Goal: Information Seeking & Learning: Learn about a topic

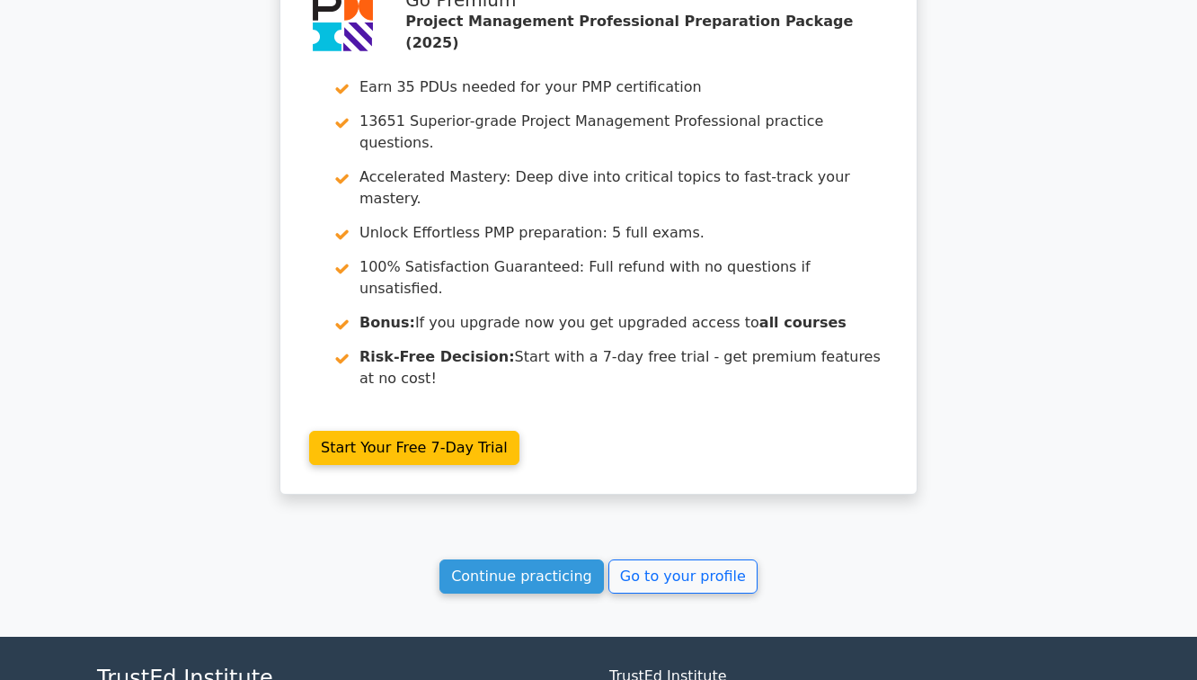
scroll to position [3040, 0]
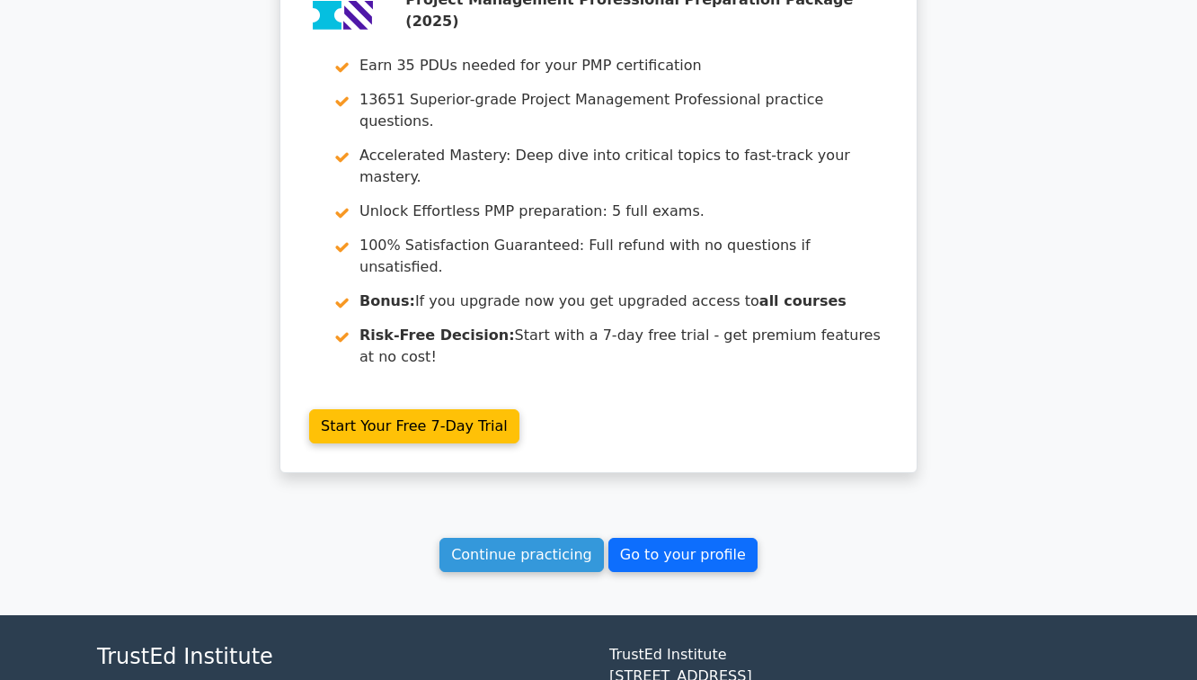
click at [664, 538] on link "Go to your profile" at bounding box center [683, 555] width 149 height 34
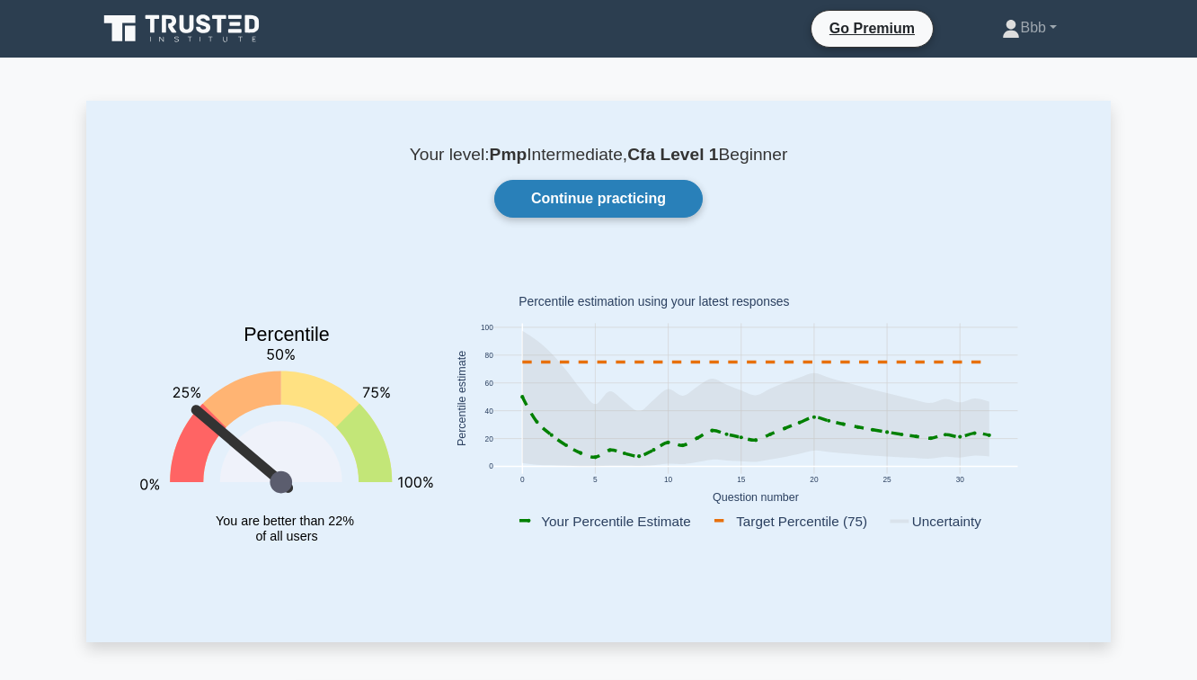
click at [618, 201] on link "Continue practicing" at bounding box center [598, 199] width 209 height 38
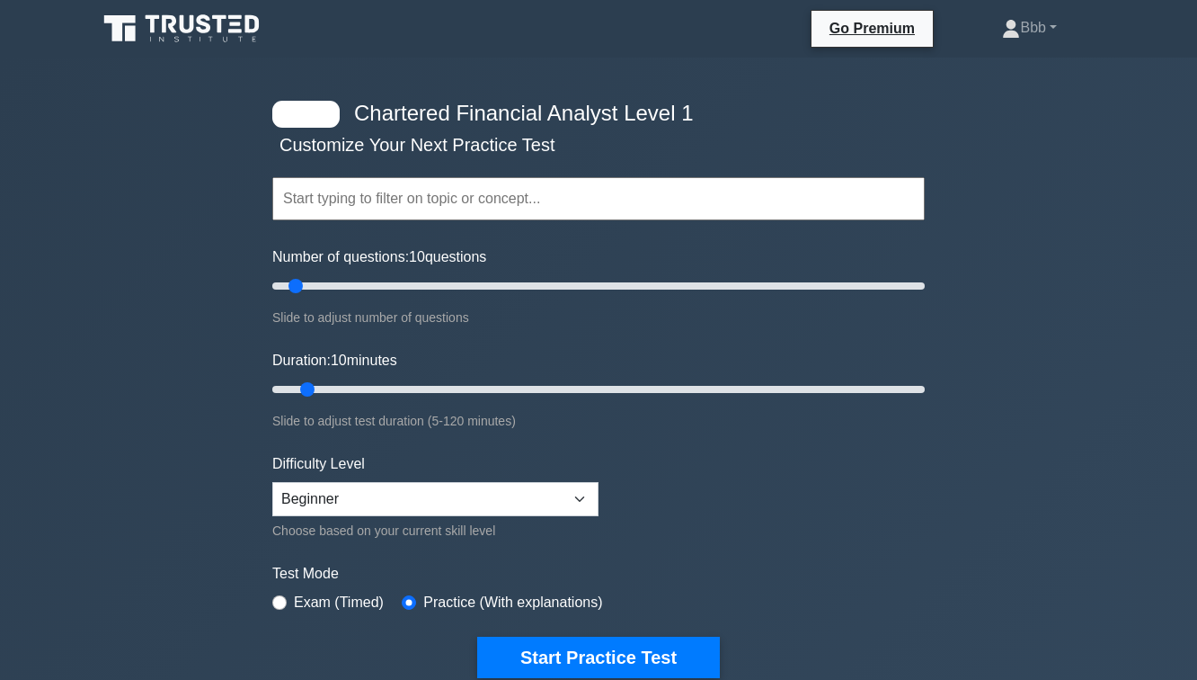
click at [517, 204] on input "text" at bounding box center [598, 198] width 653 height 43
click at [325, 114] on div at bounding box center [305, 114] width 67 height 27
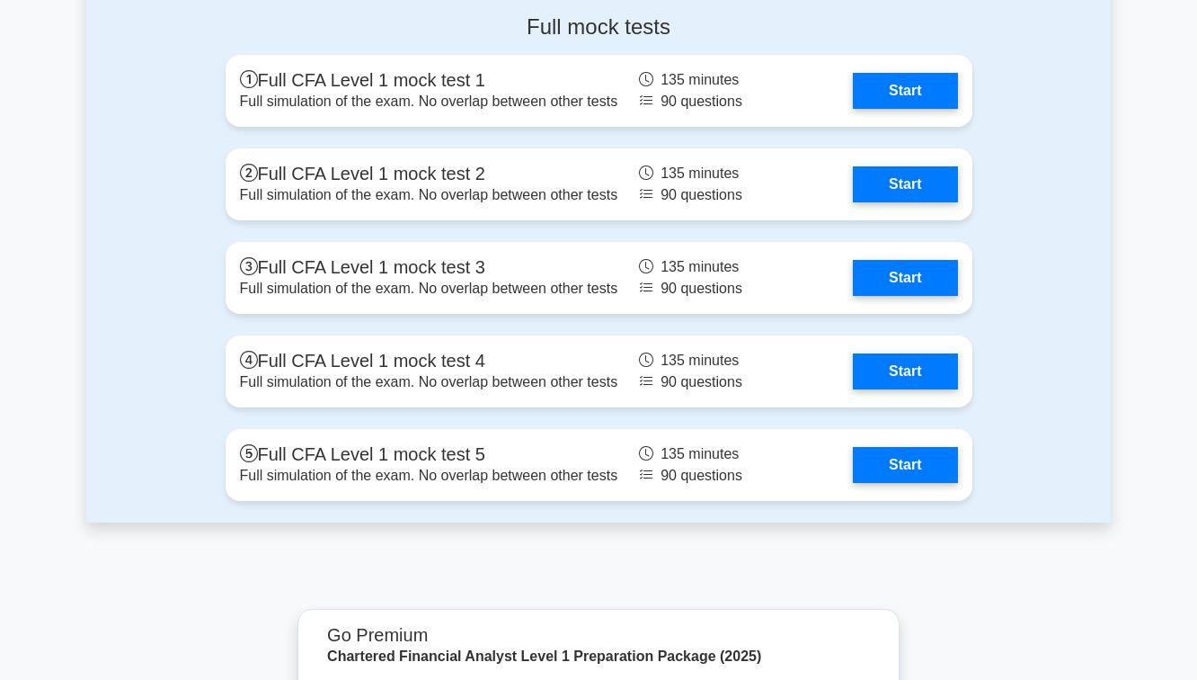
scroll to position [3141, 0]
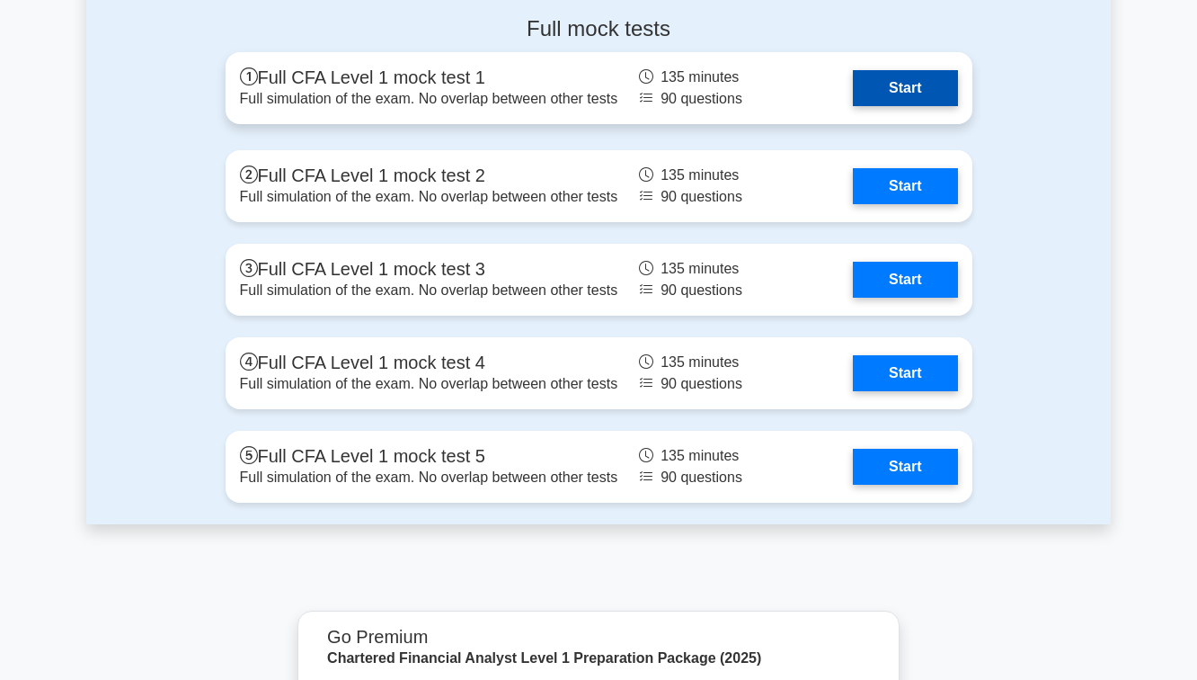
click at [923, 85] on link "Start" at bounding box center [905, 88] width 104 height 36
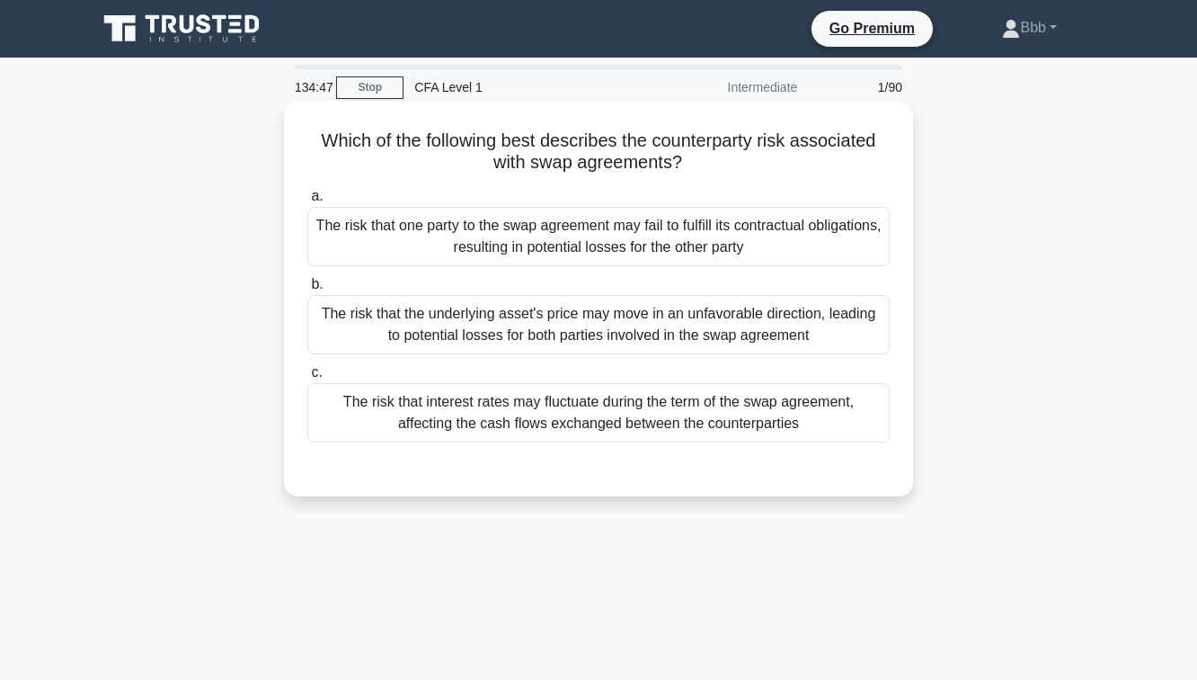
click at [565, 230] on div "The risk that one party to the swap agreement may fail to fulfill its contractu…" at bounding box center [598, 236] width 583 height 59
click at [307, 202] on input "a. The risk that one party to the swap agreement may fail to fulfill its contra…" at bounding box center [307, 197] width 0 height 12
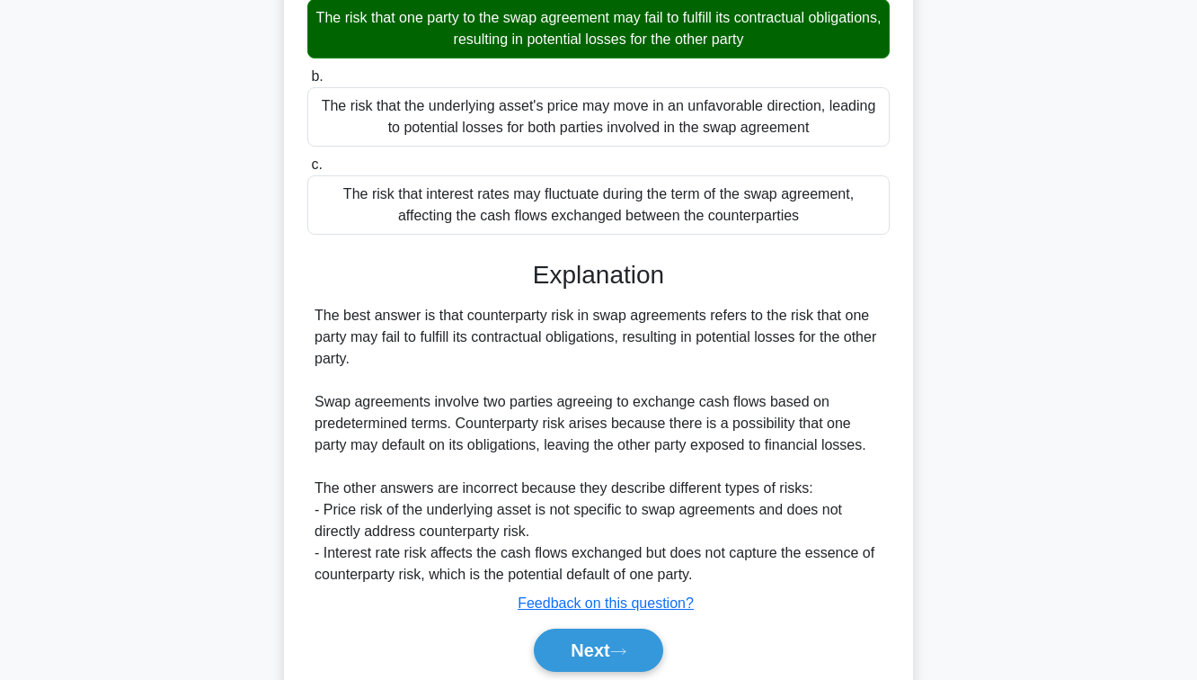
scroll to position [209, 0]
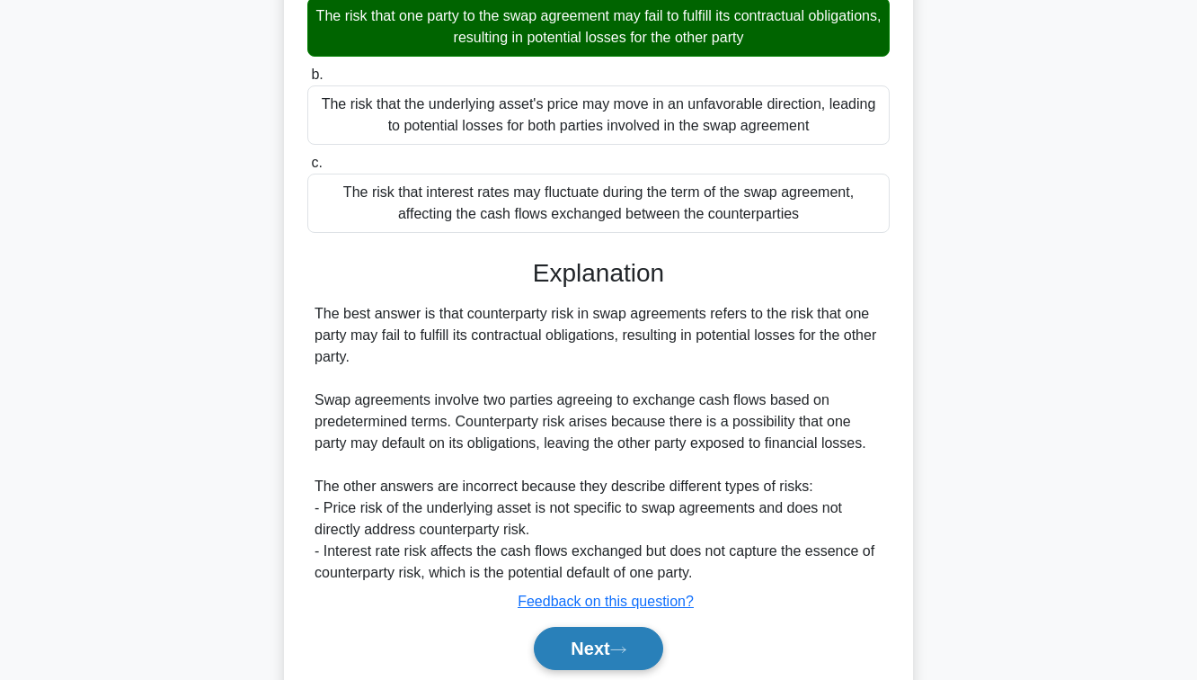
click at [597, 657] on button "Next" at bounding box center [598, 648] width 129 height 43
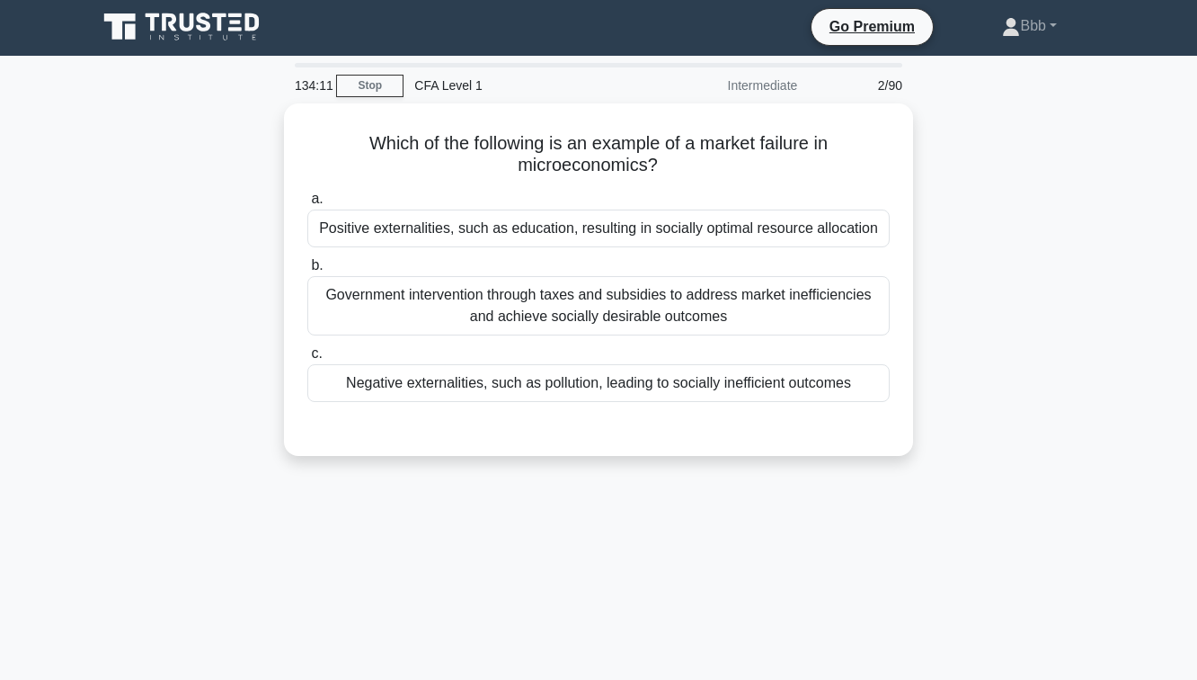
scroll to position [0, 0]
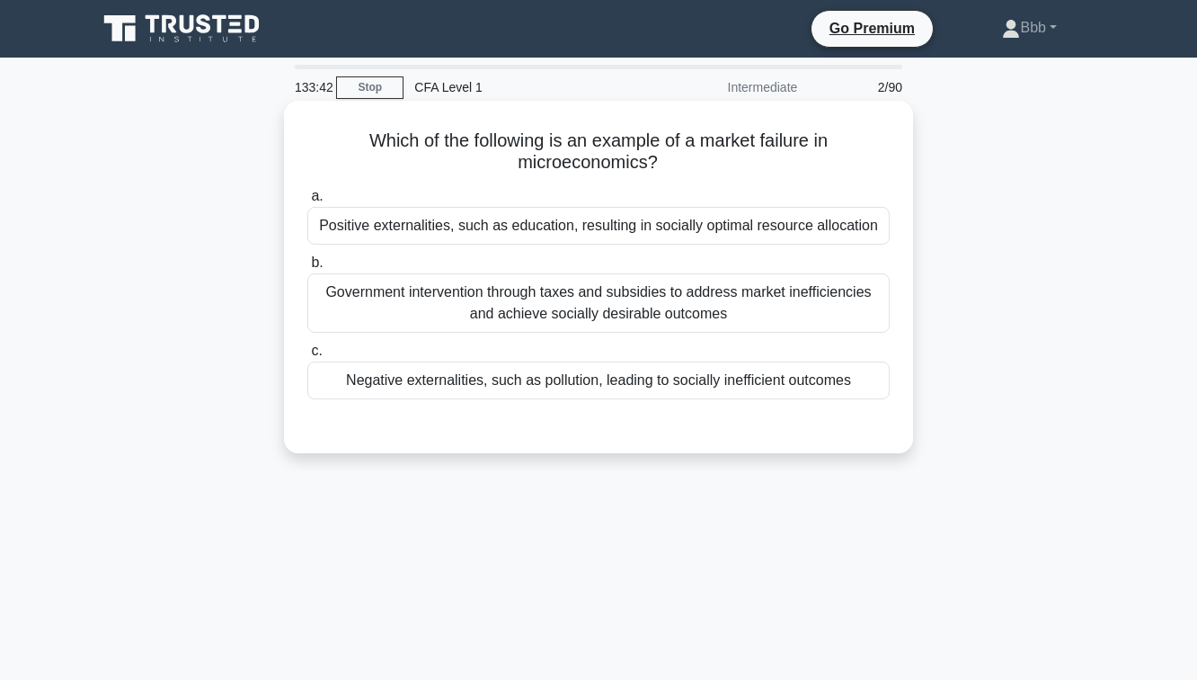
click at [575, 384] on div "Negative externalities, such as pollution, leading to socially inefficient outc…" at bounding box center [598, 380] width 583 height 38
click at [307, 357] on input "c. Negative externalities, such as pollution, leading to socially inefficient o…" at bounding box center [307, 351] width 0 height 12
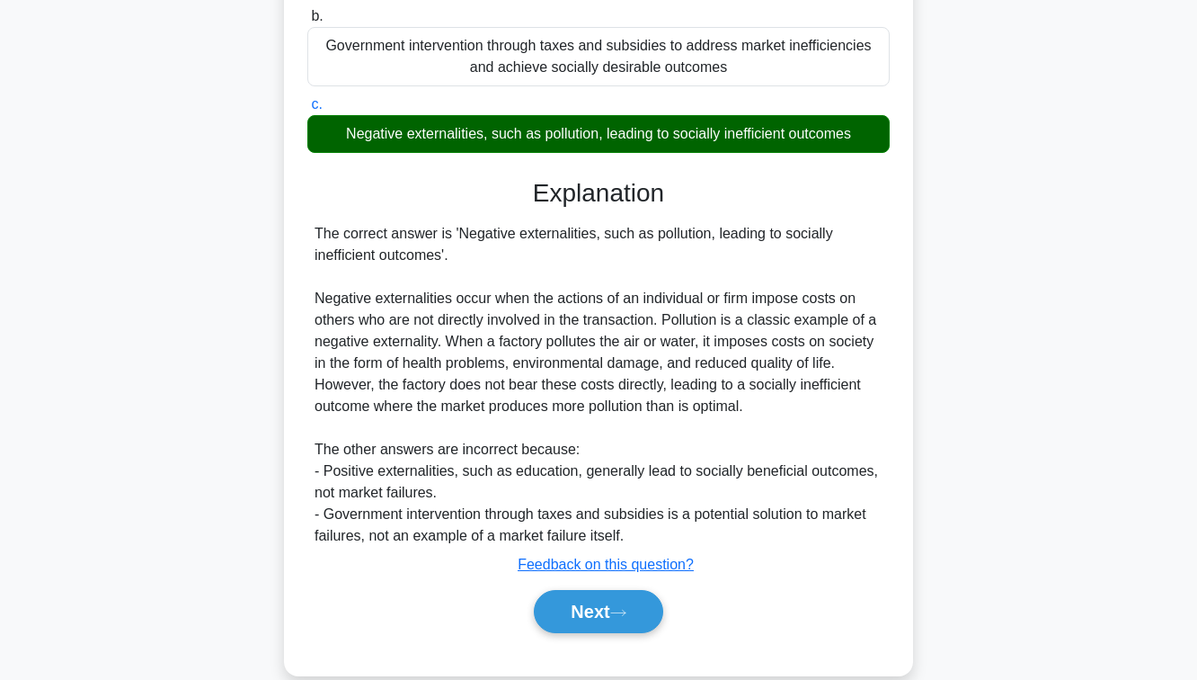
scroll to position [291, 0]
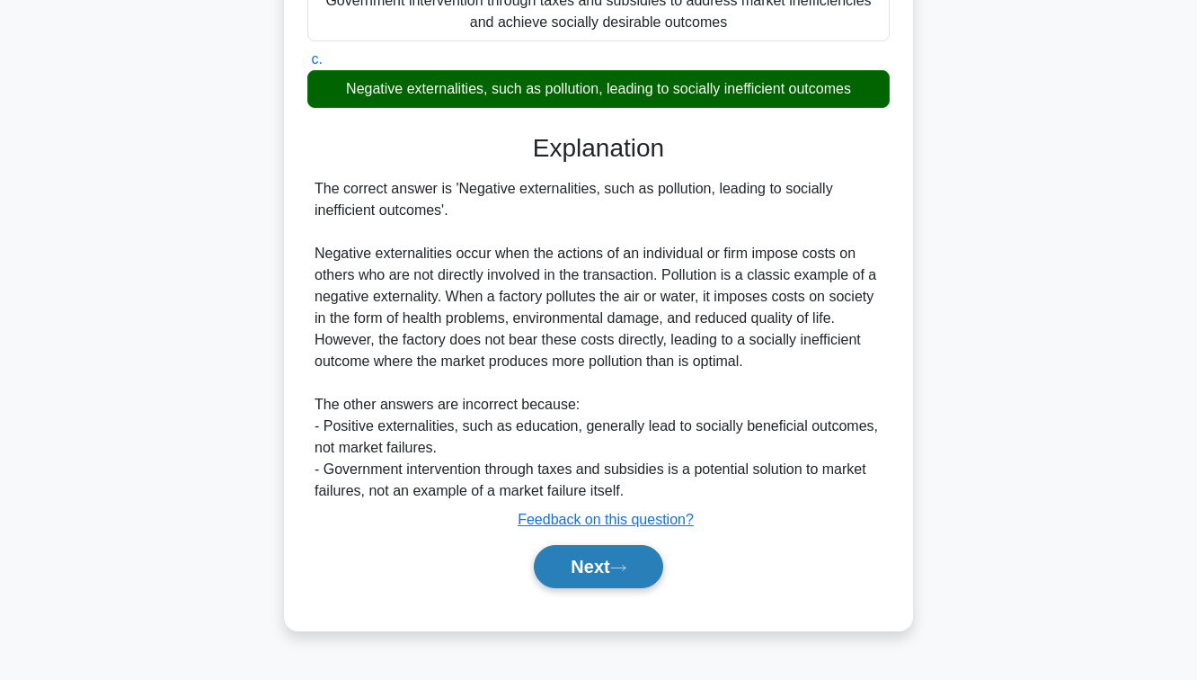
click at [578, 581] on button "Next" at bounding box center [598, 566] width 129 height 43
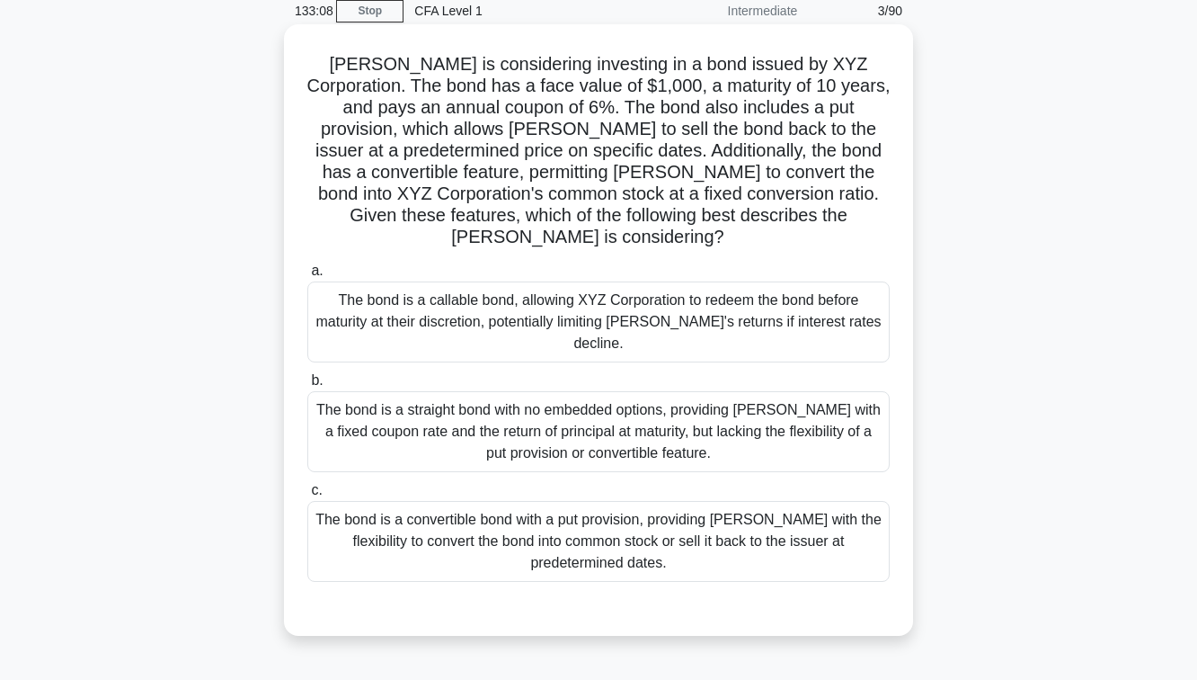
scroll to position [74, 0]
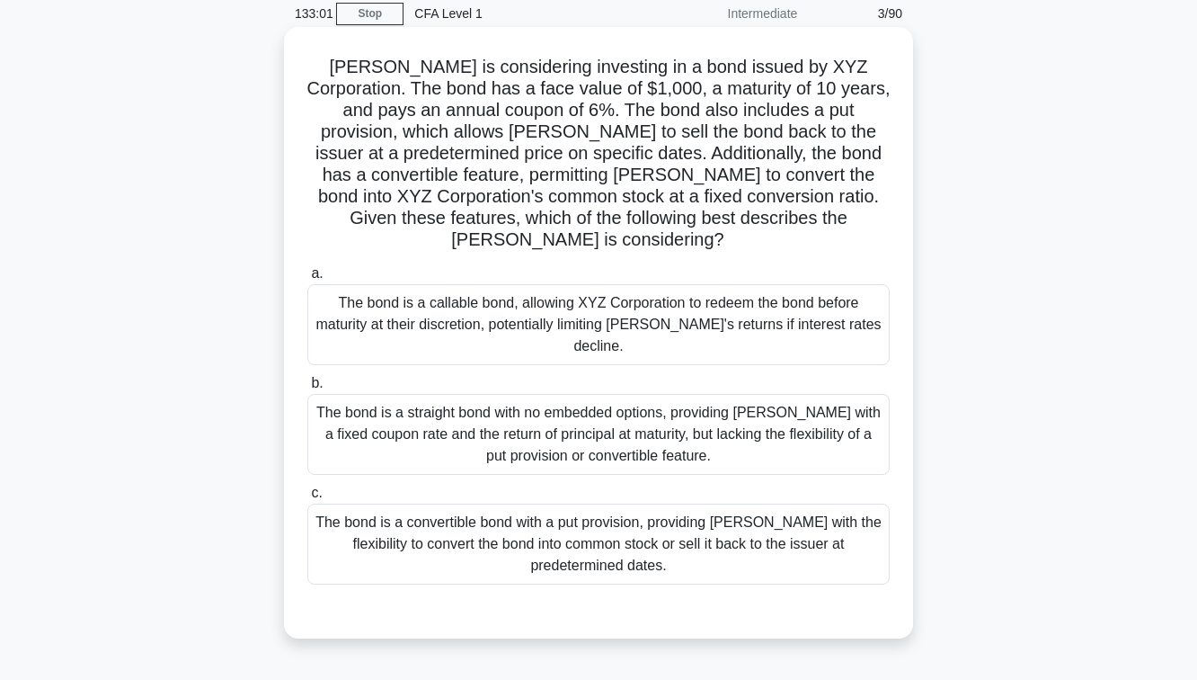
click at [578, 394] on div "The bond is a straight bond with no embedded options, providing Mary with a fix…" at bounding box center [598, 434] width 583 height 81
click at [607, 416] on div "The bond is a straight bond with no embedded options, providing Mary with a fix…" at bounding box center [598, 434] width 583 height 81
click at [307, 389] on input "b. The bond is a straight bond with no embedded options, providing Mary with a …" at bounding box center [307, 384] width 0 height 12
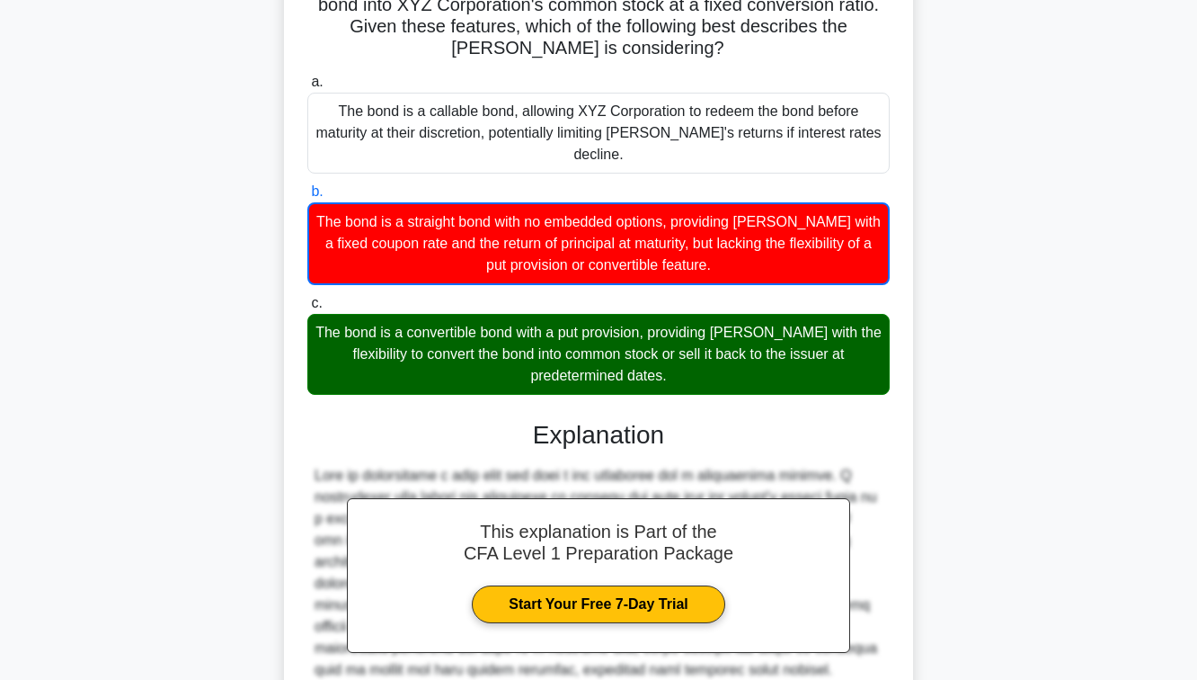
scroll to position [450, 0]
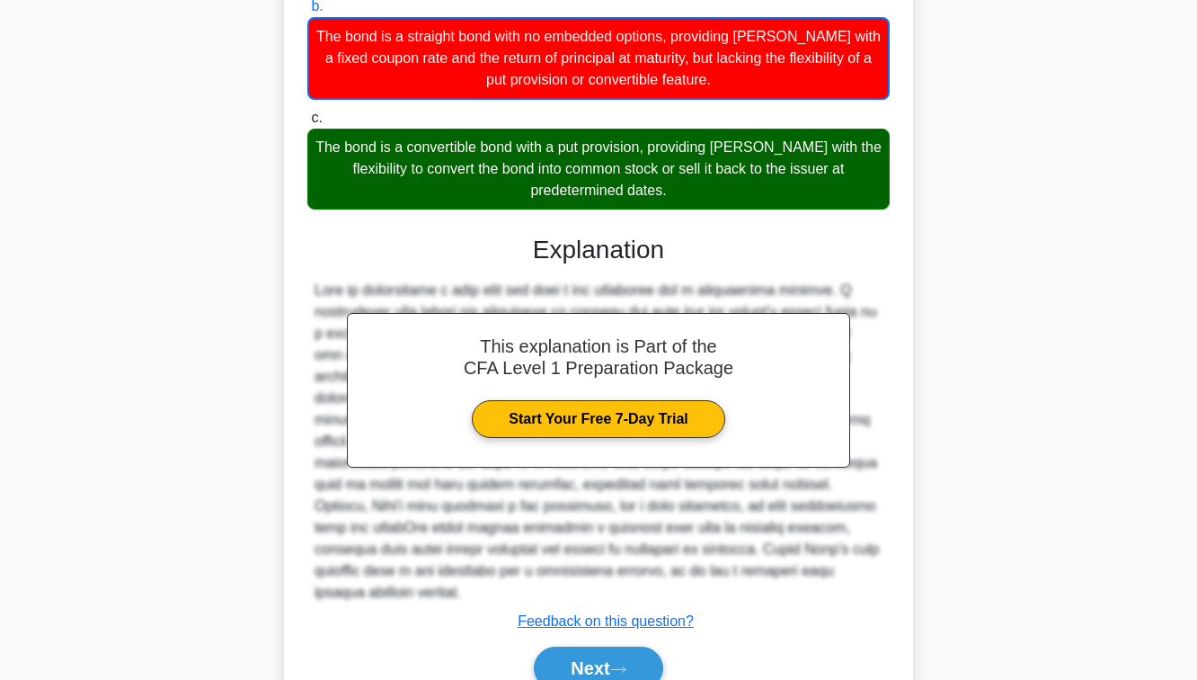
click at [581, 639] on div "Next" at bounding box center [598, 668] width 583 height 58
click at [580, 646] on button "Next" at bounding box center [598, 667] width 129 height 43
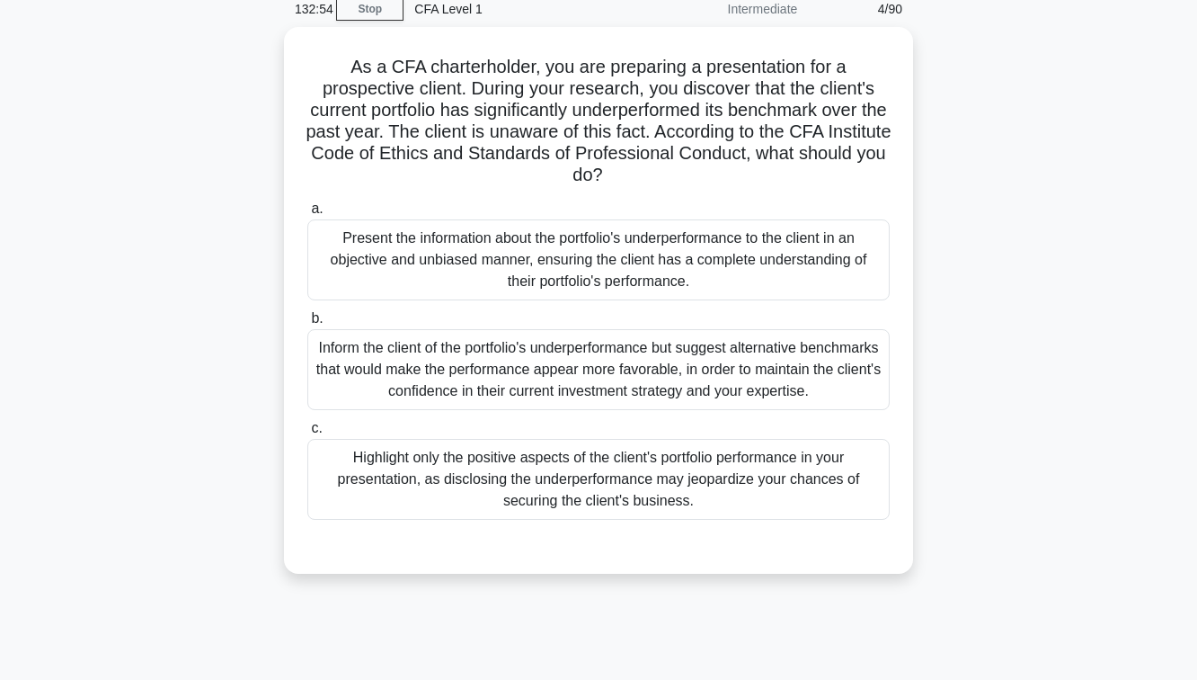
scroll to position [74, 0]
click at [631, 266] on div "Present the information about the portfolio's underperformance to the client in…" at bounding box center [598, 259] width 583 height 81
click at [307, 215] on input "a. Present the information about the portfolio's underperformance to the client…" at bounding box center [307, 209] width 0 height 12
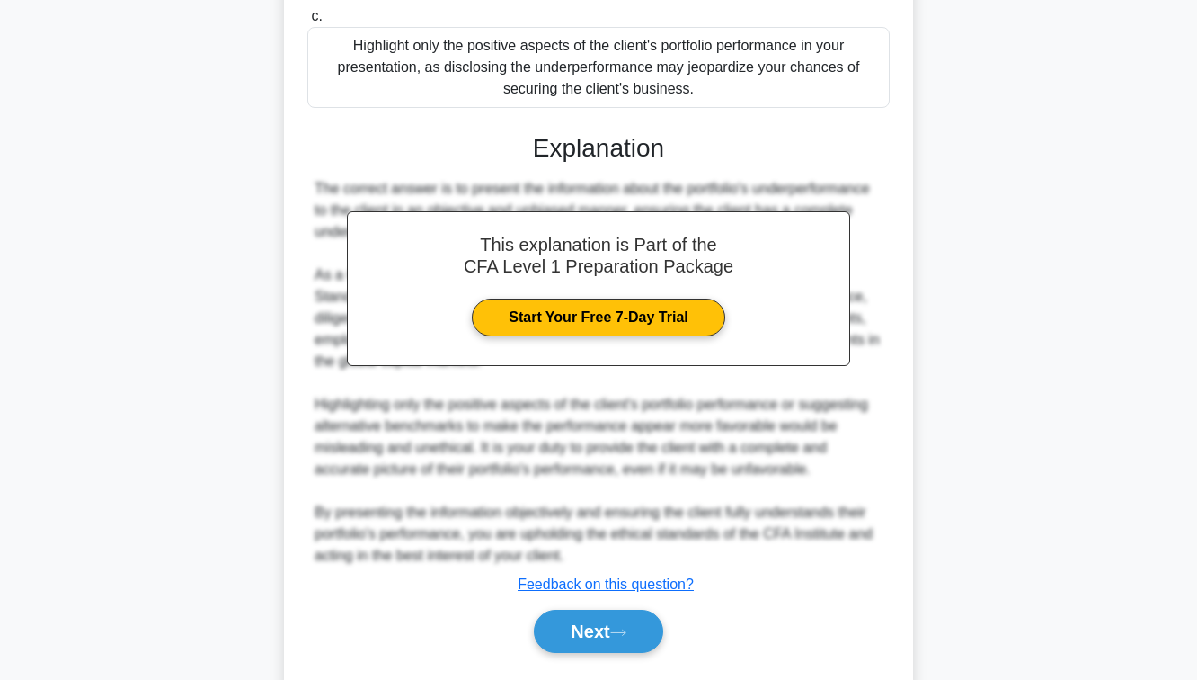
scroll to position [535, 0]
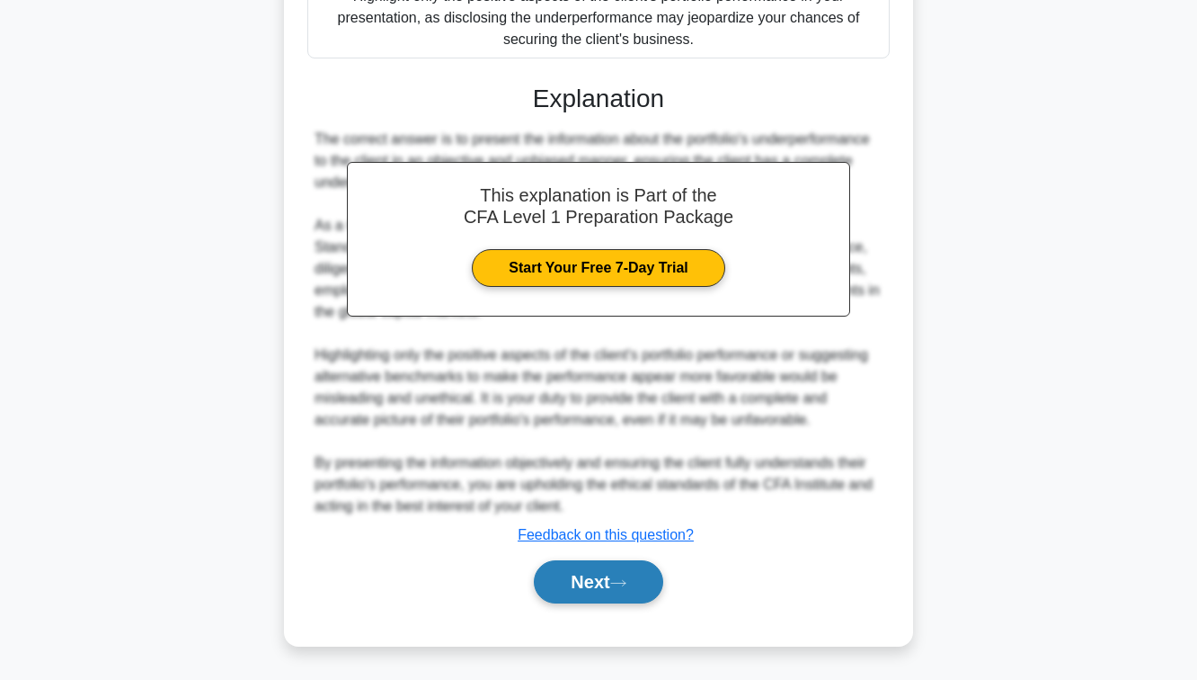
click at [579, 575] on button "Next" at bounding box center [598, 581] width 129 height 43
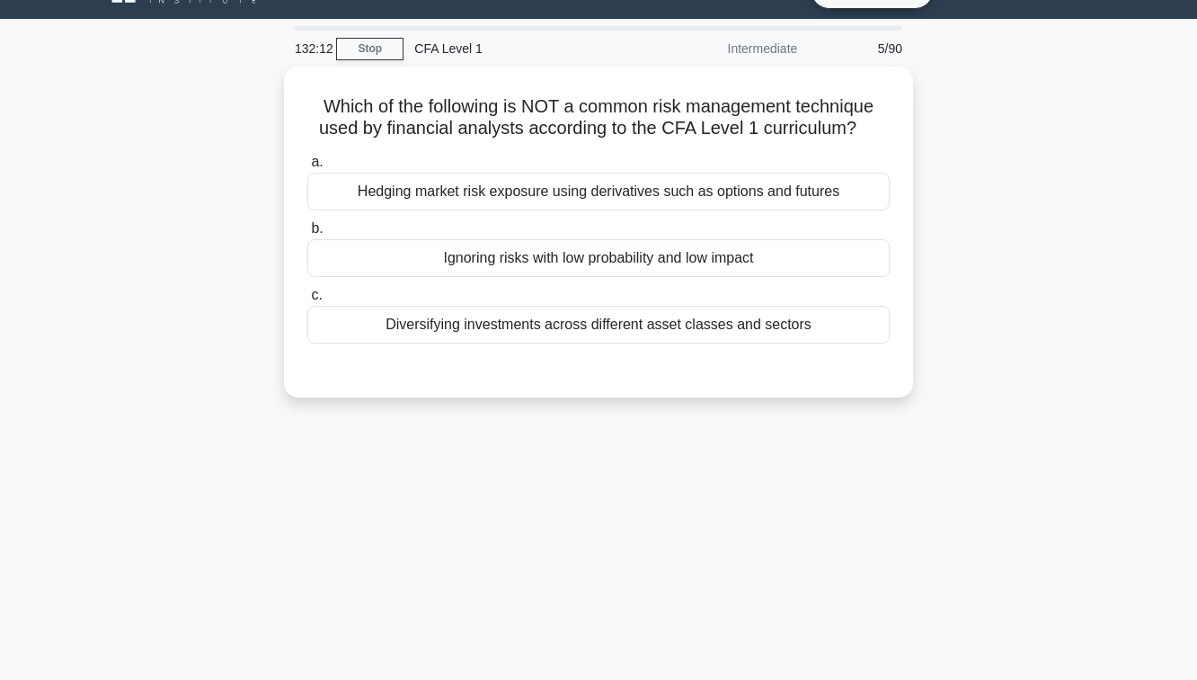
scroll to position [40, 0]
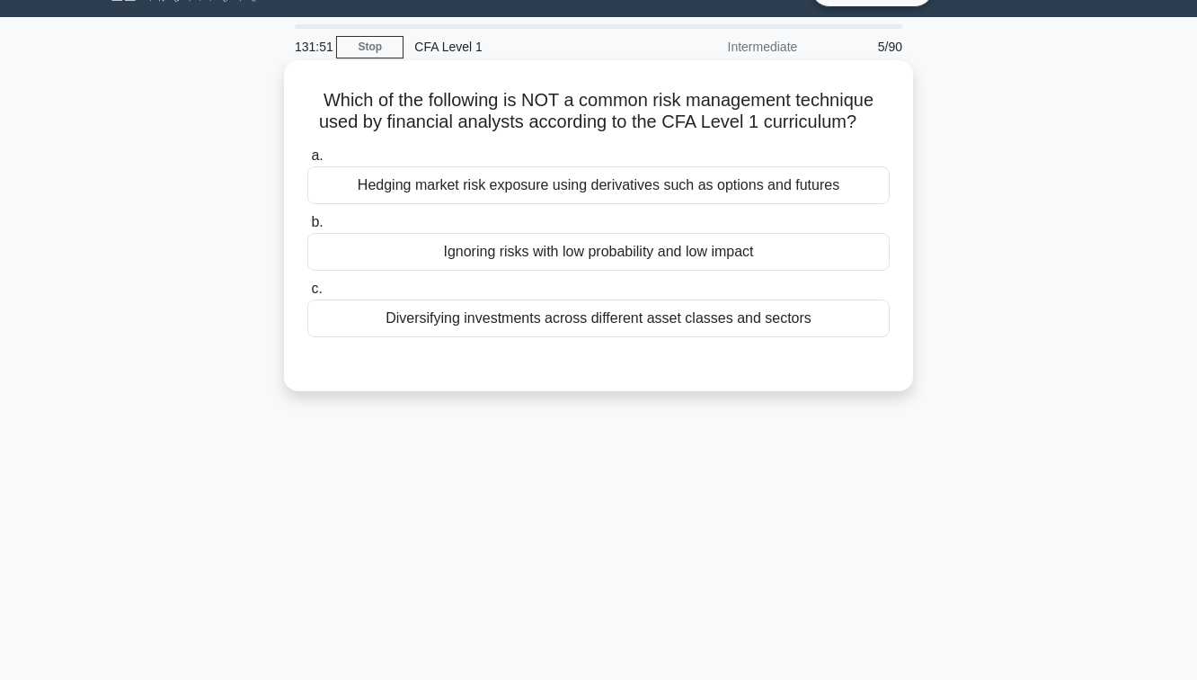
click at [609, 254] on div "Ignoring risks with low probability and low impact" at bounding box center [598, 252] width 583 height 38
click at [307, 228] on input "b. Ignoring risks with low probability and low impact" at bounding box center [307, 223] width 0 height 12
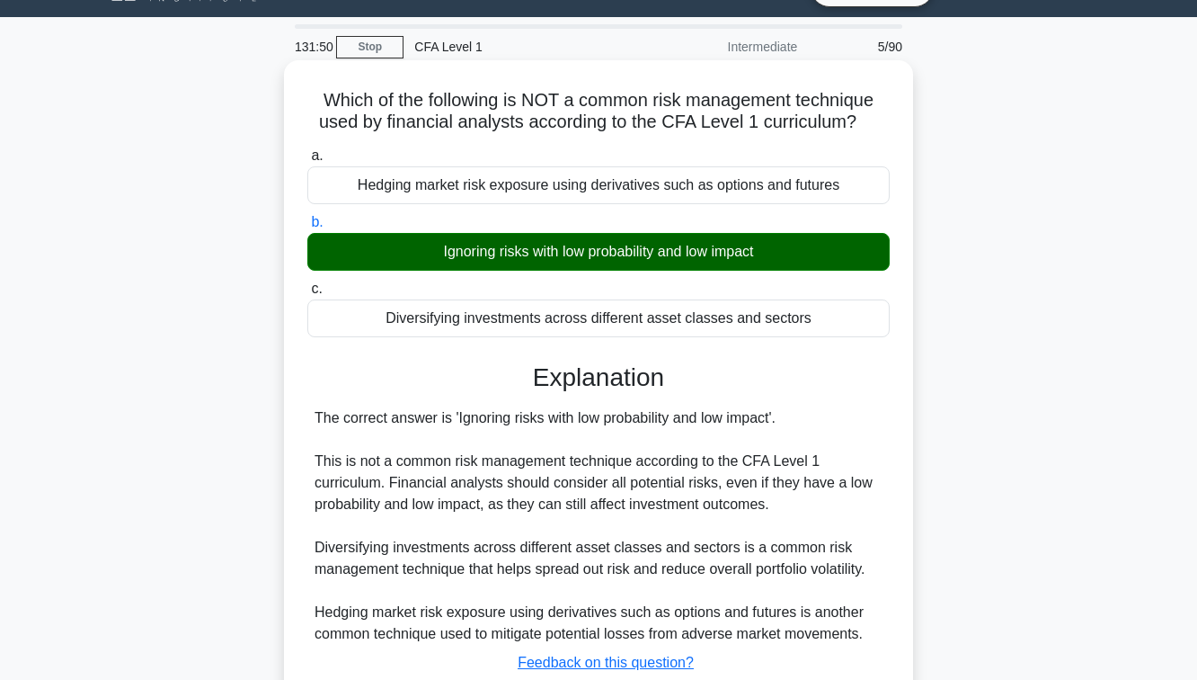
scroll to position [215, 0]
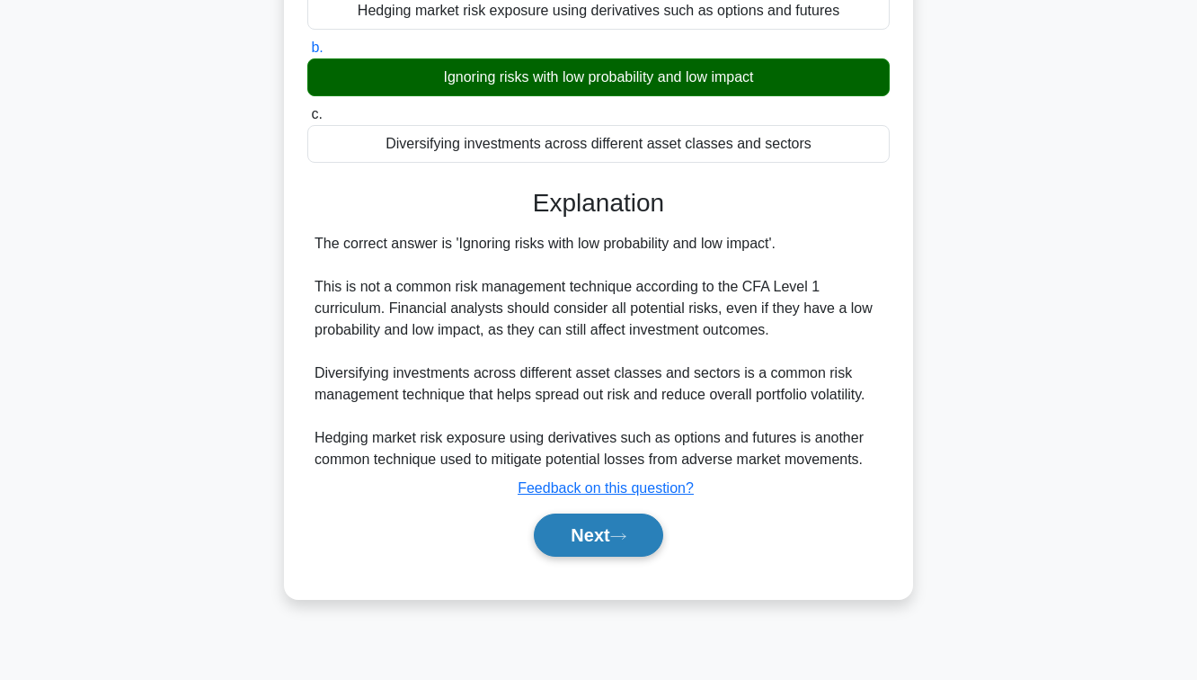
click at [605, 526] on button "Next" at bounding box center [598, 534] width 129 height 43
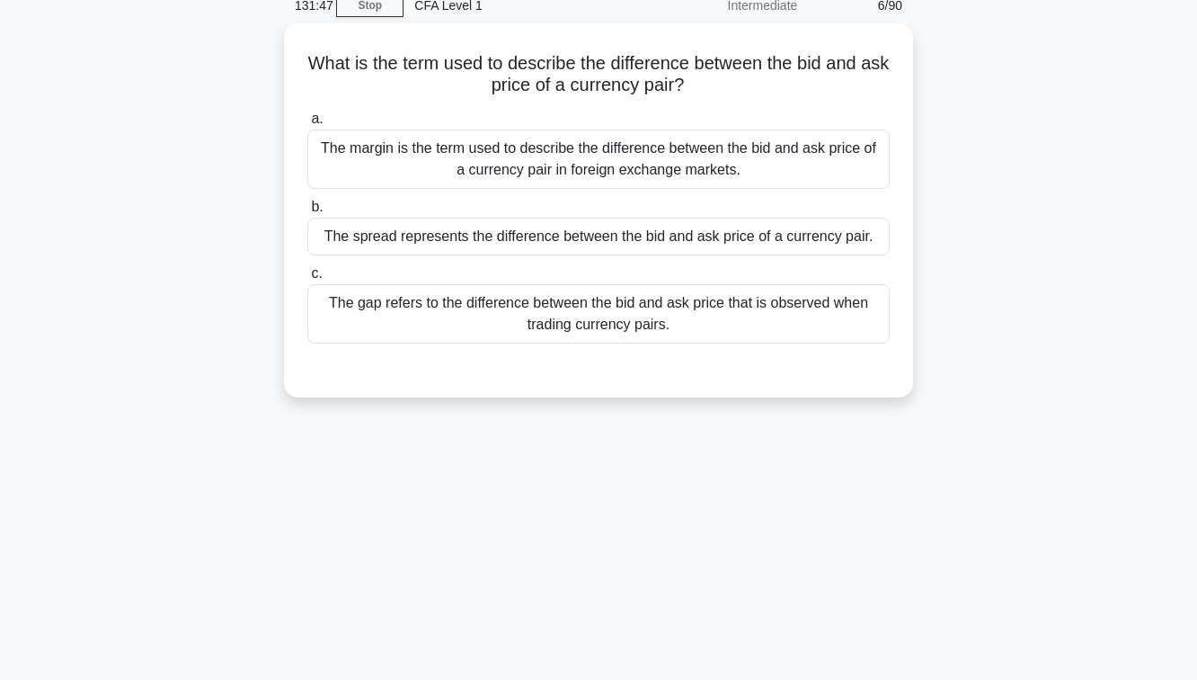
scroll to position [58, 0]
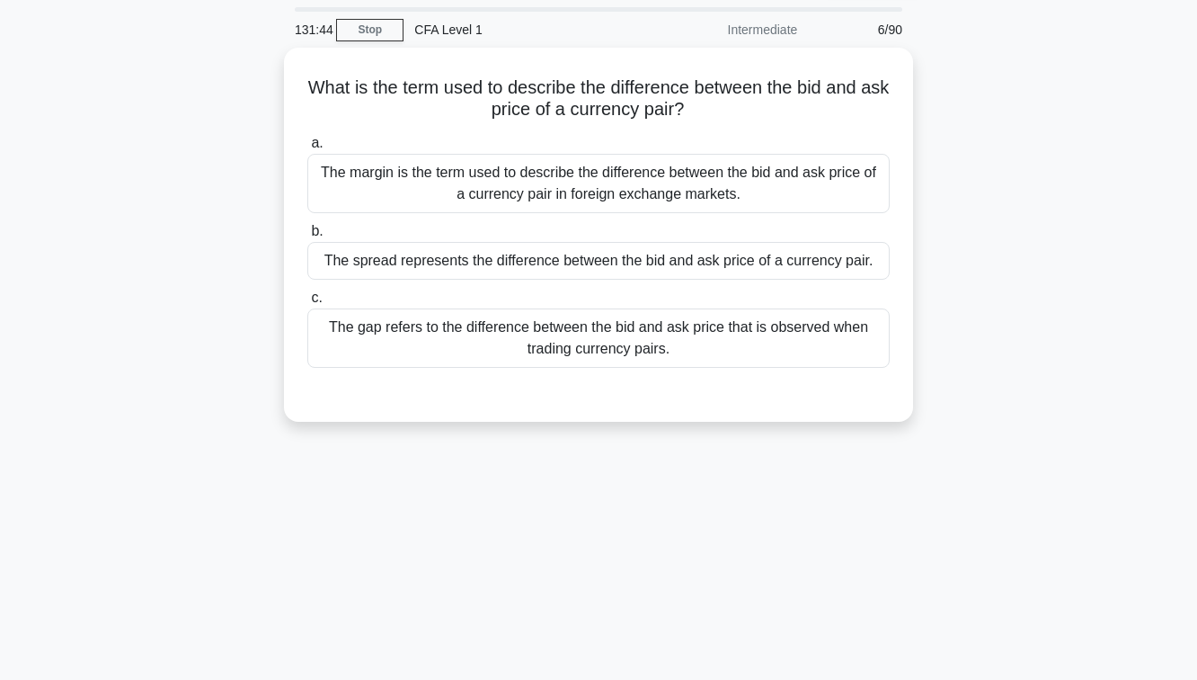
click at [579, 388] on div "a. The margin is the term used to describe the difference between the bid and a…" at bounding box center [599, 264] width 586 height 271
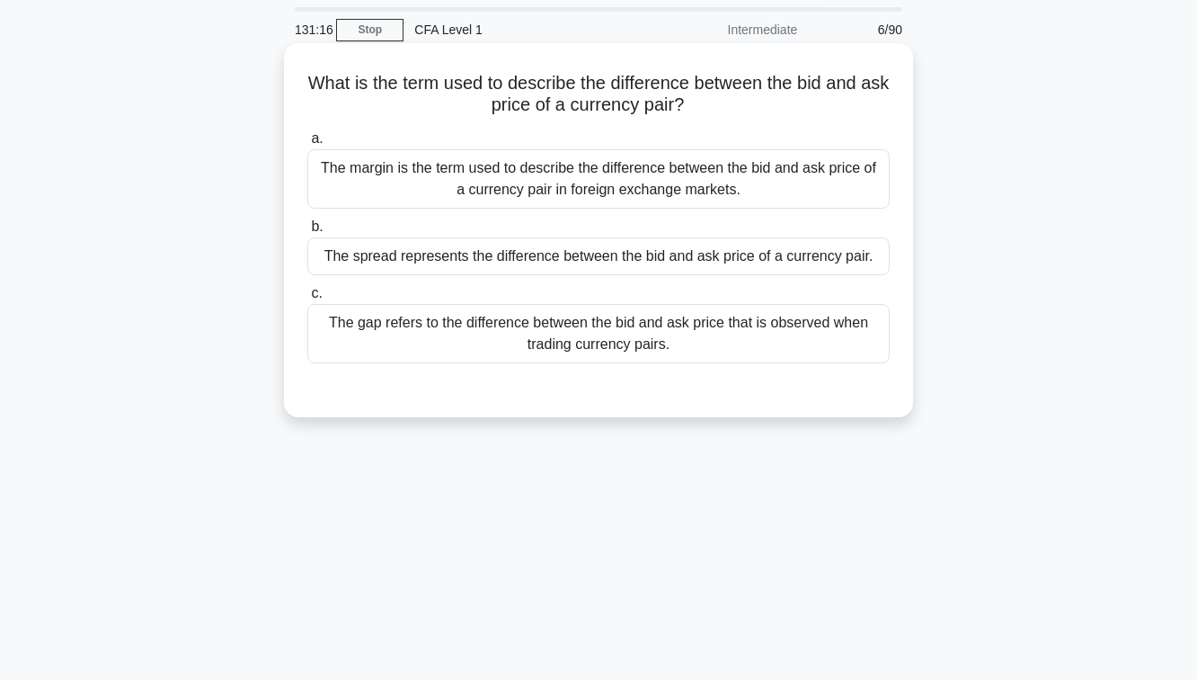
click at [552, 174] on div "The margin is the term used to describe the difference between the bid and ask …" at bounding box center [598, 178] width 583 height 59
click at [307, 145] on input "a. The margin is the term used to describe the difference between the bid and a…" at bounding box center [307, 139] width 0 height 12
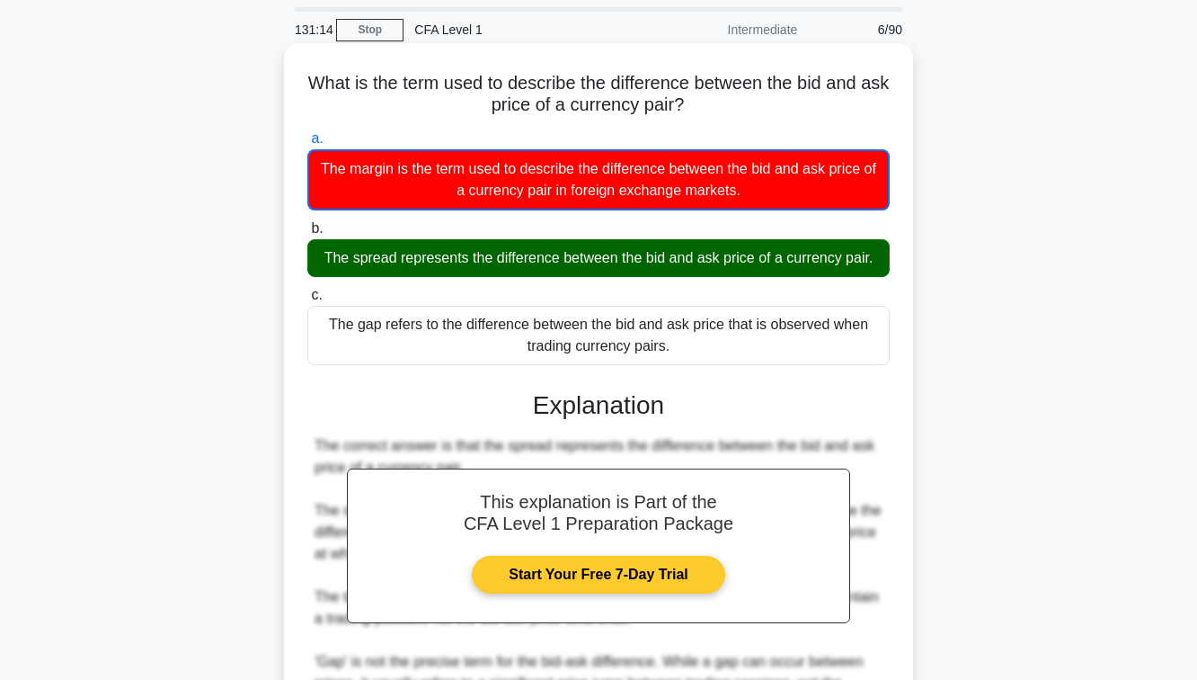
scroll to position [291, 0]
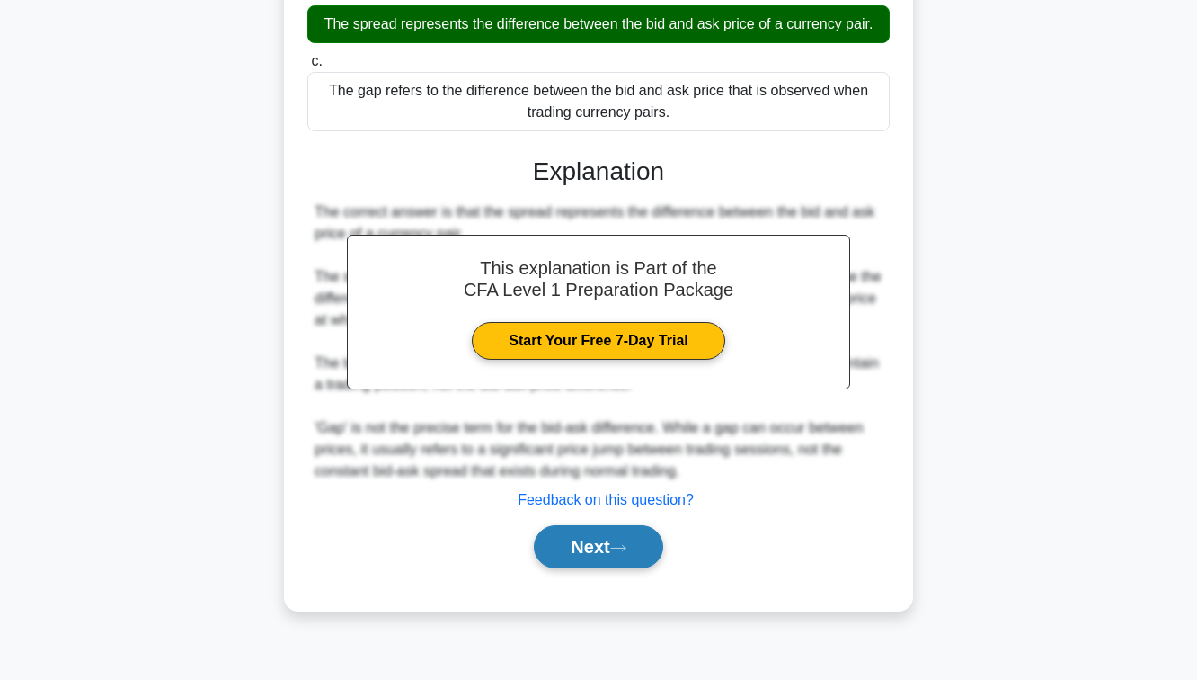
click at [574, 556] on button "Next" at bounding box center [598, 546] width 129 height 43
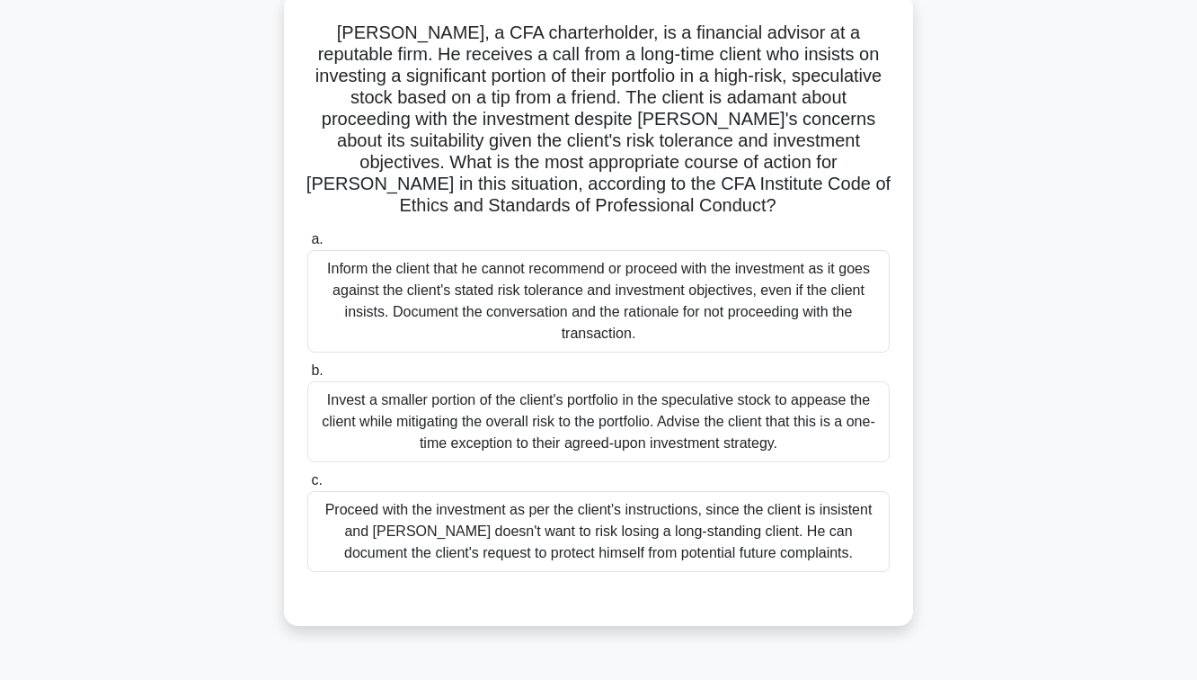
click at [544, 417] on div "Invest a smaller portion of the client's portfolio in the speculative stock to …" at bounding box center [598, 421] width 583 height 81
click at [307, 377] on input "b. Invest a smaller portion of the client's portfolio in the speculative stock …" at bounding box center [307, 371] width 0 height 12
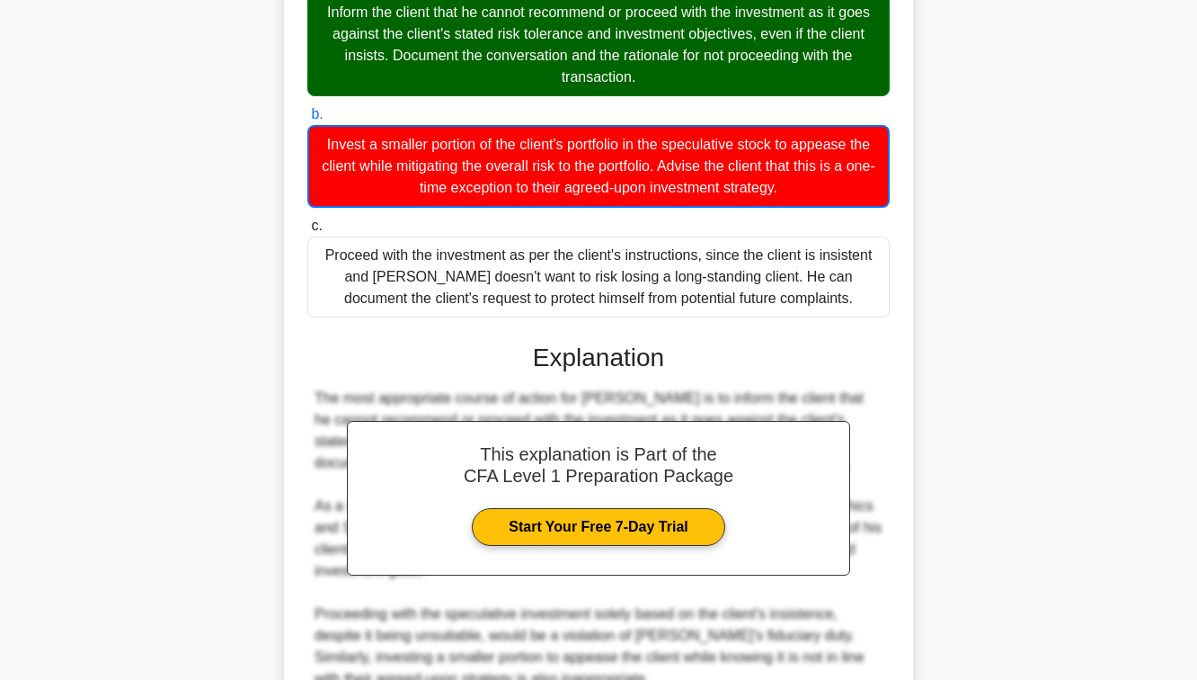
scroll to position [601, 0]
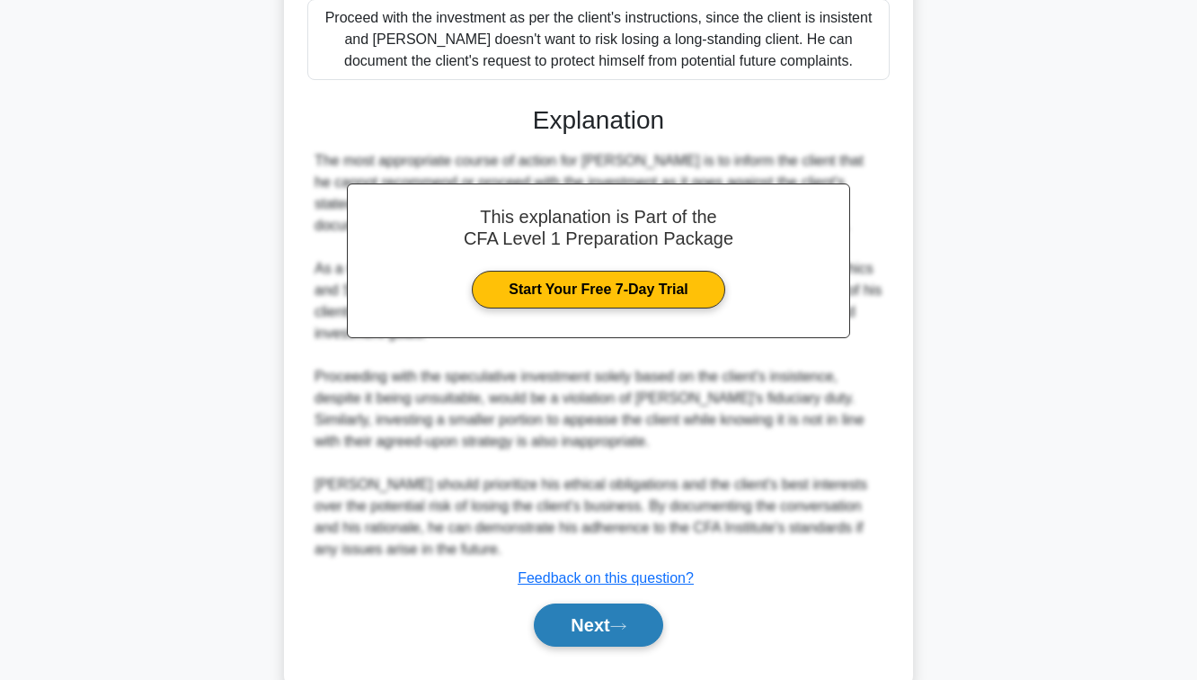
click at [558, 603] on button "Next" at bounding box center [598, 624] width 129 height 43
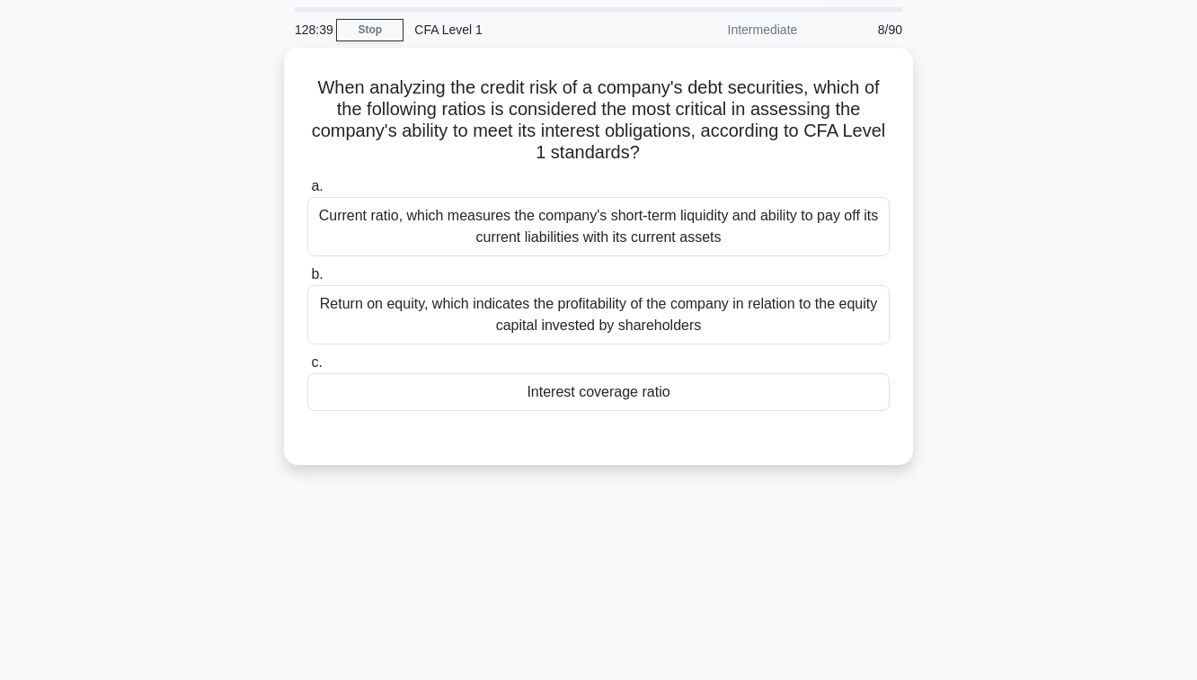
scroll to position [40, 0]
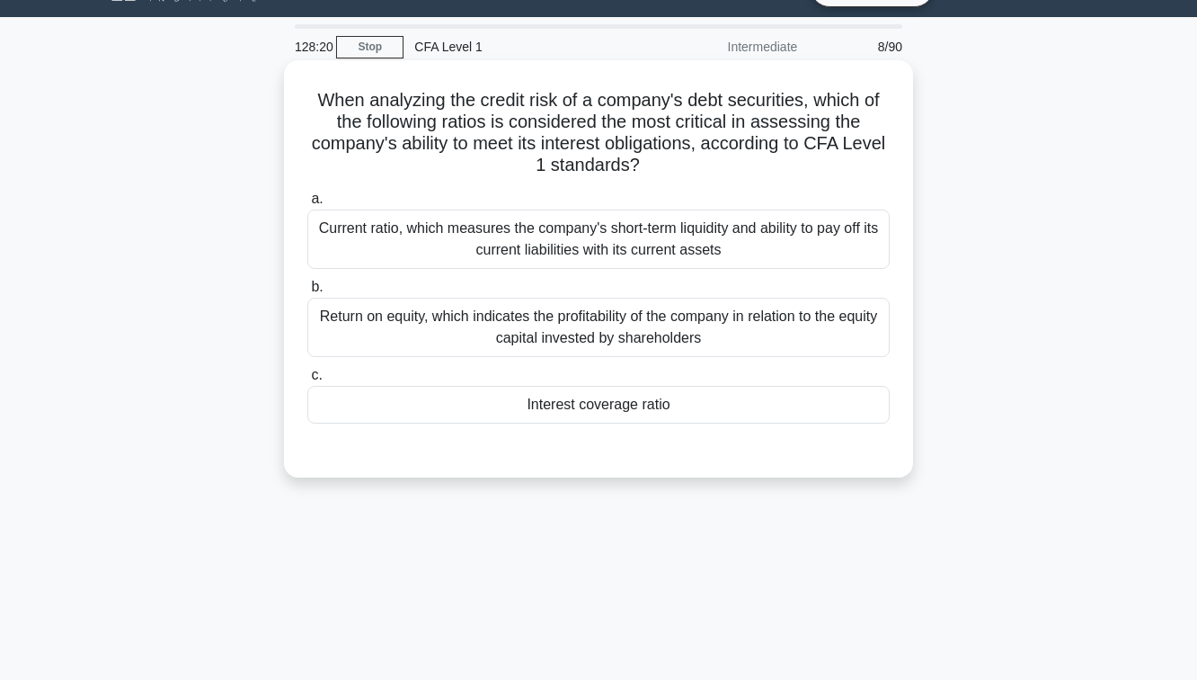
click at [602, 334] on div "Return on equity, which indicates the profitability of the company in relation …" at bounding box center [598, 327] width 583 height 59
click at [307, 293] on input "b. Return on equity, which indicates the profitability of the company in relati…" at bounding box center [307, 287] width 0 height 12
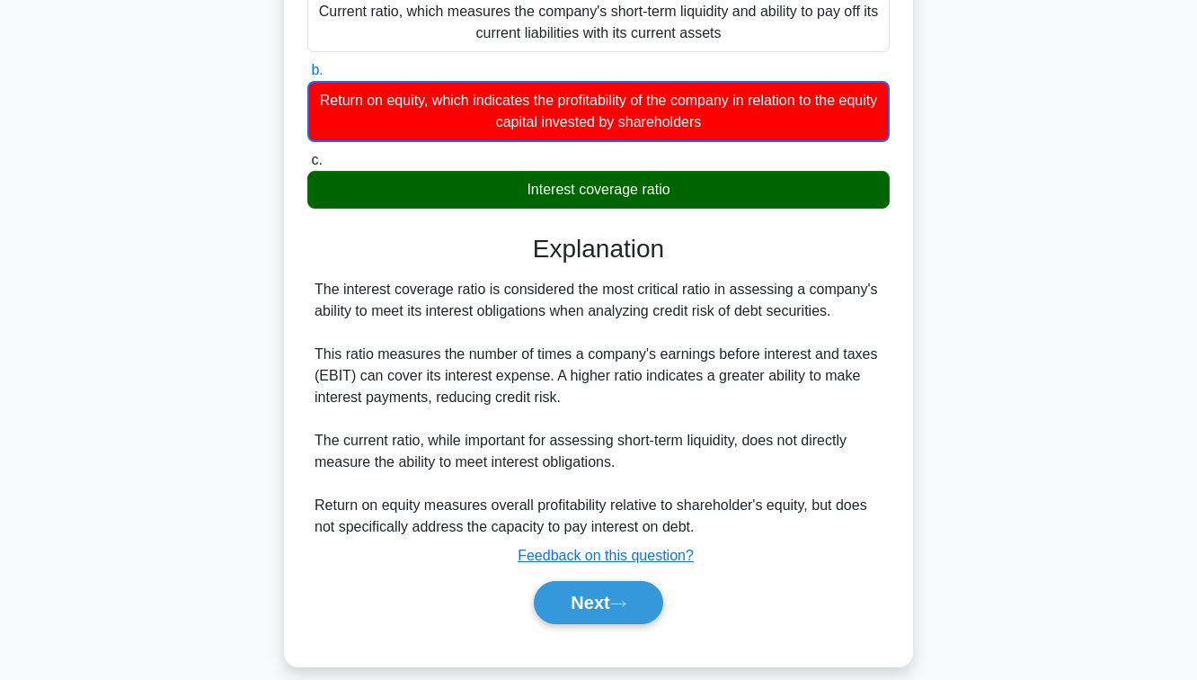
scroll to position [291, 0]
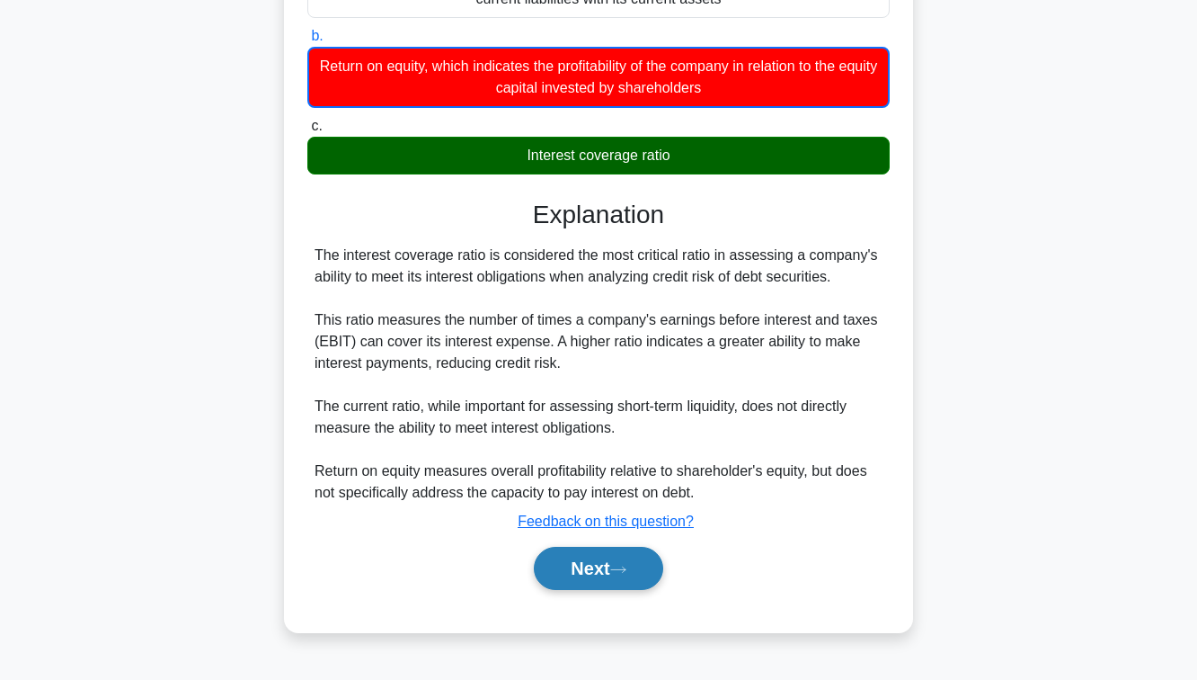
click at [608, 547] on button "Next" at bounding box center [598, 568] width 129 height 43
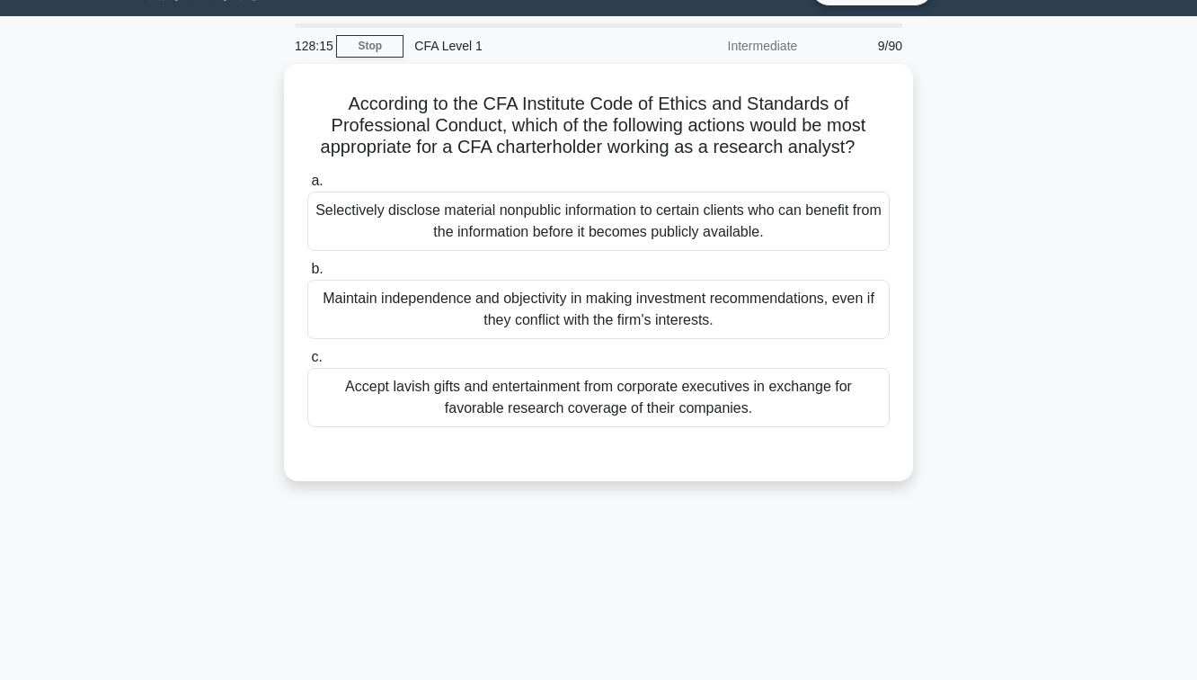
scroll to position [40, 0]
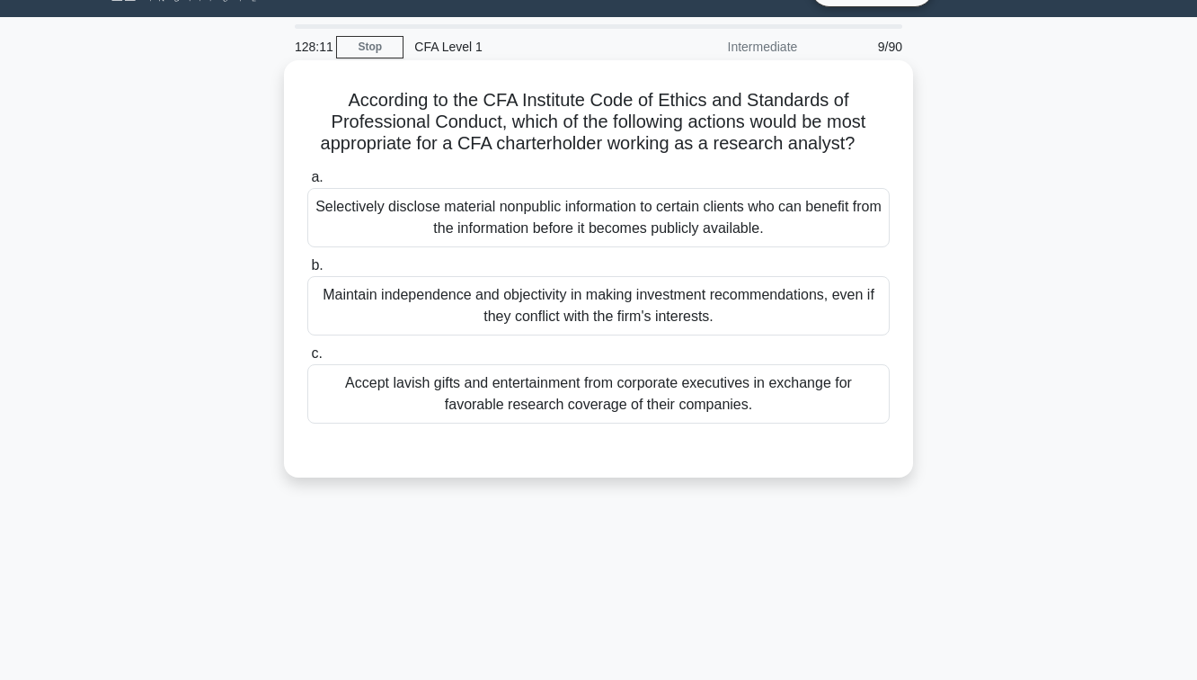
click at [617, 312] on div "Maintain independence and objectivity in making investment recommendations, eve…" at bounding box center [598, 305] width 583 height 59
click at [307, 271] on input "b. Maintain independence and objectivity in making investment recommendations, …" at bounding box center [307, 266] width 0 height 12
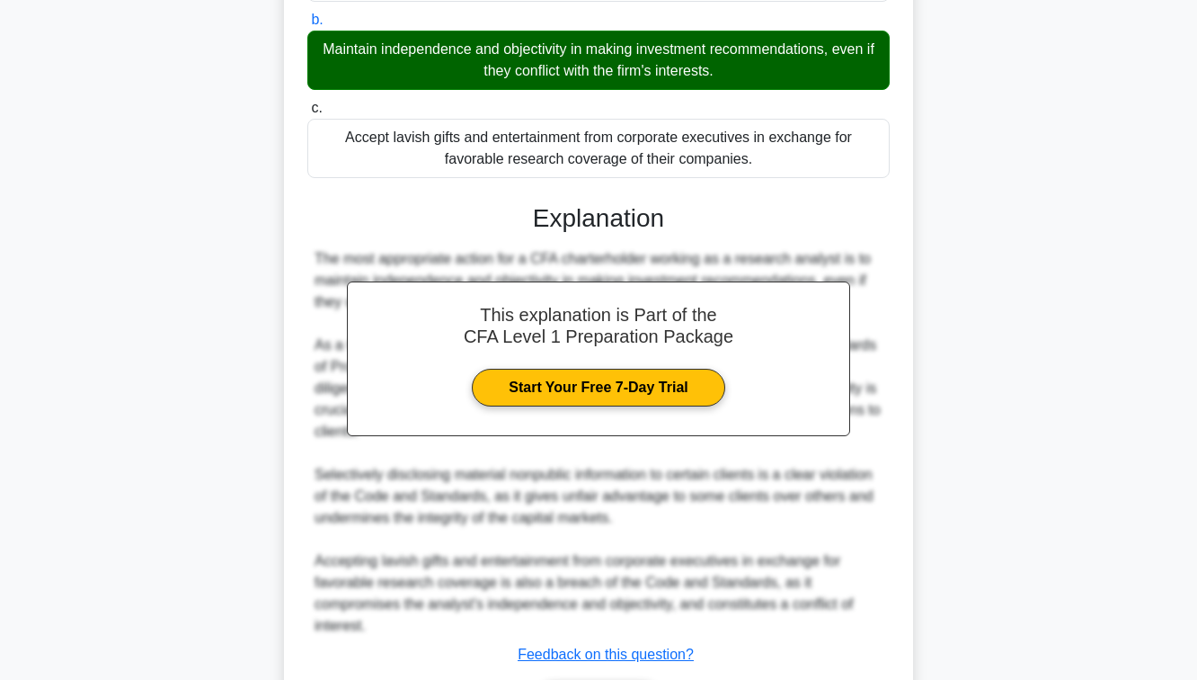
scroll to position [405, 0]
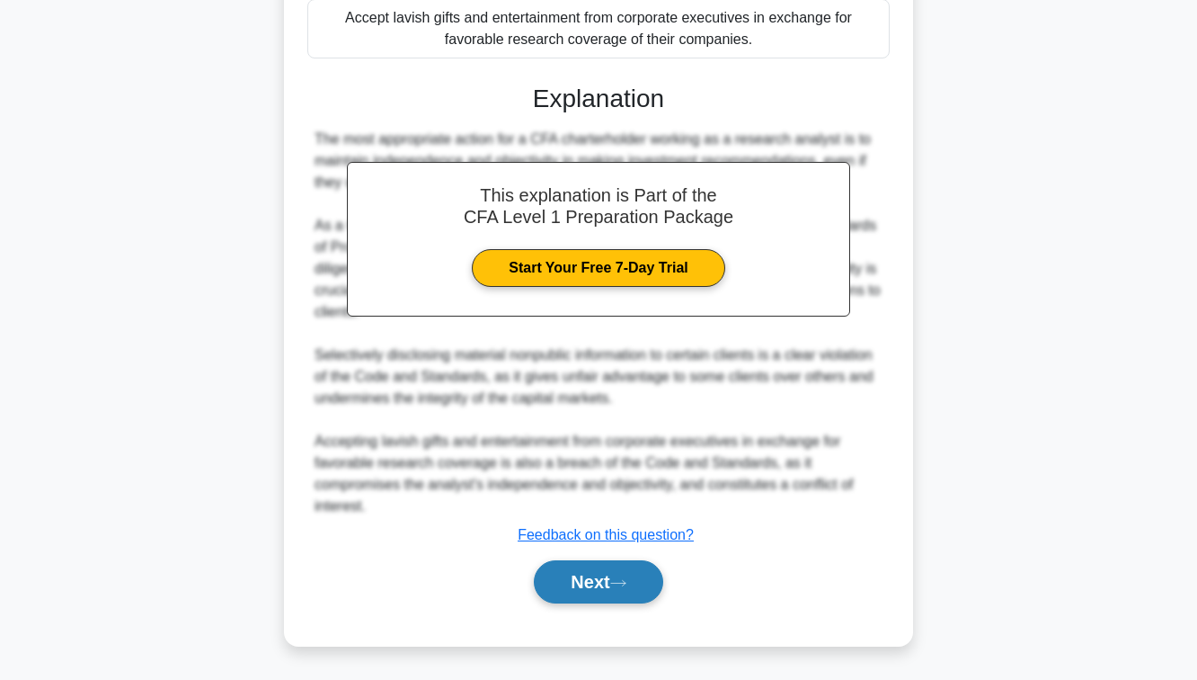
click at [610, 599] on button "Next" at bounding box center [598, 581] width 129 height 43
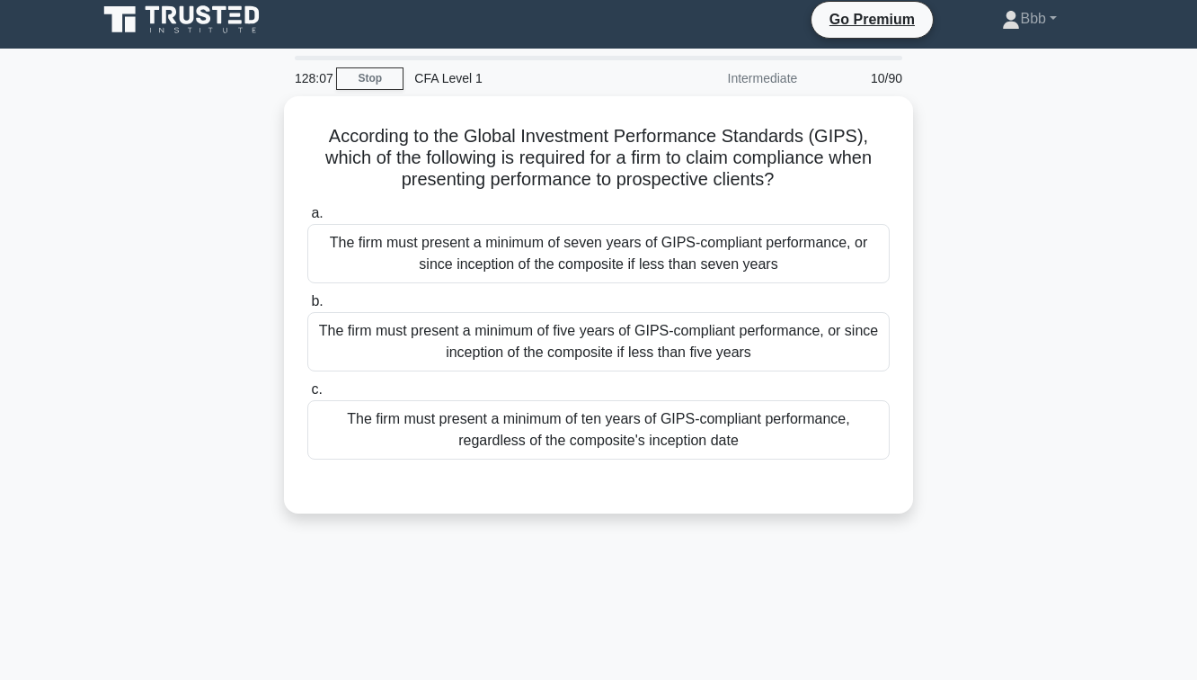
scroll to position [10, 0]
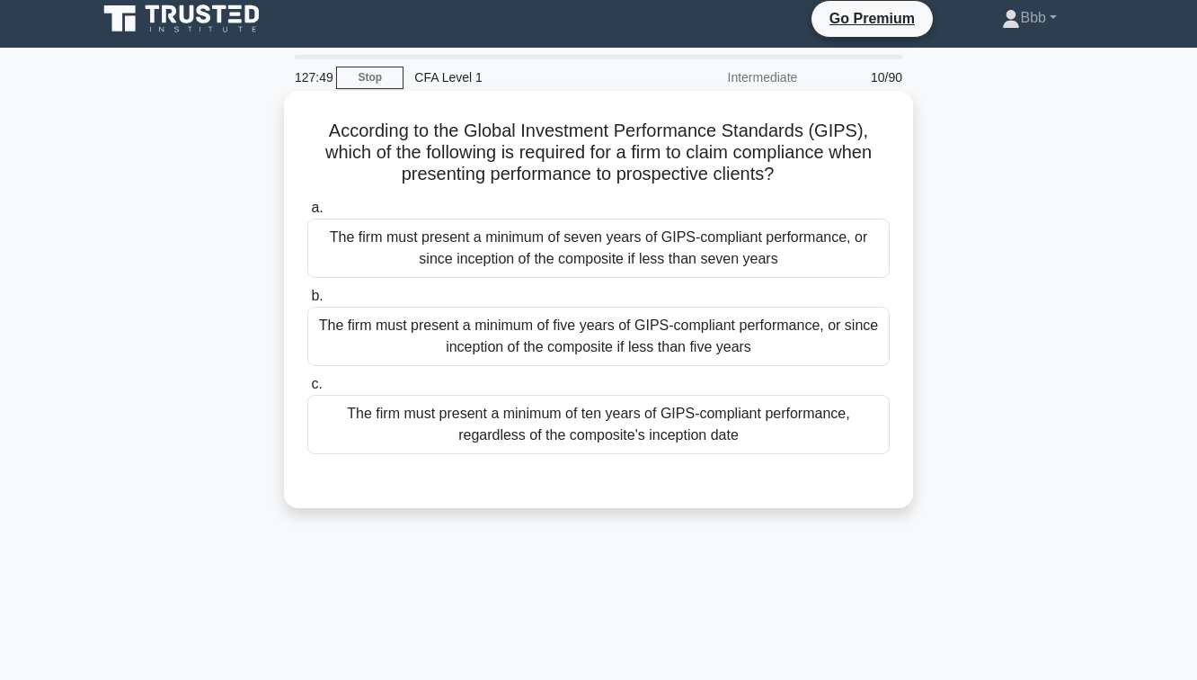
click at [587, 331] on div "The firm must present a minimum of five years of GIPS-compliant performance, or…" at bounding box center [598, 336] width 583 height 59
click at [307, 302] on input "b. The firm must present a minimum of five years of GIPS-compliant performance,…" at bounding box center [307, 296] width 0 height 12
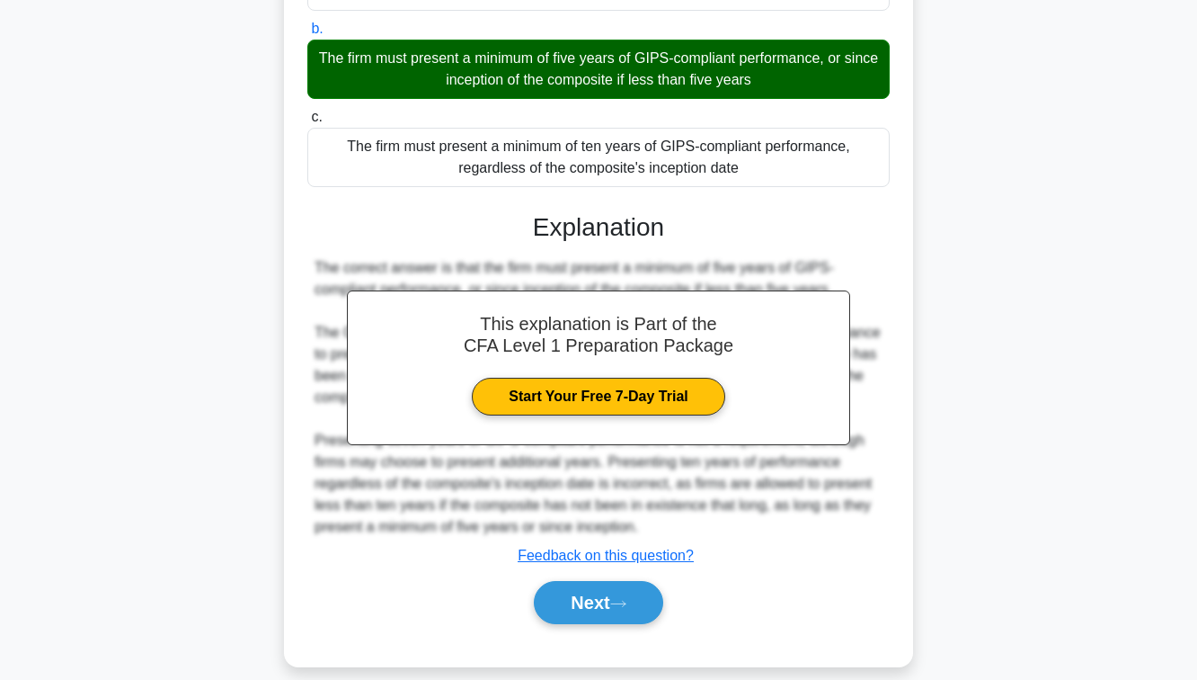
scroll to position [298, 0]
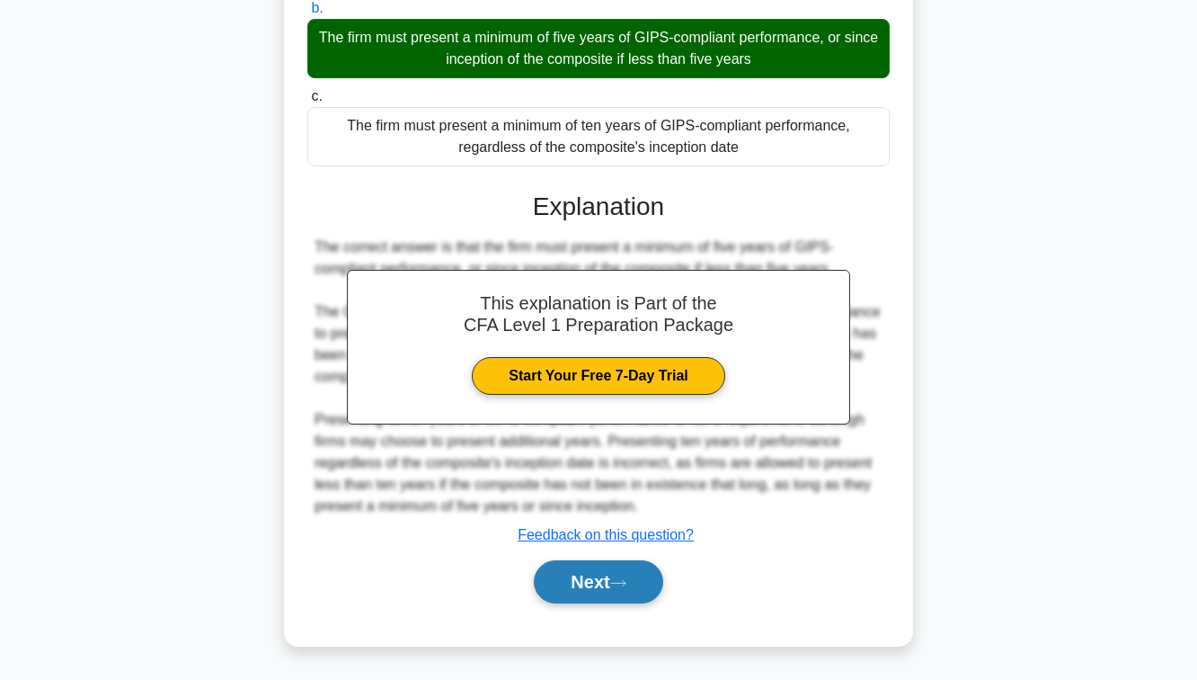
click at [585, 591] on button "Next" at bounding box center [598, 581] width 129 height 43
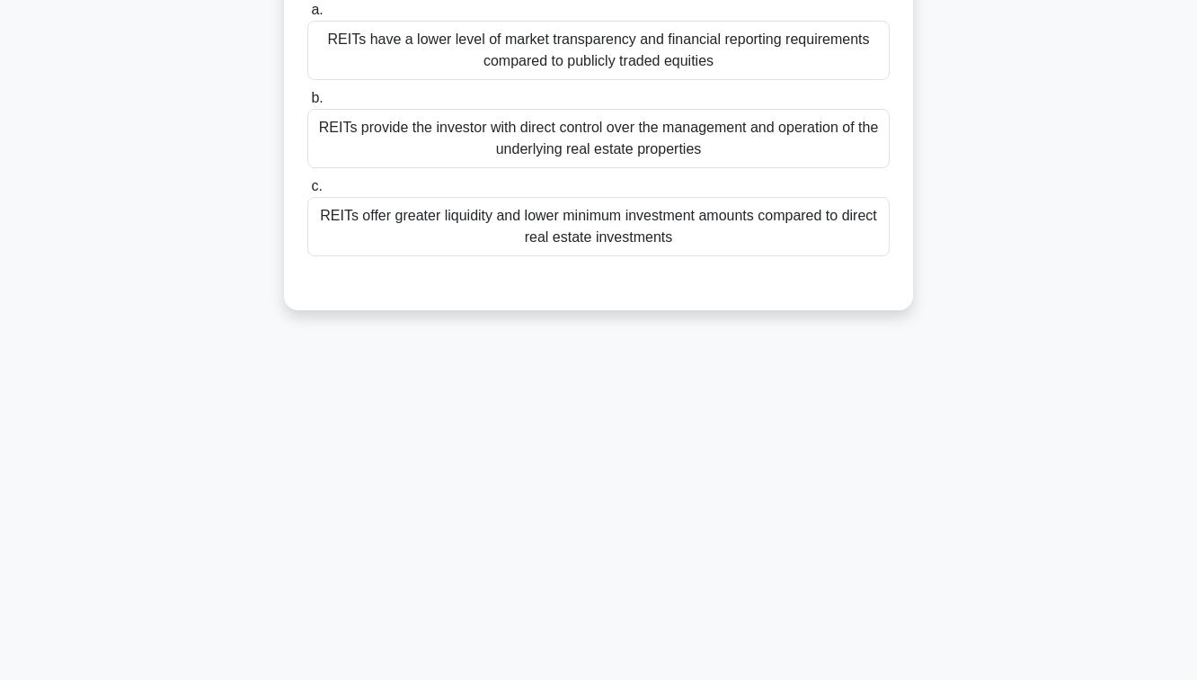
scroll to position [0, 0]
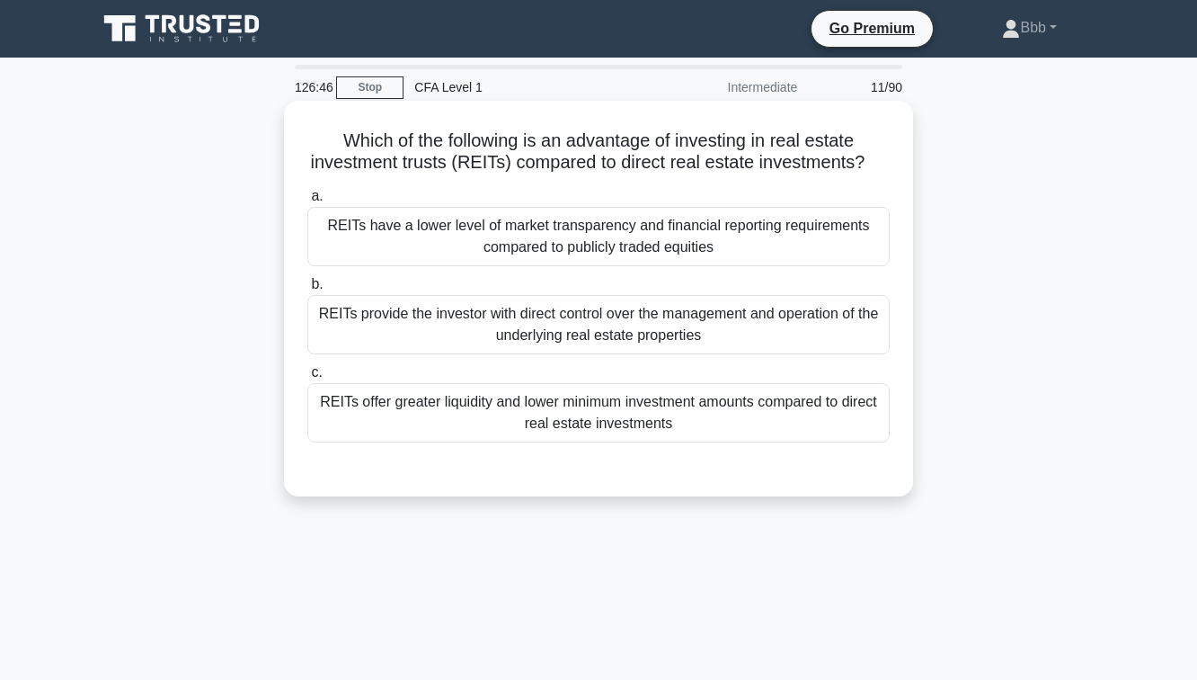
click at [574, 335] on div "REITs provide the investor with direct control over the management and operatio…" at bounding box center [598, 324] width 583 height 59
click at [307, 290] on input "b. REITs provide the investor with direct control over the management and opera…" at bounding box center [307, 285] width 0 height 12
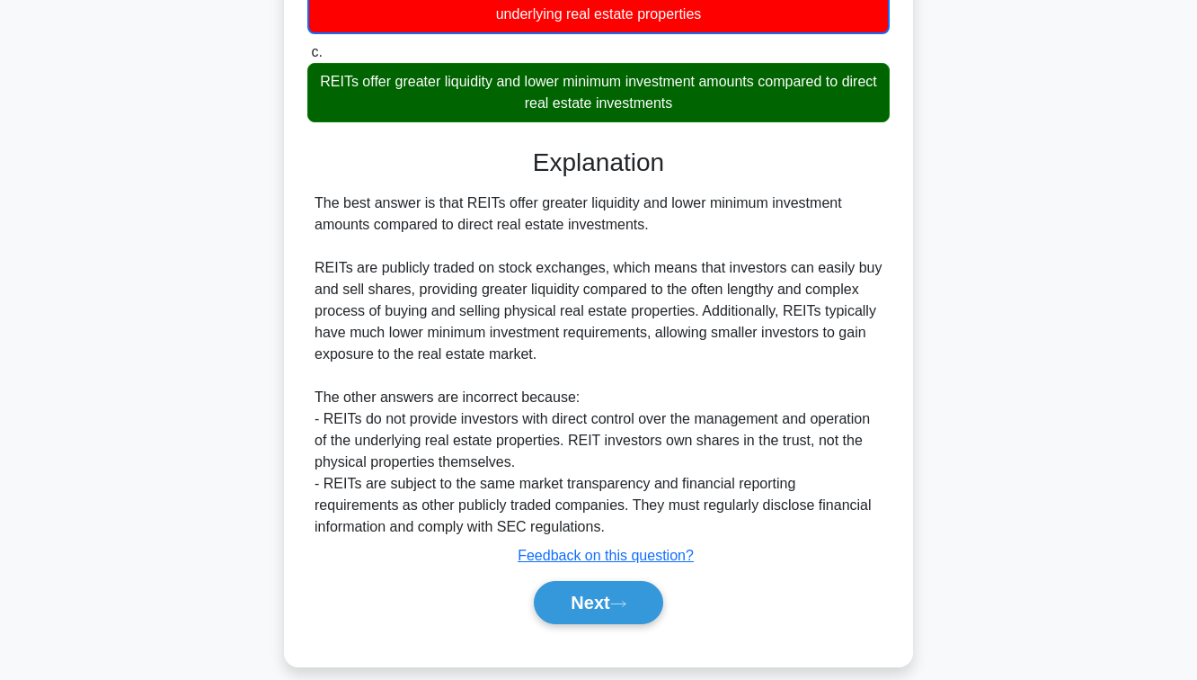
scroll to position [343, 0]
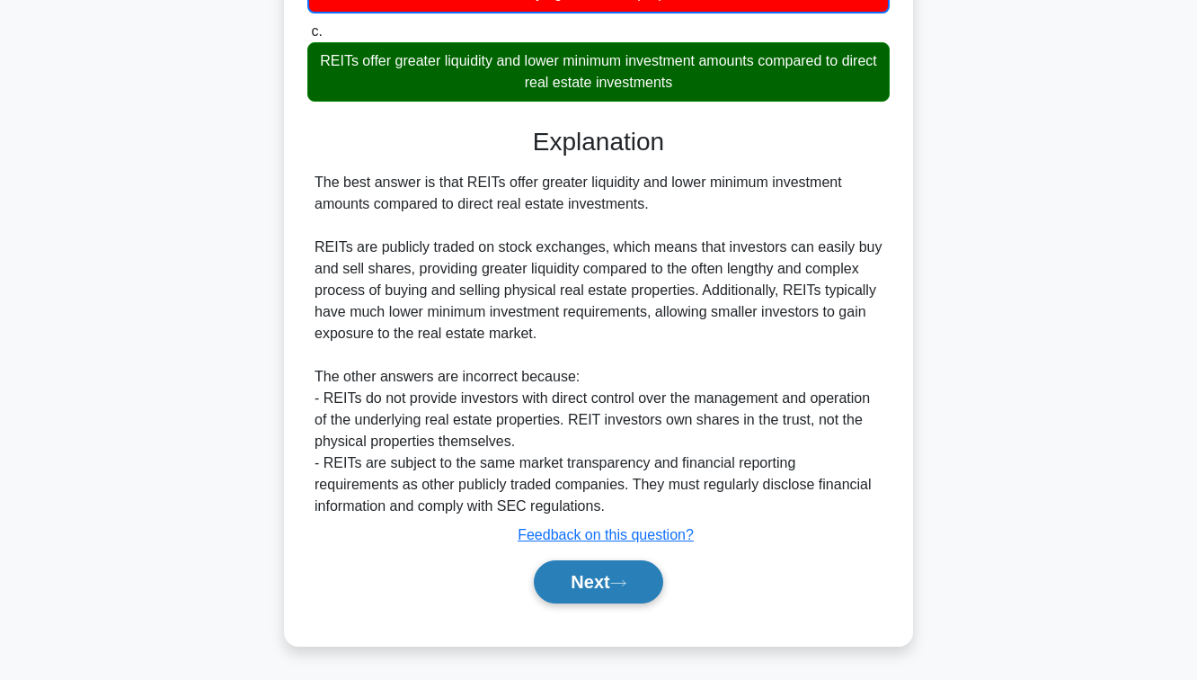
click at [564, 565] on button "Next" at bounding box center [598, 581] width 129 height 43
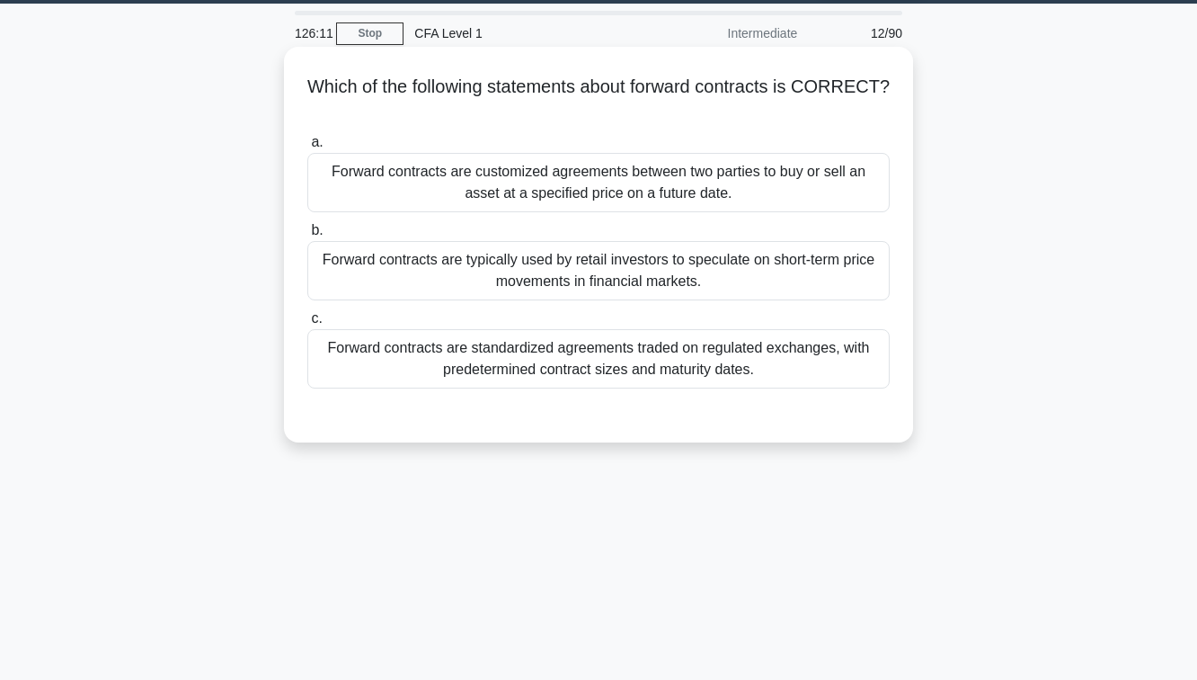
scroll to position [0, 0]
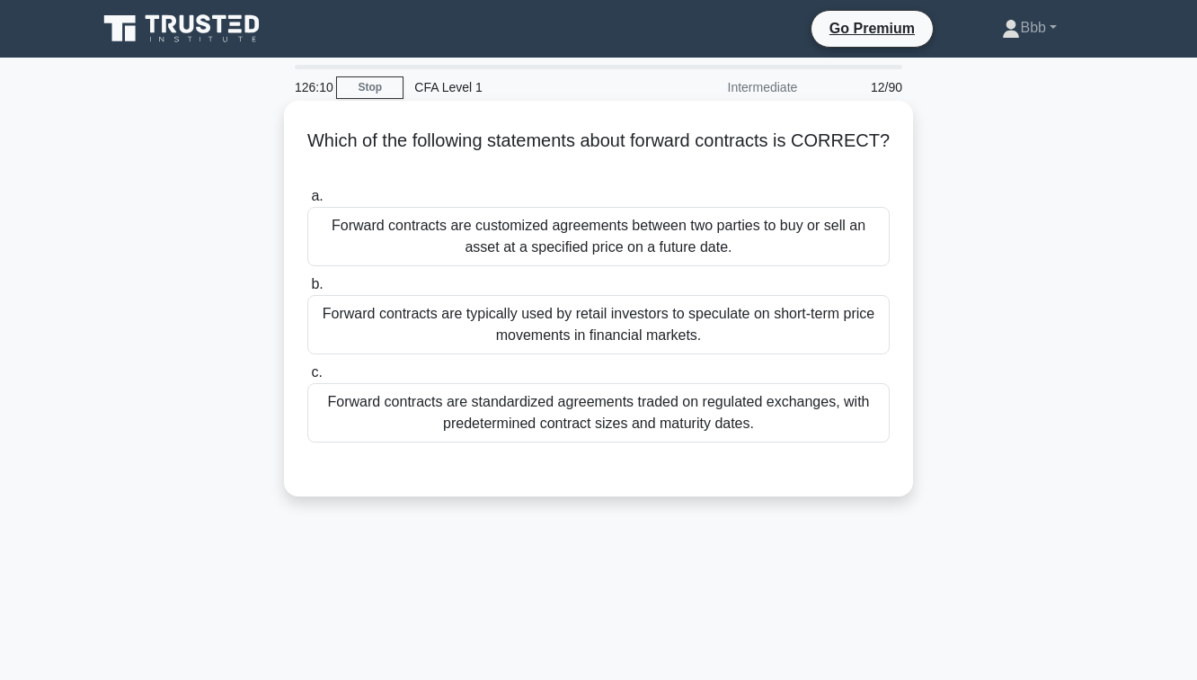
click at [554, 227] on div "Forward contracts are customized agreements between two parties to buy or sell …" at bounding box center [598, 236] width 583 height 59
click at [307, 202] on input "a. Forward contracts are customized agreements between two parties to buy or se…" at bounding box center [307, 197] width 0 height 12
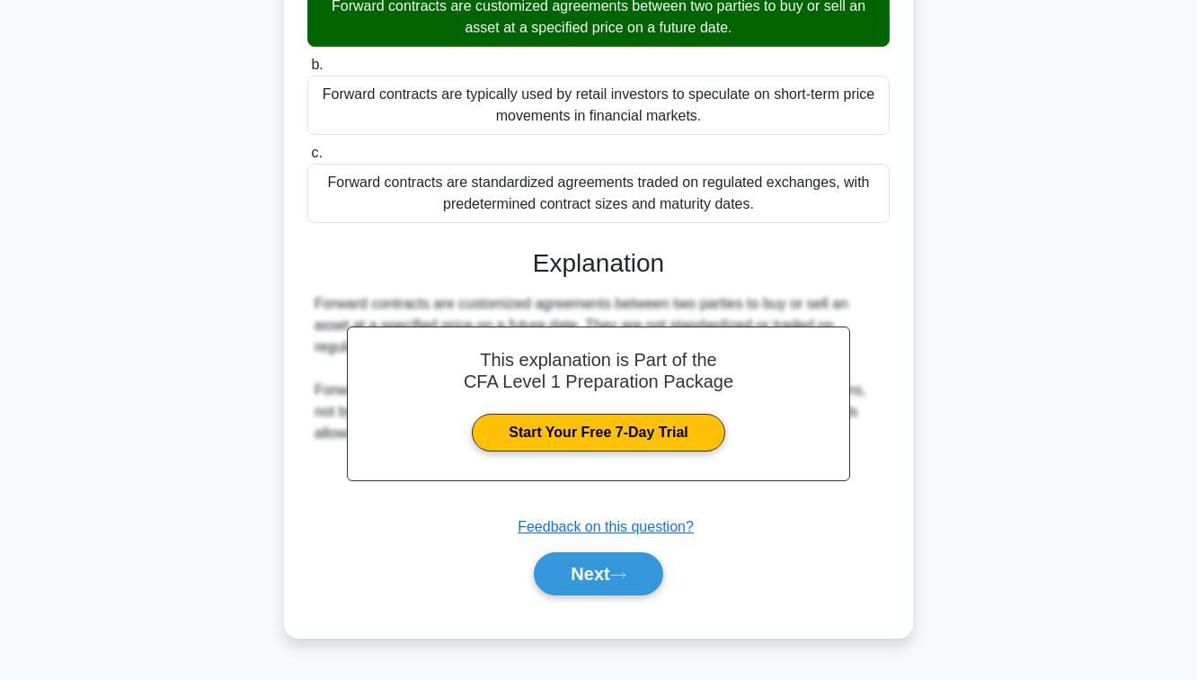
scroll to position [291, 0]
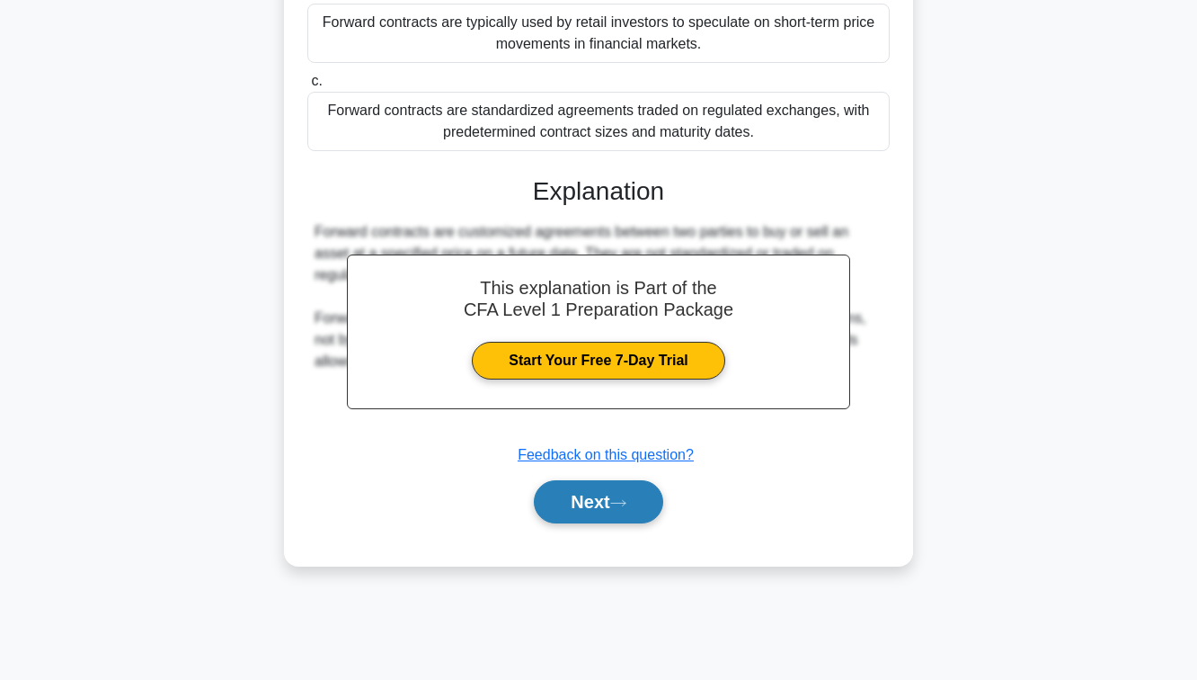
click at [570, 494] on button "Next" at bounding box center [598, 501] width 129 height 43
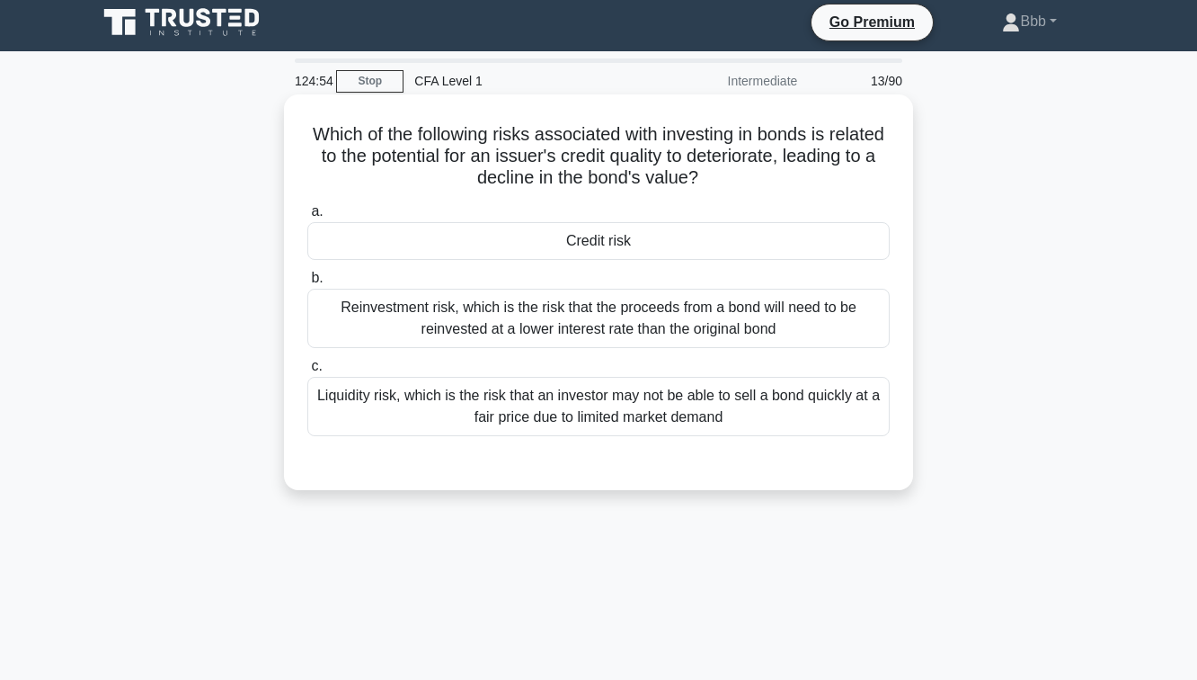
click at [570, 489] on div "Which of the following risks associated with investing in bonds is related to t…" at bounding box center [598, 292] width 629 height 396
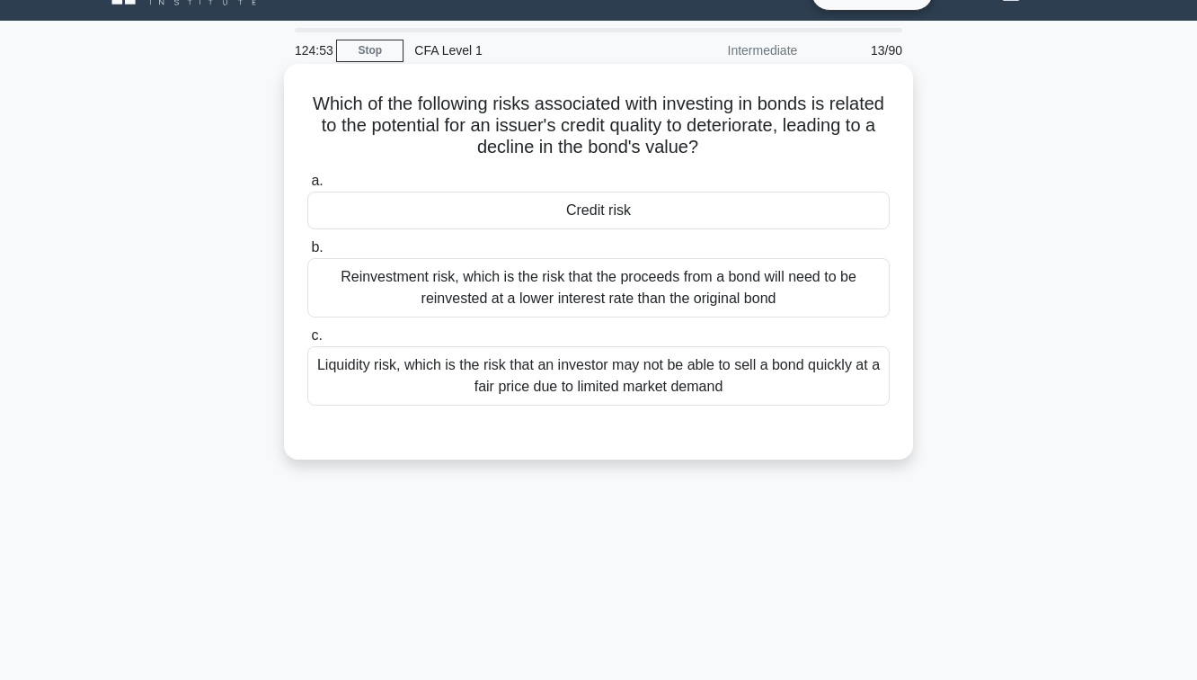
scroll to position [44, 0]
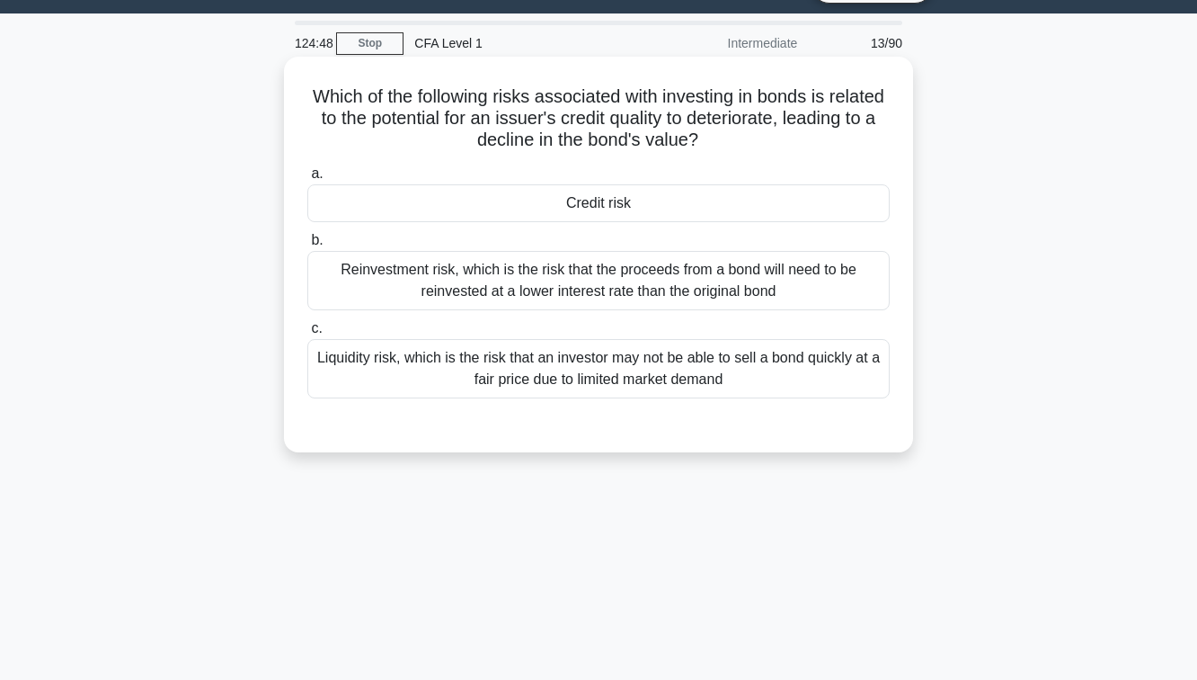
click at [648, 221] on div "Credit risk" at bounding box center [598, 203] width 583 height 38
click at [307, 180] on input "a. Credit risk" at bounding box center [307, 174] width 0 height 12
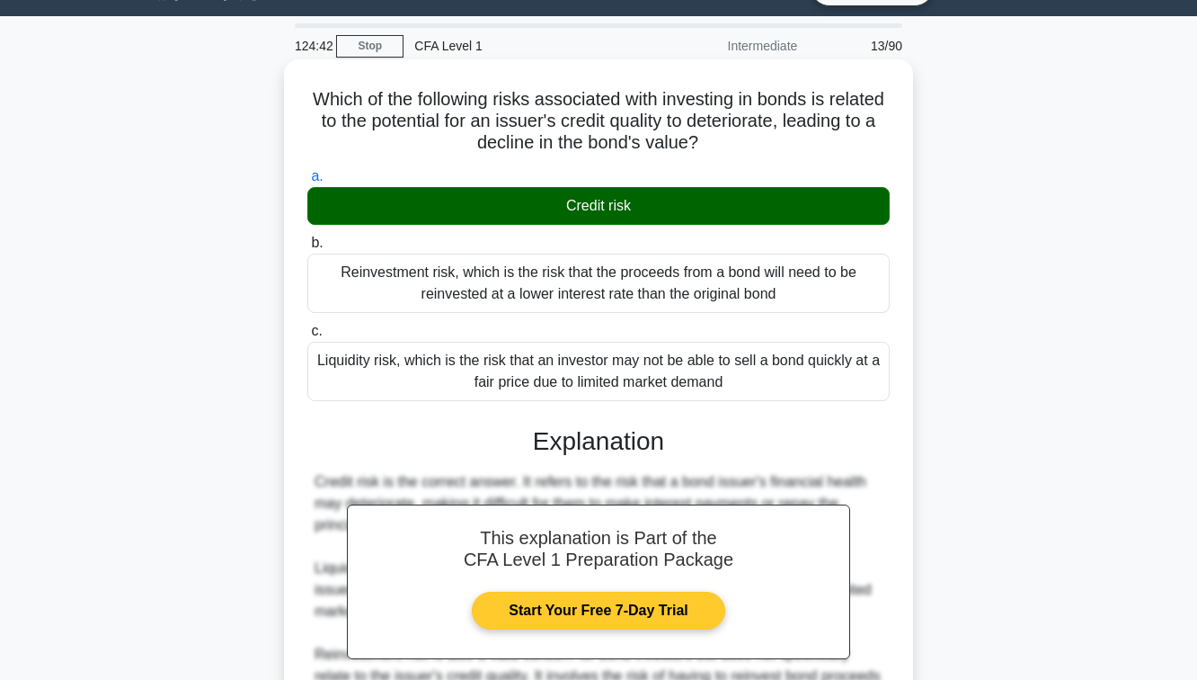
scroll to position [291, 0]
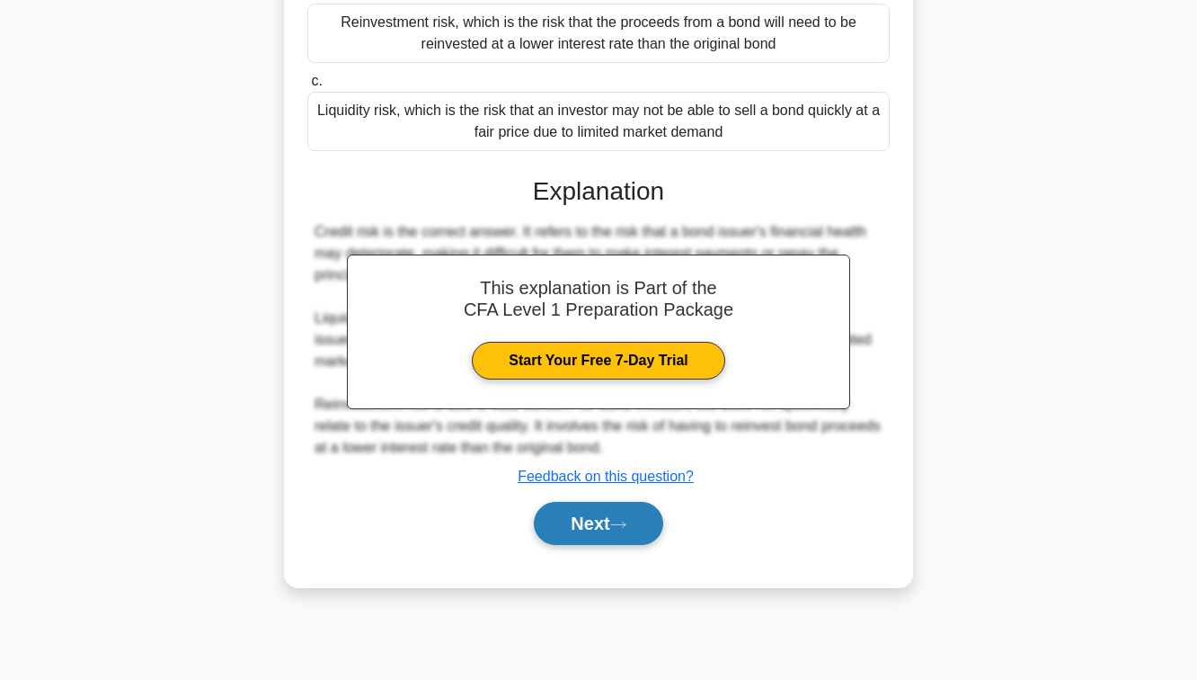
click at [592, 518] on button "Next" at bounding box center [598, 523] width 129 height 43
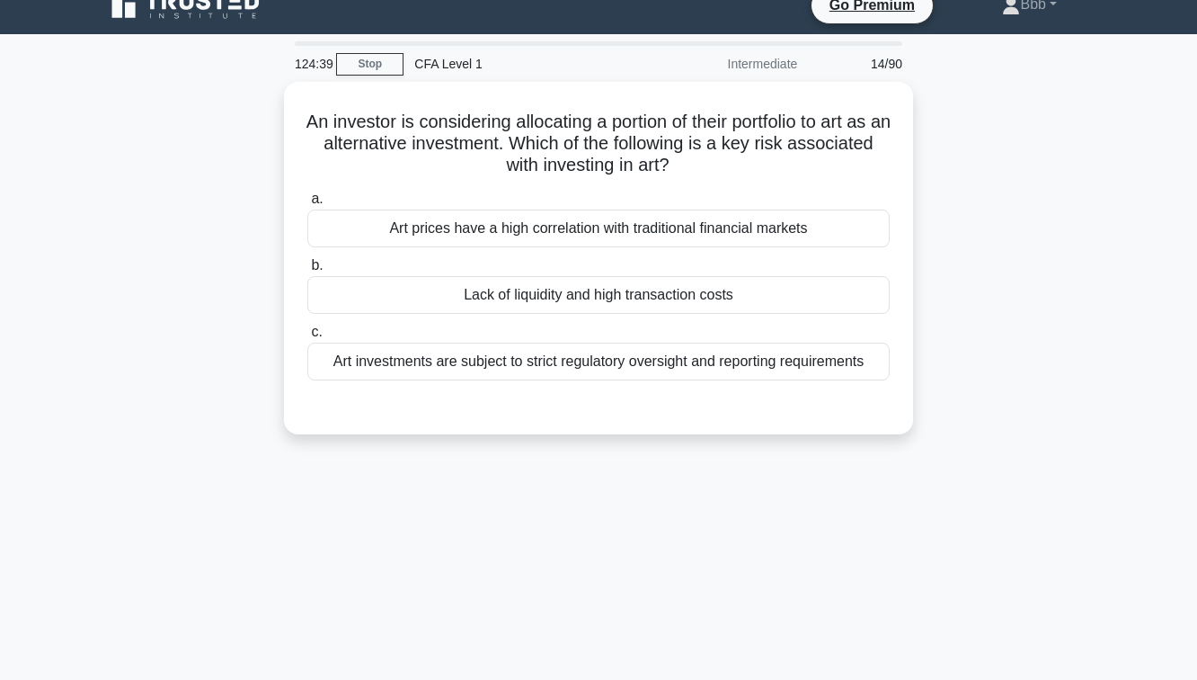
scroll to position [30, 0]
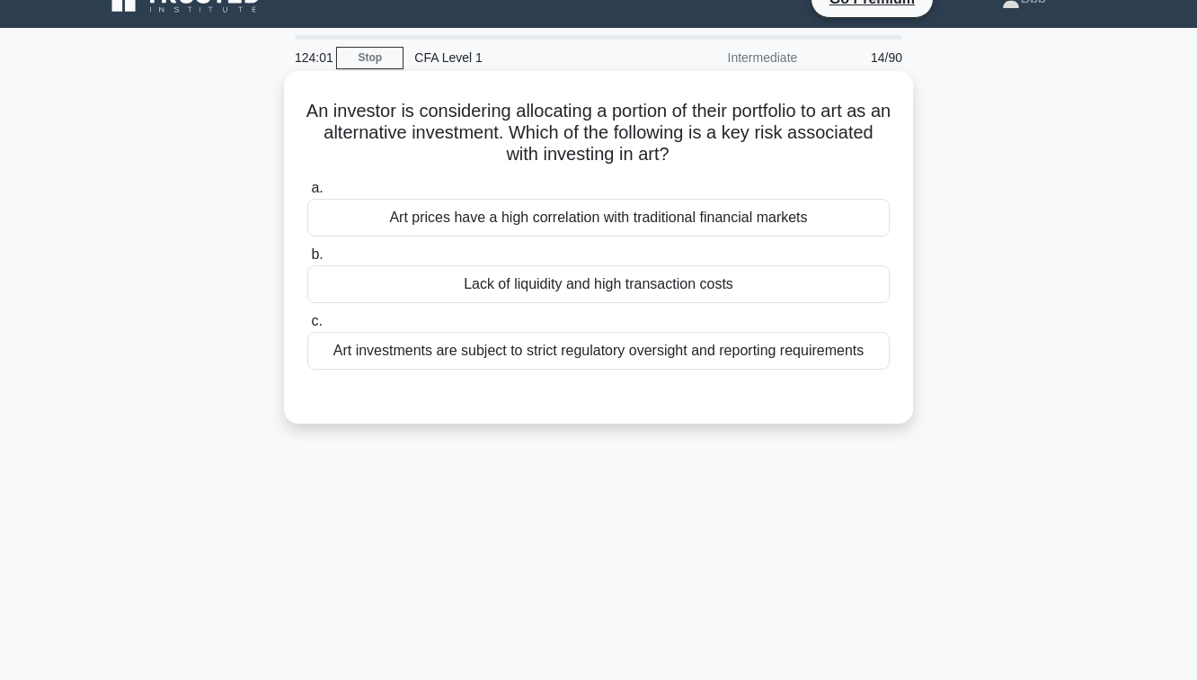
click at [609, 279] on div "Lack of liquidity and high transaction costs" at bounding box center [598, 284] width 583 height 38
click at [307, 261] on input "b. Lack of liquidity and high transaction costs" at bounding box center [307, 255] width 0 height 12
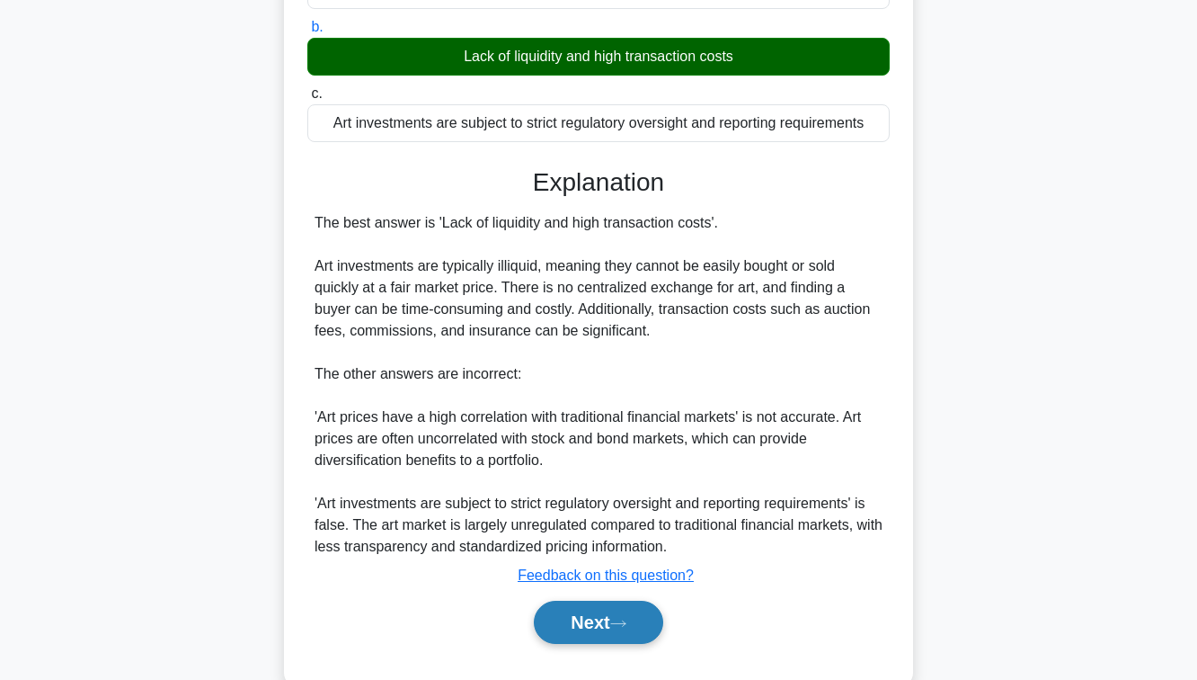
scroll to position [298, 0]
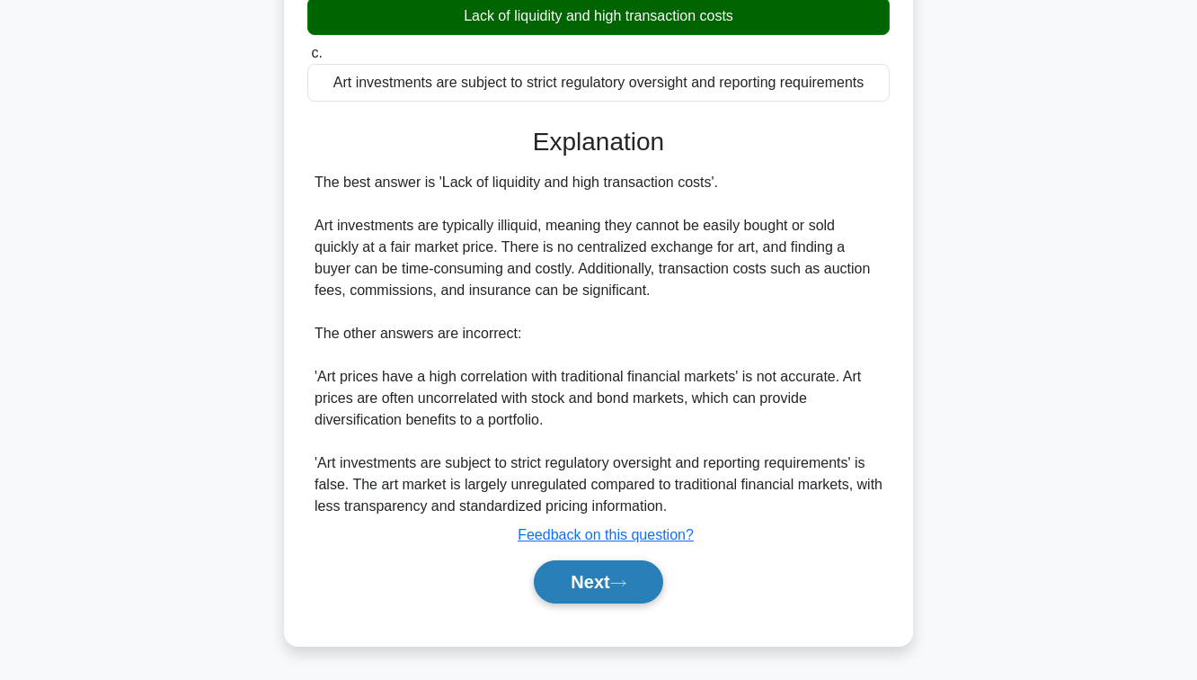
click at [608, 587] on button "Next" at bounding box center [598, 581] width 129 height 43
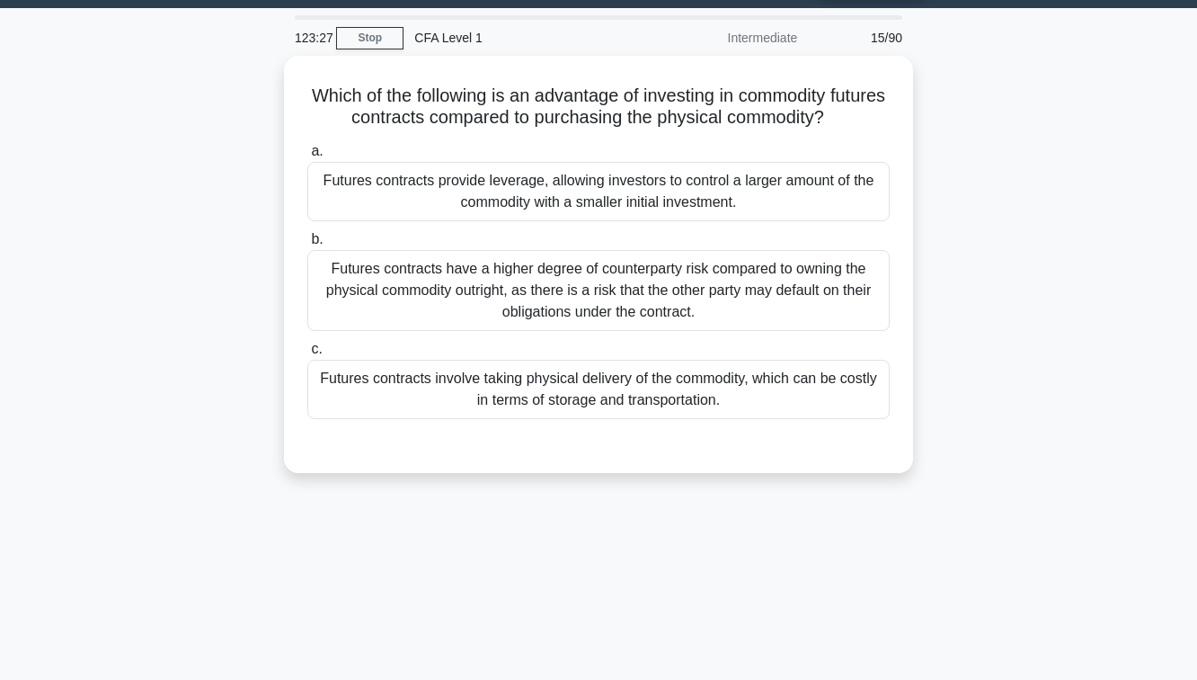
scroll to position [41, 0]
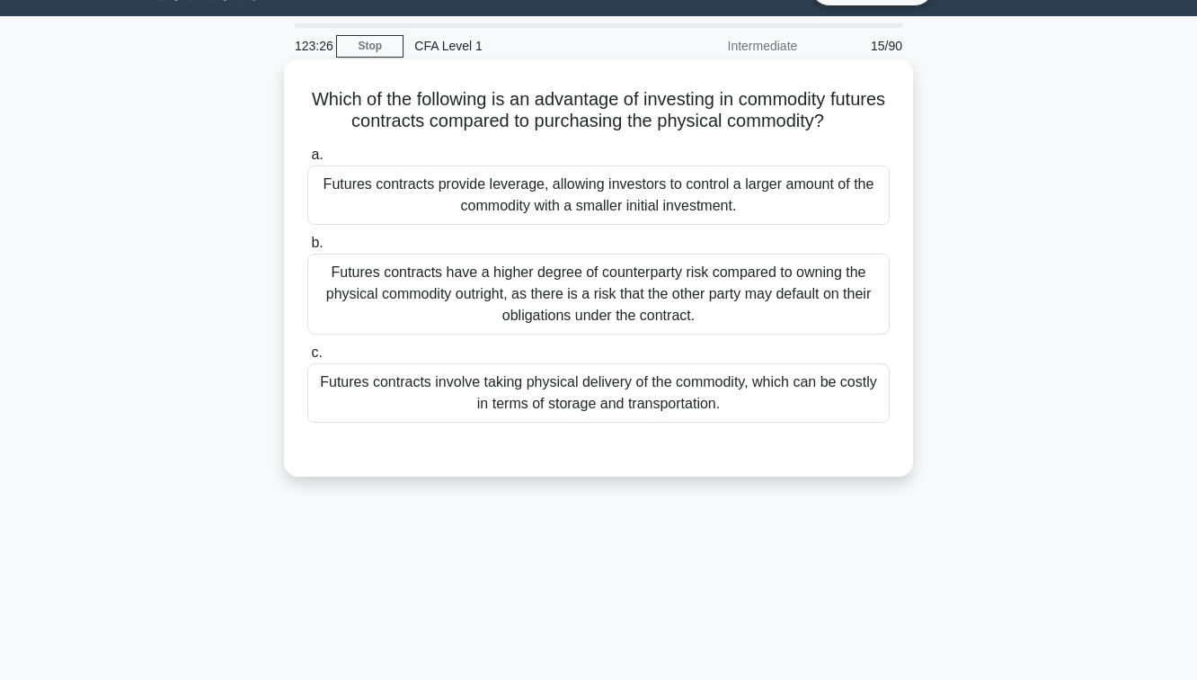
click at [596, 303] on div "Futures contracts have a higher degree of counterparty risk compared to owning …" at bounding box center [598, 294] width 583 height 81
click at [307, 249] on input "b. Futures contracts have a higher degree of counterparty risk compared to owni…" at bounding box center [307, 243] width 0 height 12
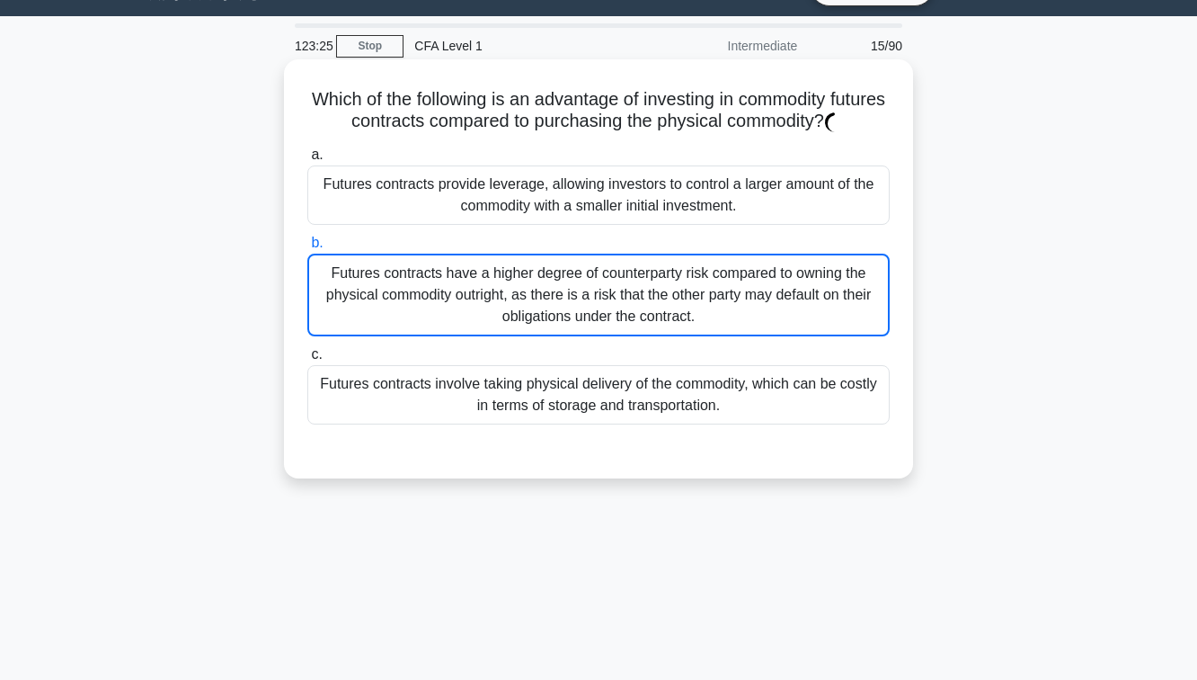
scroll to position [472, 0]
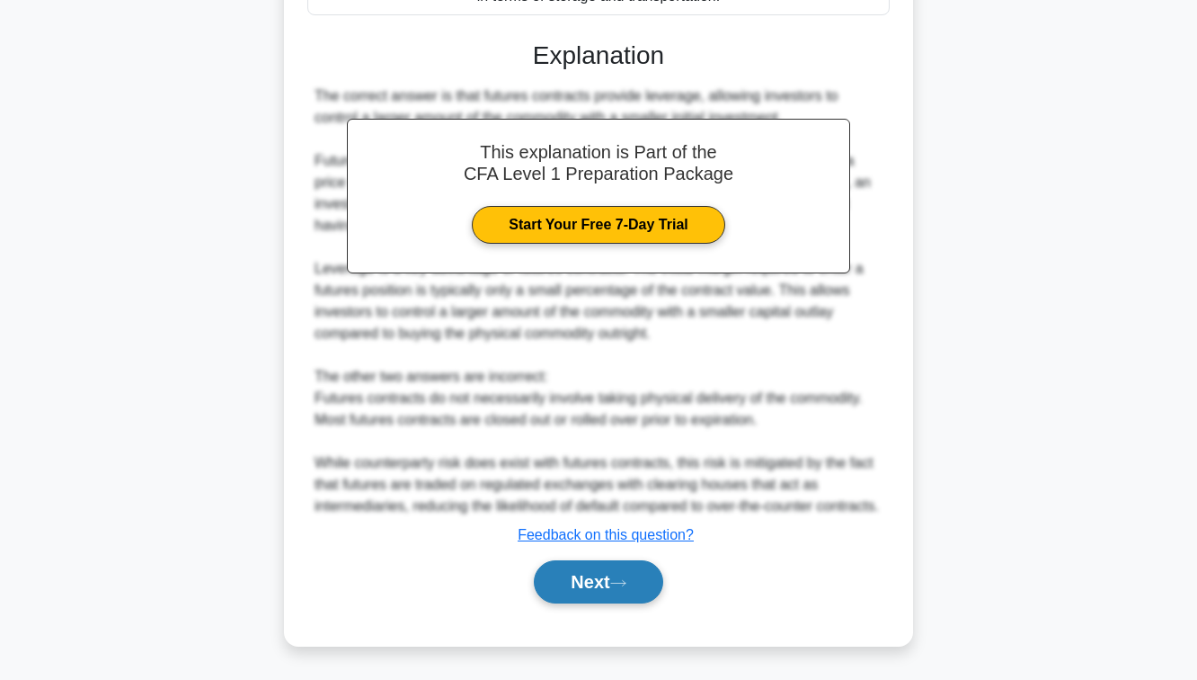
click at [619, 578] on icon at bounding box center [618, 583] width 16 height 10
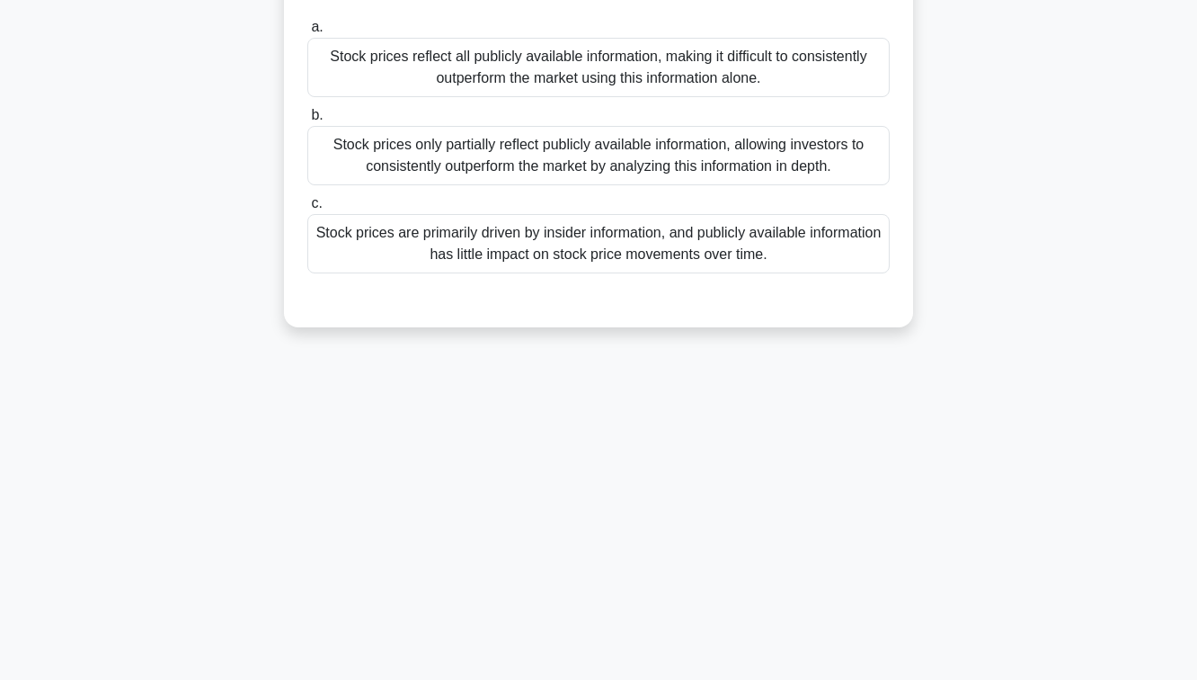
scroll to position [0, 0]
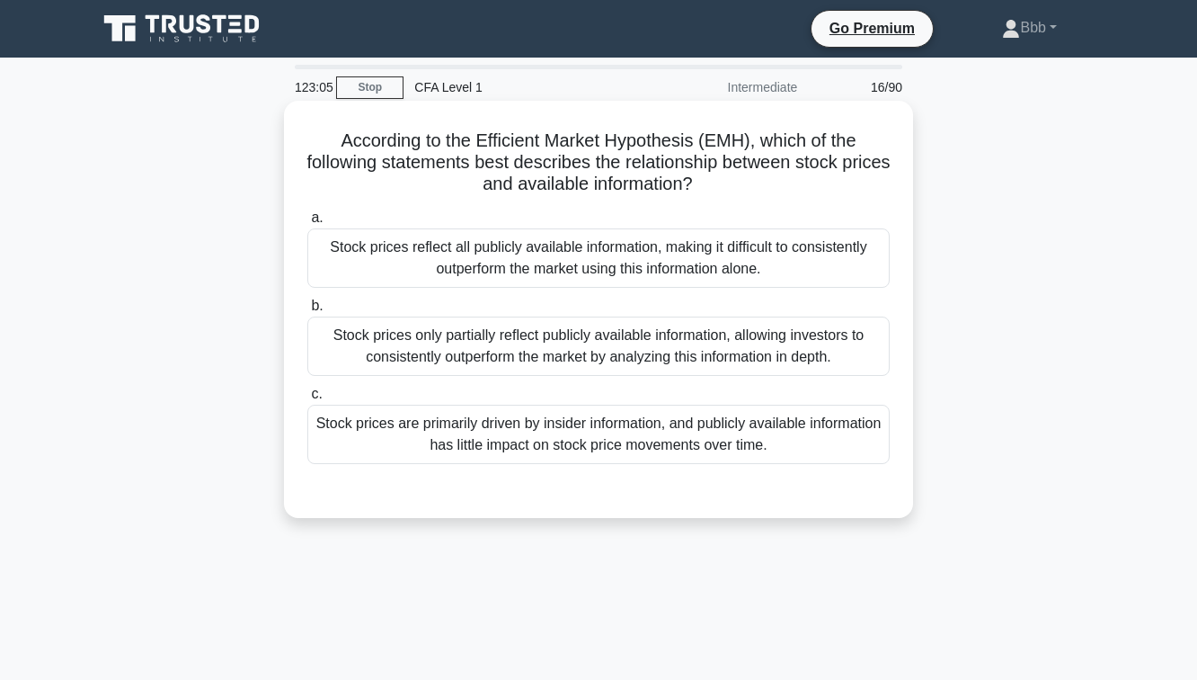
click at [574, 273] on div "Stock prices reflect all publicly available information, making it difficult to…" at bounding box center [598, 257] width 583 height 59
click at [307, 224] on input "a. Stock prices reflect all publicly available information, making it difficult…" at bounding box center [307, 218] width 0 height 12
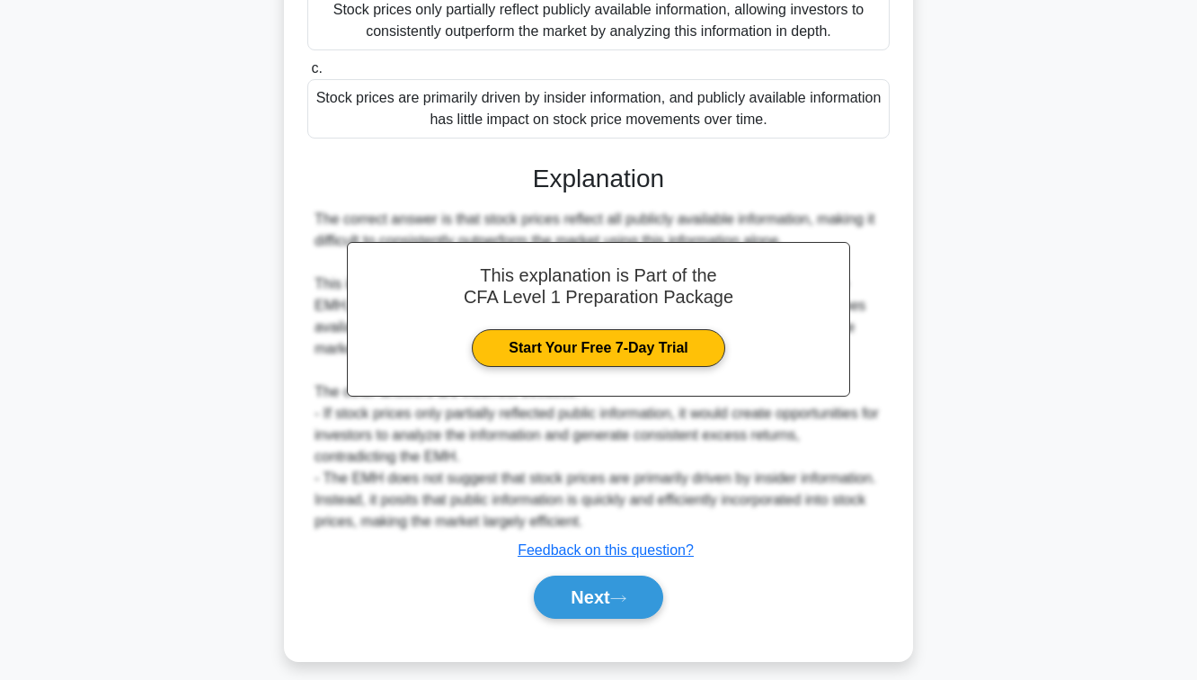
scroll to position [341, 0]
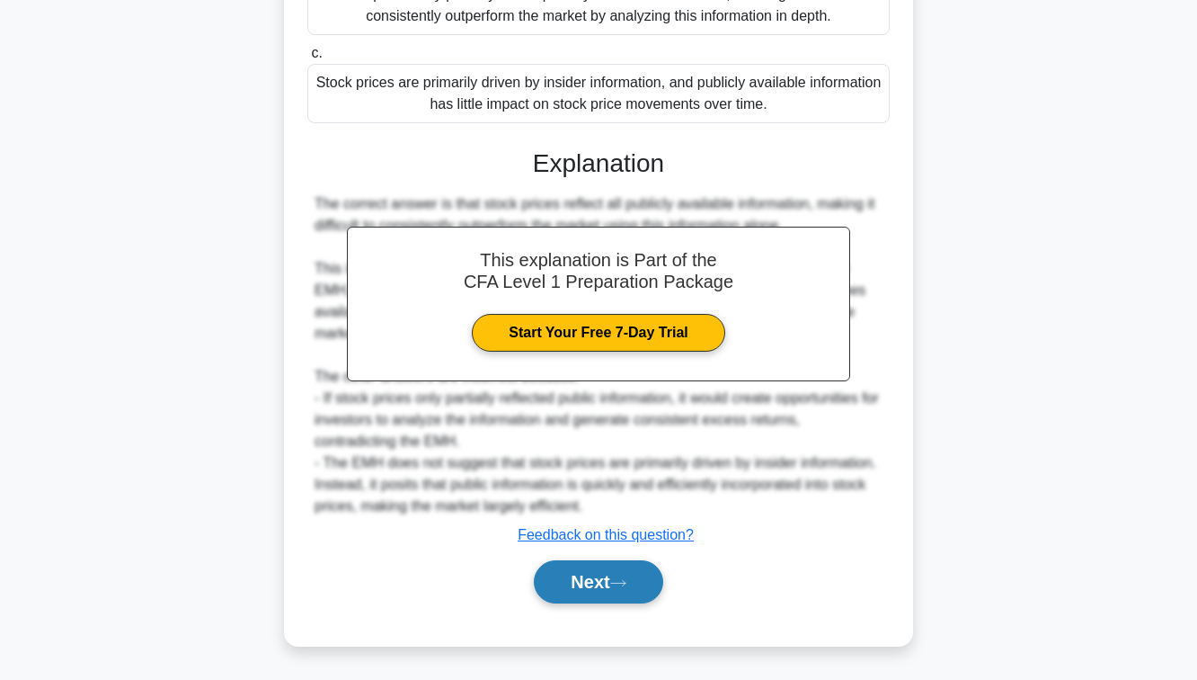
click at [558, 595] on button "Next" at bounding box center [598, 581] width 129 height 43
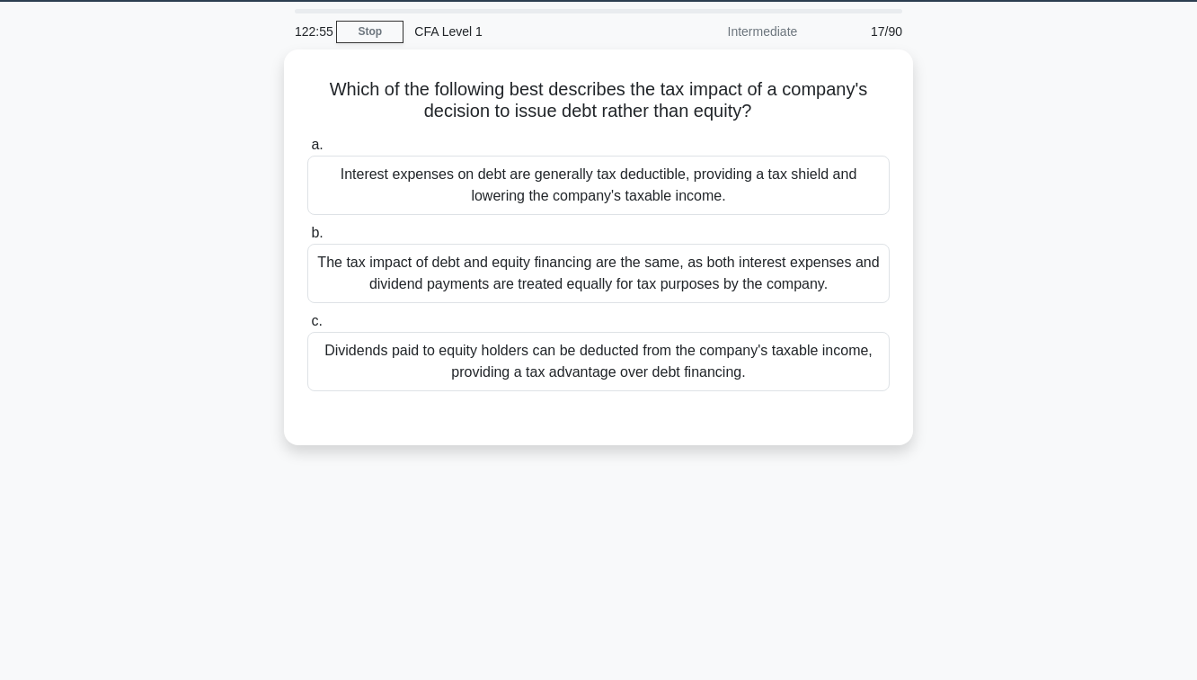
scroll to position [85, 0]
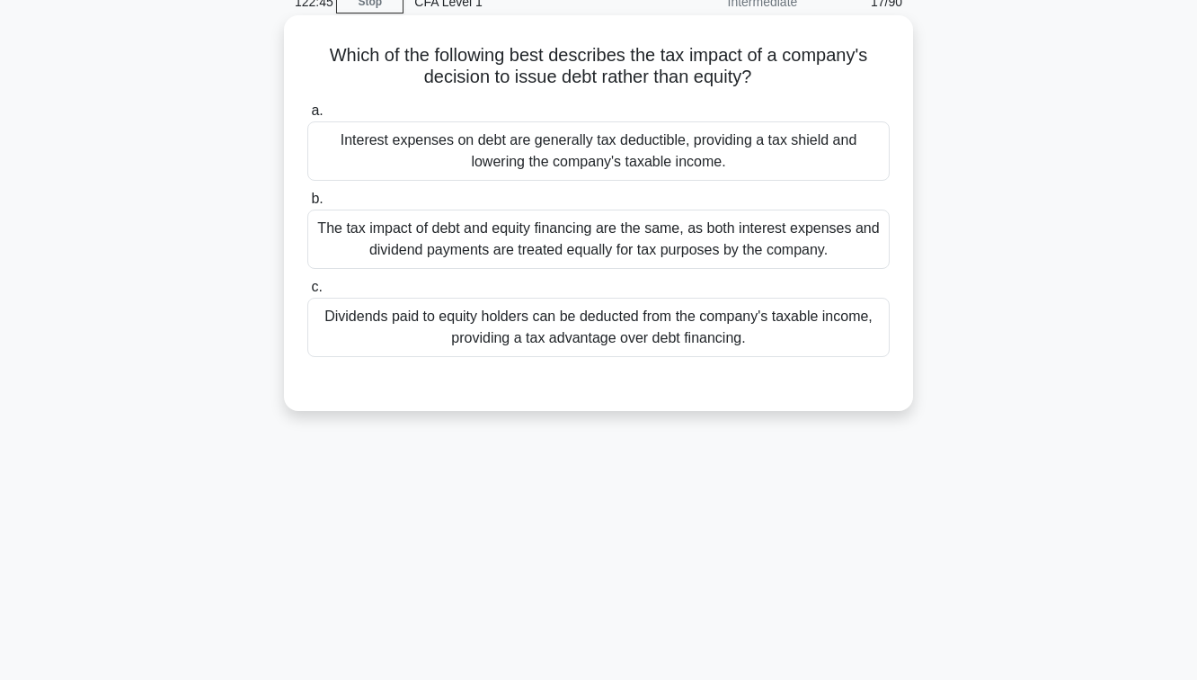
click at [565, 236] on div "The tax impact of debt and equity financing are the same, as both interest expe…" at bounding box center [598, 238] width 583 height 59
click at [307, 205] on input "b. The tax impact of debt and equity financing are the same, as both interest e…" at bounding box center [307, 199] width 0 height 12
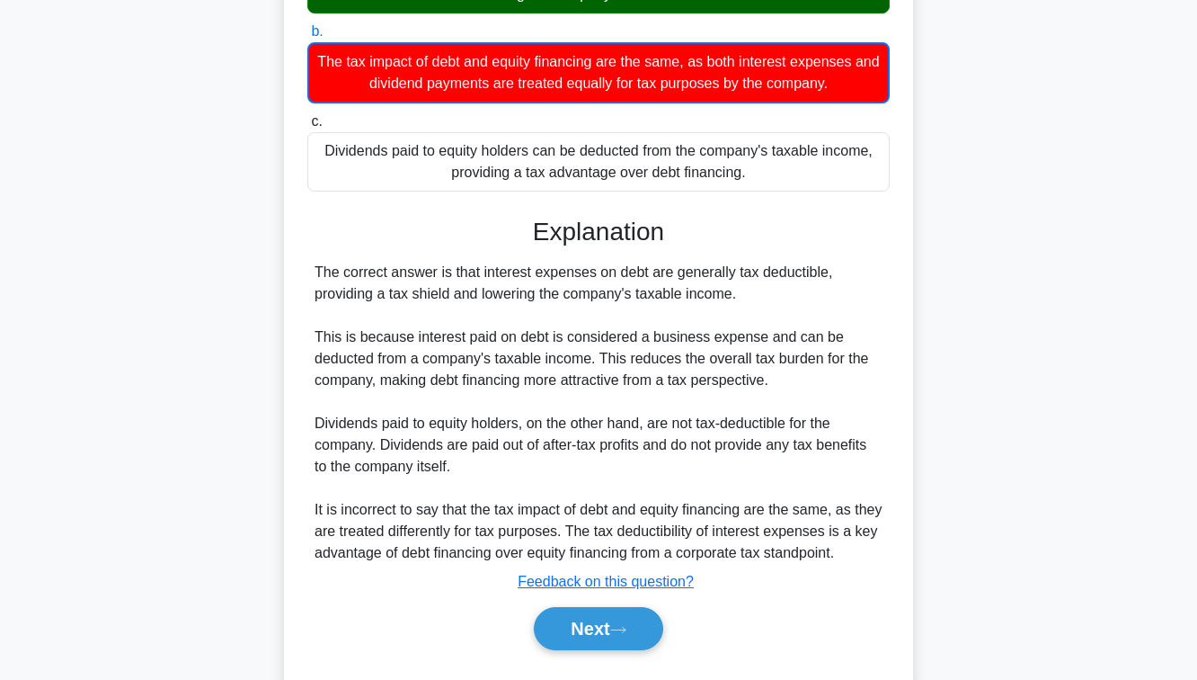
scroll to position [299, 0]
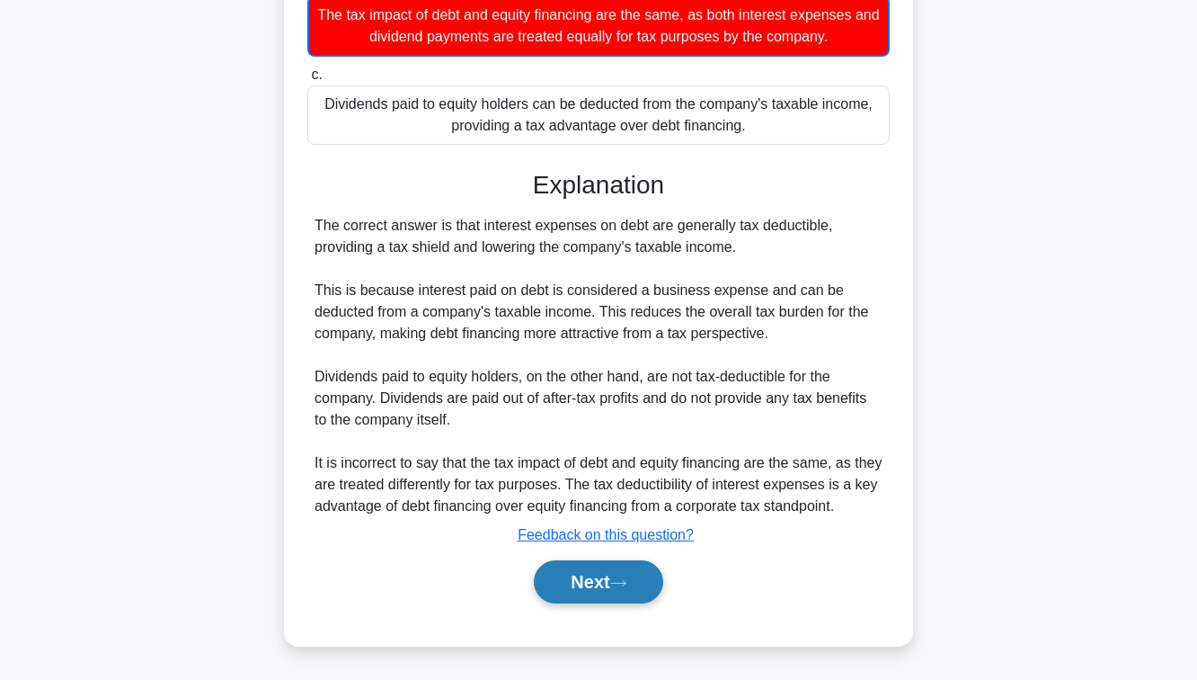
click at [589, 584] on button "Next" at bounding box center [598, 581] width 129 height 43
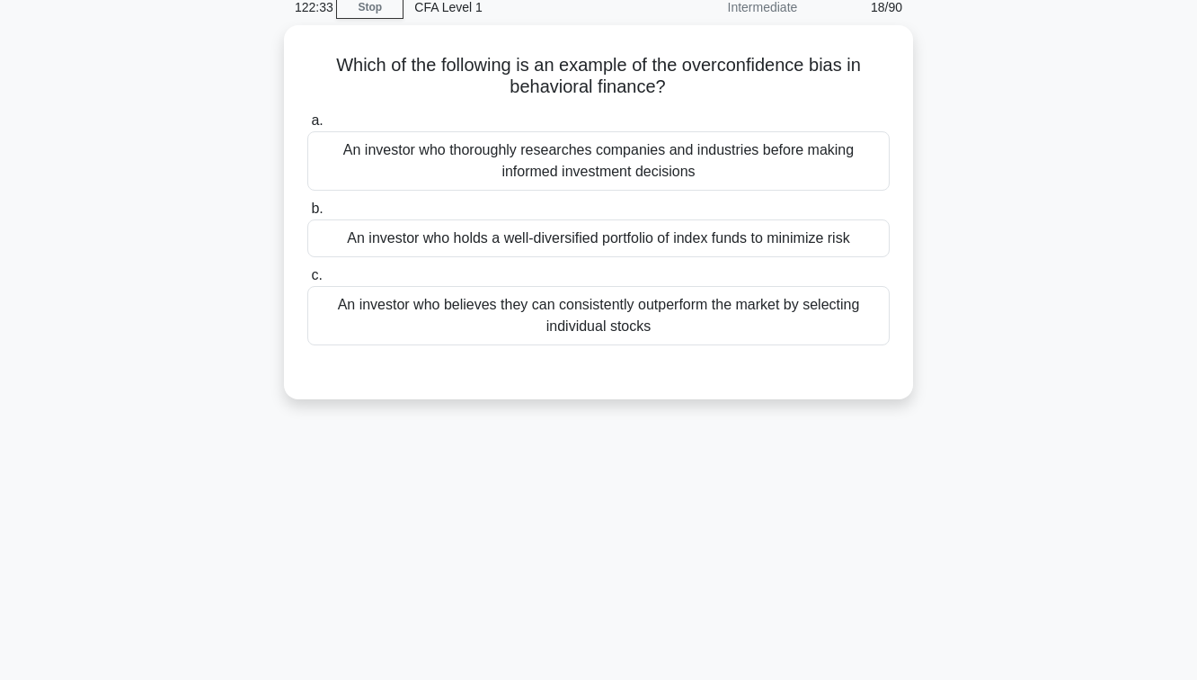
scroll to position [21, 0]
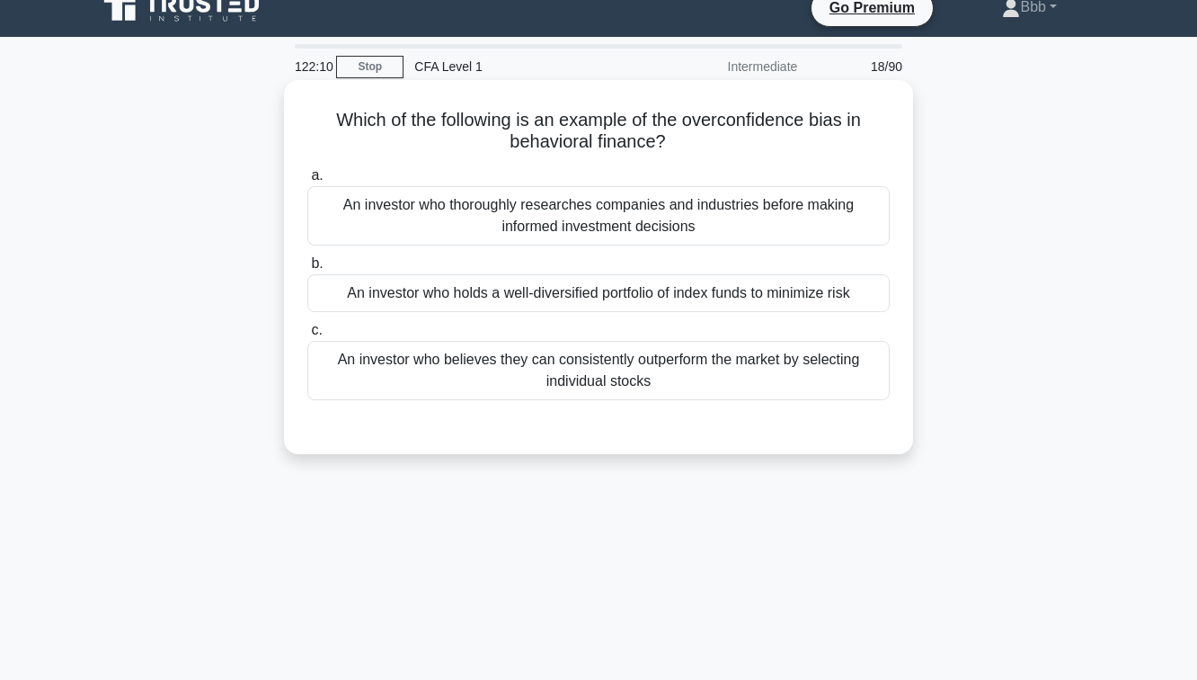
click at [627, 387] on div "An investor who believes they can consistently outperform the market by selecti…" at bounding box center [598, 370] width 583 height 59
click at [307, 336] on input "c. An investor who believes they can consistently outperform the market by sele…" at bounding box center [307, 331] width 0 height 12
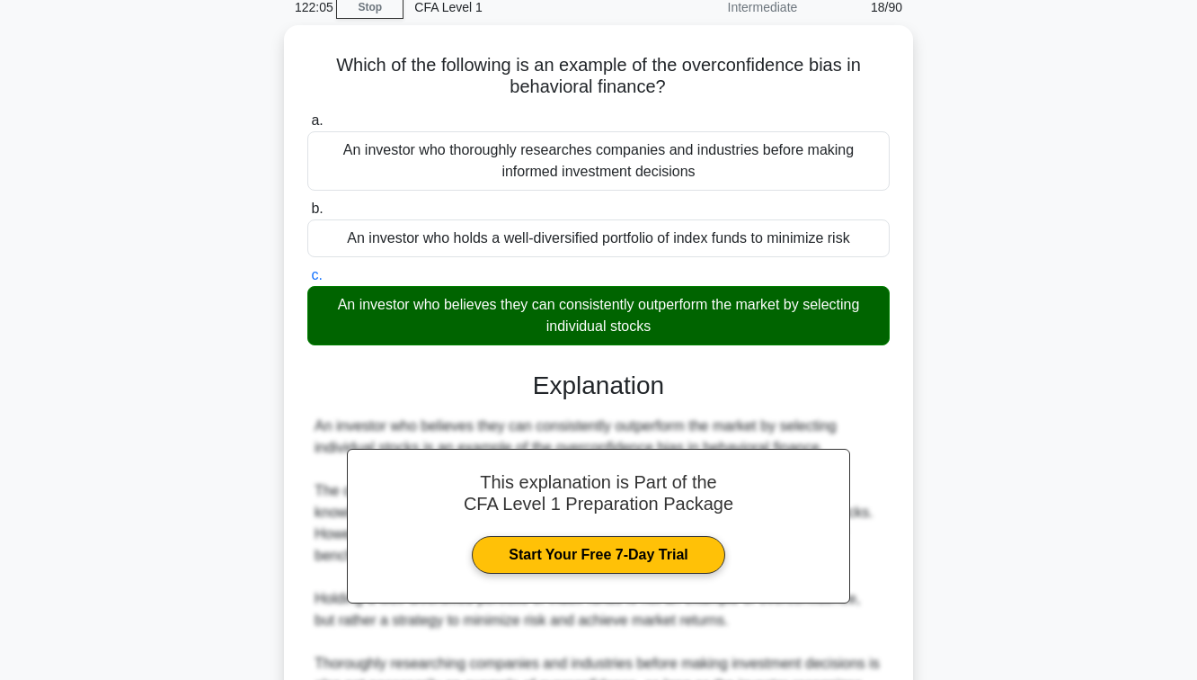
scroll to position [291, 0]
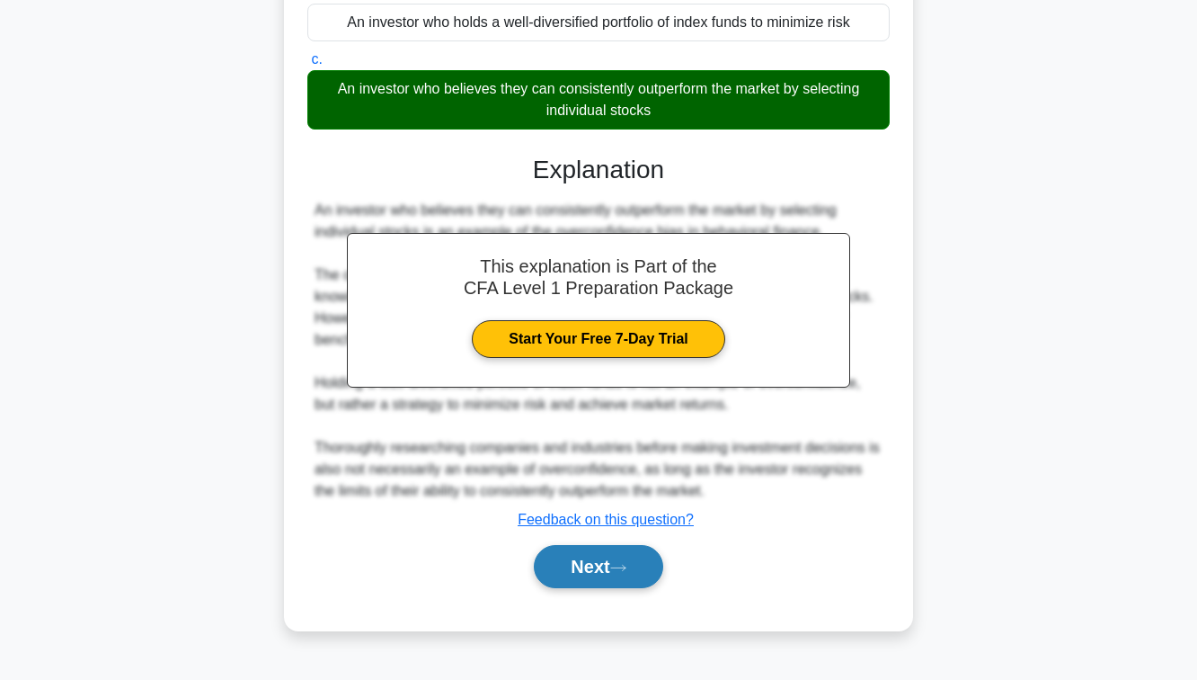
click at [618, 554] on button "Next" at bounding box center [598, 566] width 129 height 43
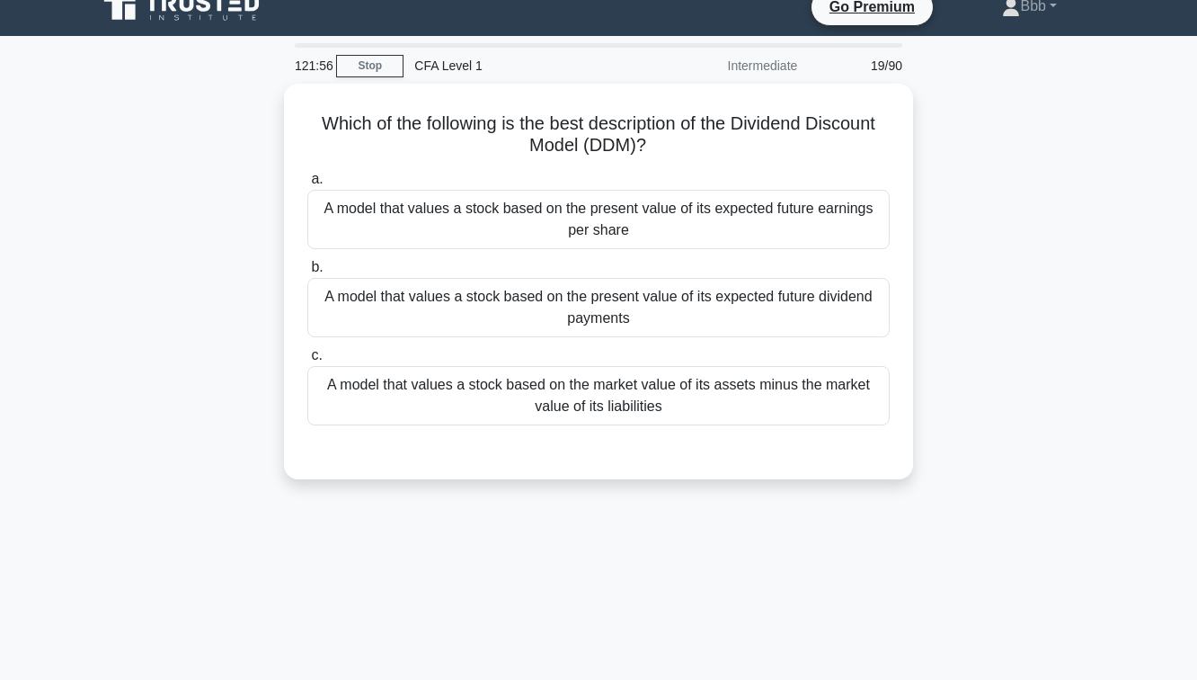
scroll to position [19, 0]
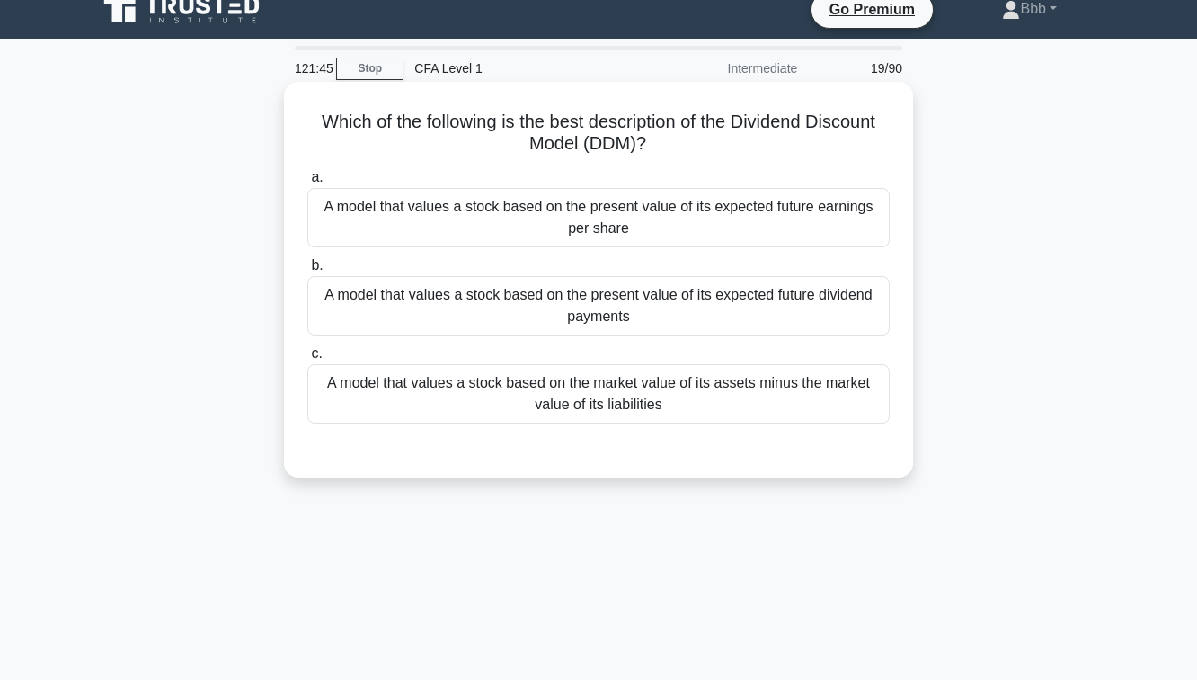
click at [659, 391] on div "A model that values a stock based on the market value of its assets minus the m…" at bounding box center [598, 393] width 583 height 59
click at [307, 360] on input "c. A model that values a stock based on the market value of its assets minus th…" at bounding box center [307, 354] width 0 height 12
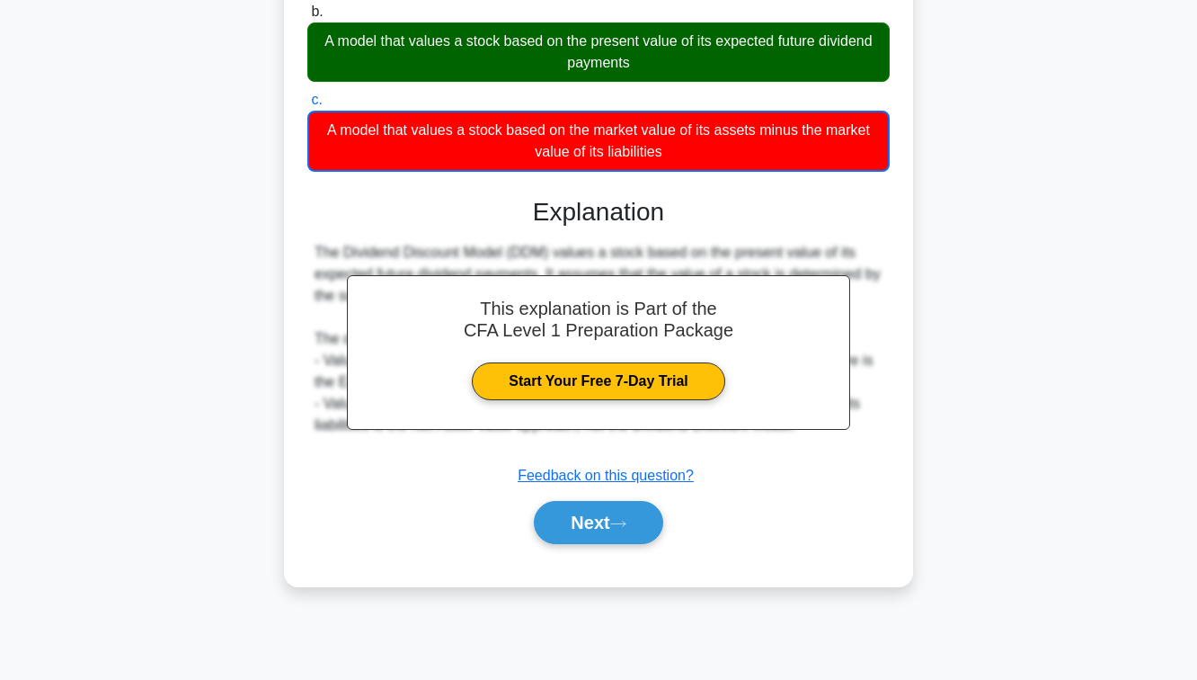
scroll to position [291, 0]
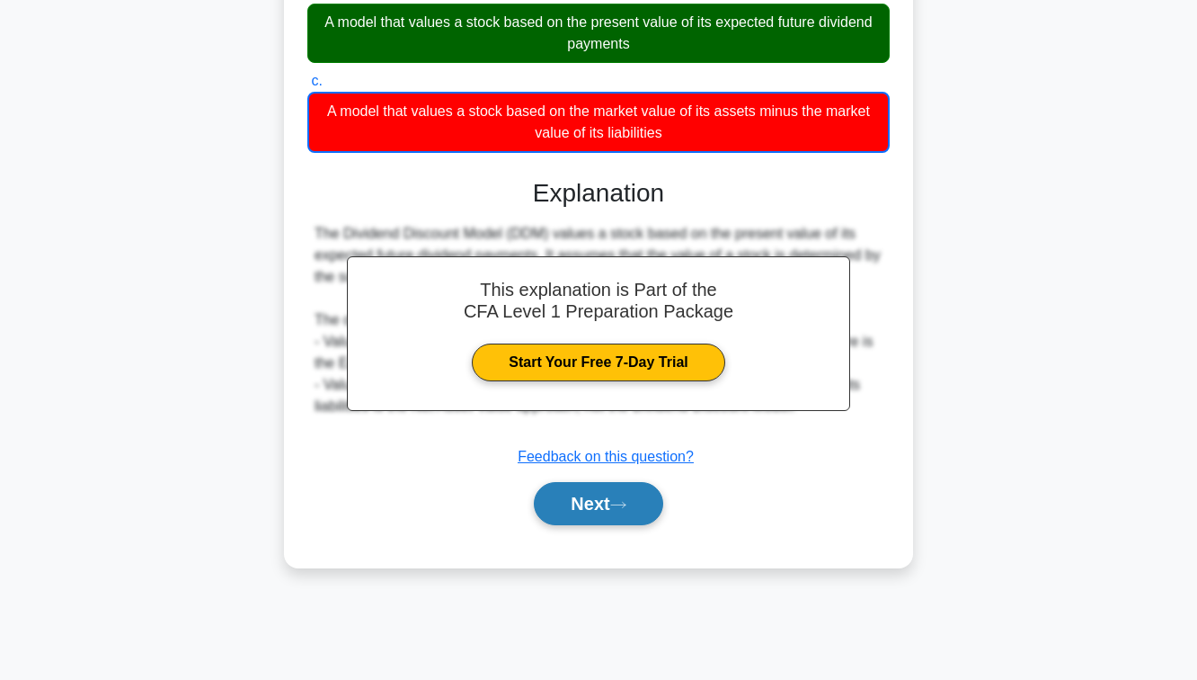
click at [627, 509] on icon at bounding box center [618, 505] width 16 height 10
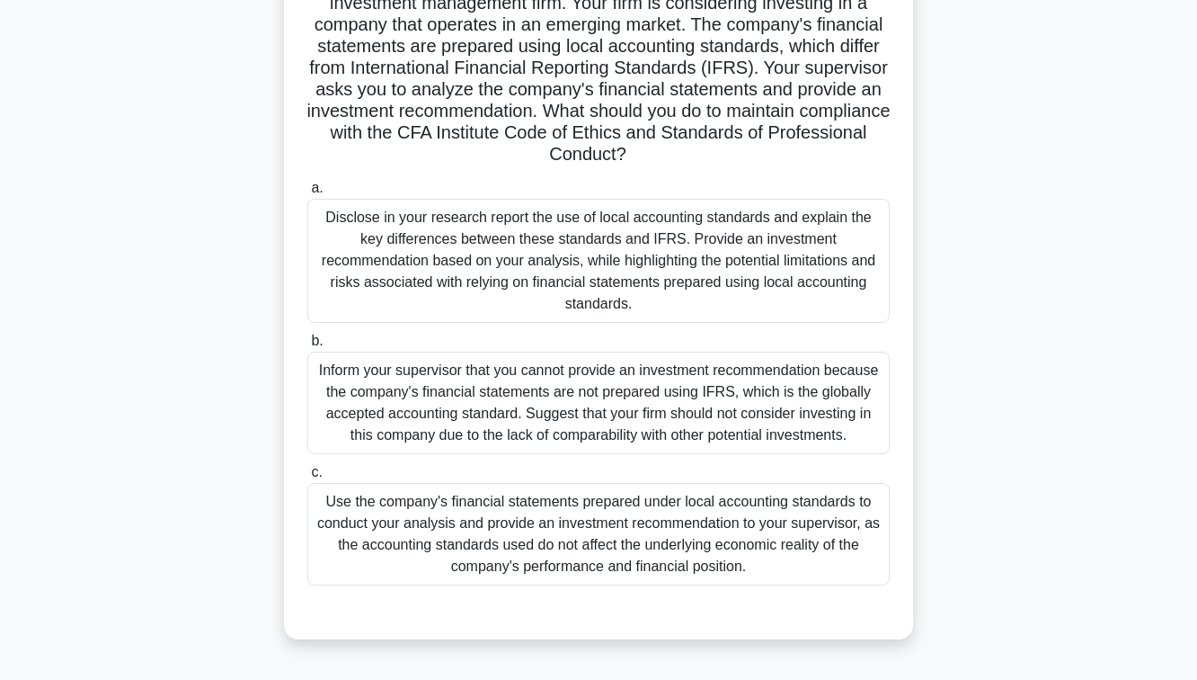
click at [628, 508] on div "Use the company's financial statements prepared under local accounting standard…" at bounding box center [598, 534] width 583 height 102
click at [307, 478] on input "c. Use the company's financial statements prepared under local accounting stand…" at bounding box center [307, 473] width 0 height 12
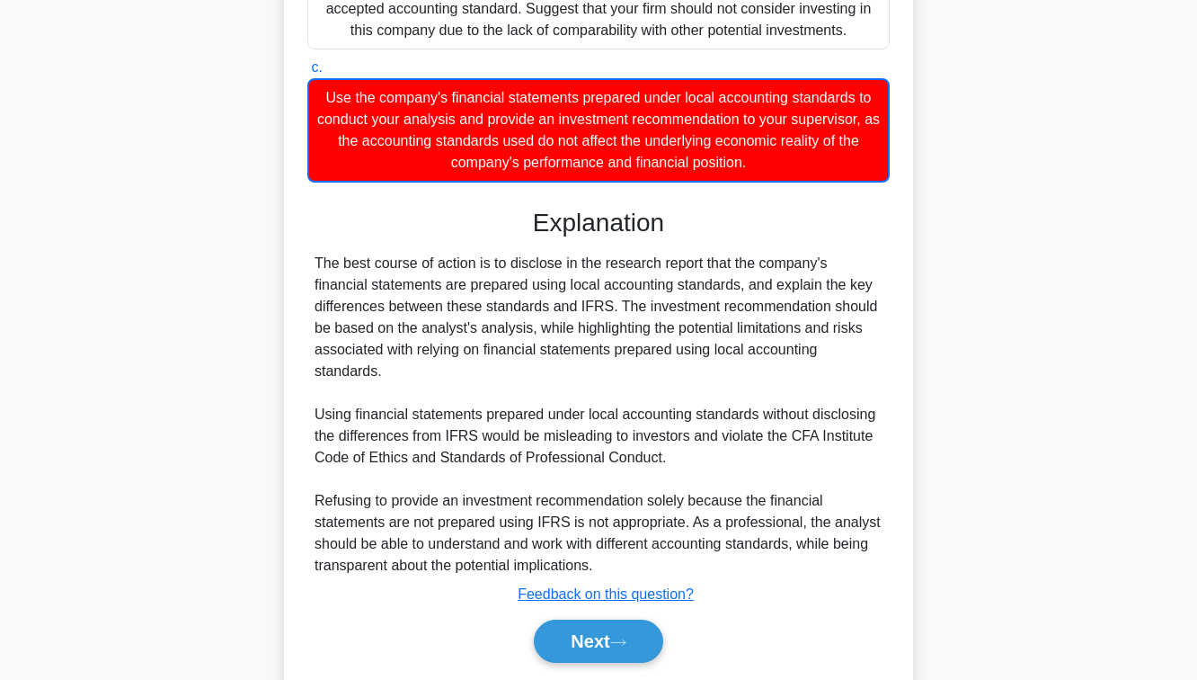
scroll to position [623, 0]
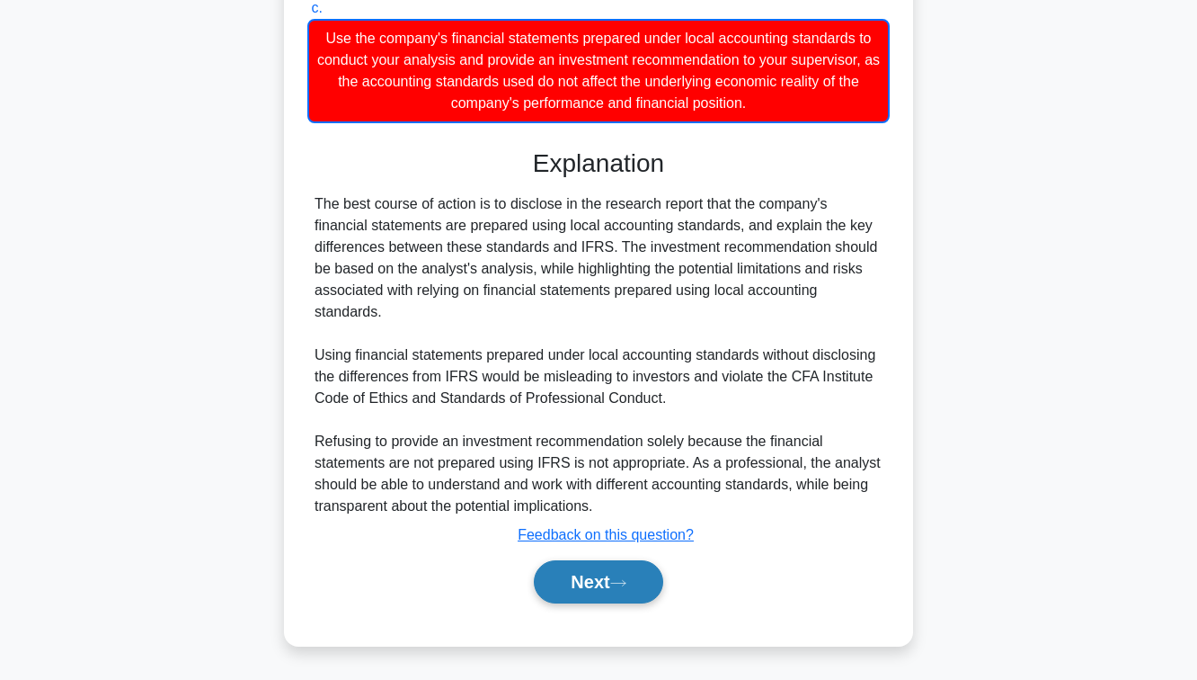
click at [601, 580] on button "Next" at bounding box center [598, 581] width 129 height 43
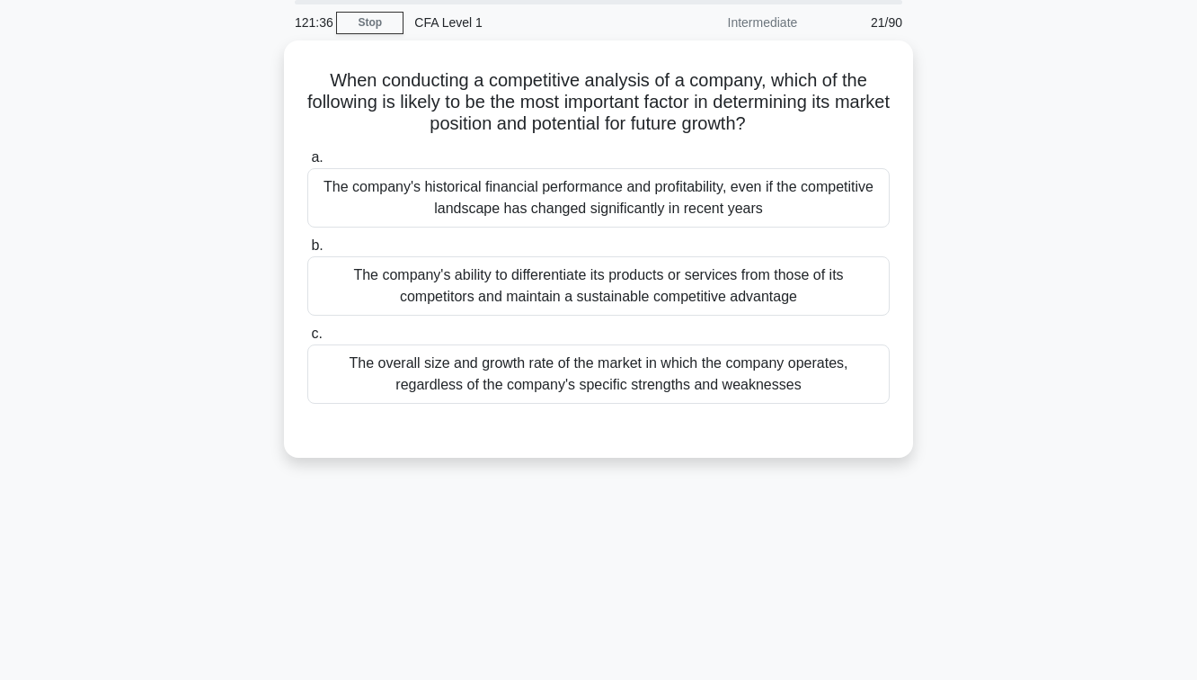
scroll to position [56, 0]
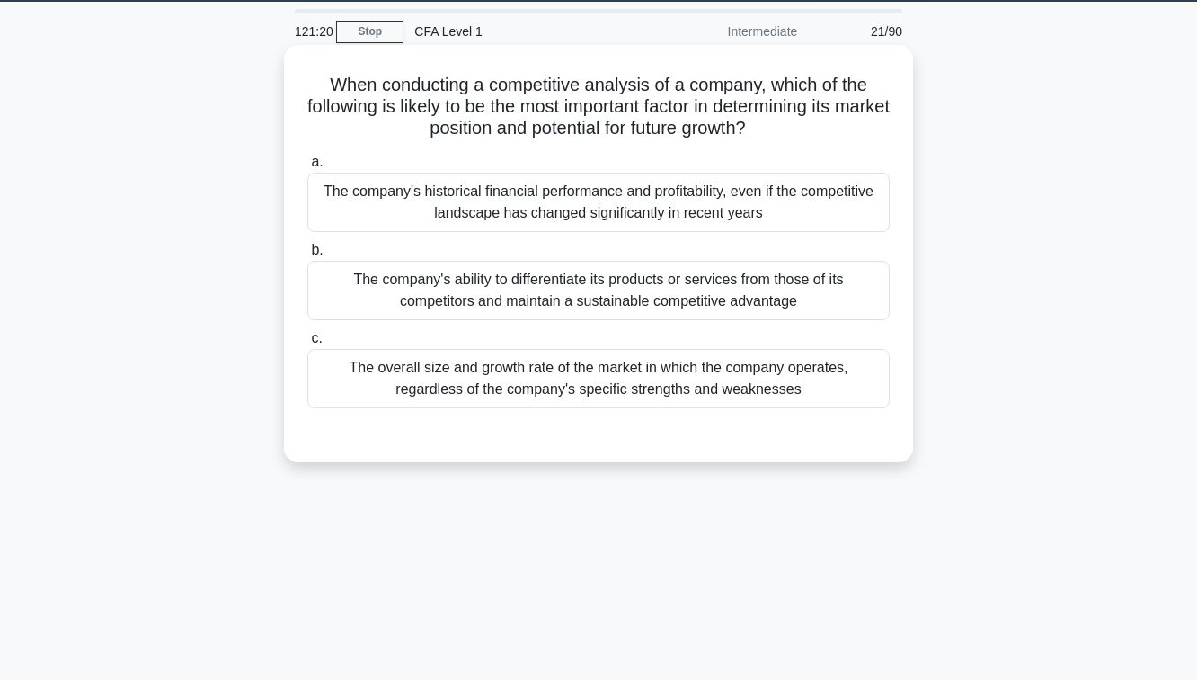
click at [656, 183] on div "The company's historical financial performance and profitability, even if the c…" at bounding box center [598, 202] width 583 height 59
click at [307, 168] on input "a. The company's historical financial performance and profitability, even if th…" at bounding box center [307, 162] width 0 height 12
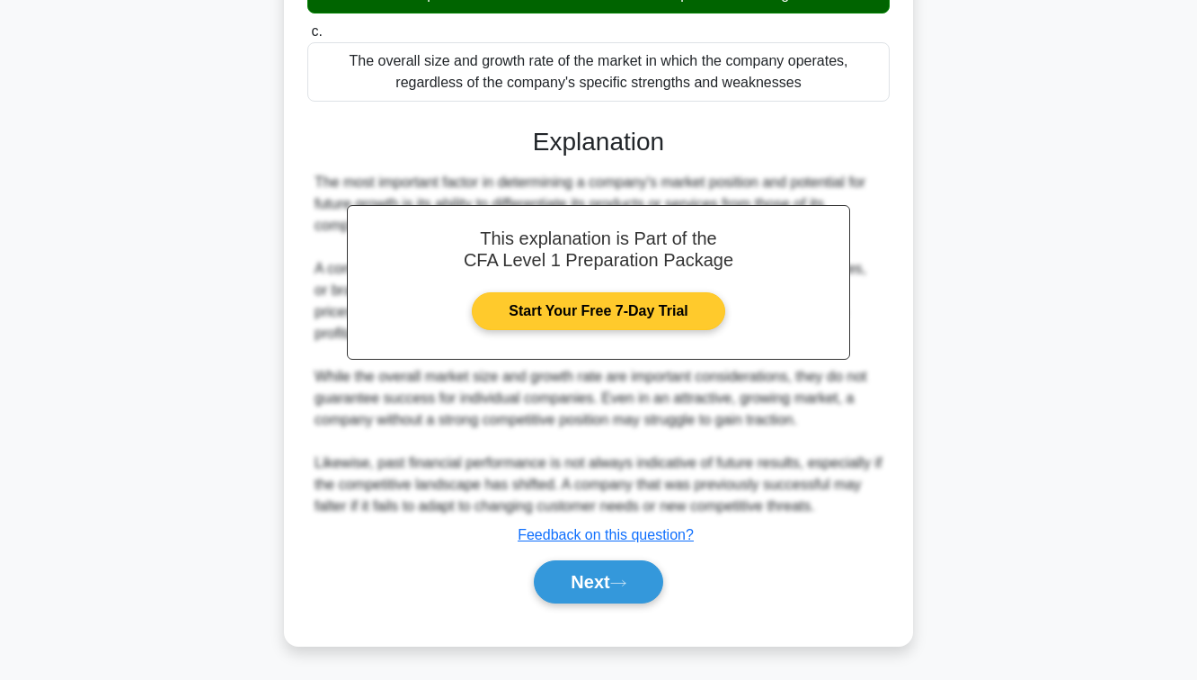
scroll to position [362, 0]
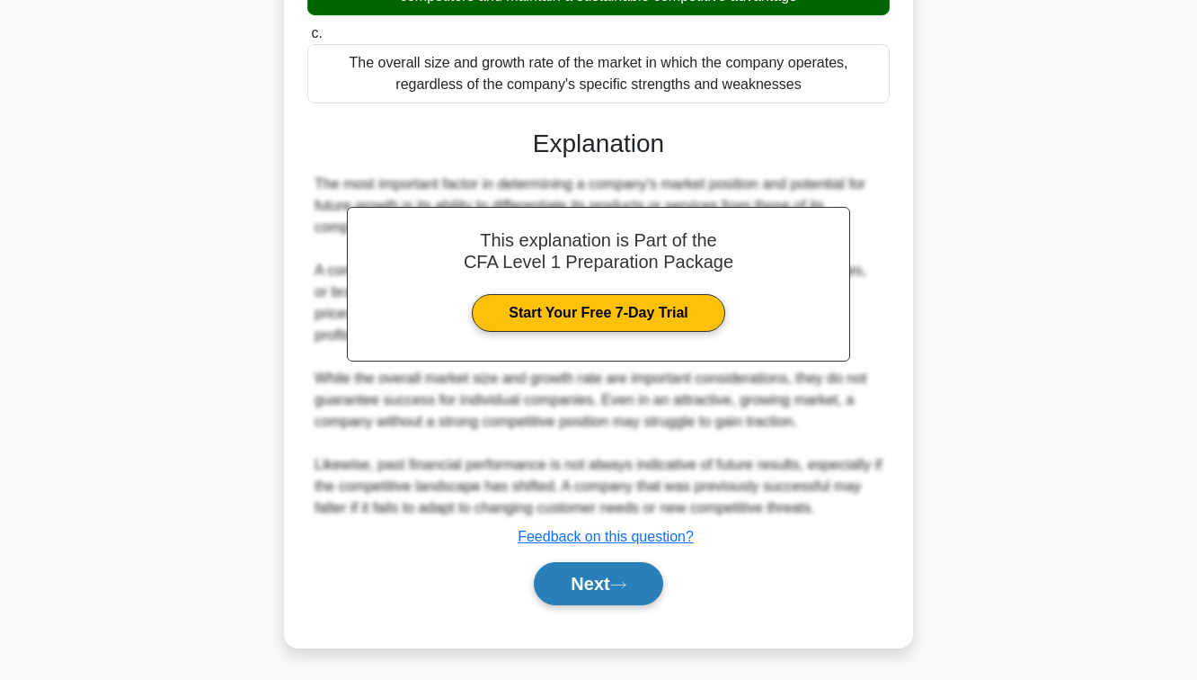
click at [581, 593] on button "Next" at bounding box center [598, 583] width 129 height 43
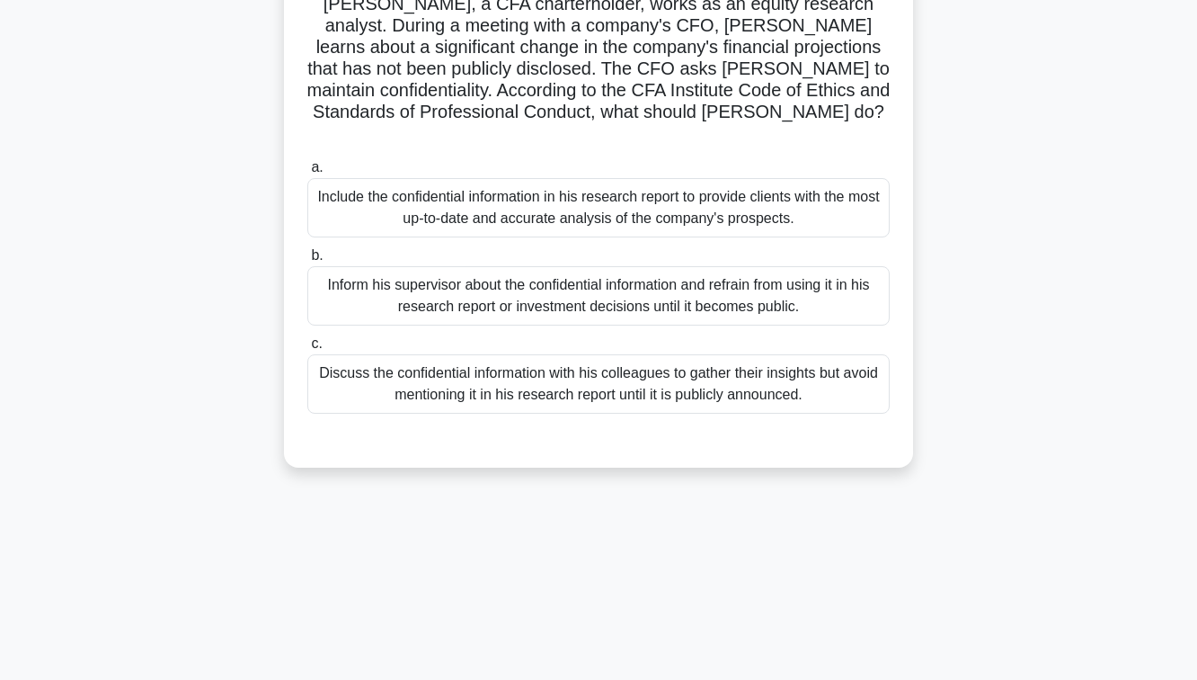
scroll to position [67, 0]
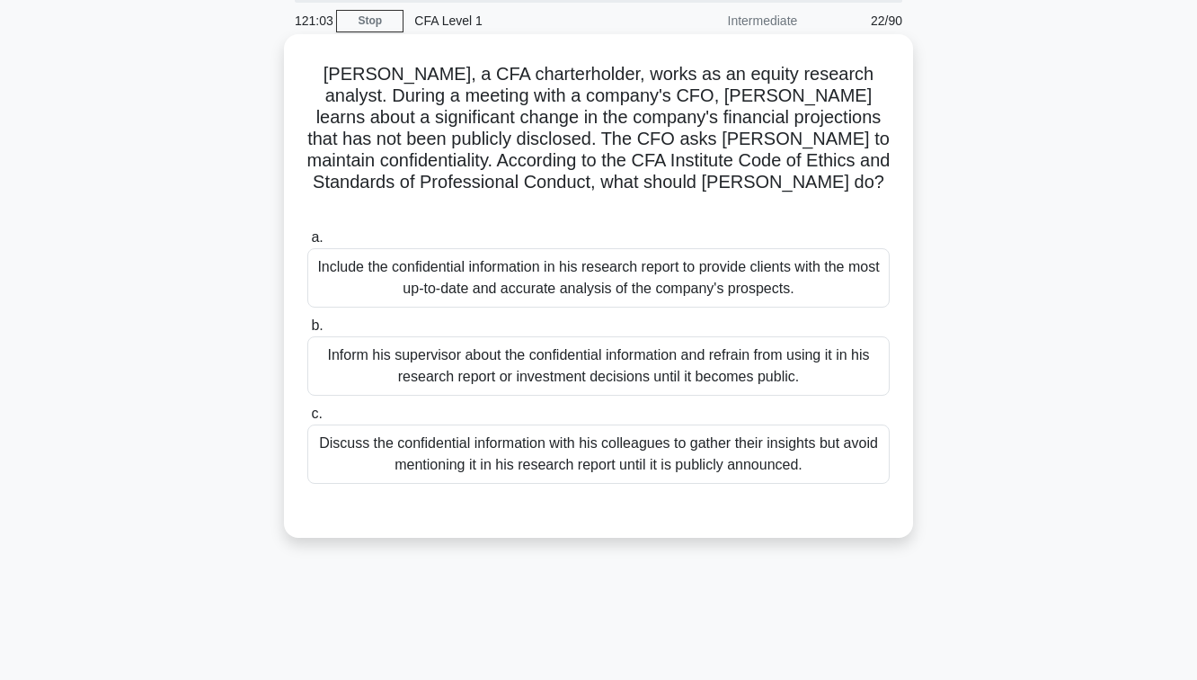
click at [547, 442] on div "Discuss the confidential information with his colleagues to gather their insigh…" at bounding box center [598, 453] width 583 height 59
click at [307, 420] on input "c. Discuss the confidential information with his colleagues to gather their ins…" at bounding box center [307, 414] width 0 height 12
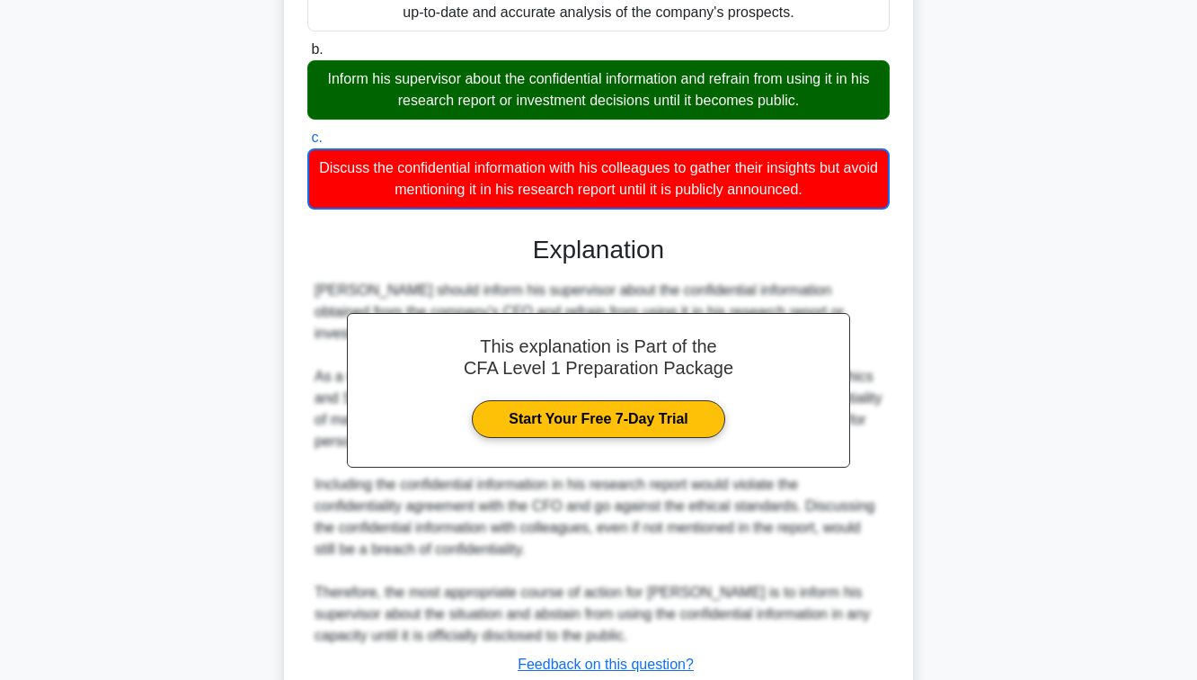
scroll to position [450, 0]
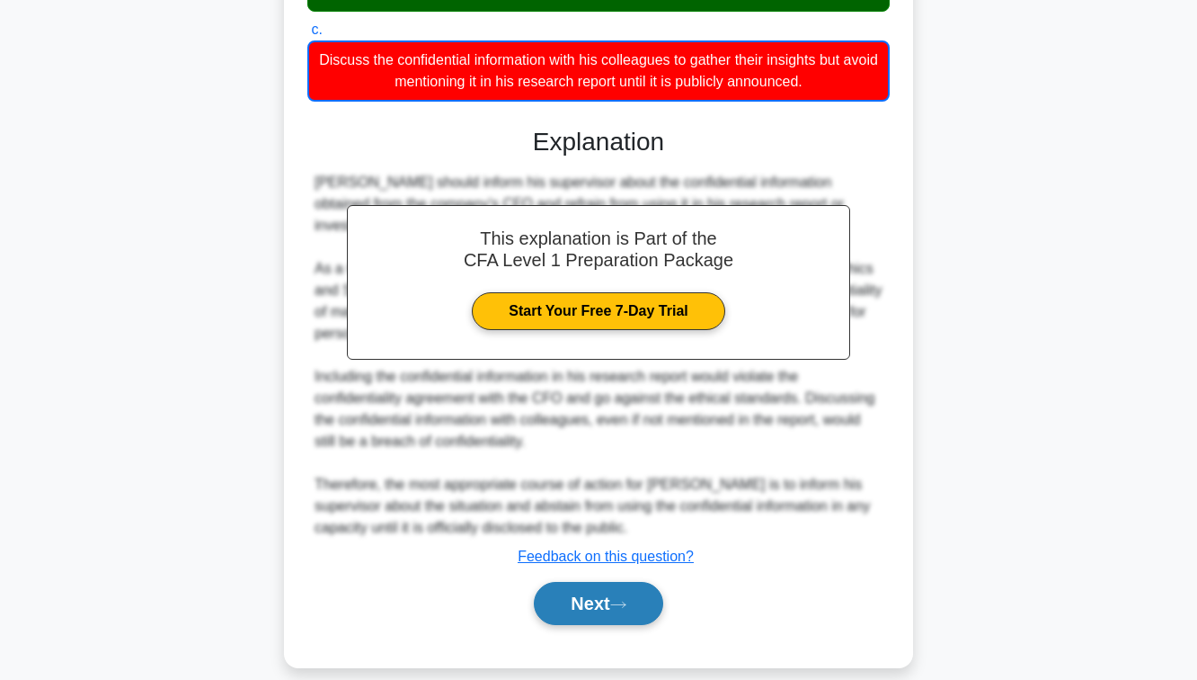
click at [583, 595] on button "Next" at bounding box center [598, 603] width 129 height 43
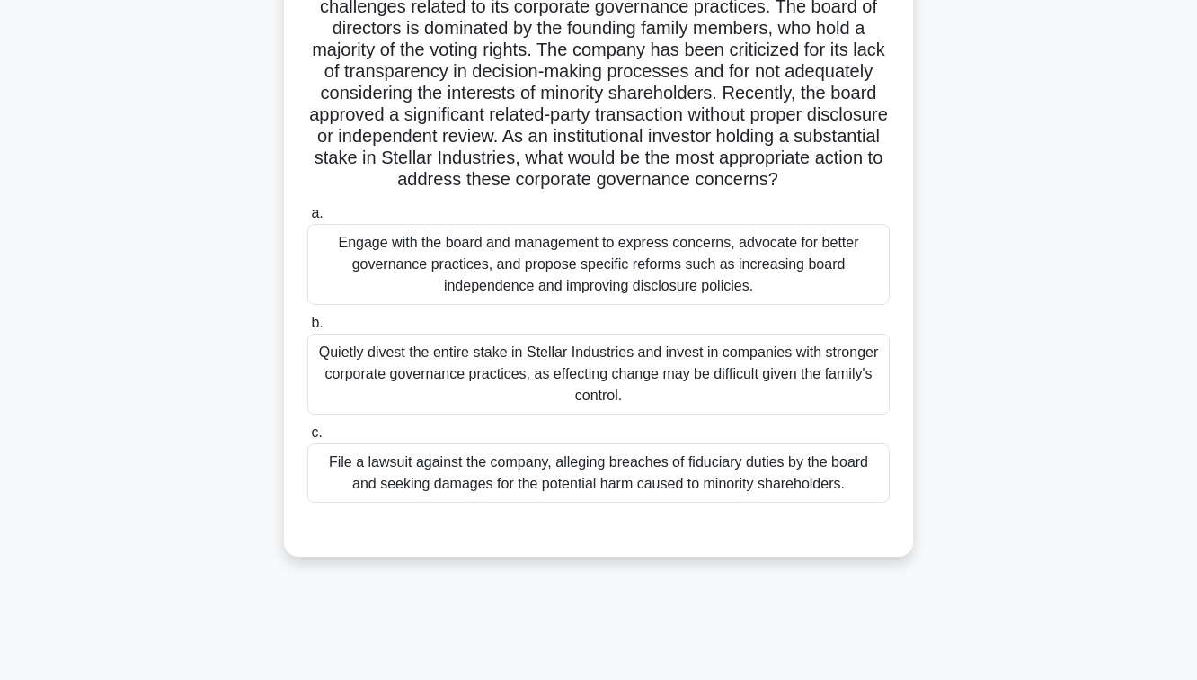
scroll to position [154, 0]
click at [494, 282] on div "Engage with the board and management to express concerns, advocate for better g…" at bounding box center [598, 266] width 583 height 81
click at [307, 221] on input "a. Engage with the board and management to express concerns, advocate for bette…" at bounding box center [307, 215] width 0 height 12
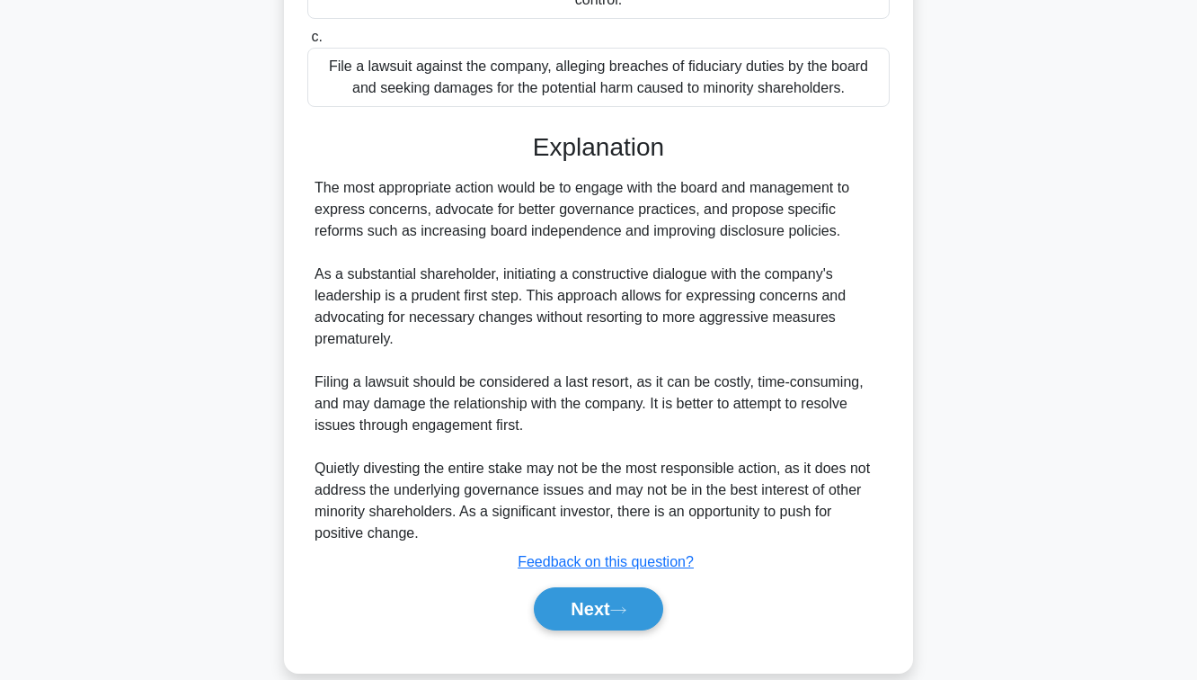
scroll to position [556, 0]
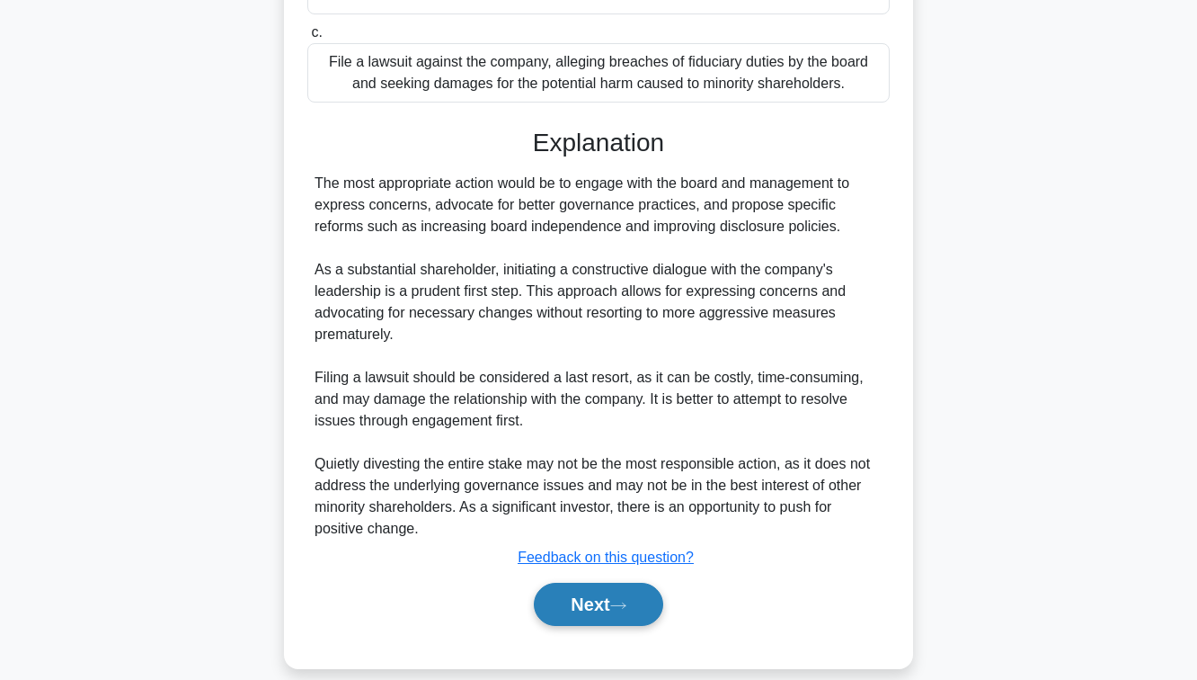
click at [585, 598] on button "Next" at bounding box center [598, 604] width 129 height 43
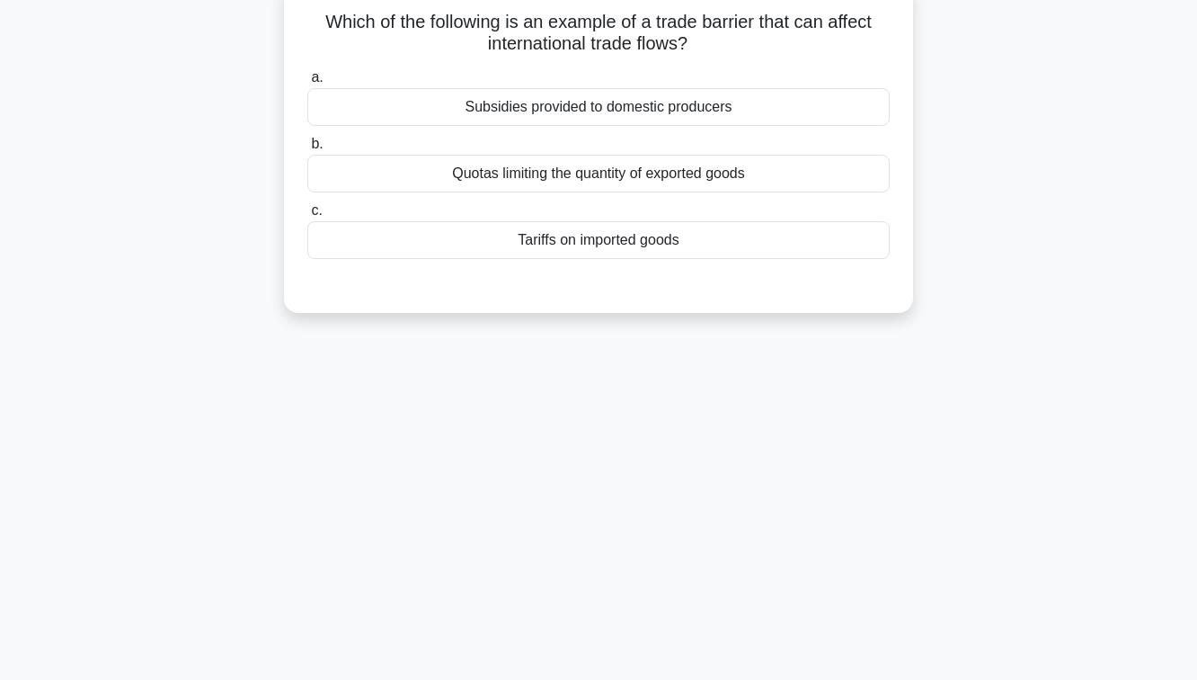
scroll to position [0, 0]
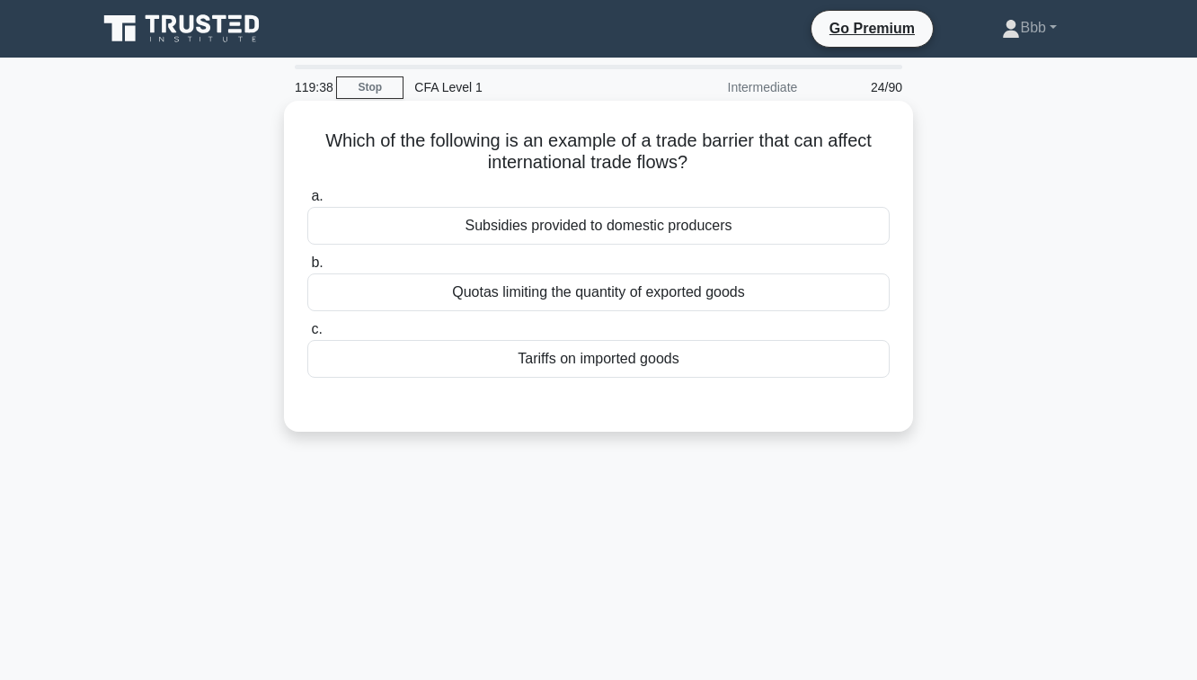
click at [545, 363] on div "Tariffs on imported goods" at bounding box center [598, 359] width 583 height 38
click at [307, 335] on input "c. Tariffs on imported goods" at bounding box center [307, 330] width 0 height 12
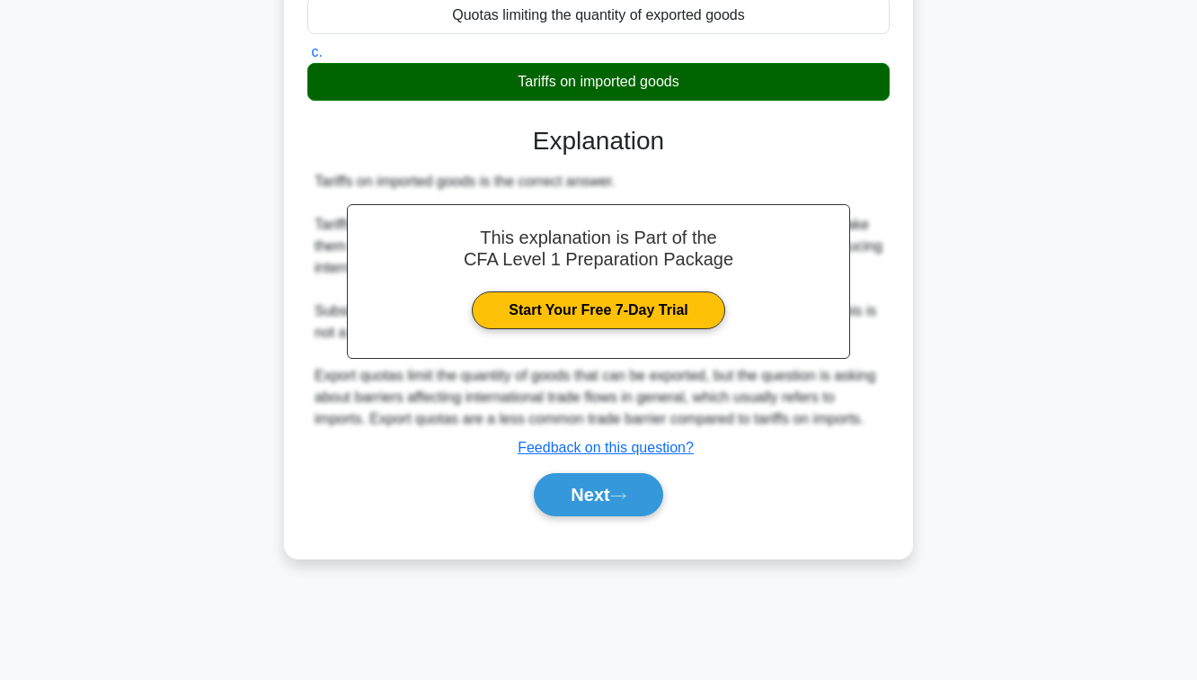
scroll to position [291, 0]
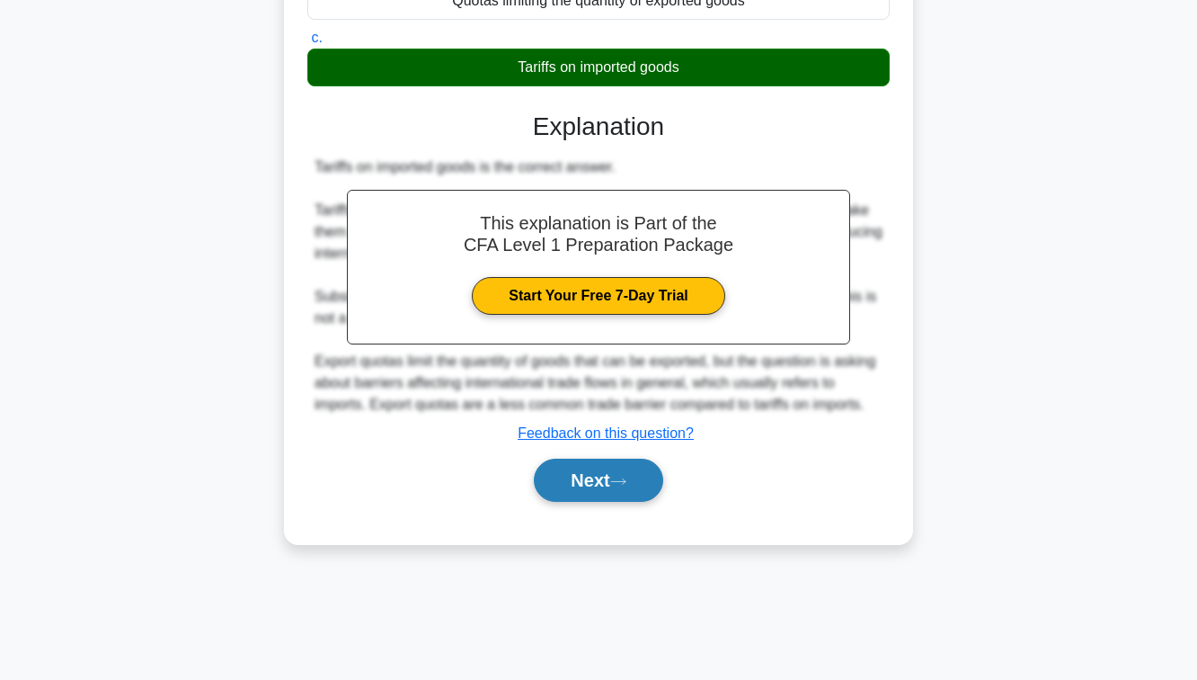
click at [588, 501] on button "Next" at bounding box center [598, 479] width 129 height 43
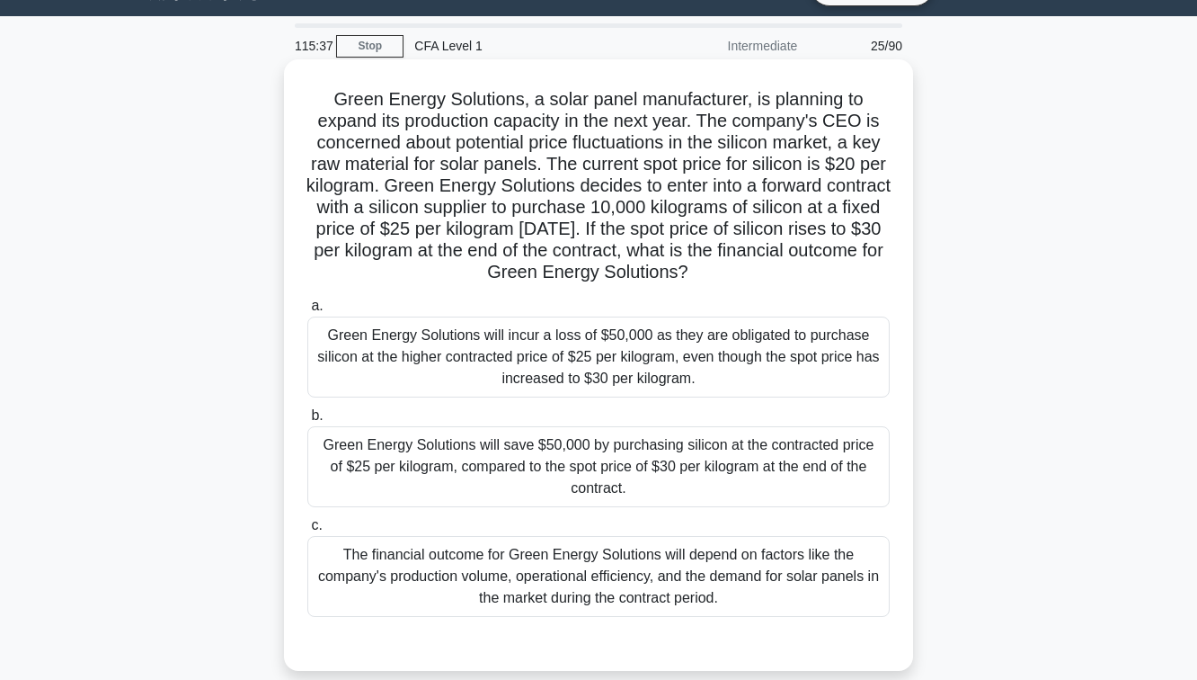
scroll to position [48, 0]
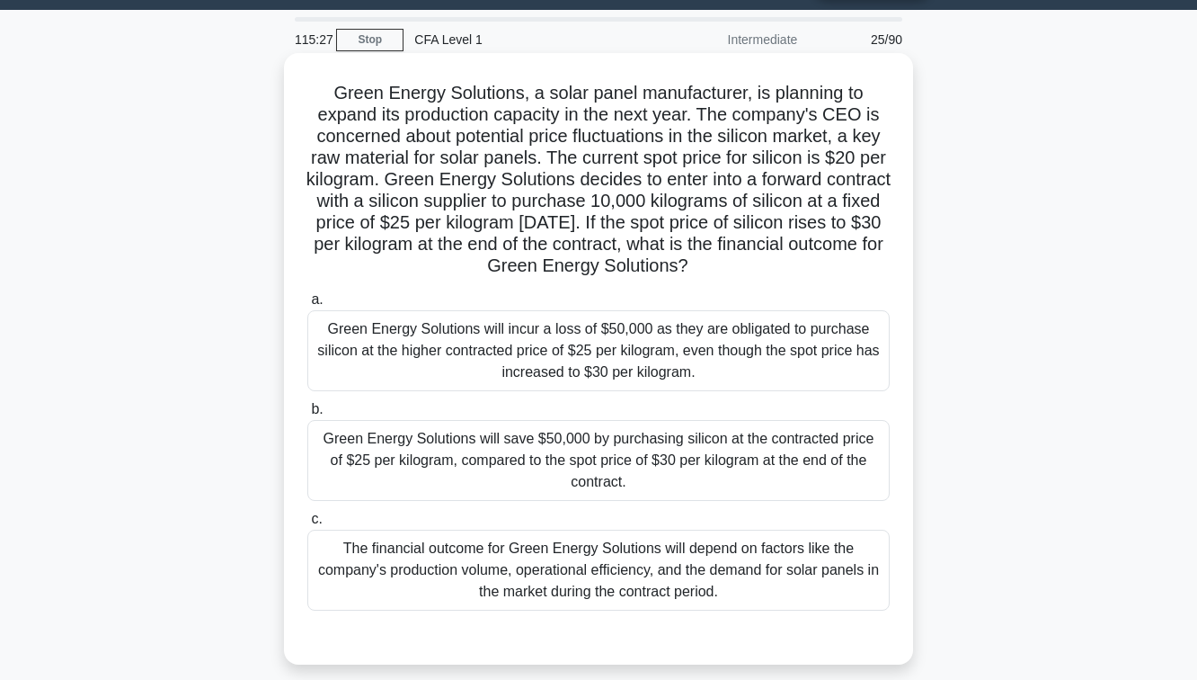
click at [575, 341] on div "Green Energy Solutions will incur a loss of $50,000 as they are obligated to pu…" at bounding box center [598, 350] width 583 height 81
click at [307, 306] on input "a. Green Energy Solutions will incur a loss of $50,000 as they are obligated to…" at bounding box center [307, 300] width 0 height 12
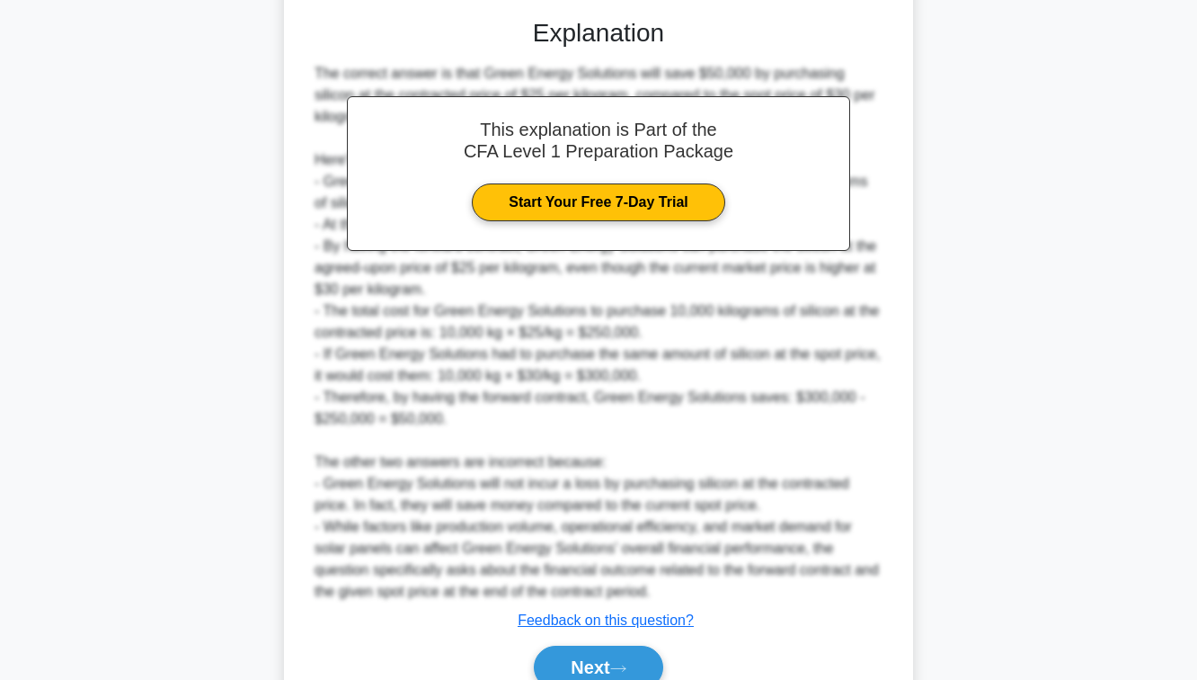
scroll to position [752, 0]
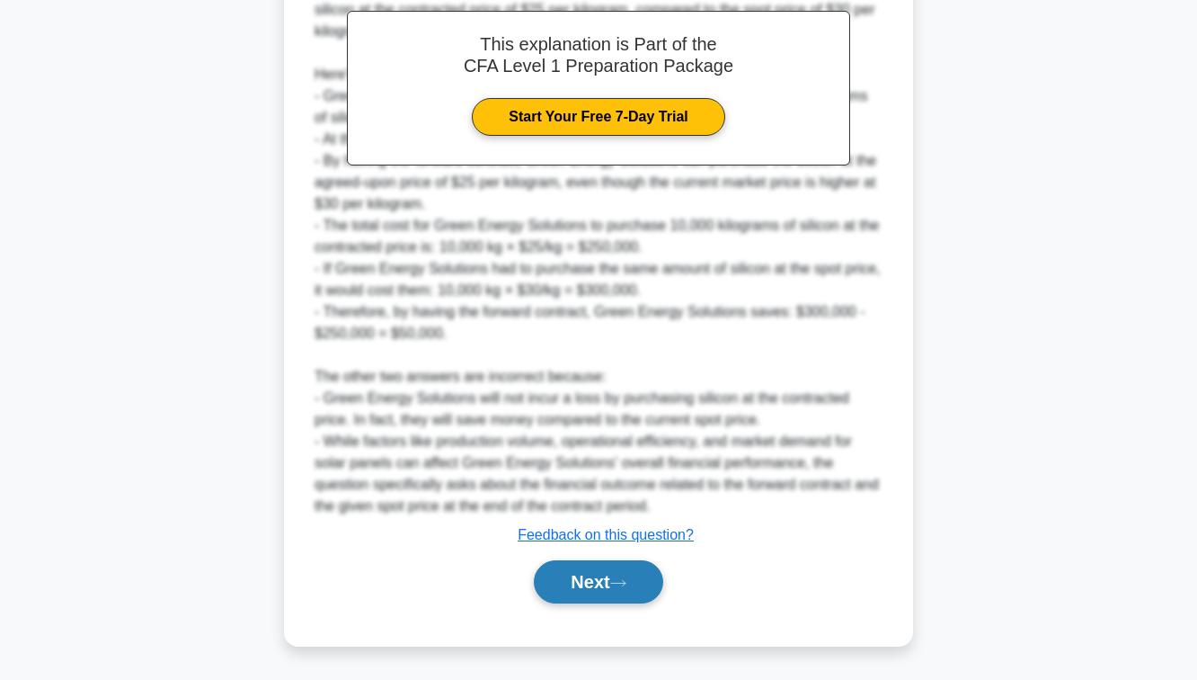
click at [598, 584] on button "Next" at bounding box center [598, 581] width 129 height 43
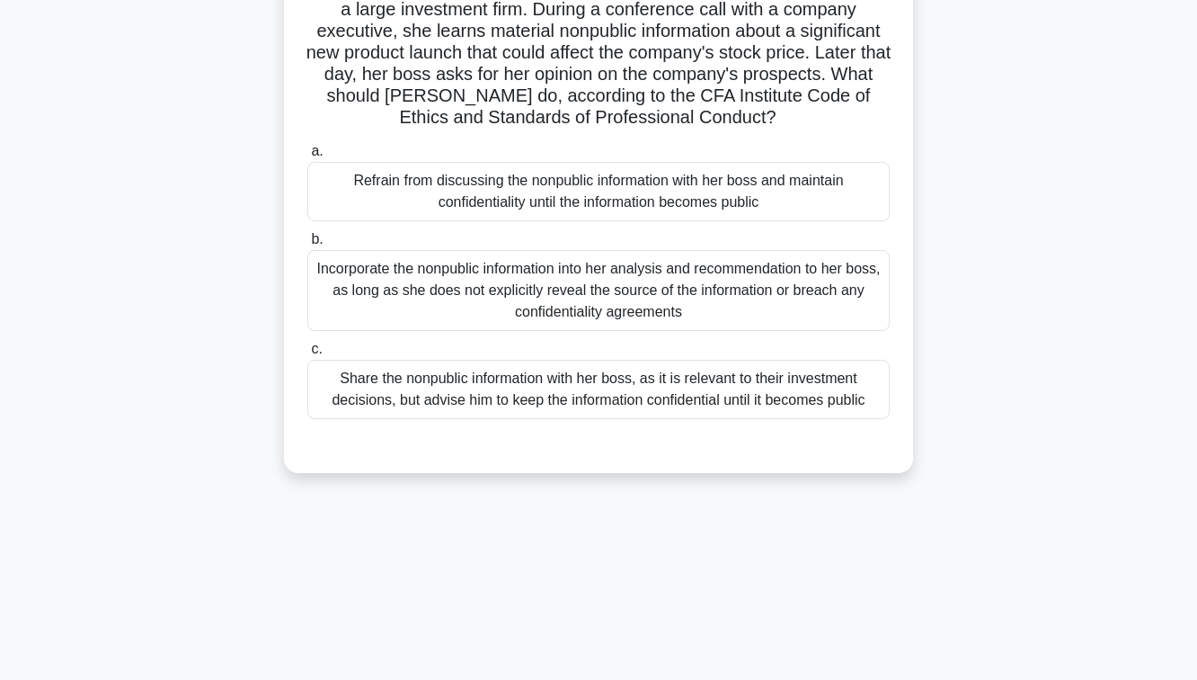
scroll to position [156, 0]
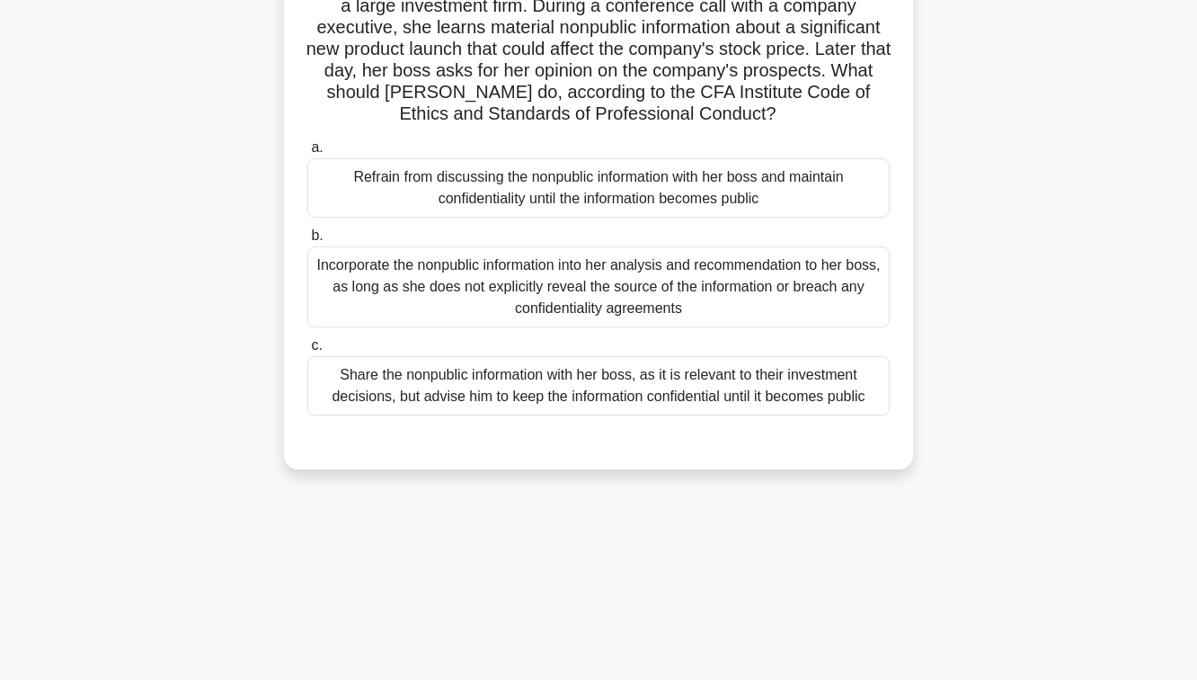
click at [497, 203] on div "Refrain from discussing the nonpublic information with her boss and maintain co…" at bounding box center [598, 187] width 583 height 59
click at [307, 154] on input "a. Refrain from discussing the nonpublic information with her boss and maintain…" at bounding box center [307, 148] width 0 height 12
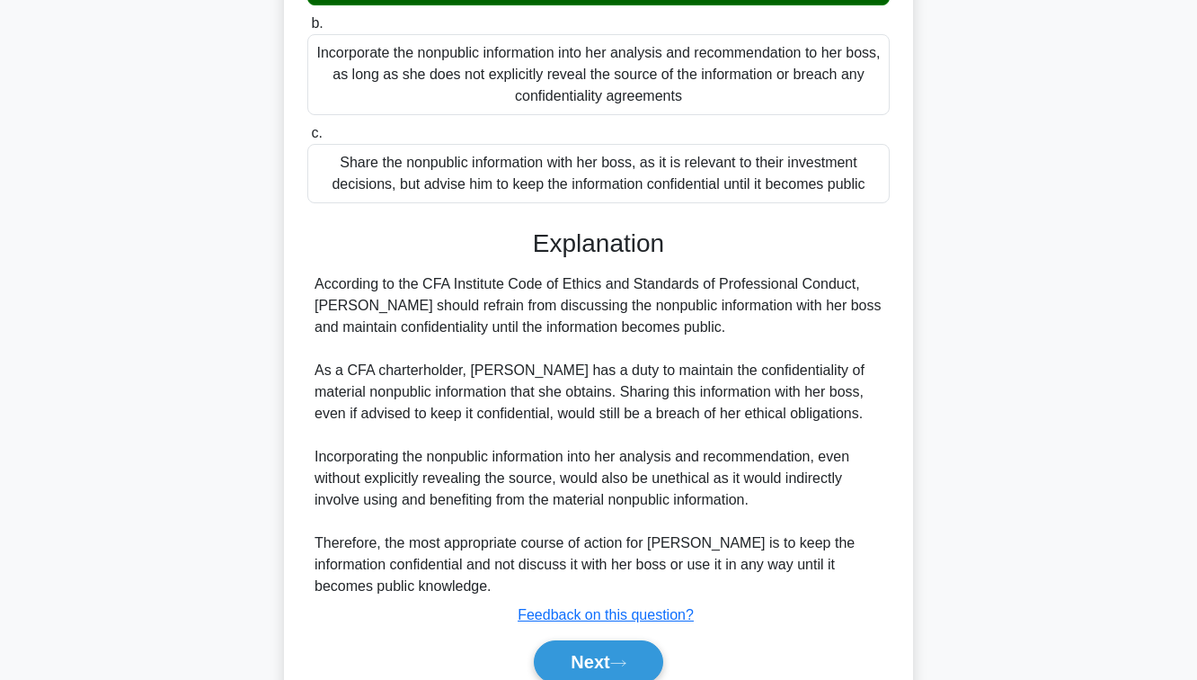
scroll to position [449, 0]
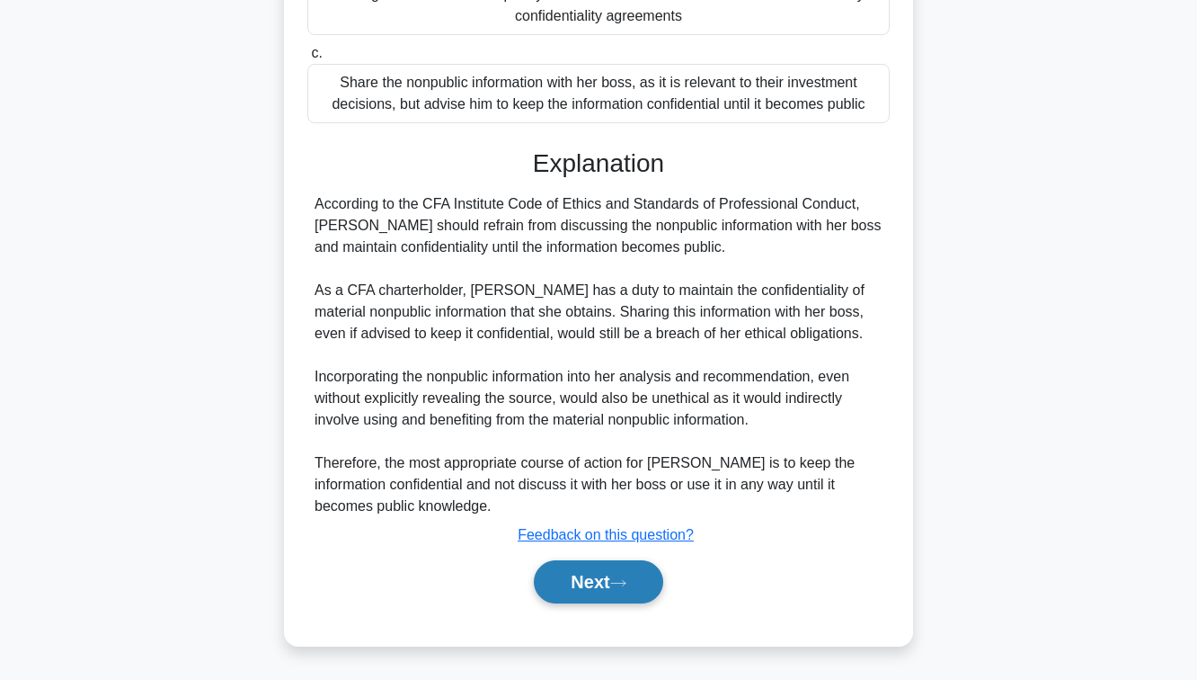
click at [661, 597] on button "Next" at bounding box center [598, 581] width 129 height 43
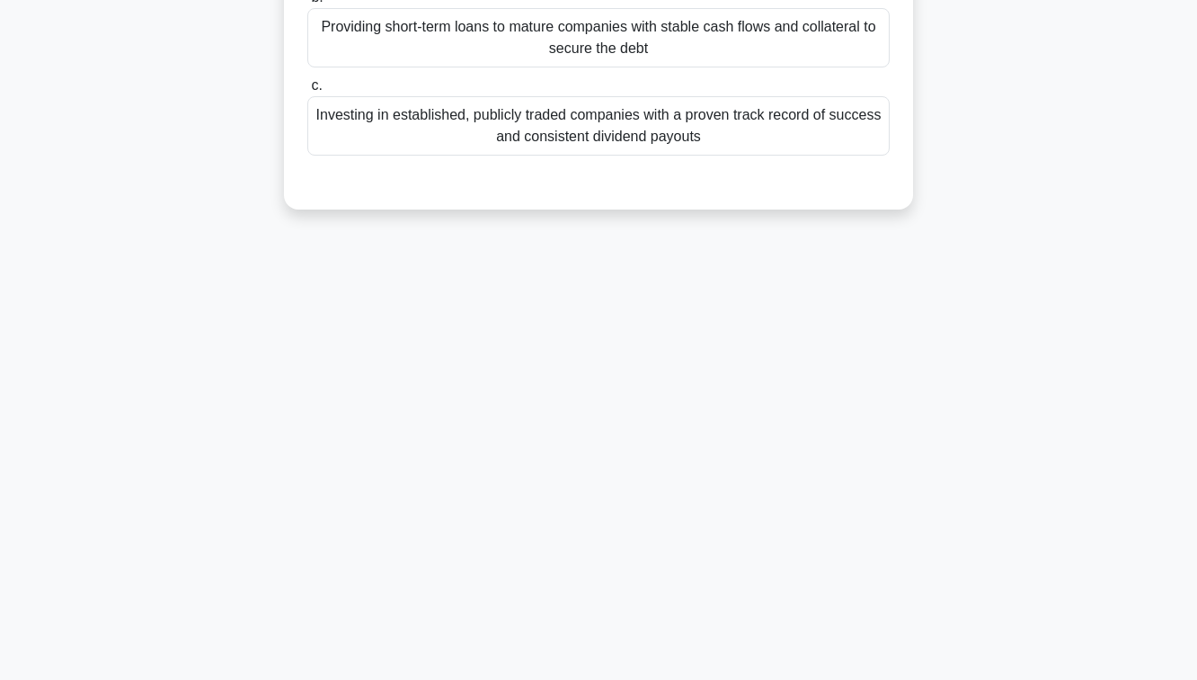
click at [641, 568] on div "111:16 Stop CFA Level 1 Intermediate 27/90 An investor is considering adding ve…" at bounding box center [598, 222] width 1025 height 899
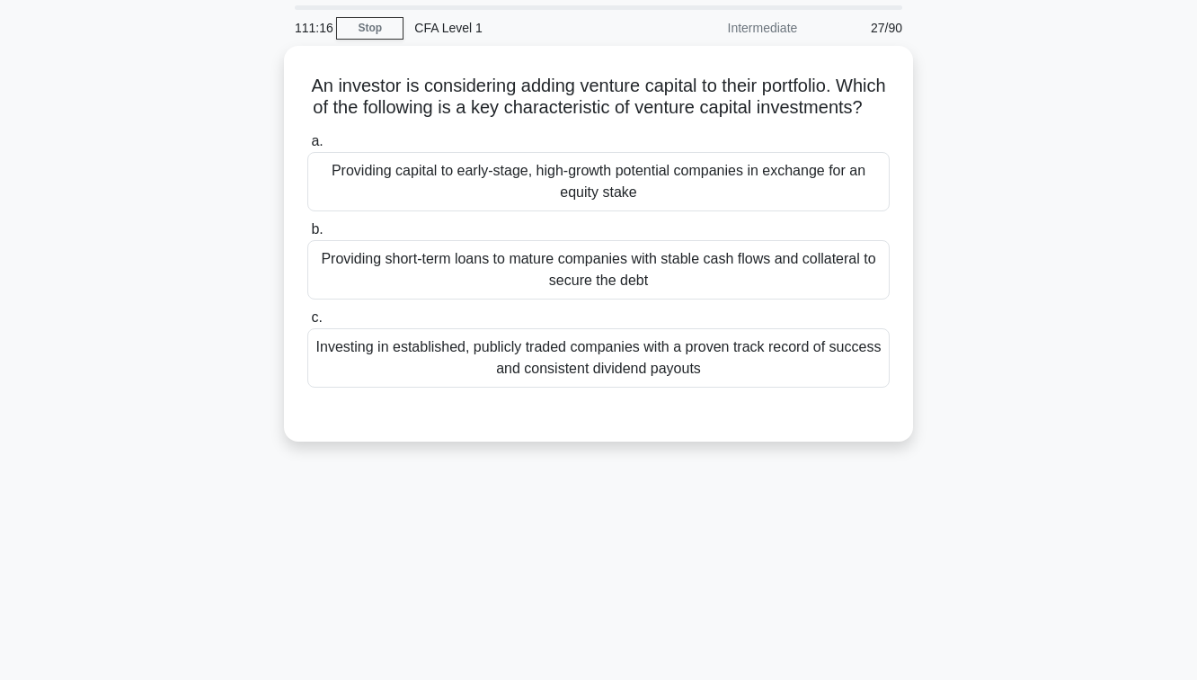
scroll to position [0, 0]
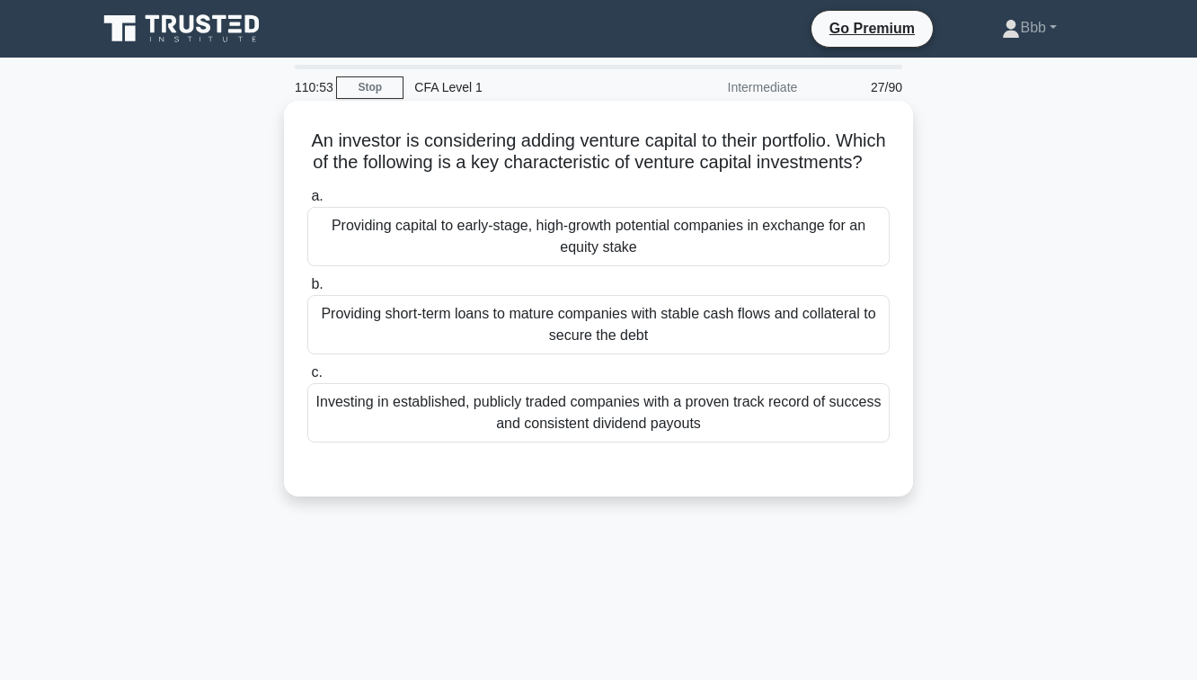
click at [652, 423] on div "Investing in established, publicly traded companies with a proven track record …" at bounding box center [598, 412] width 583 height 59
click at [307, 378] on input "c. Investing in established, publicly traded companies with a proven track reco…" at bounding box center [307, 373] width 0 height 12
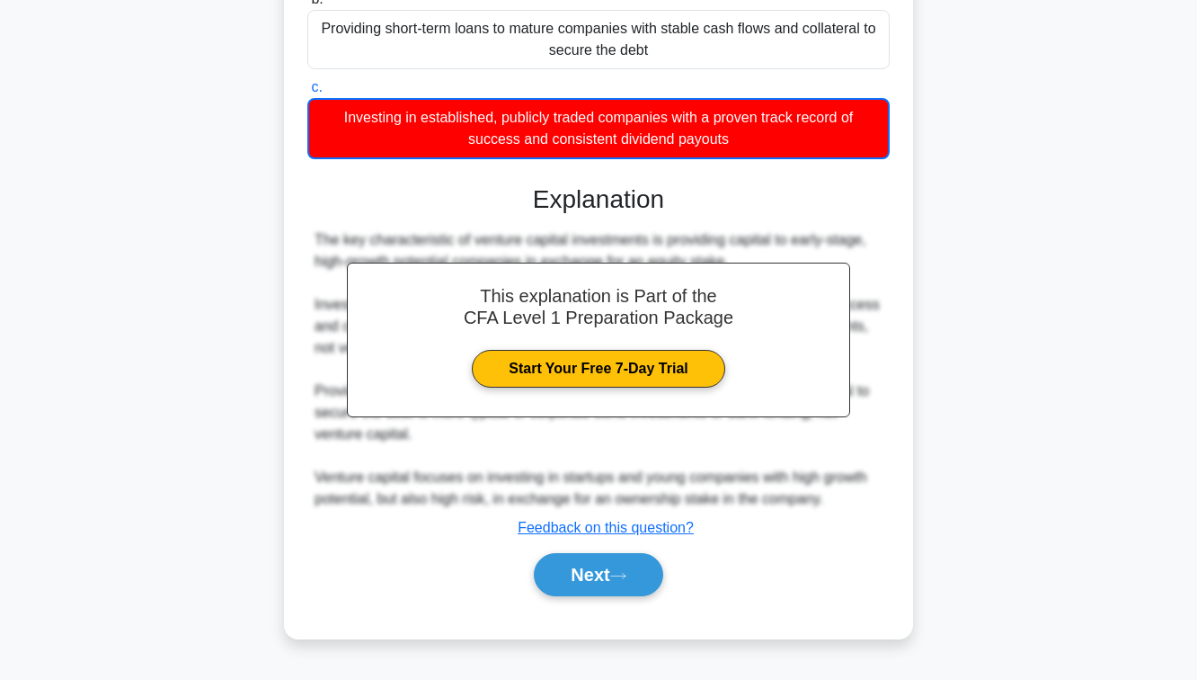
scroll to position [291, 0]
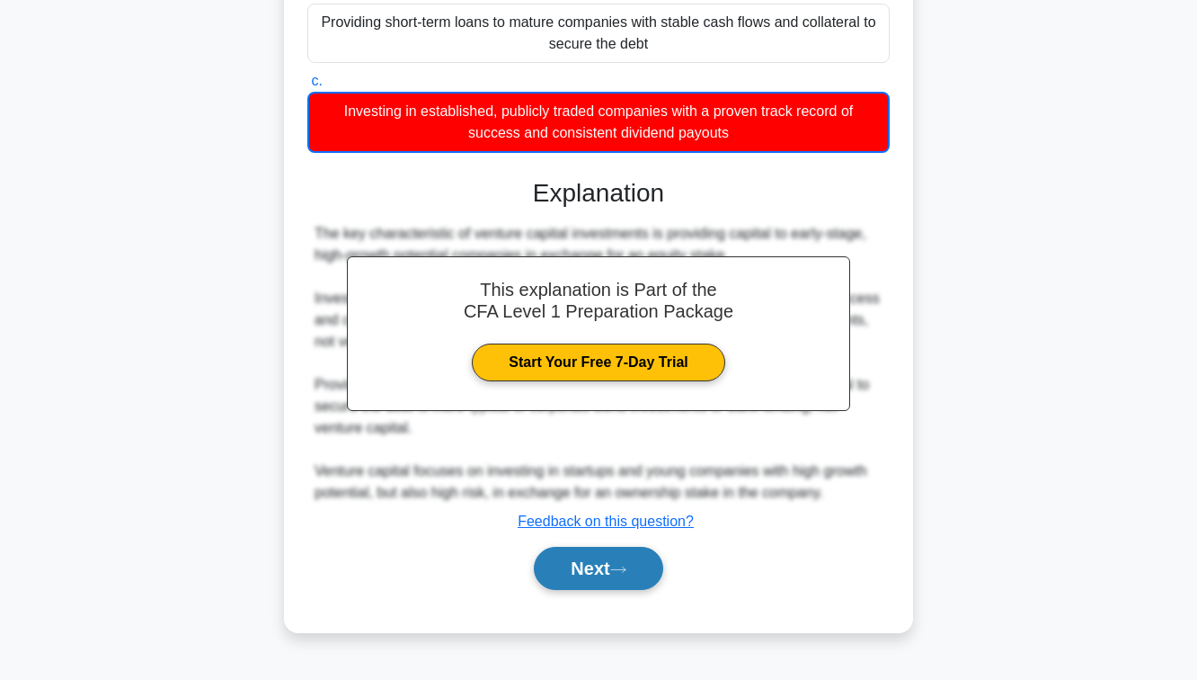
click at [616, 555] on button "Next" at bounding box center [598, 568] width 129 height 43
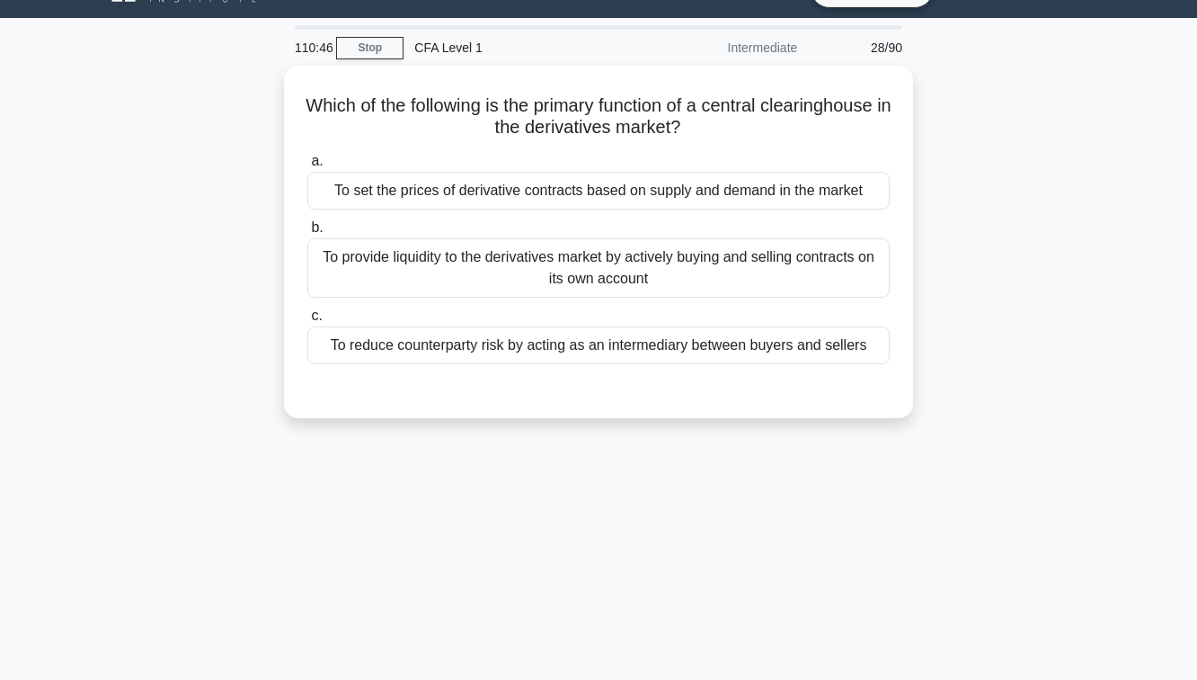
scroll to position [47, 0]
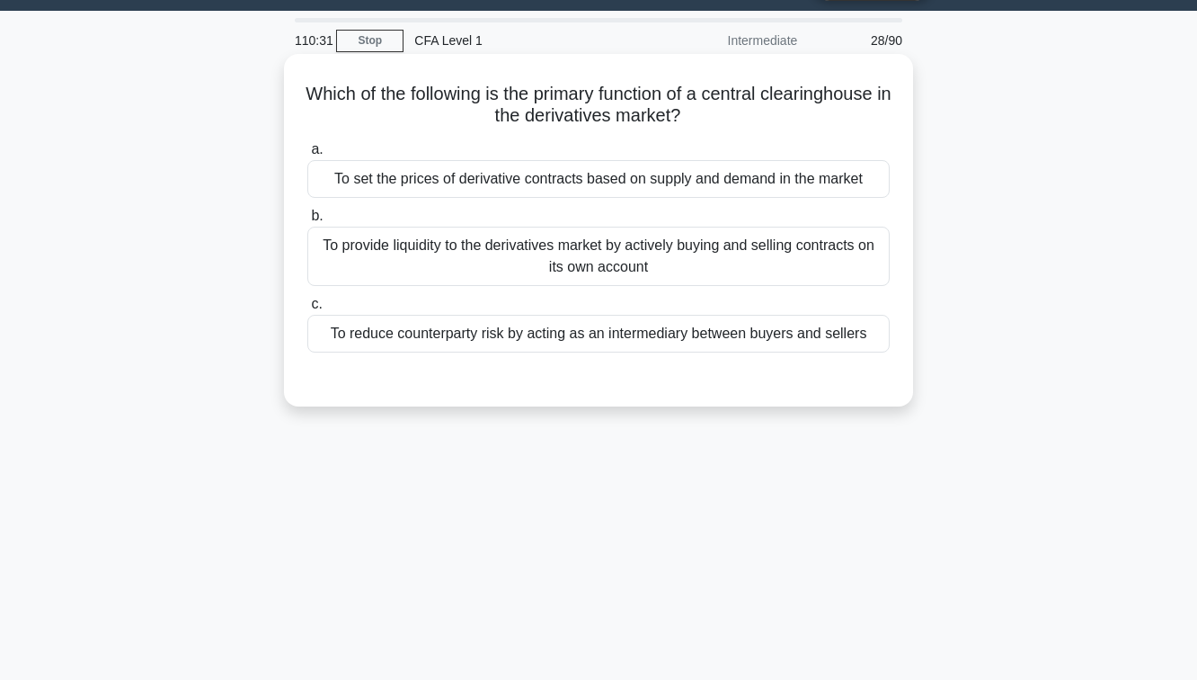
click at [641, 343] on div "To reduce counterparty risk by acting as an intermediary between buyers and sel…" at bounding box center [598, 334] width 583 height 38
click at [307, 310] on input "c. To reduce counterparty risk by acting as an intermediary between buyers and …" at bounding box center [307, 304] width 0 height 12
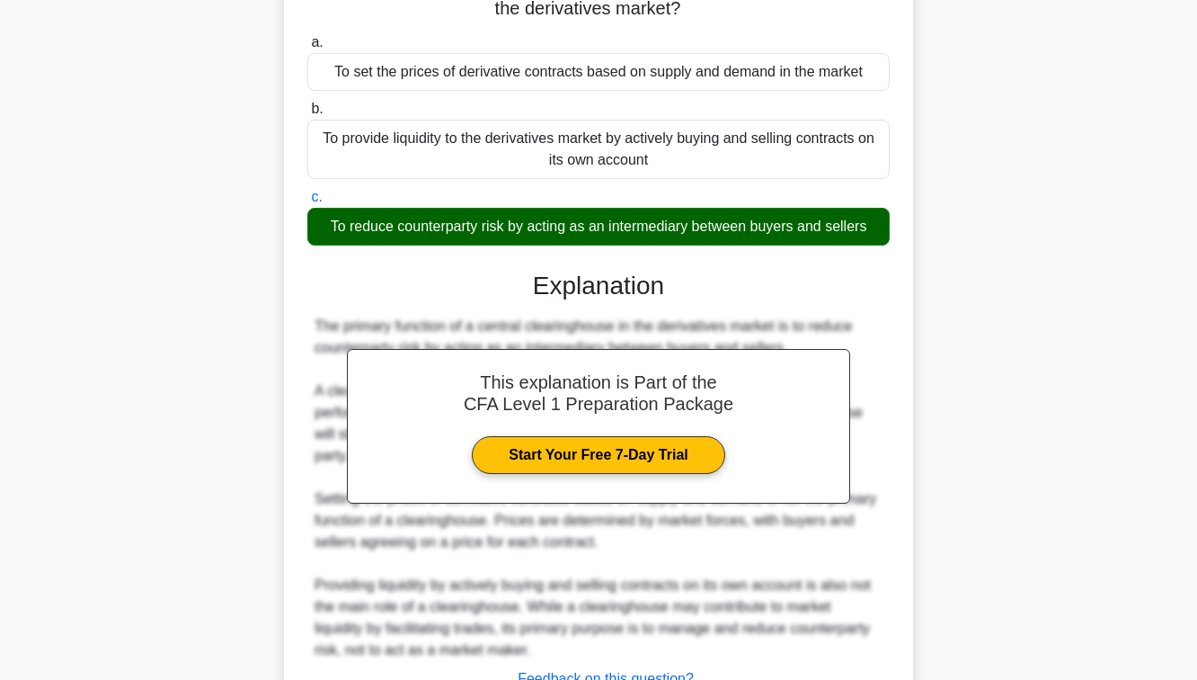
scroll to position [298, 0]
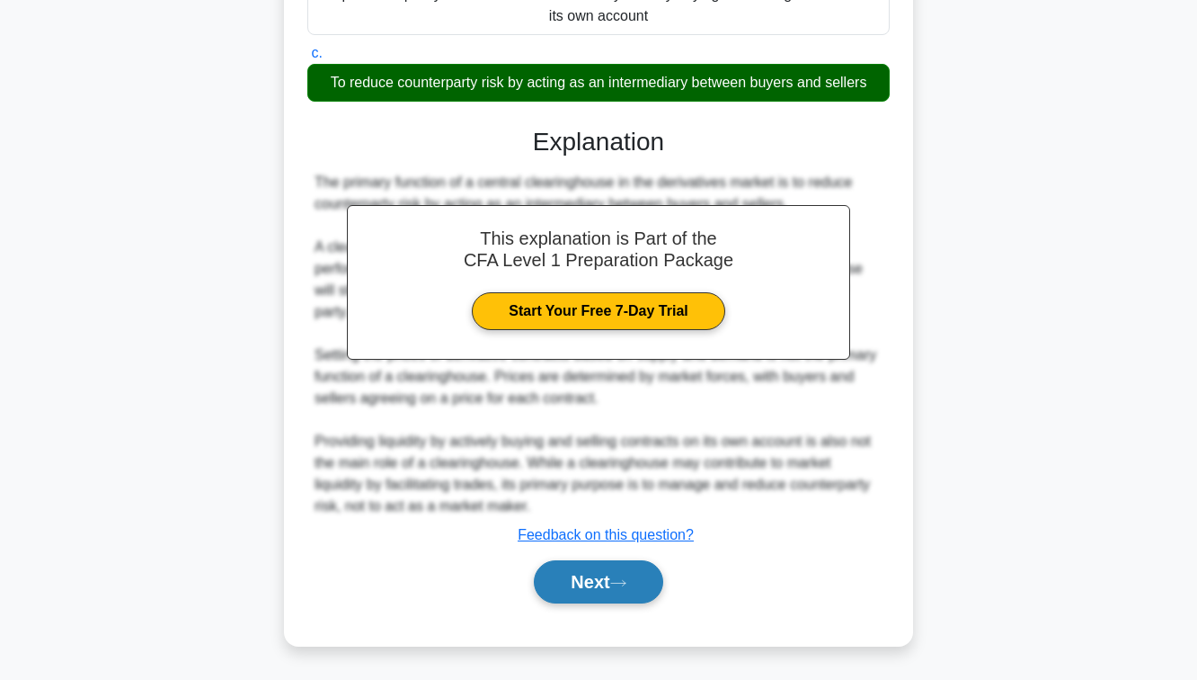
click at [623, 594] on button "Next" at bounding box center [598, 581] width 129 height 43
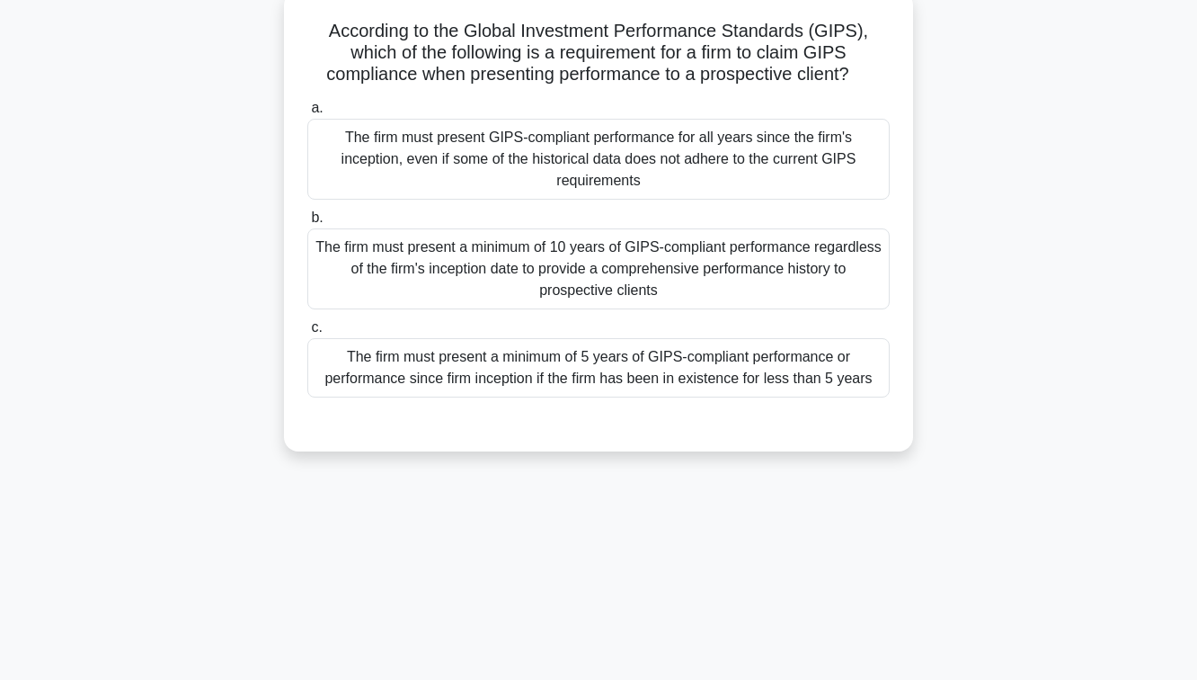
scroll to position [116, 0]
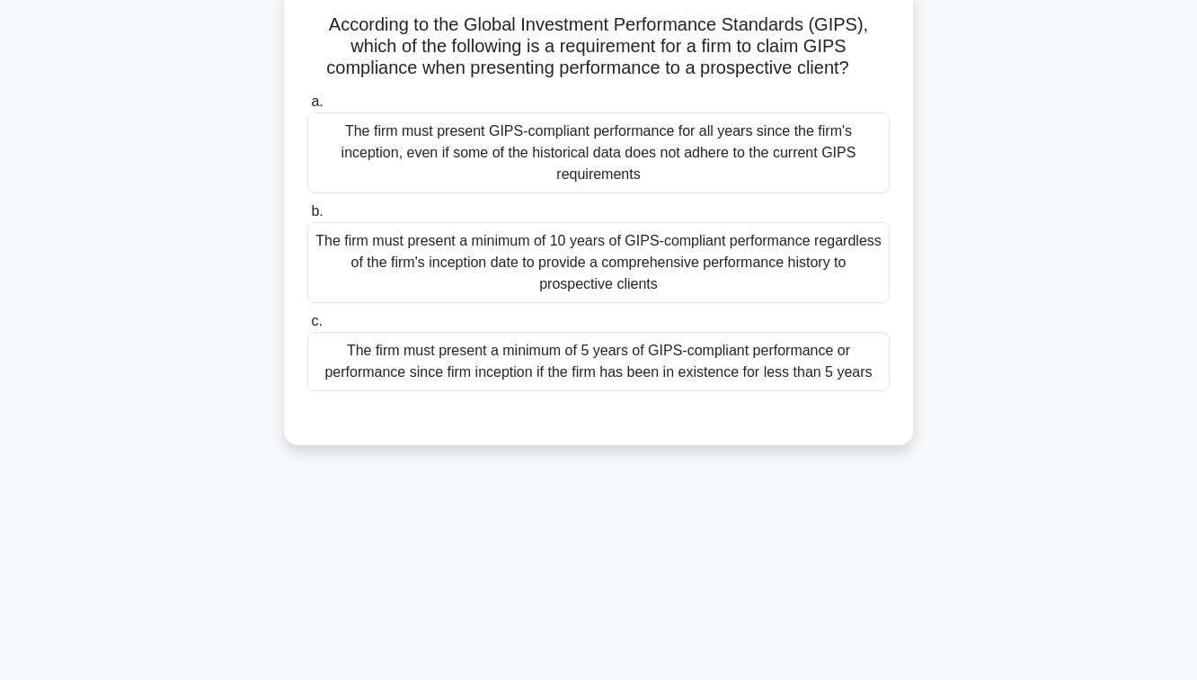
click at [626, 378] on div "The firm must present a minimum of 5 years of GIPS-compliant performance or per…" at bounding box center [598, 361] width 583 height 59
click at [307, 327] on input "c. The firm must present a minimum of 5 years of GIPS-compliant performance or …" at bounding box center [307, 322] width 0 height 12
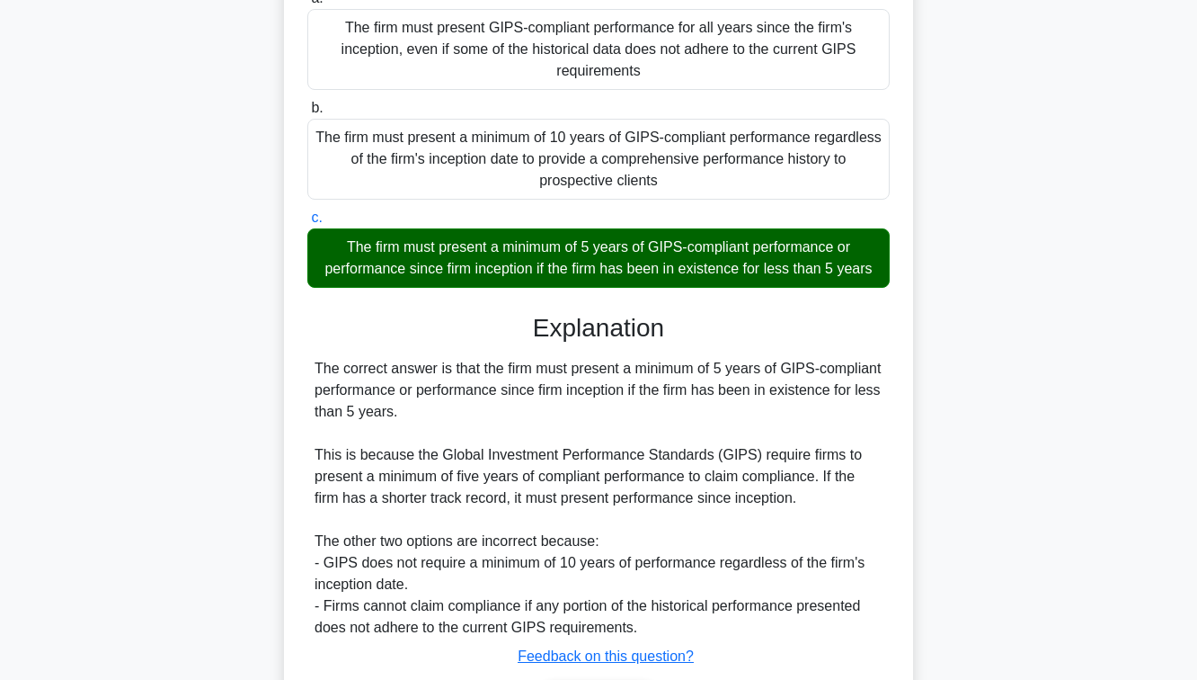
scroll to position [341, 0]
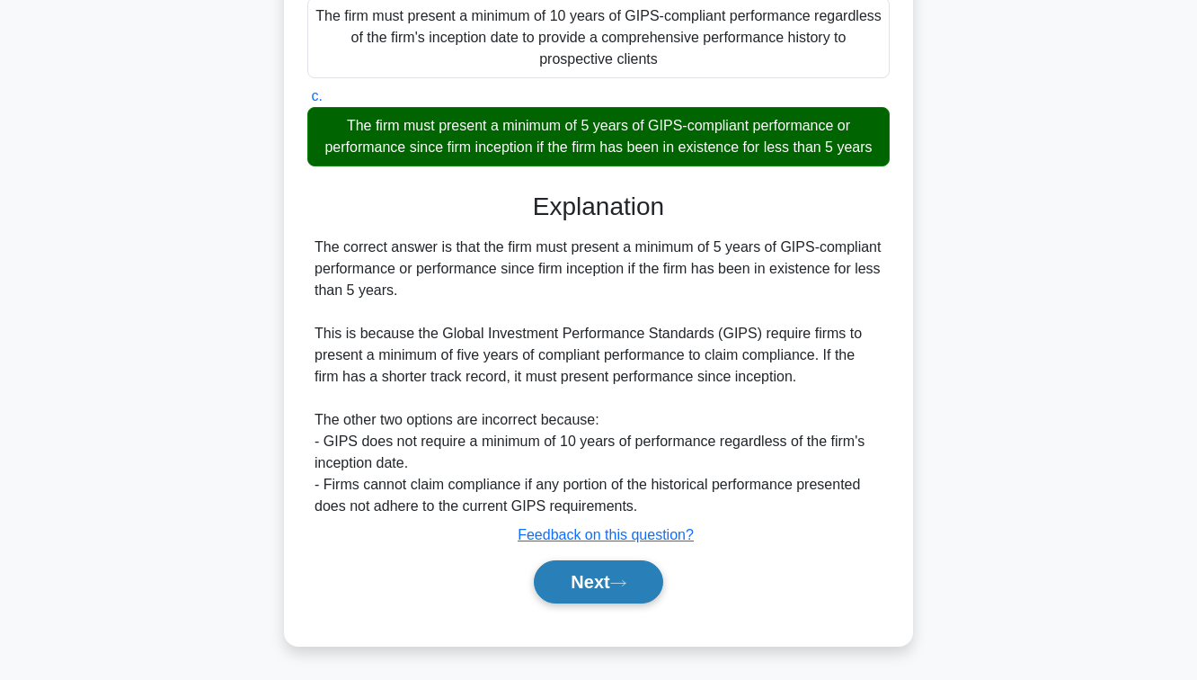
click at [590, 592] on button "Next" at bounding box center [598, 581] width 129 height 43
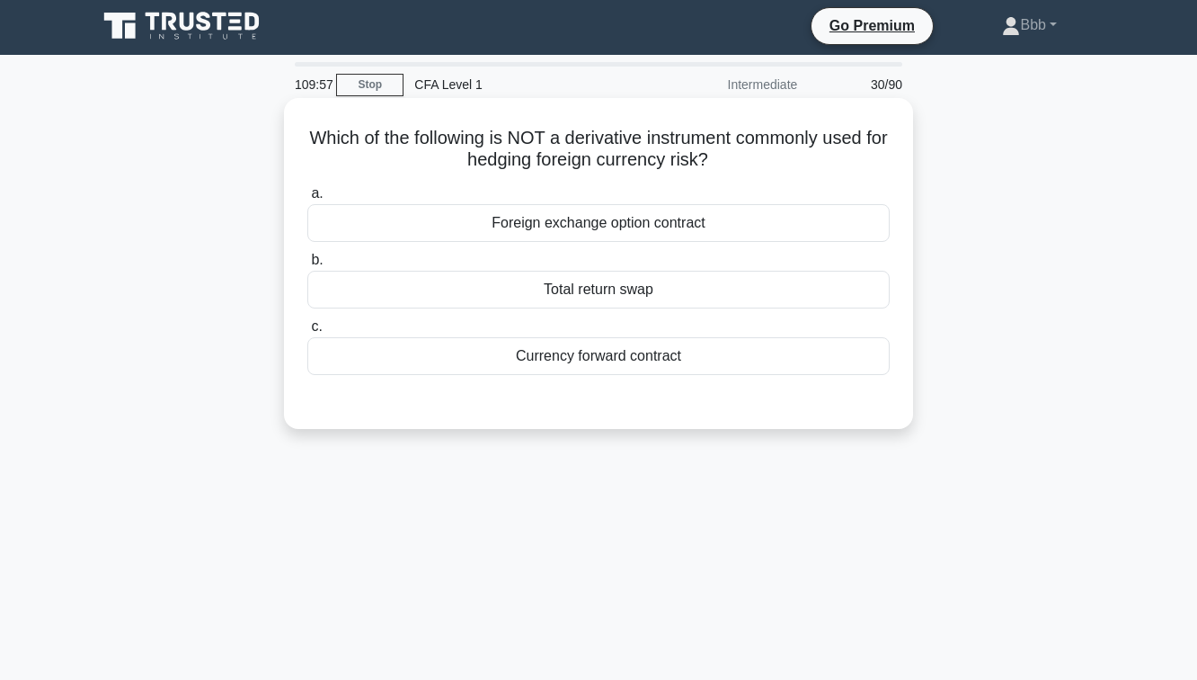
scroll to position [0, 0]
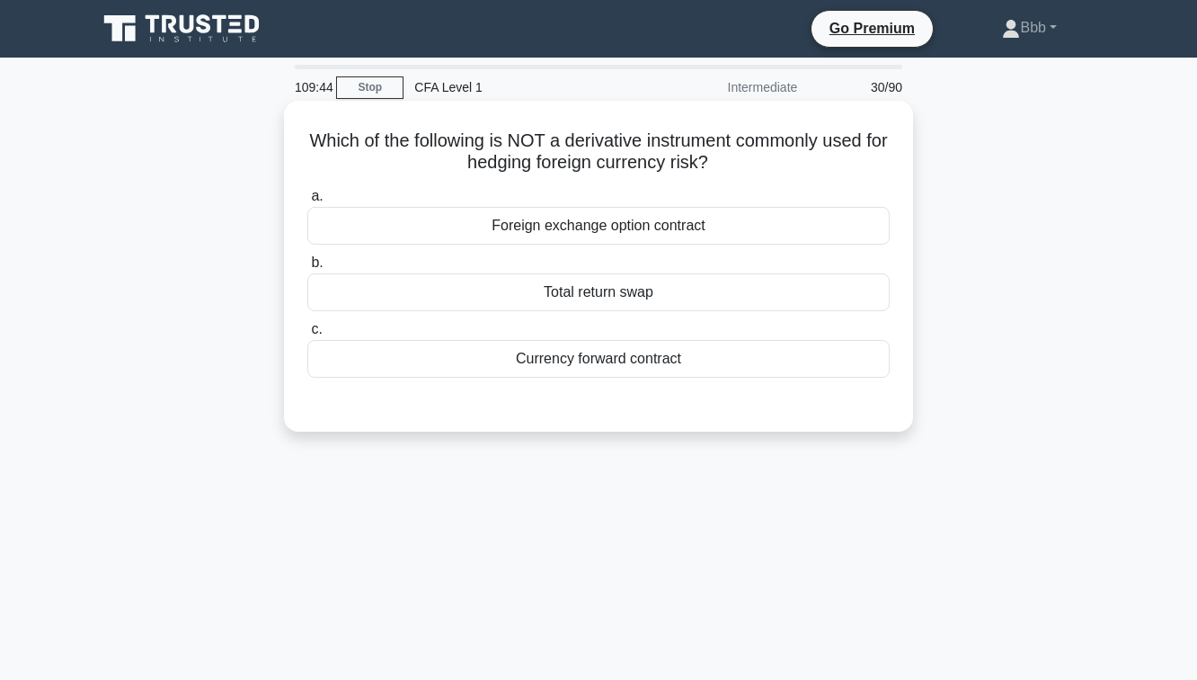
click at [627, 247] on div "a. Foreign exchange option contract b. Total return swap c." at bounding box center [599, 282] width 604 height 200
click at [606, 220] on div "Foreign exchange option contract" at bounding box center [598, 226] width 583 height 38
click at [307, 202] on input "a. Foreign exchange option contract" at bounding box center [307, 197] width 0 height 12
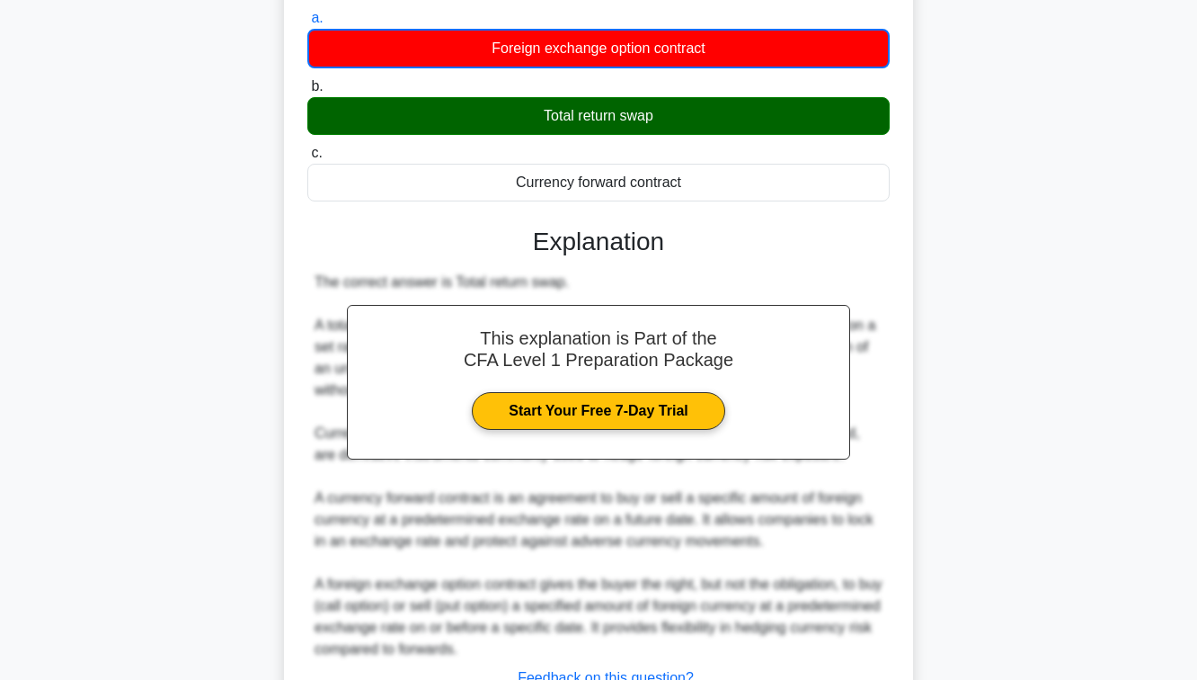
scroll to position [321, 0]
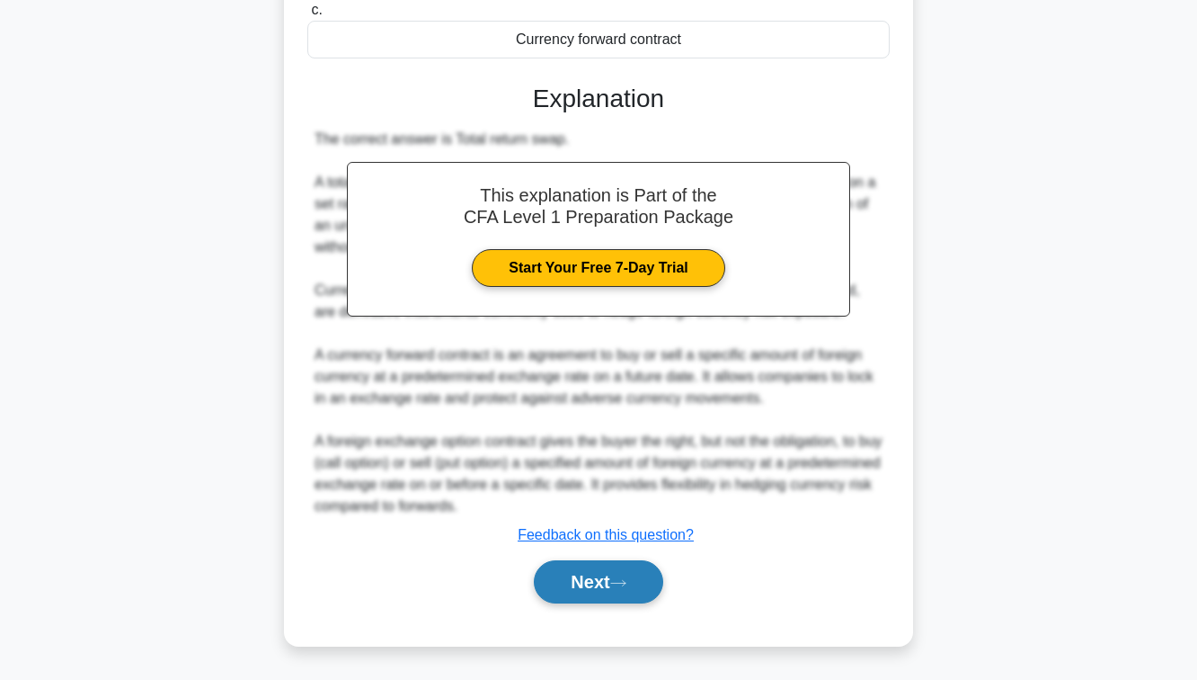
click at [609, 588] on button "Next" at bounding box center [598, 581] width 129 height 43
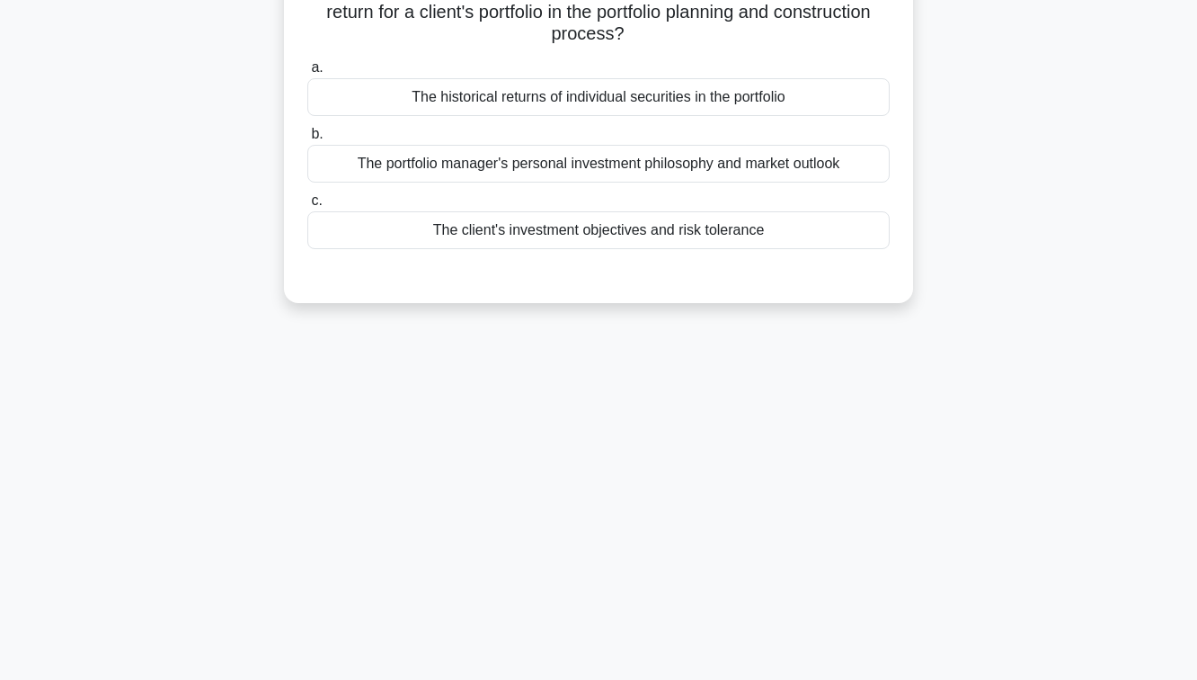
scroll to position [0, 0]
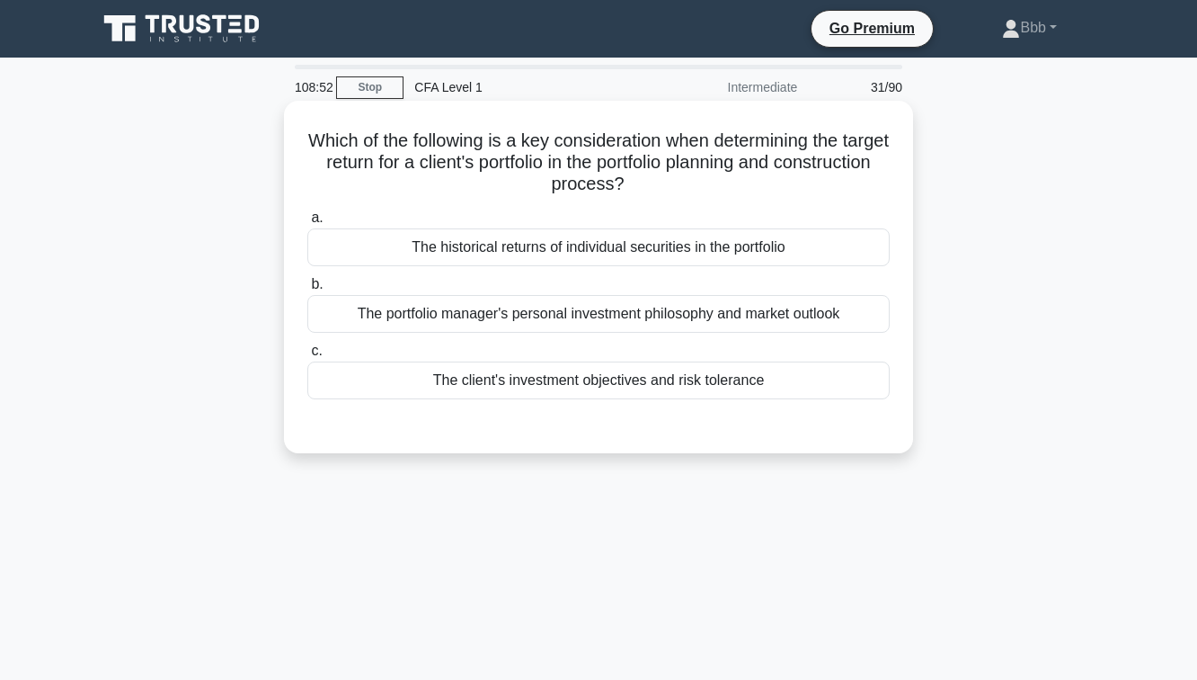
click at [645, 311] on div "The portfolio manager's personal investment philosophy and market outlook" at bounding box center [598, 314] width 583 height 38
click at [307, 290] on input "b. The portfolio manager's personal investment philosophy and market outlook" at bounding box center [307, 285] width 0 height 12
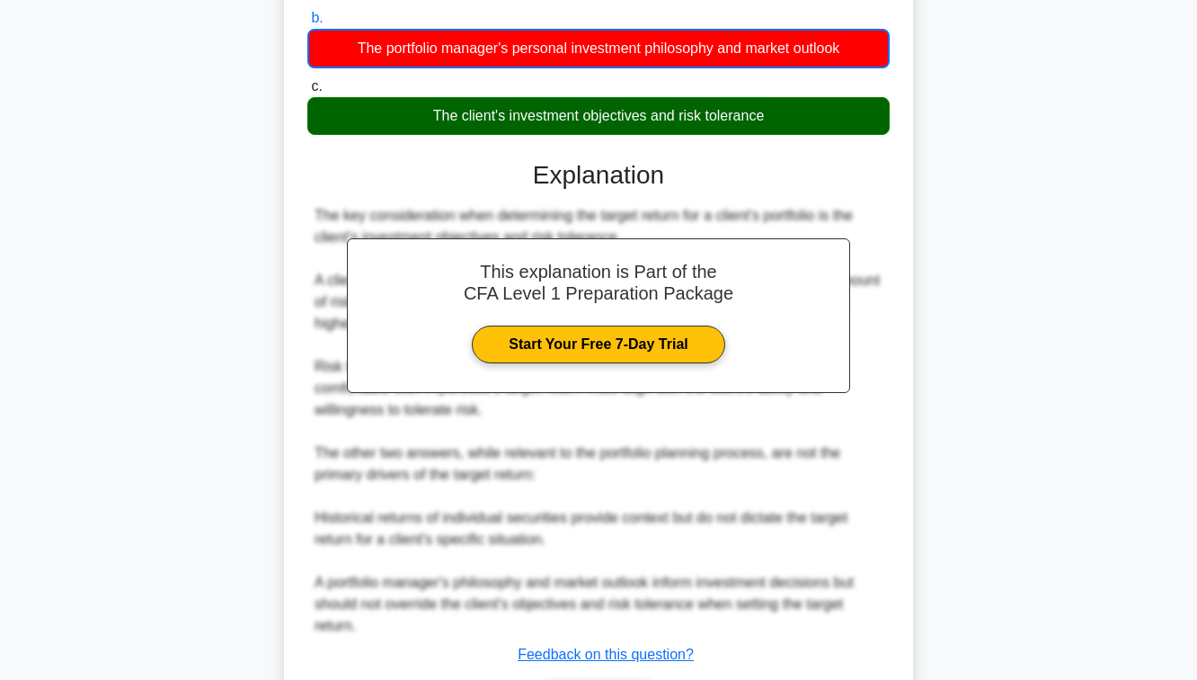
scroll to position [386, 0]
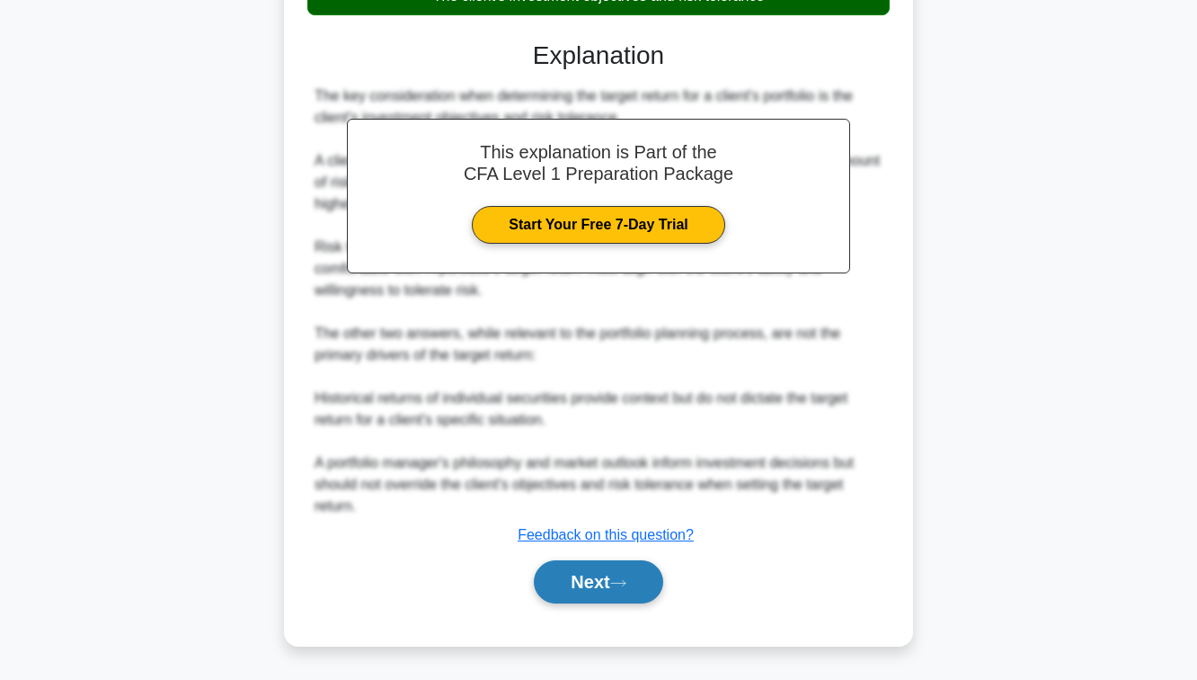
click at [600, 587] on button "Next" at bounding box center [598, 581] width 129 height 43
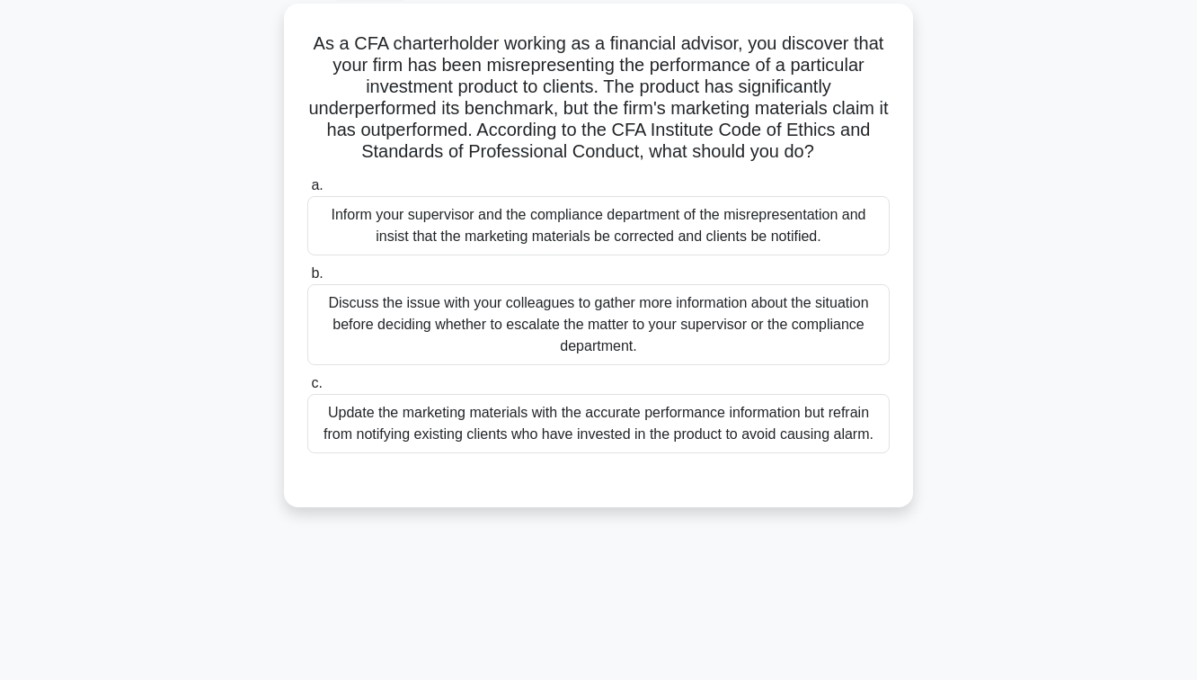
scroll to position [93, 0]
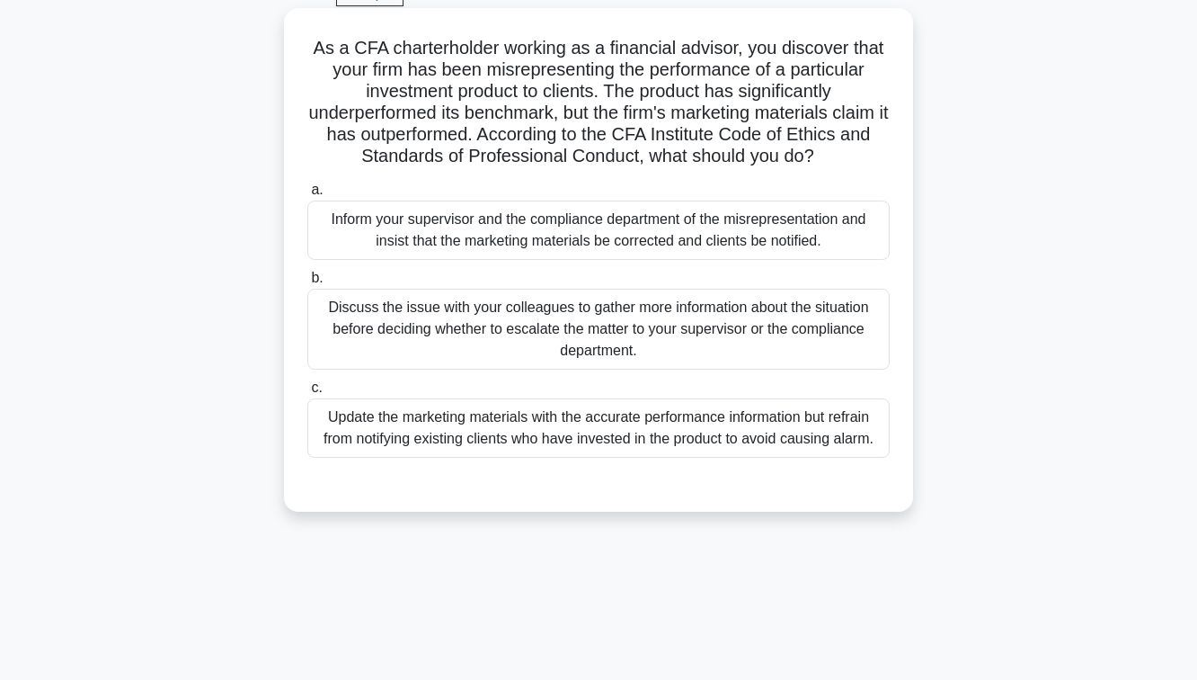
click at [574, 305] on div "Discuss the issue with your colleagues to gather more information about the sit…" at bounding box center [598, 329] width 583 height 81
click at [307, 284] on input "b. Discuss the issue with your colleagues to gather more information about the …" at bounding box center [307, 278] width 0 height 12
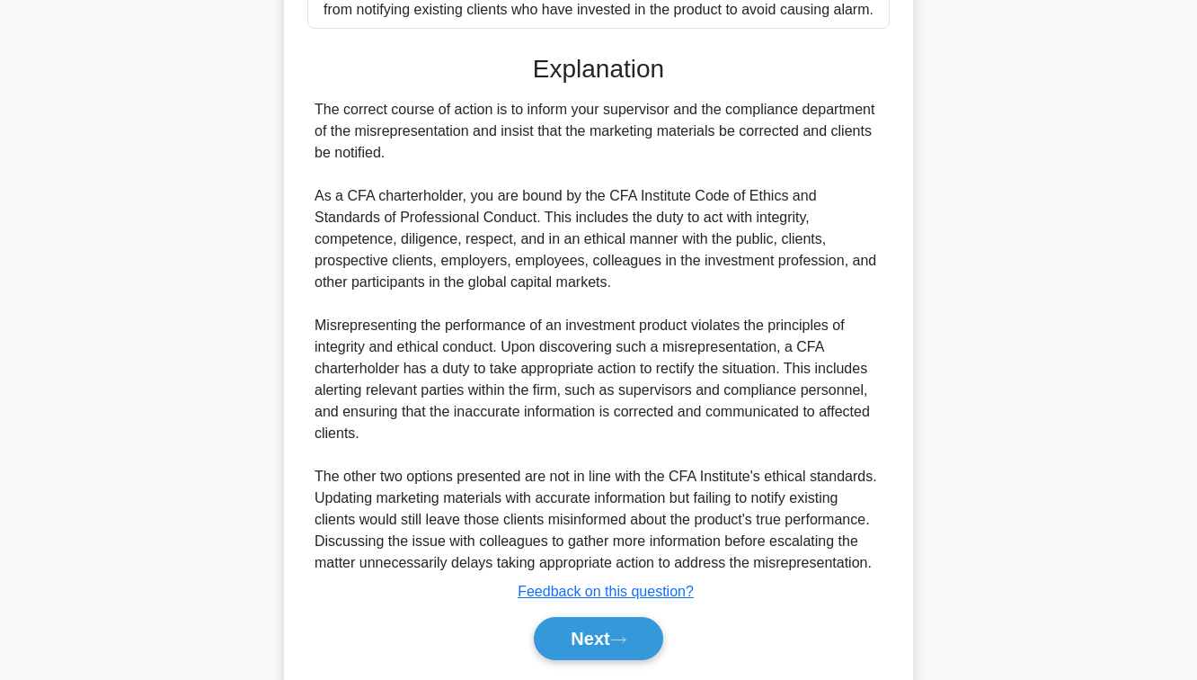
scroll to position [601, 0]
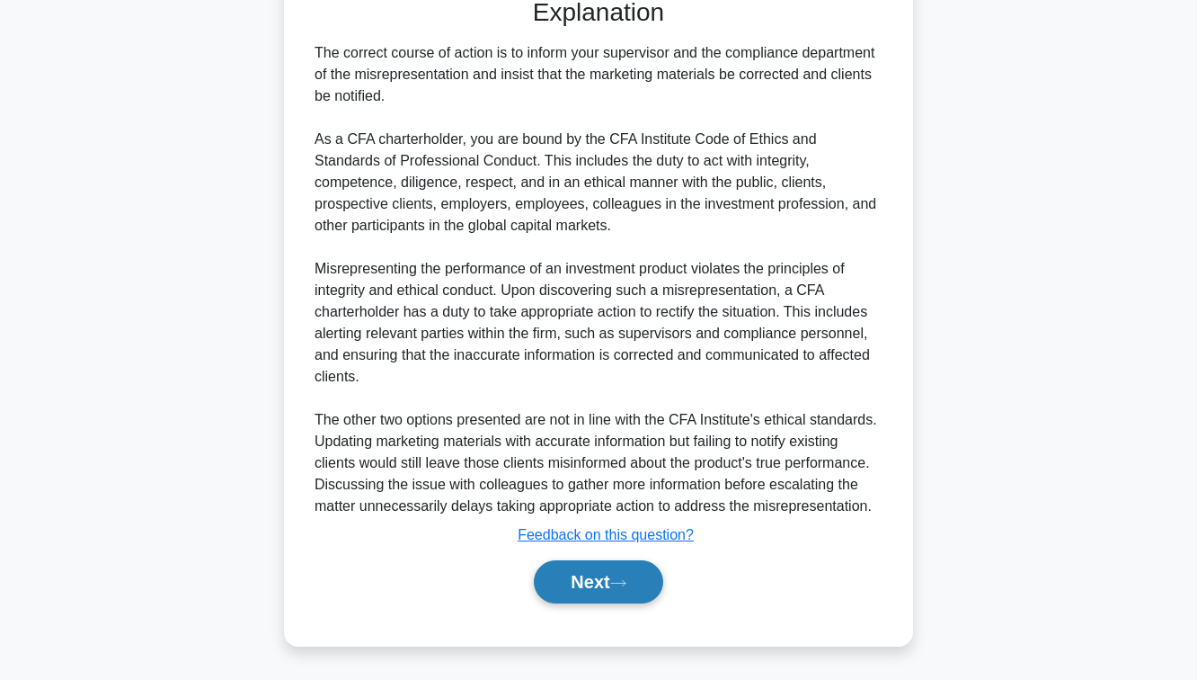
click at [583, 588] on button "Next" at bounding box center [598, 581] width 129 height 43
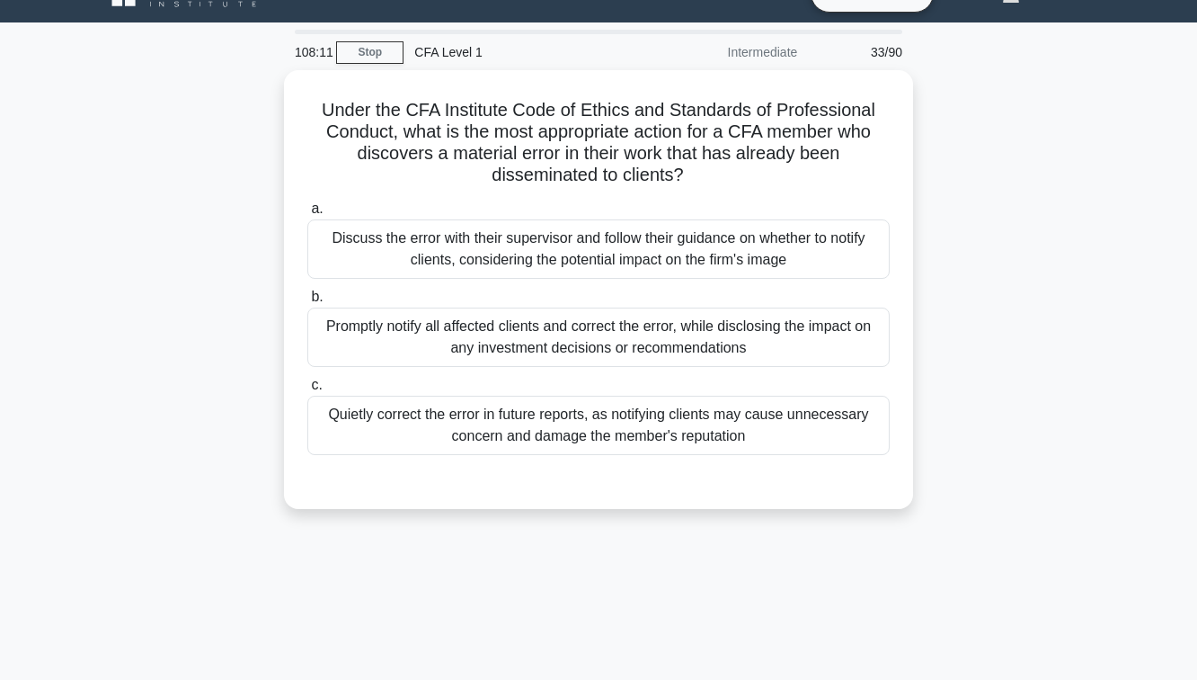
scroll to position [29, 0]
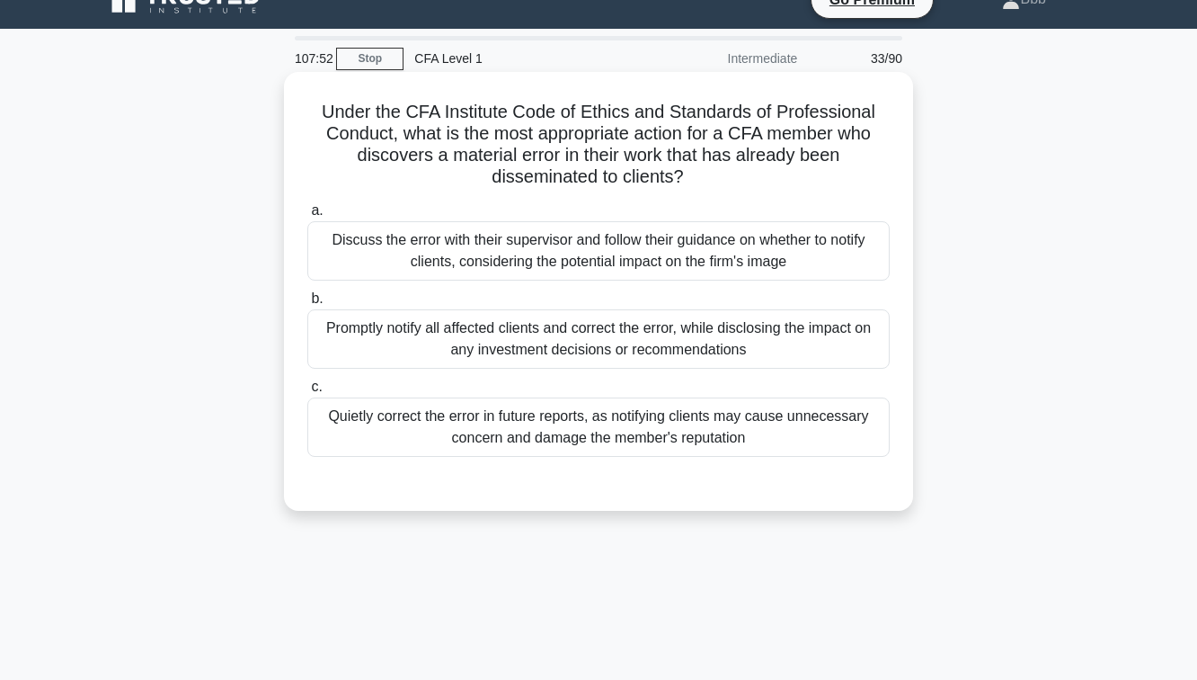
click at [536, 348] on div "Promptly notify all affected clients and correct the error, while disclosing th…" at bounding box center [598, 338] width 583 height 59
click at [307, 305] on input "b. Promptly notify all affected clients and correct the error, while disclosing…" at bounding box center [307, 299] width 0 height 12
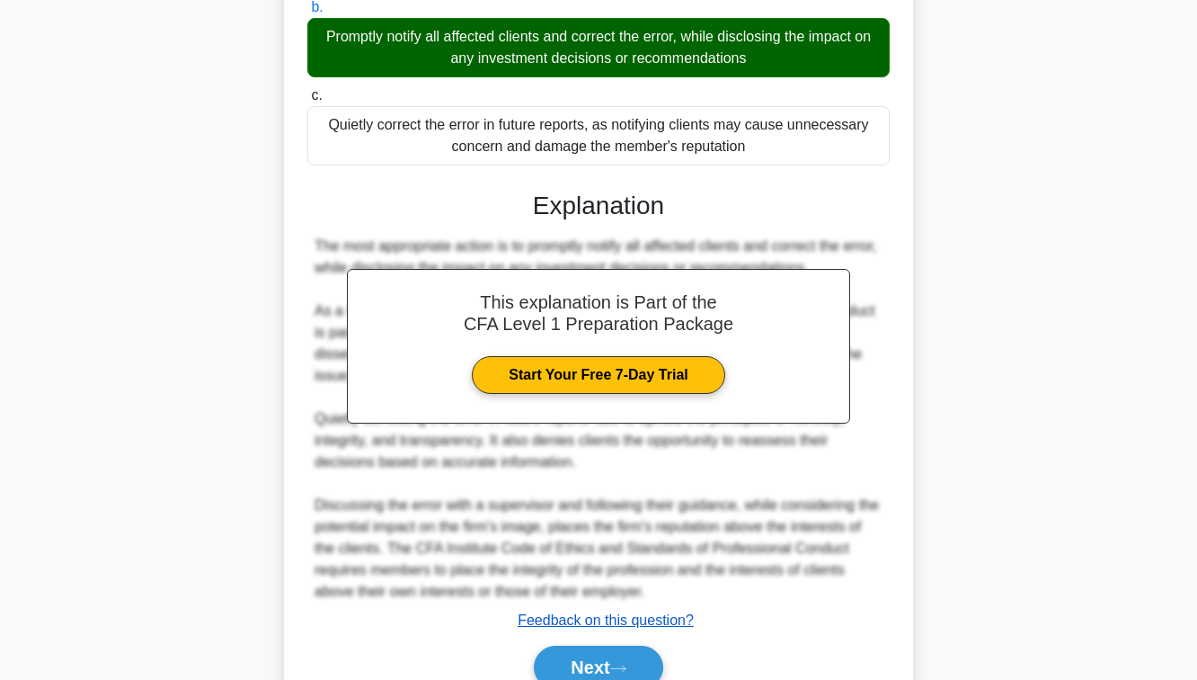
scroll to position [378, 0]
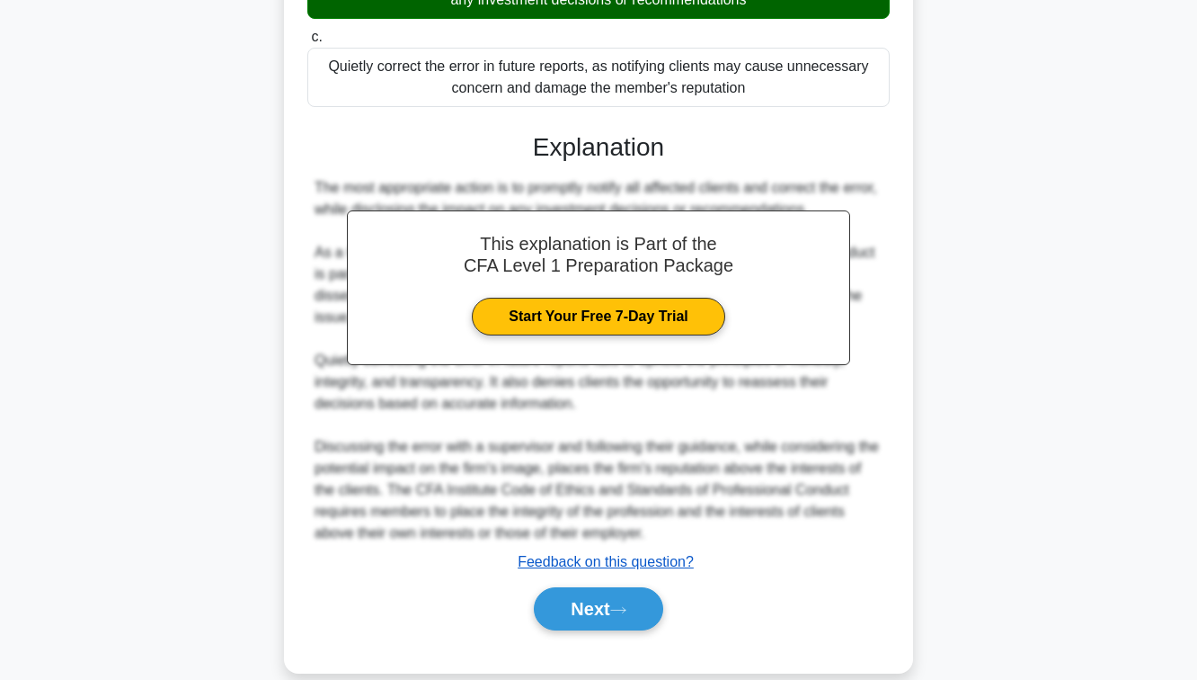
click at [588, 620] on button "Next" at bounding box center [598, 608] width 129 height 43
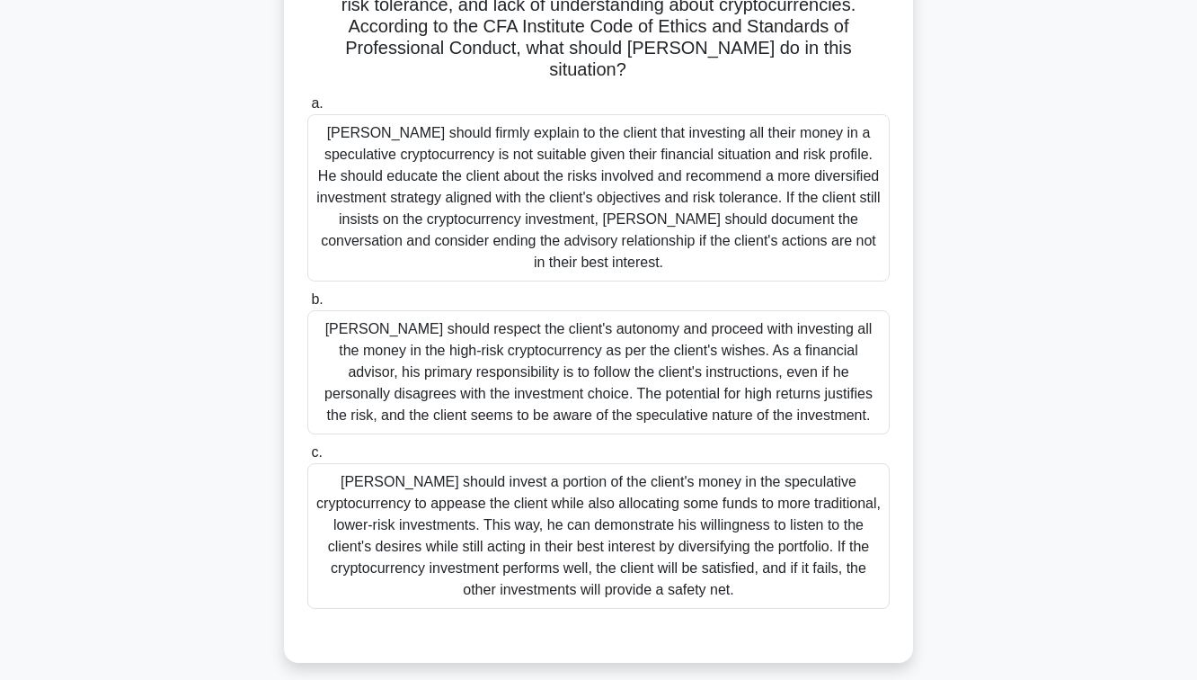
scroll to position [262, 0]
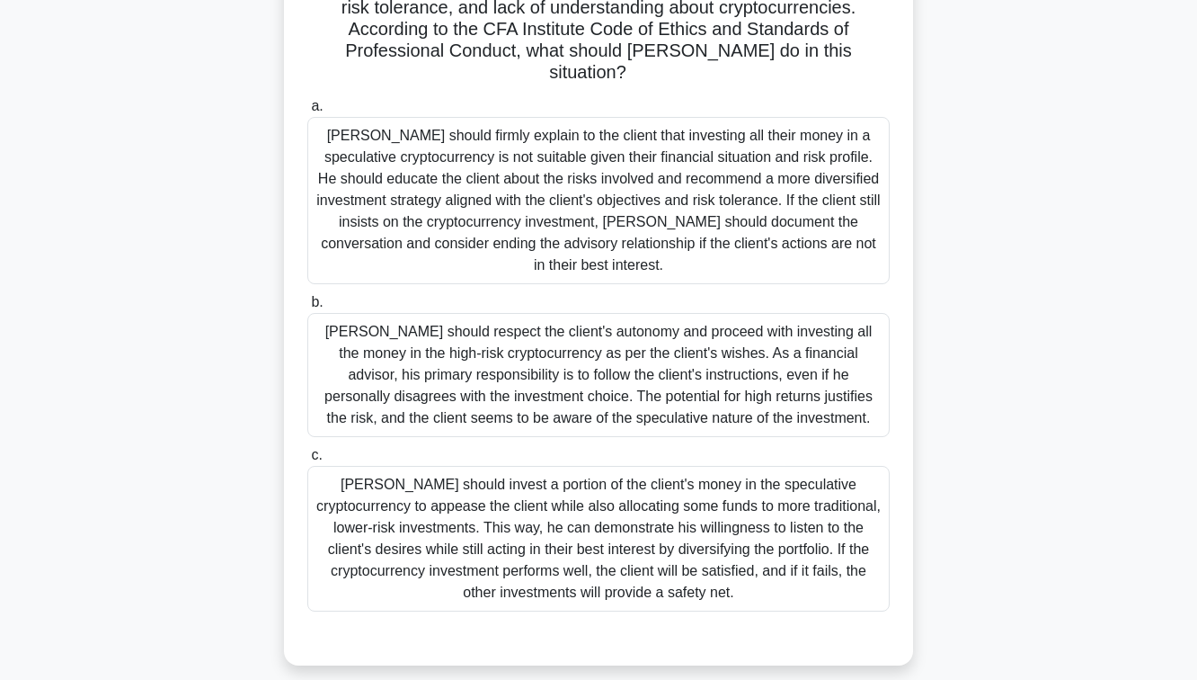
click at [589, 204] on div "Matthew should firmly explain to the client that investing all their money in a…" at bounding box center [598, 200] width 583 height 167
click at [307, 112] on input "a. Matthew should firmly explain to the client that investing all their money i…" at bounding box center [307, 107] width 0 height 12
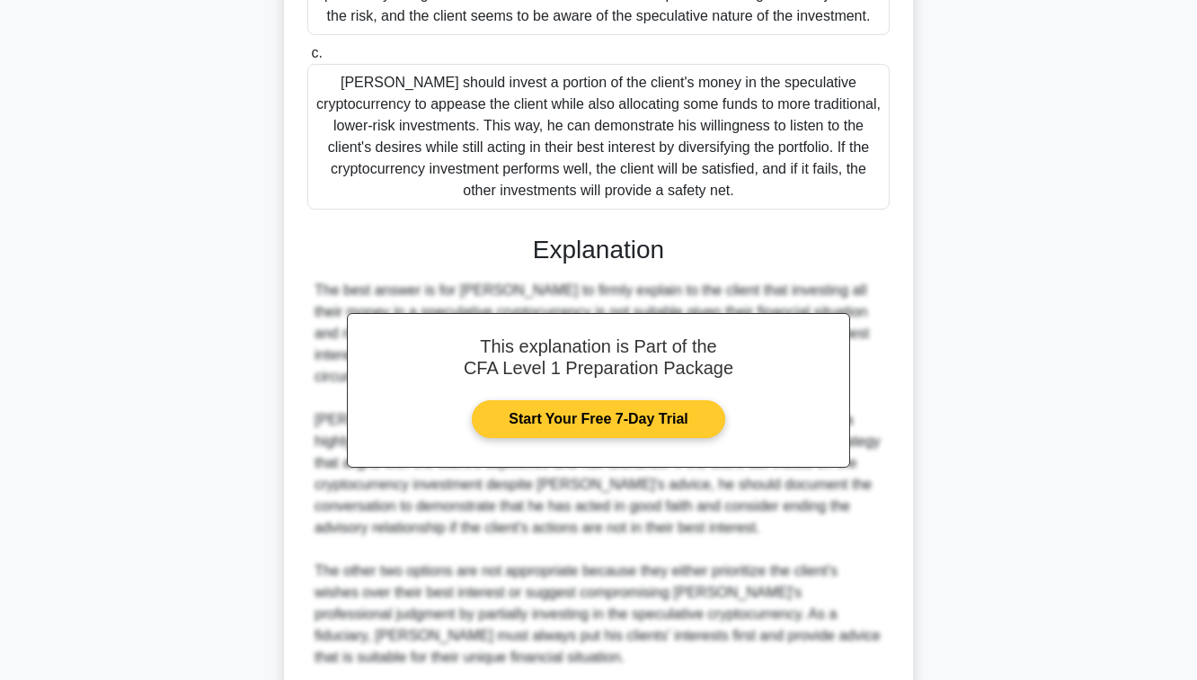
scroll to position [772, 0]
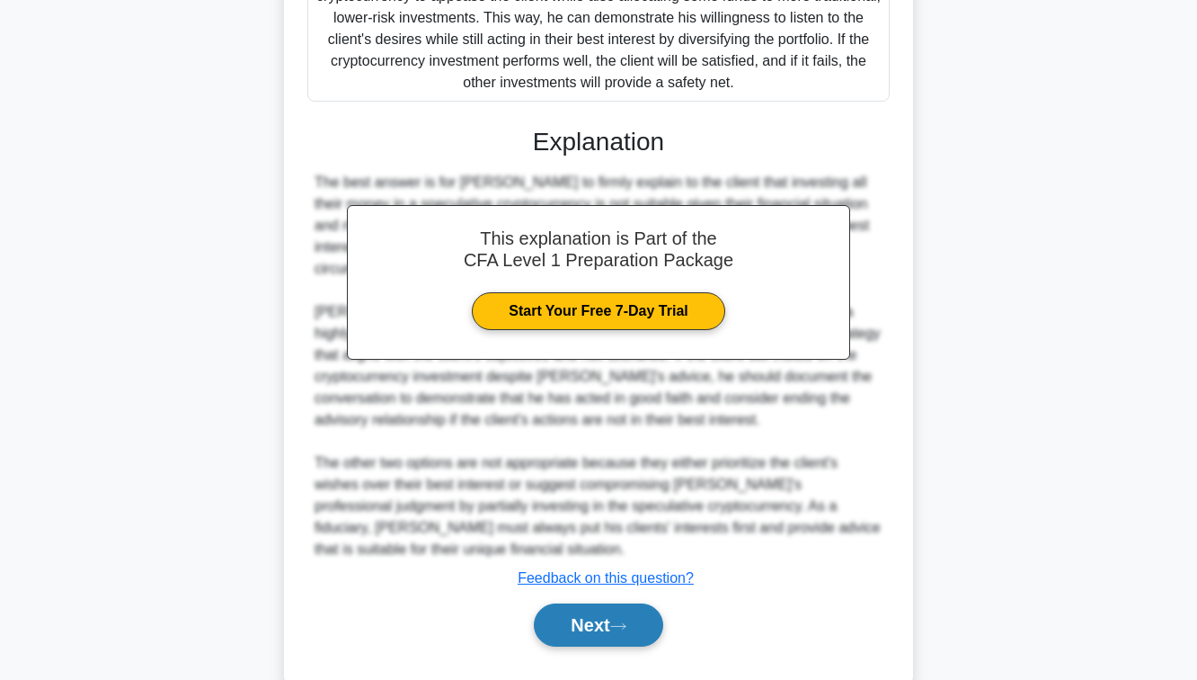
click at [576, 603] on button "Next" at bounding box center [598, 624] width 129 height 43
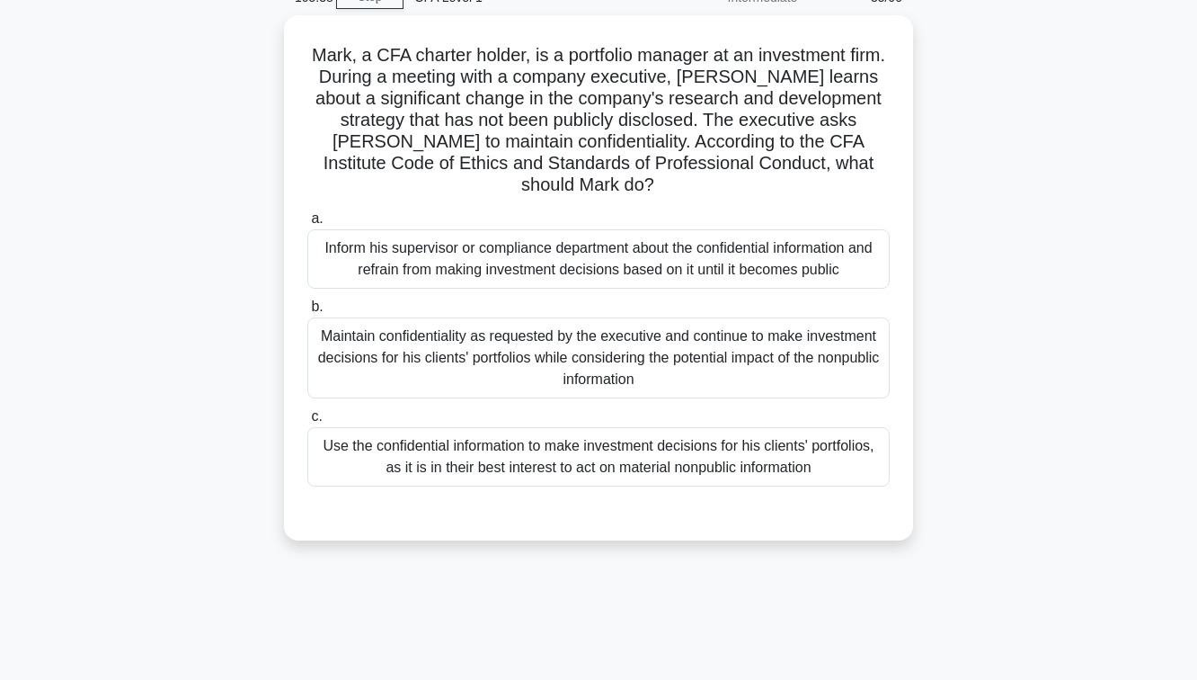
scroll to position [84, 0]
click at [514, 242] on div "Inform his supervisor or compliance department about the confidential informati…" at bounding box center [598, 260] width 583 height 59
click at [307, 227] on input "a. Inform his supervisor or compliance department about the confidential inform…" at bounding box center [307, 221] width 0 height 12
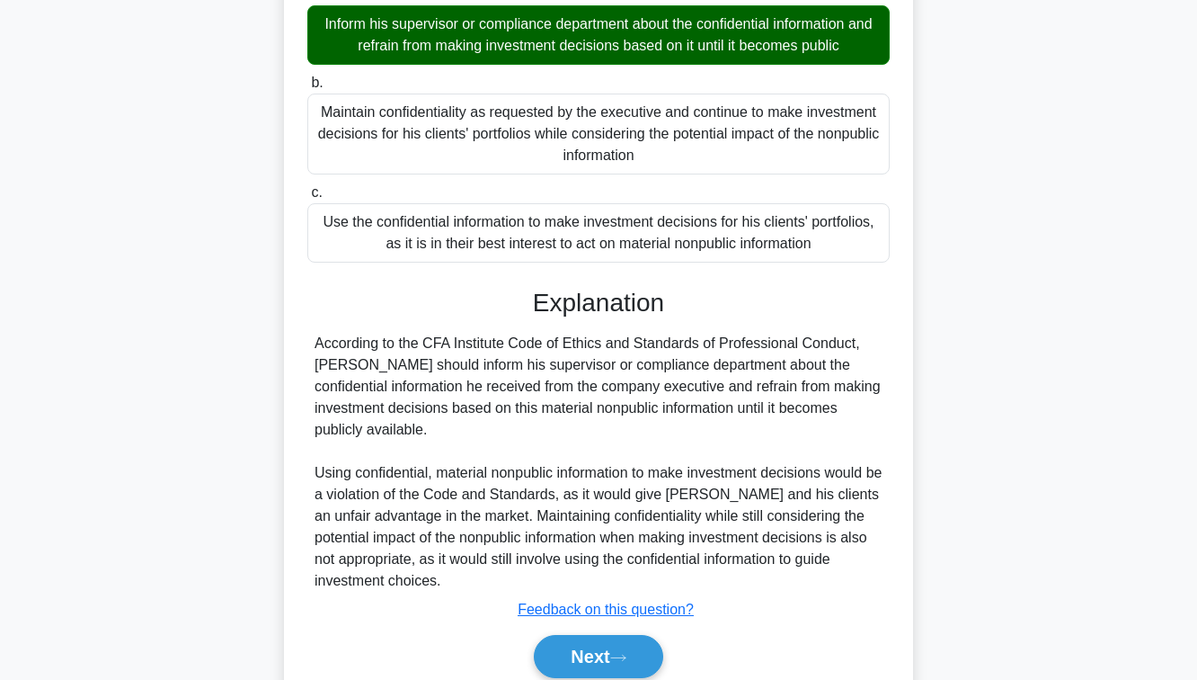
scroll to position [341, 0]
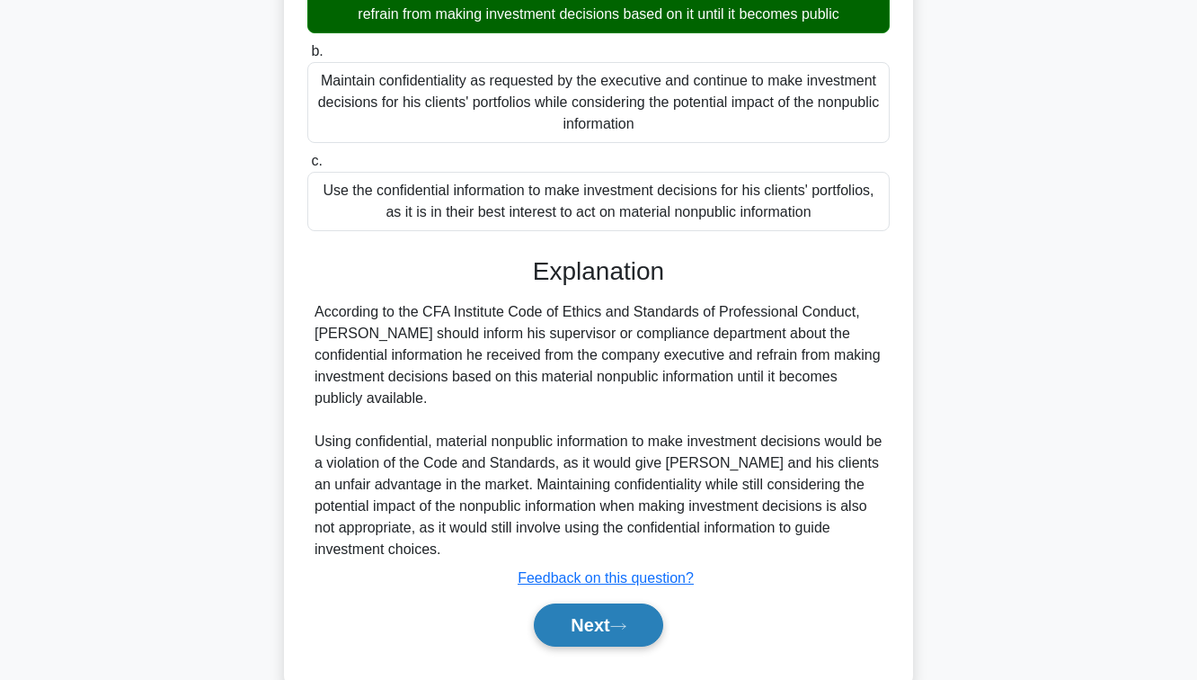
click at [640, 603] on button "Next" at bounding box center [598, 624] width 129 height 43
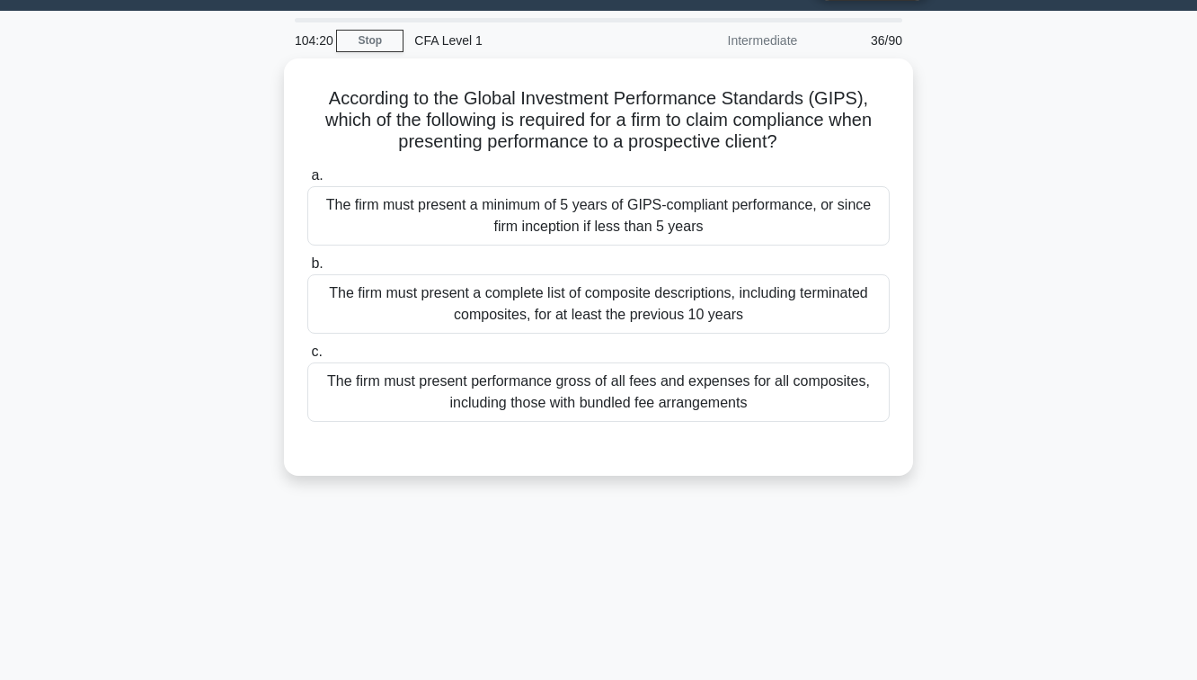
scroll to position [67, 0]
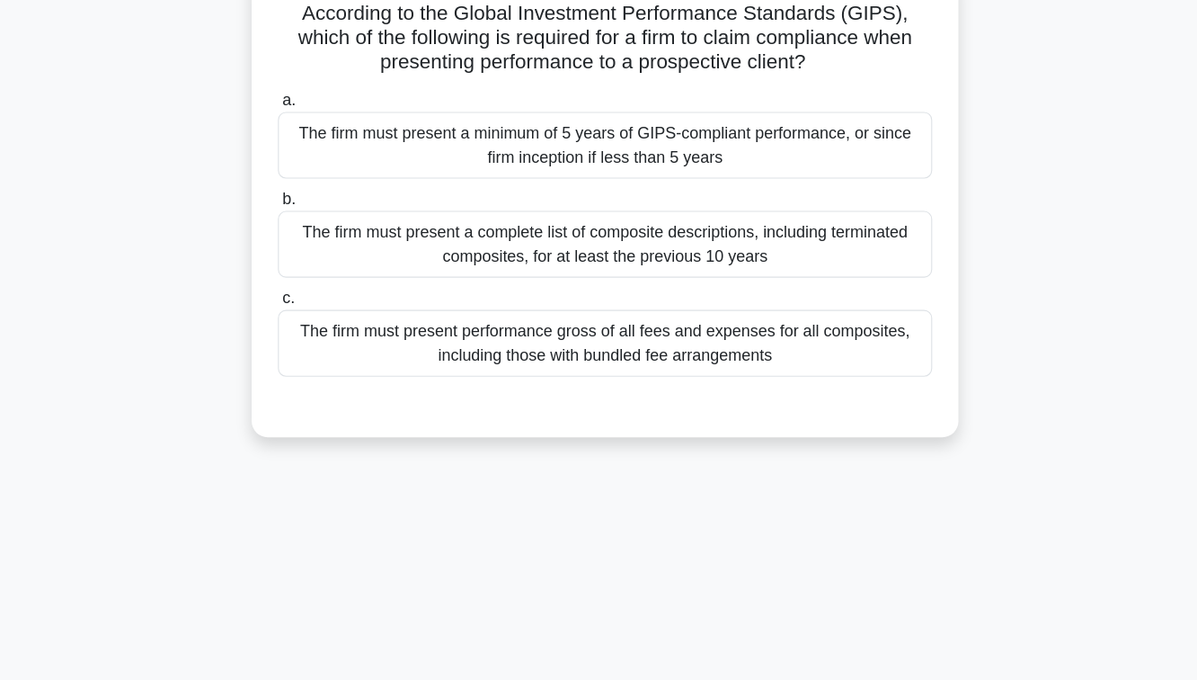
click at [642, 179] on div "The firm must present a minimum of 5 years of GIPS-compliant performance, or si…" at bounding box center [598, 190] width 583 height 59
click at [307, 156] on input "a. The firm must present a minimum of 5 years of GIPS-compliant performance, or…" at bounding box center [307, 151] width 0 height 12
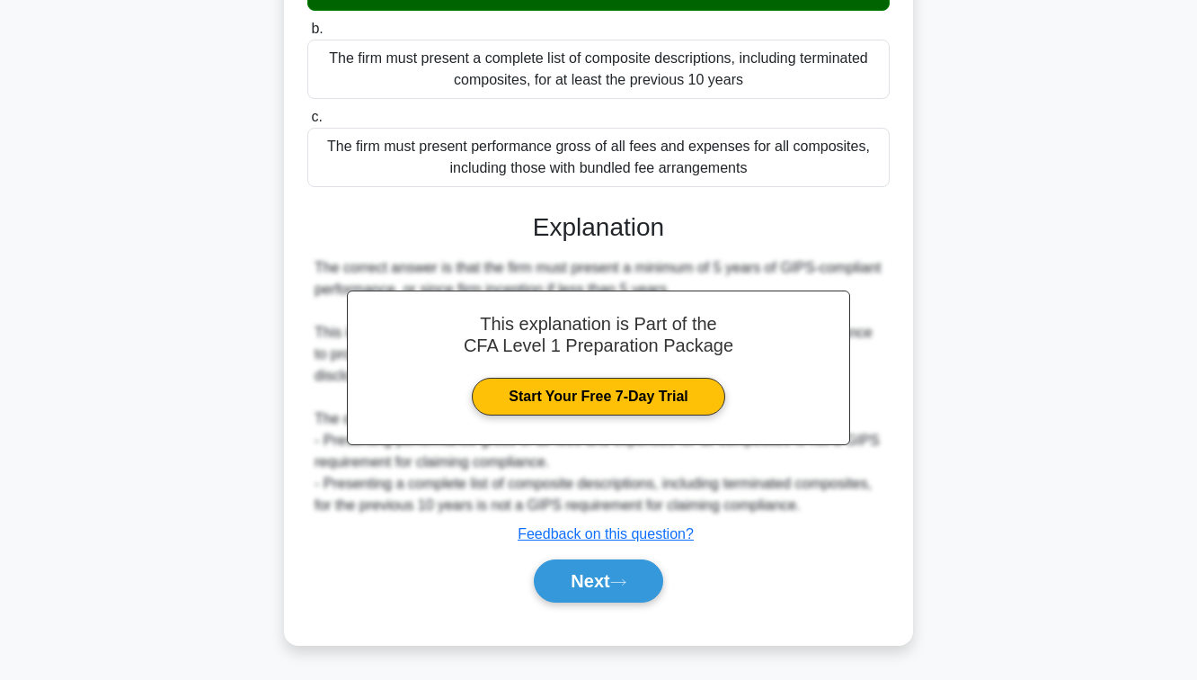
scroll to position [291, 0]
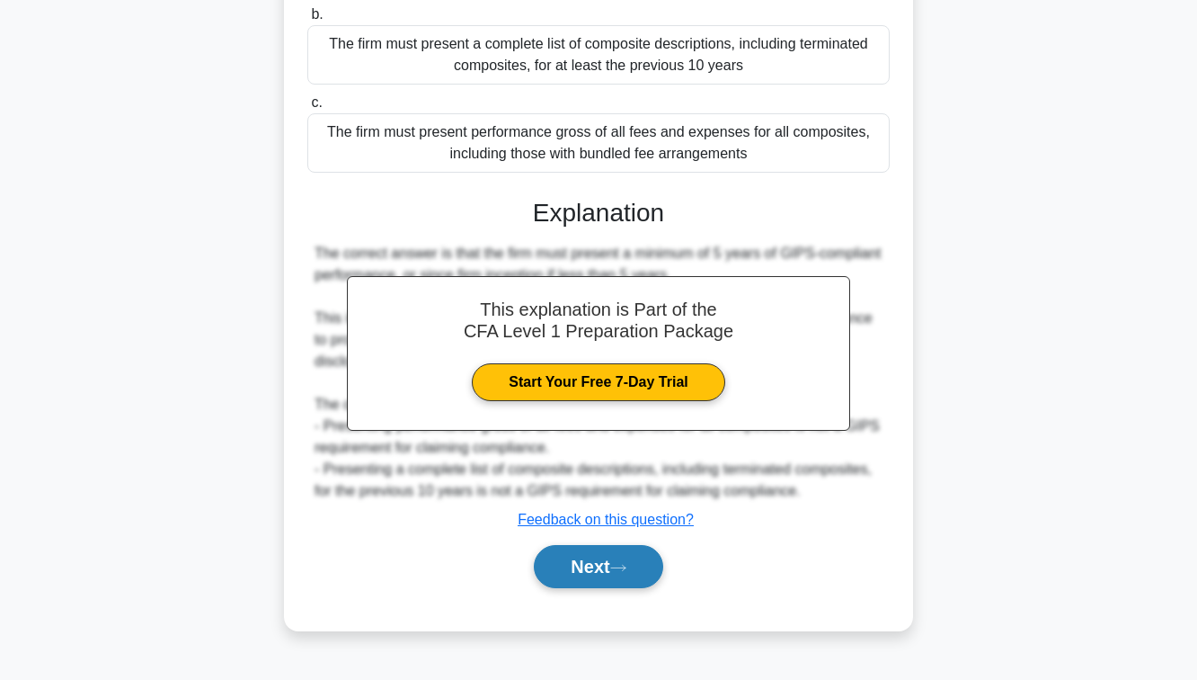
click at [596, 570] on button "Next" at bounding box center [598, 566] width 129 height 43
click at [586, 560] on button "Next" at bounding box center [598, 566] width 129 height 43
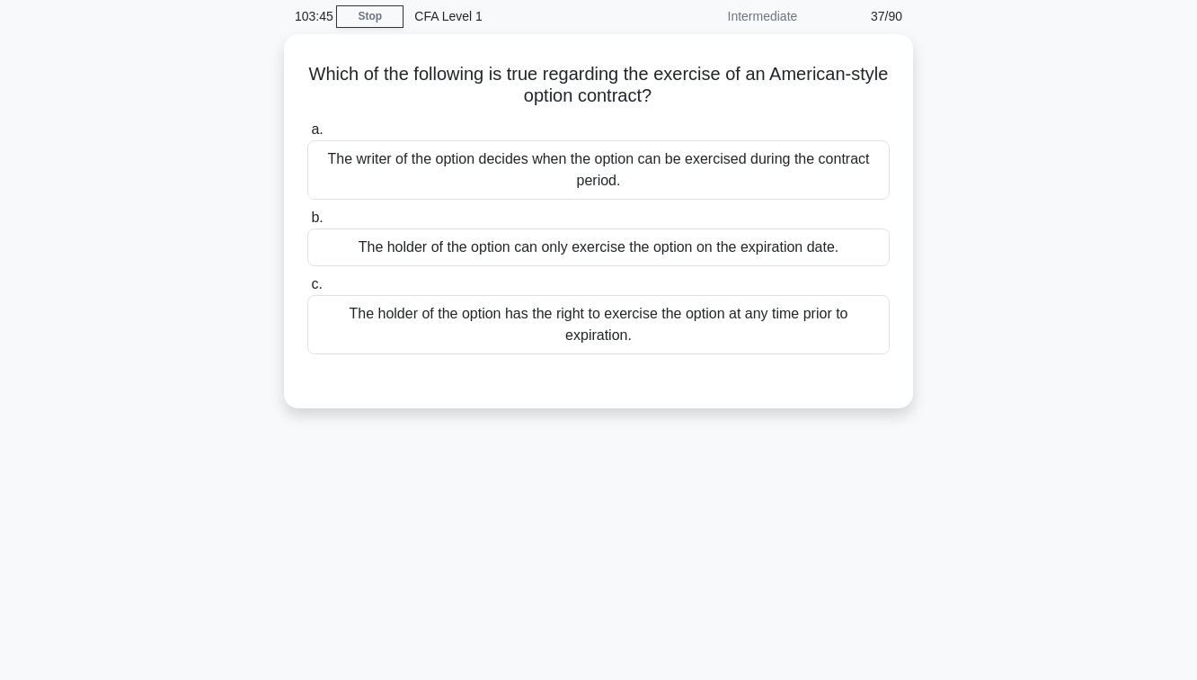
scroll to position [84, 0]
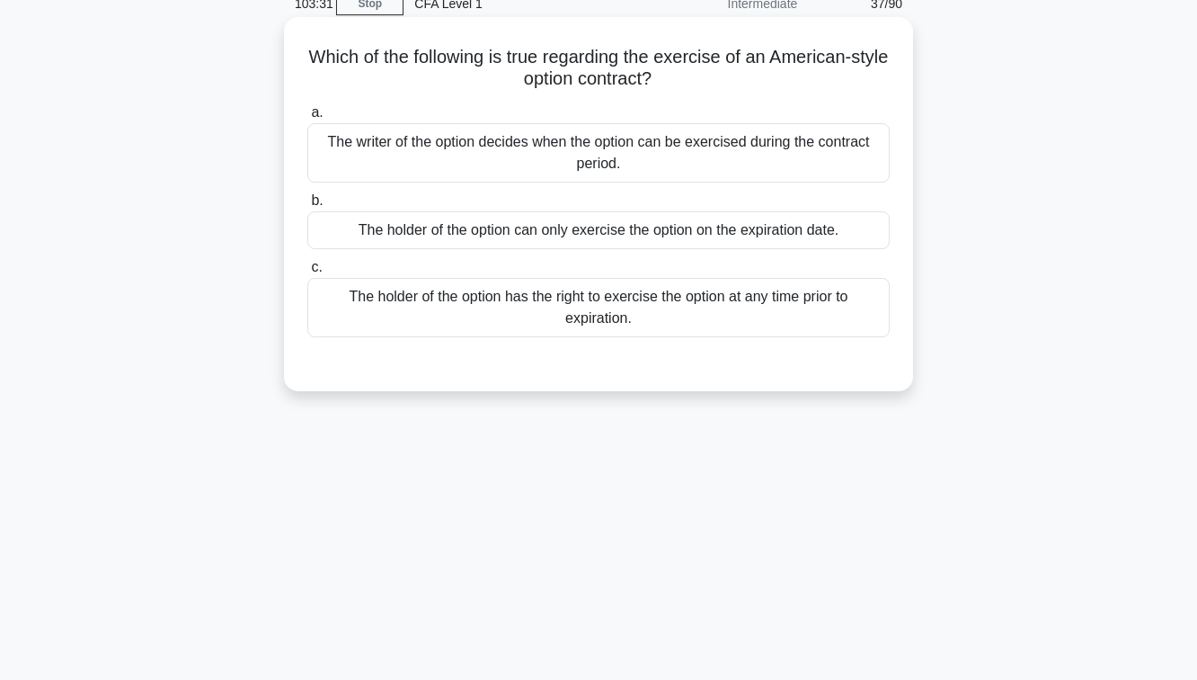
click at [473, 309] on div "The holder of the option has the right to exercise the option at any time prior…" at bounding box center [598, 307] width 583 height 59
click at [307, 273] on input "c. The holder of the option has the right to exercise the option at any time pr…" at bounding box center [307, 268] width 0 height 12
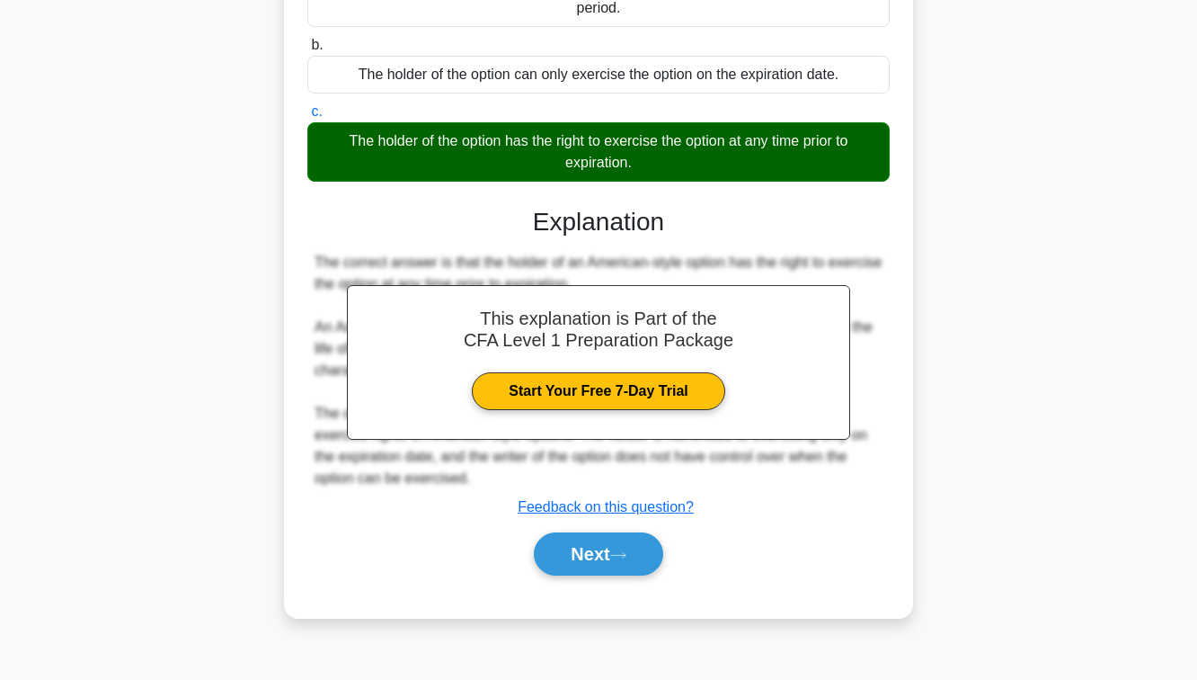
scroll to position [247, 0]
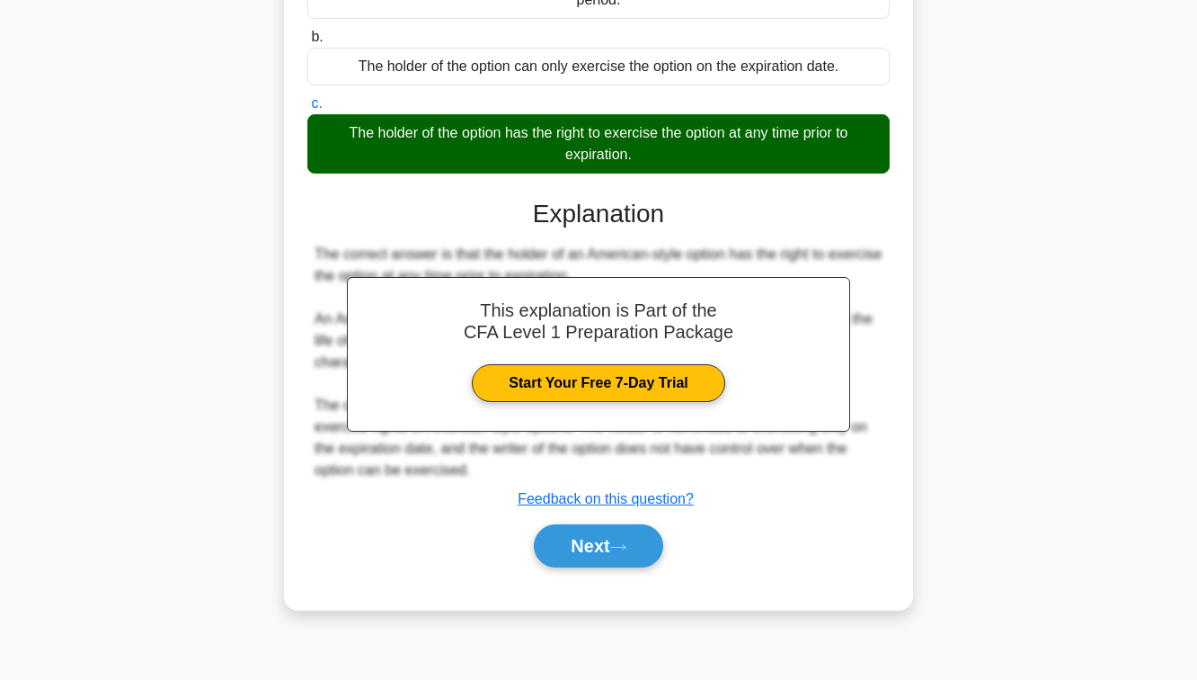
click at [576, 569] on div "Next" at bounding box center [598, 546] width 583 height 58
click at [566, 548] on button "Next" at bounding box center [598, 545] width 129 height 43
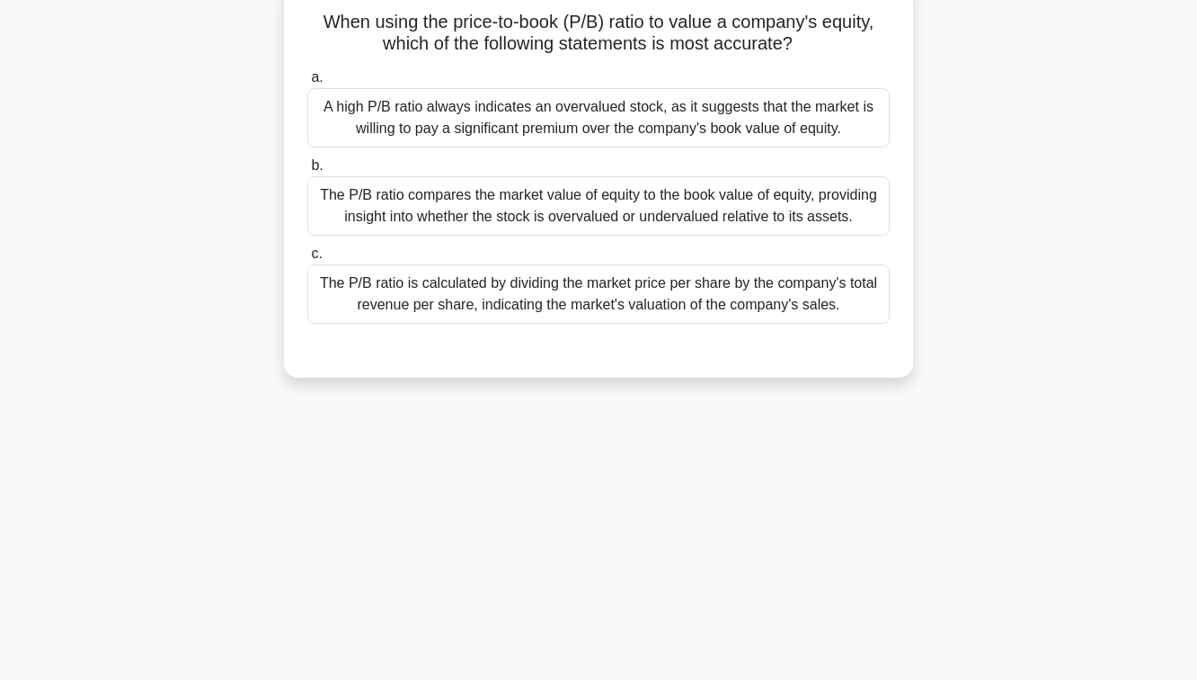
scroll to position [120, 0]
click at [451, 294] on div "The P/B ratio is calculated by dividing the market price per share by the compa…" at bounding box center [598, 292] width 583 height 59
click at [307, 259] on input "c. The P/B ratio is calculated by dividing the market price per share by the co…" at bounding box center [307, 253] width 0 height 12
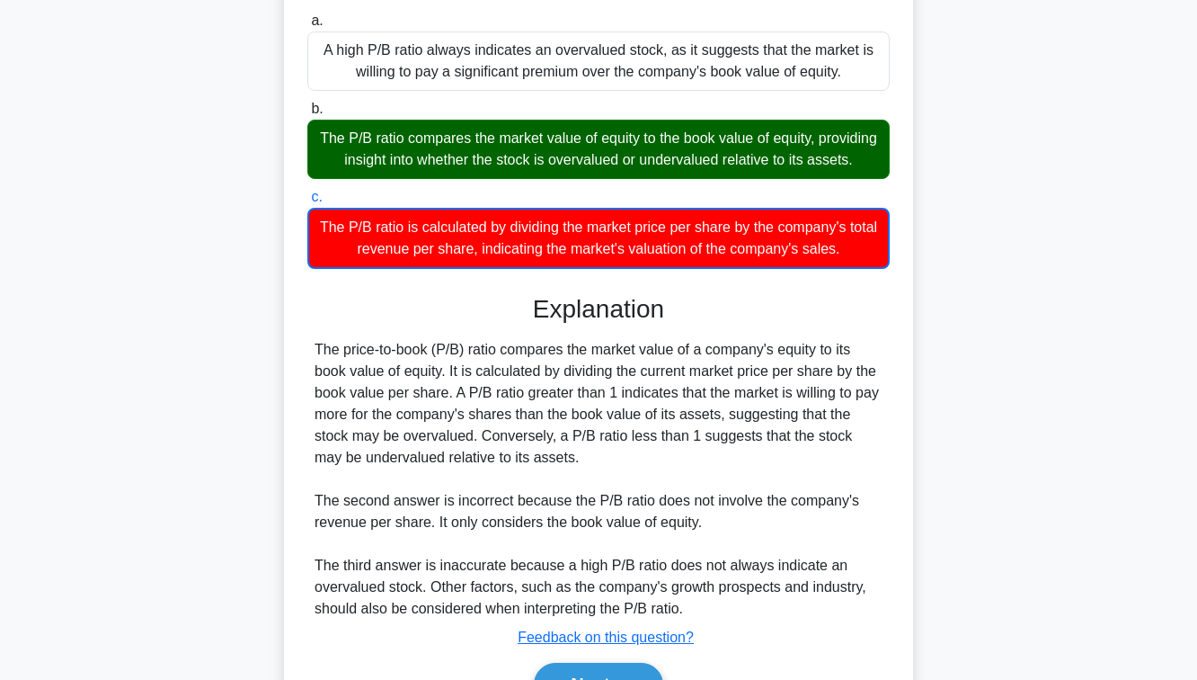
scroll to position [291, 0]
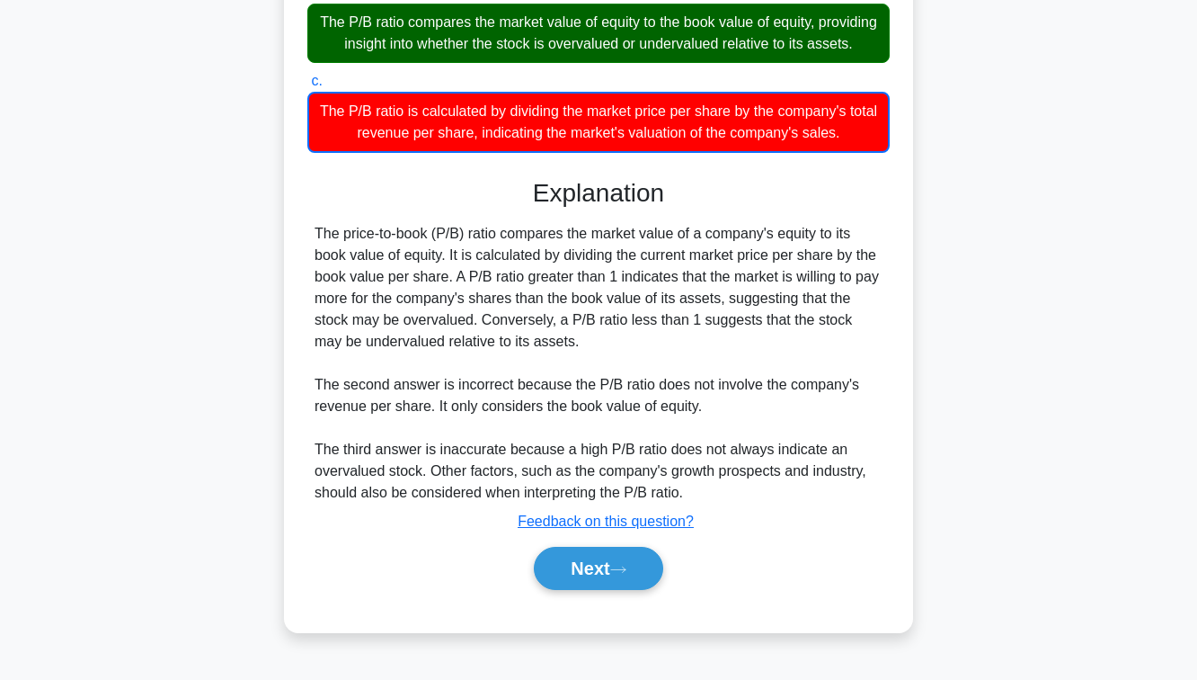
click at [577, 620] on div "When using the price-to-book (P/B) ratio to value a company's equity, which of …" at bounding box center [598, 221] width 615 height 808
click at [568, 583] on button "Next" at bounding box center [598, 568] width 129 height 43
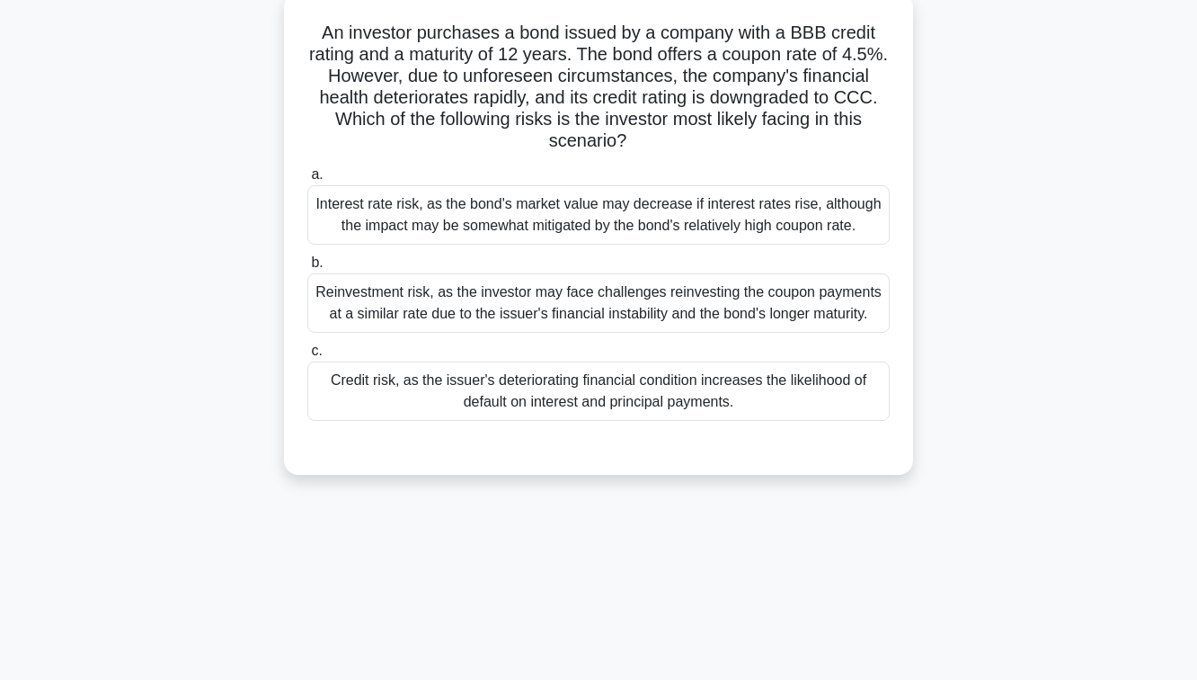
scroll to position [111, 0]
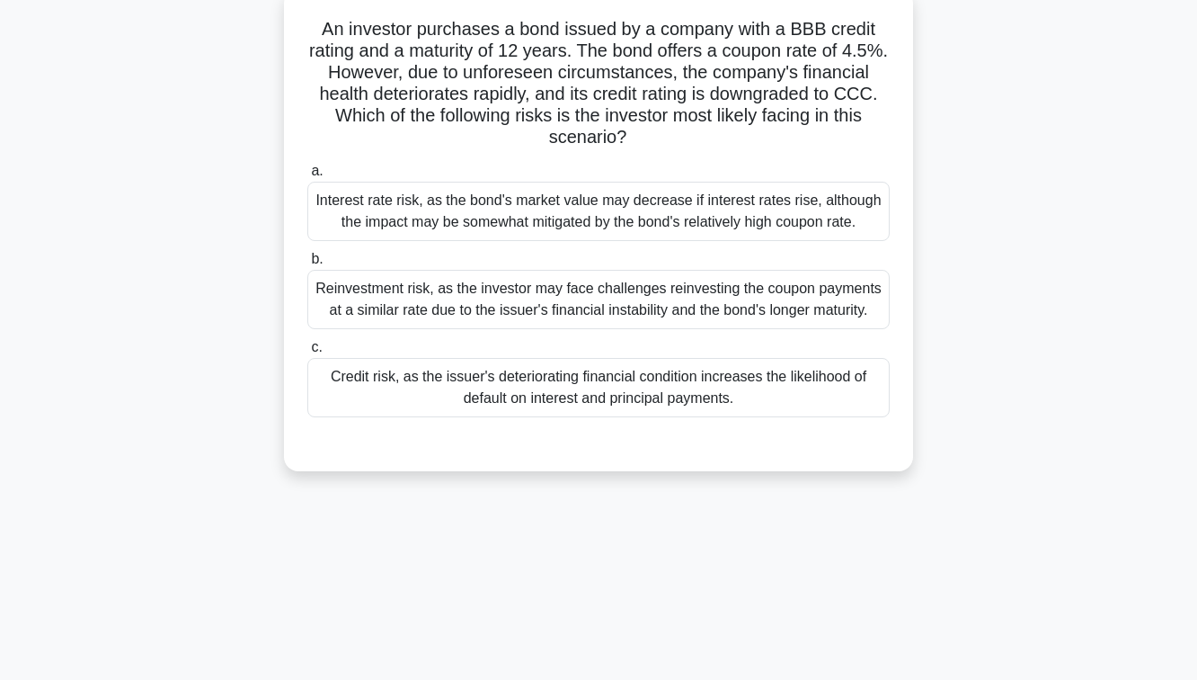
click at [485, 319] on div "Reinvestment risk, as the investor may face challenges reinvesting the coupon p…" at bounding box center [598, 299] width 583 height 59
click at [307, 265] on input "b. Reinvestment risk, as the investor may face challenges reinvesting the coupo…" at bounding box center [307, 260] width 0 height 12
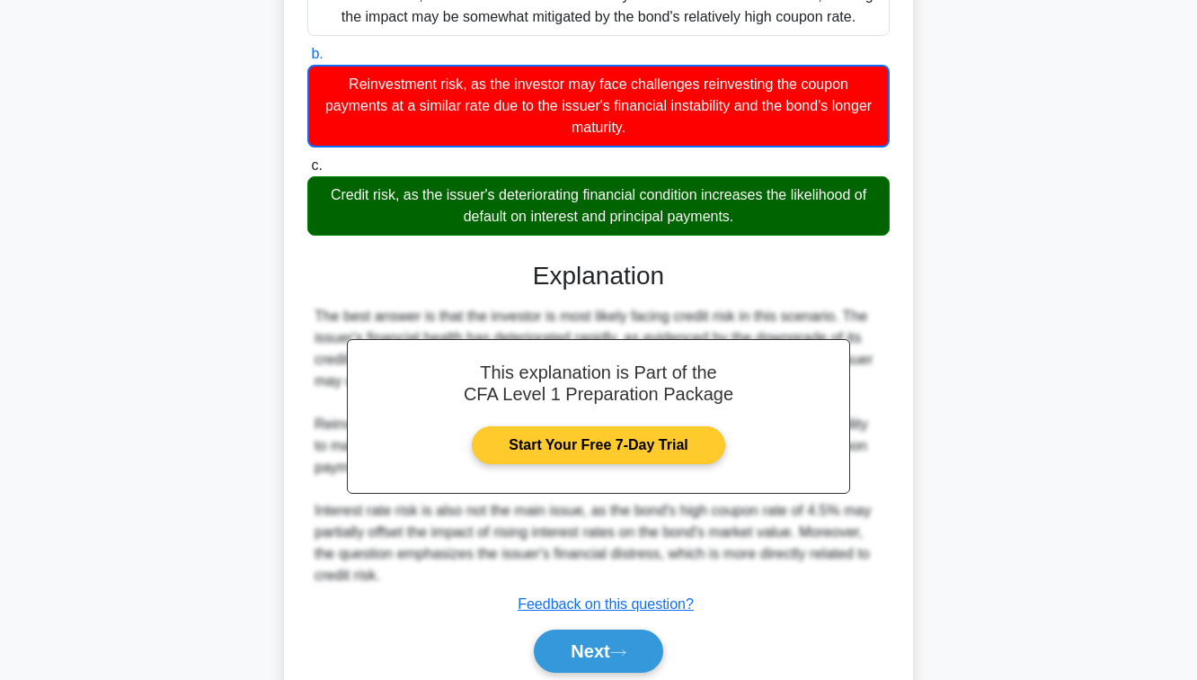
scroll to position [386, 0]
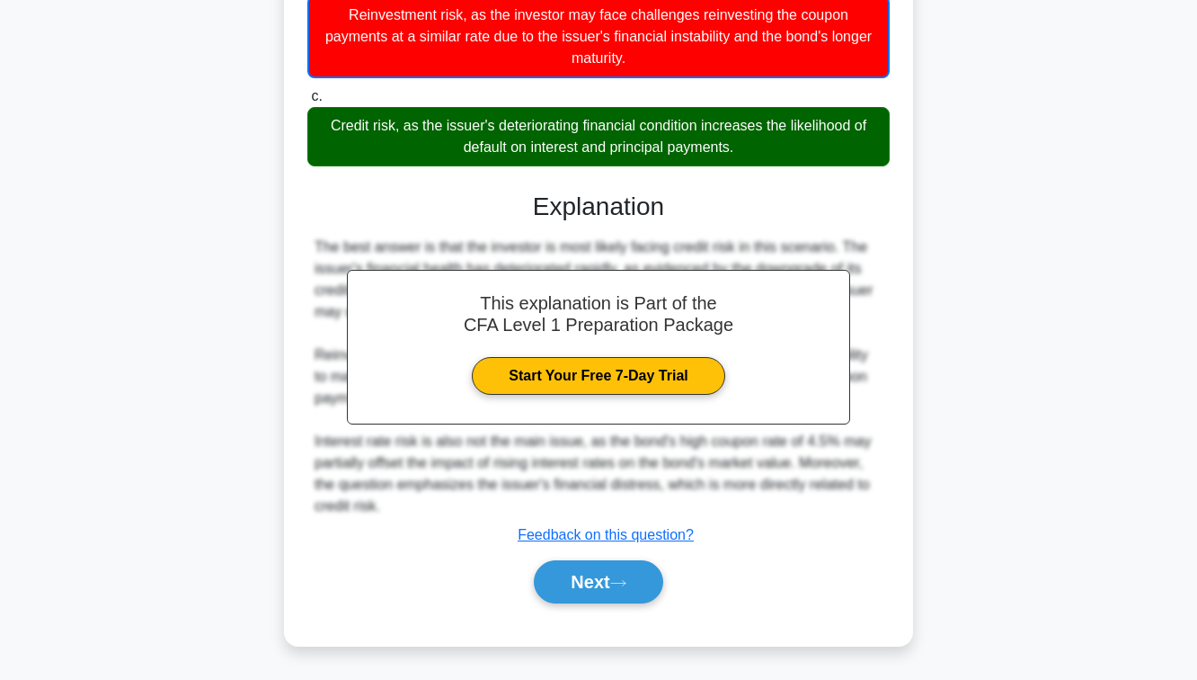
click at [561, 556] on div "Next" at bounding box center [598, 582] width 583 height 58
click at [564, 626] on div "An investor purchases a bond issued by a company with a BBB credit rating and a…" at bounding box center [598, 180] width 615 height 916
click at [556, 598] on button "Next" at bounding box center [598, 581] width 129 height 43
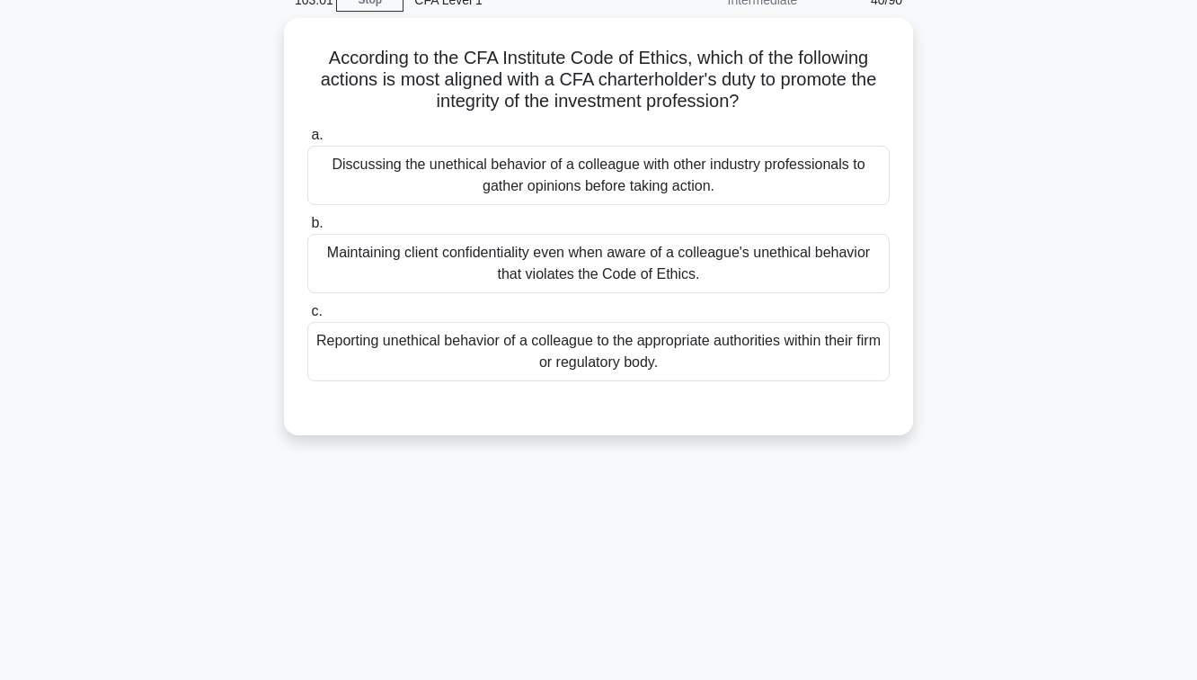
scroll to position [81, 0]
click at [528, 347] on div "Reporting unethical behavior of a colleague to the appropriate authorities with…" at bounding box center [598, 353] width 583 height 59
click at [307, 319] on input "c. Reporting unethical behavior of a colleague to the appropriate authorities w…" at bounding box center [307, 313] width 0 height 12
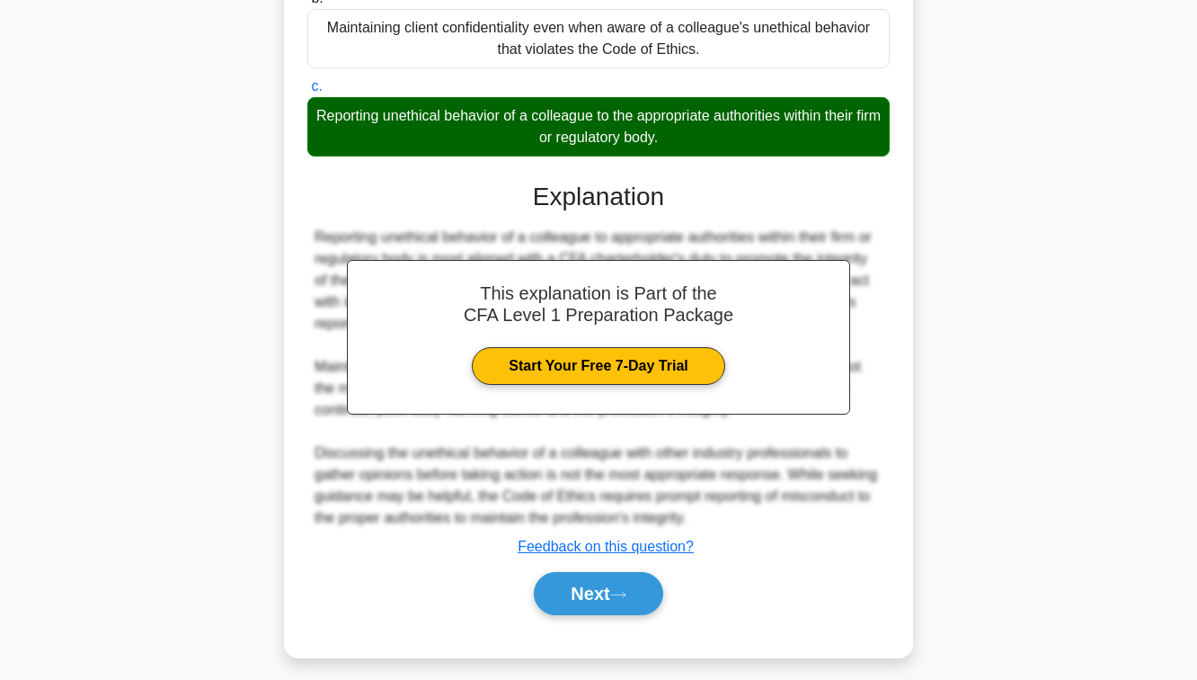
scroll to position [307, 0]
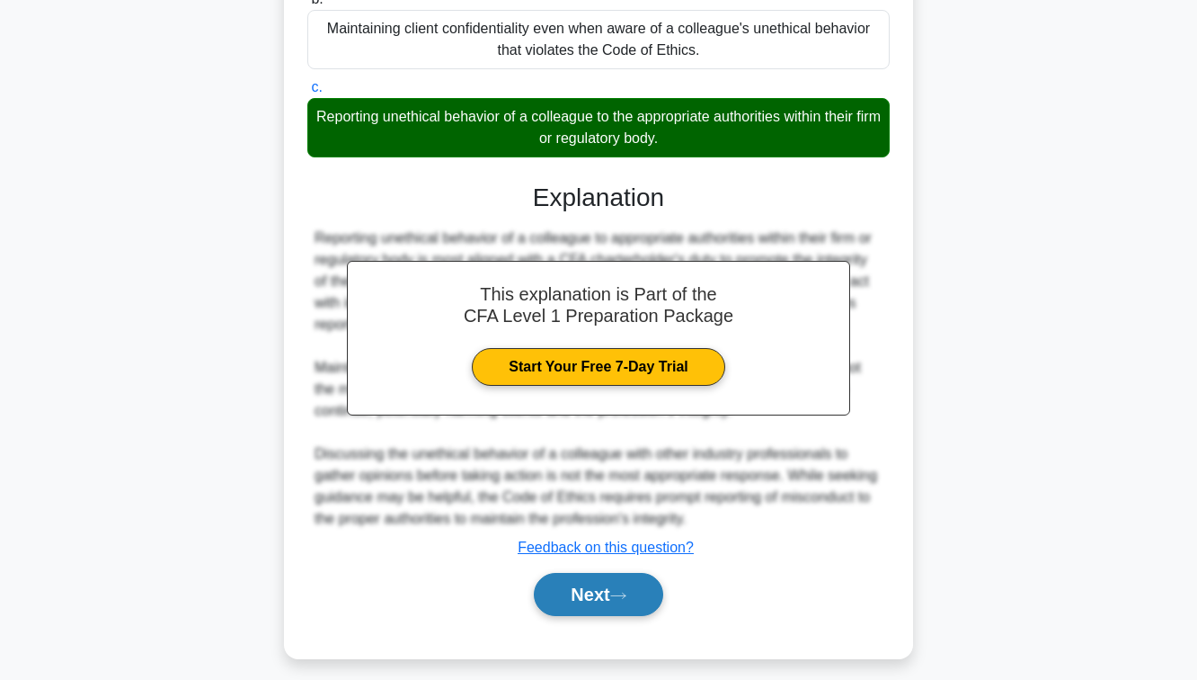
click at [560, 593] on button "Next" at bounding box center [598, 594] width 129 height 43
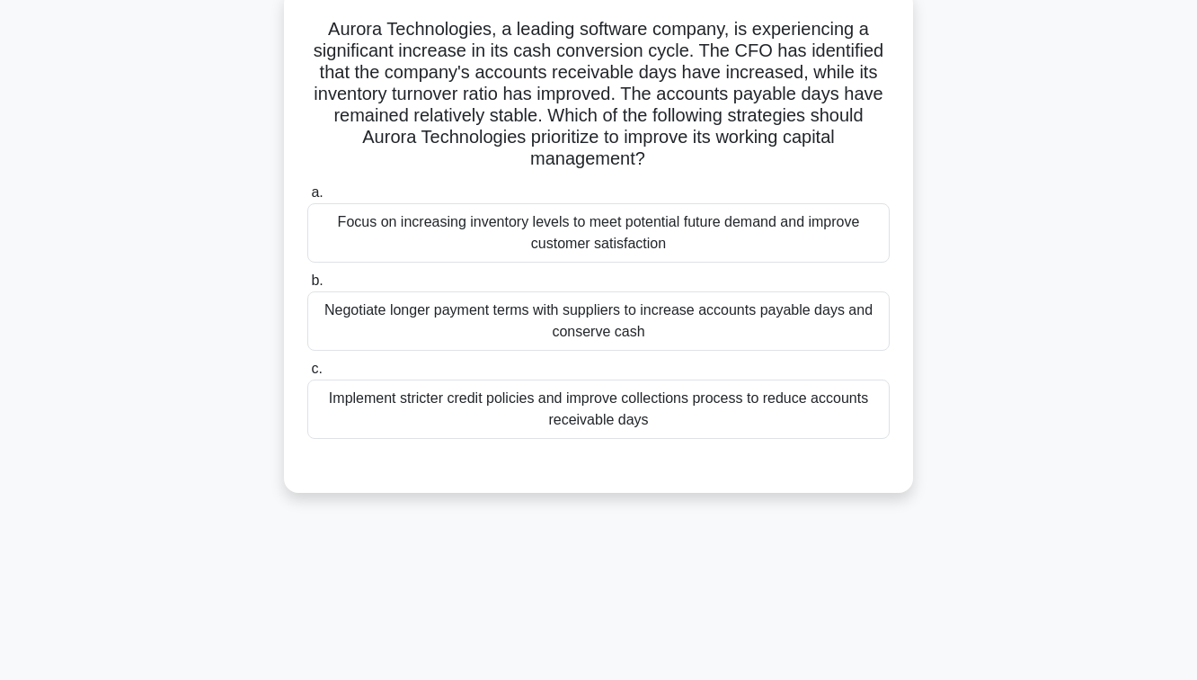
scroll to position [114, 0]
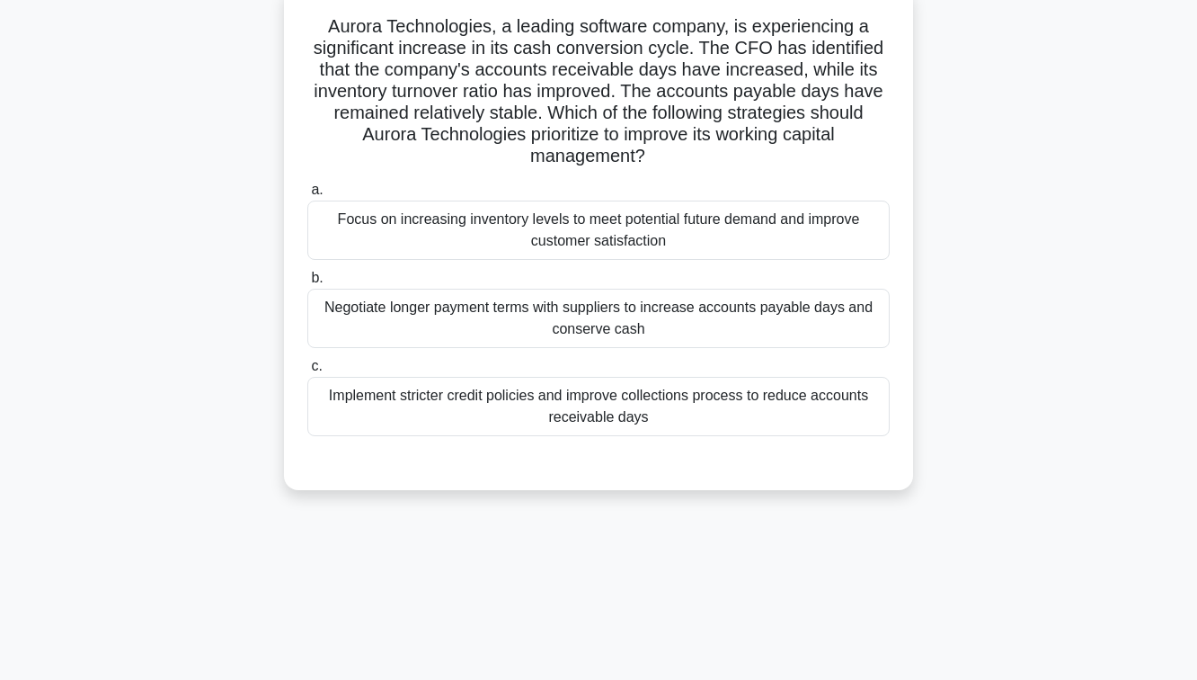
click at [636, 236] on div "Focus on increasing inventory levels to meet potential future demand and improv…" at bounding box center [598, 229] width 583 height 59
click at [307, 196] on input "a. Focus on increasing inventory levels to meet potential future demand and imp…" at bounding box center [307, 190] width 0 height 12
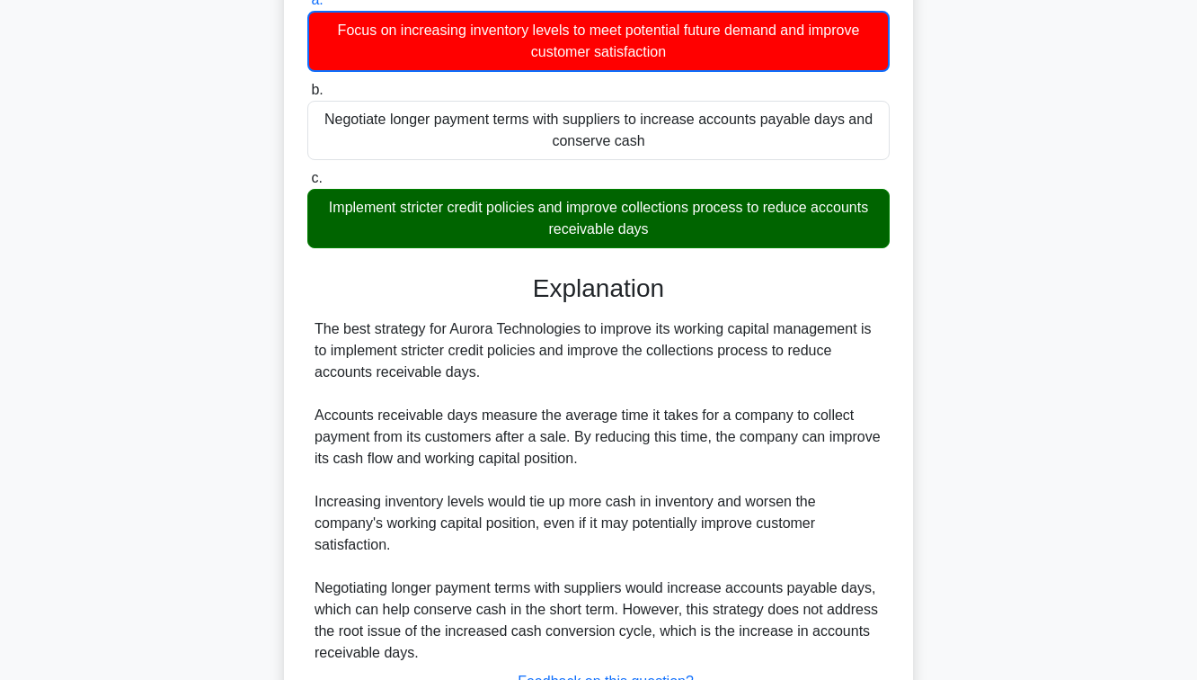
scroll to position [450, 0]
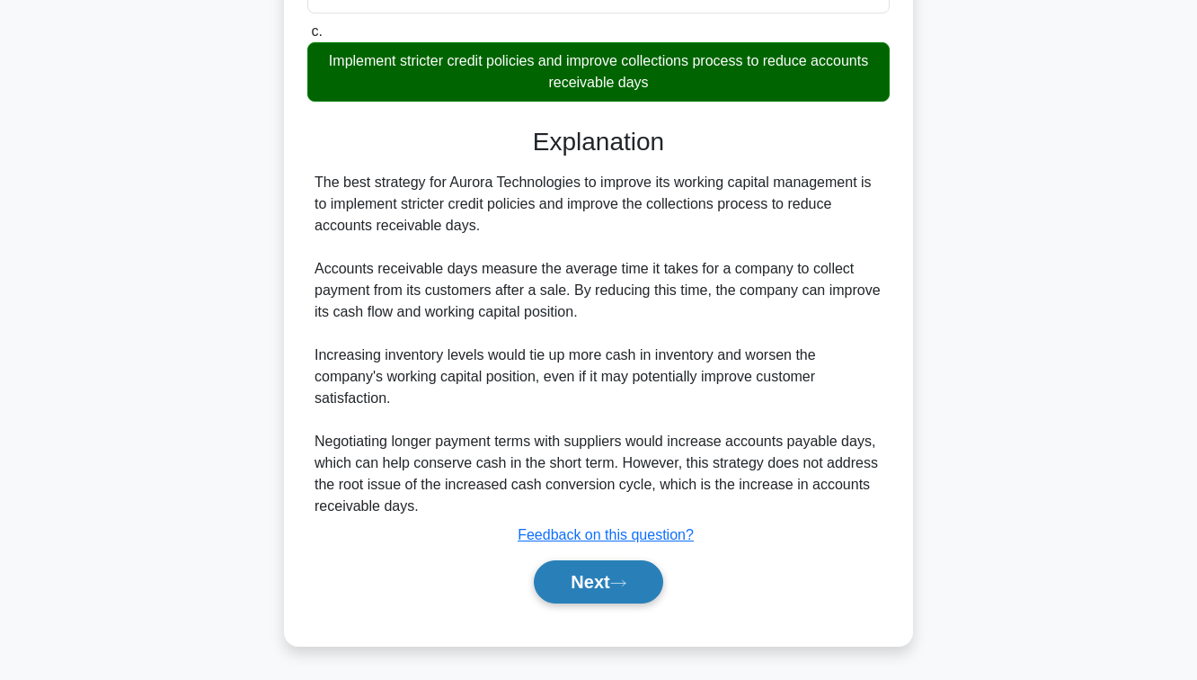
click at [613, 582] on button "Next" at bounding box center [598, 581] width 129 height 43
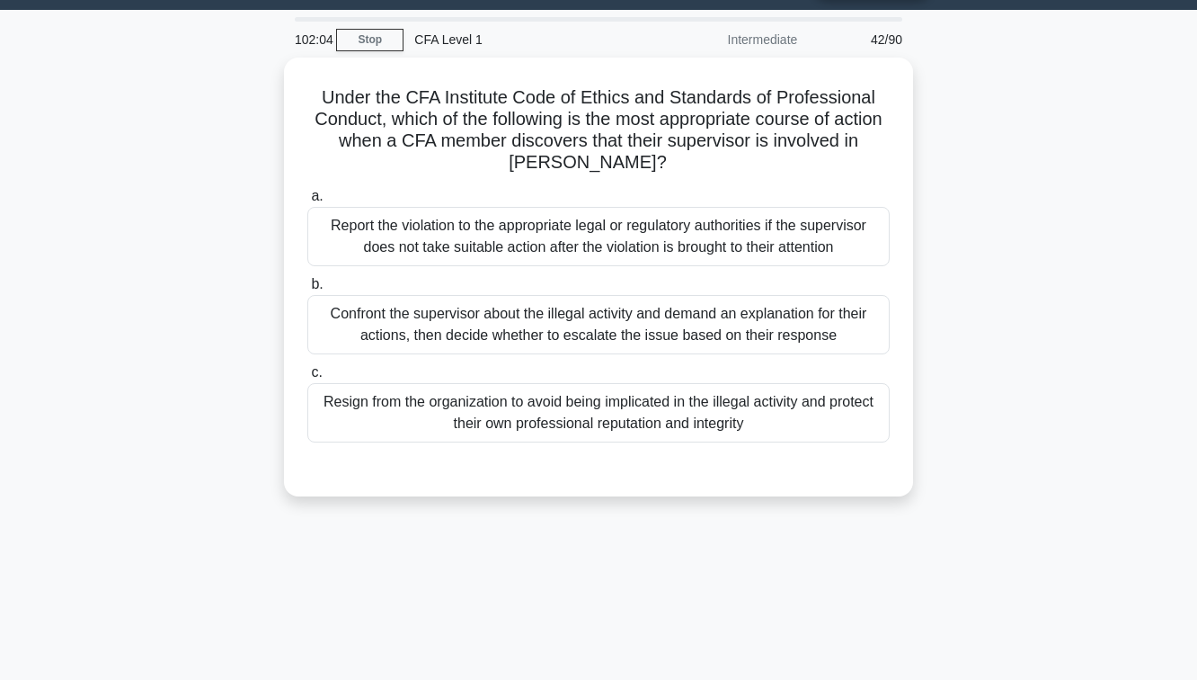
scroll to position [49, 0]
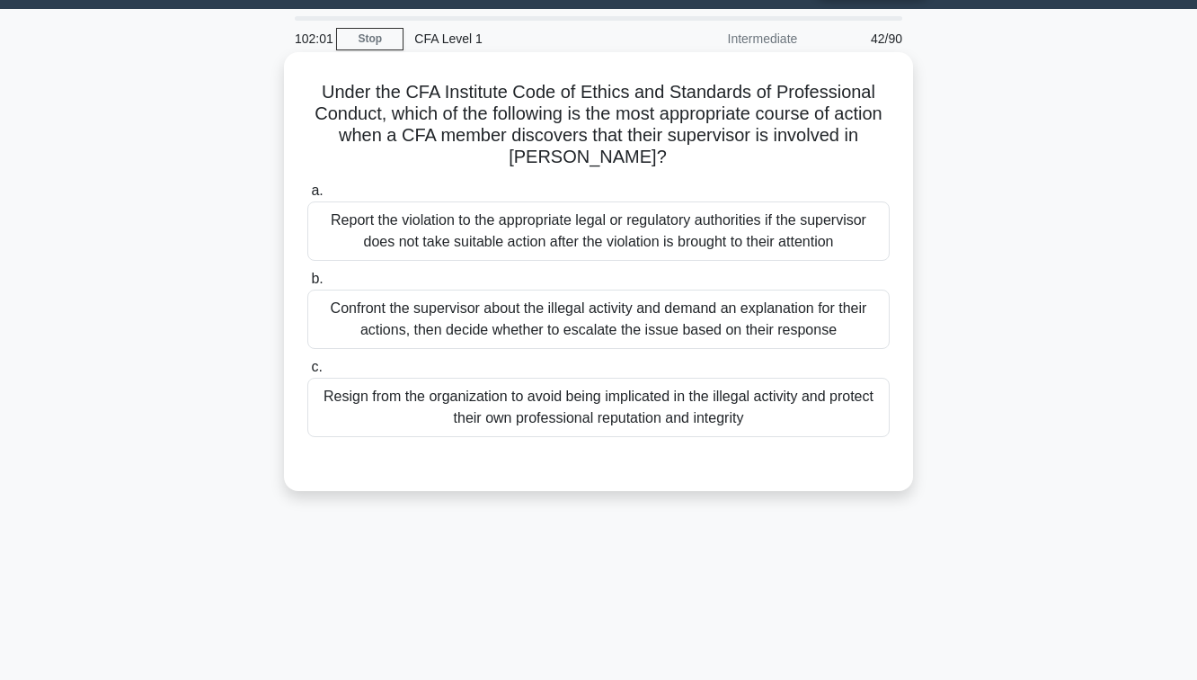
click at [603, 400] on div "Resign from the organization to avoid being implicated in the illegal activity …" at bounding box center [598, 407] width 583 height 59
click at [307, 373] on input "c. Resign from the organization to avoid being implicated in the illegal activi…" at bounding box center [307, 367] width 0 height 12
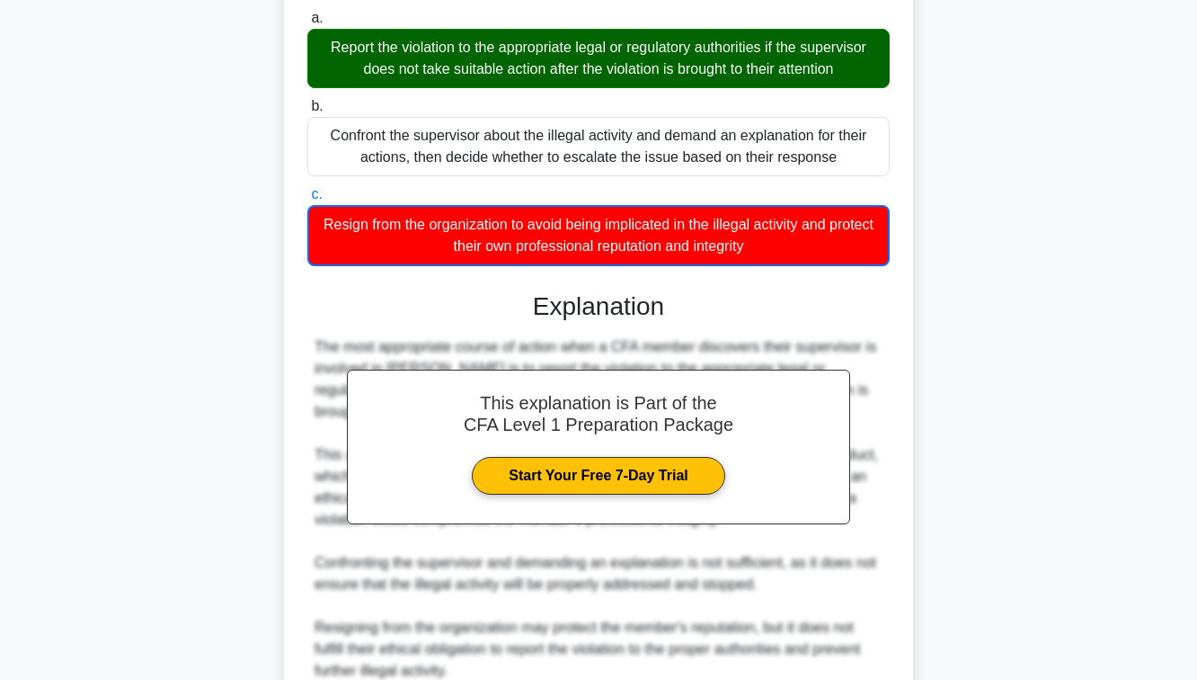
scroll to position [386, 0]
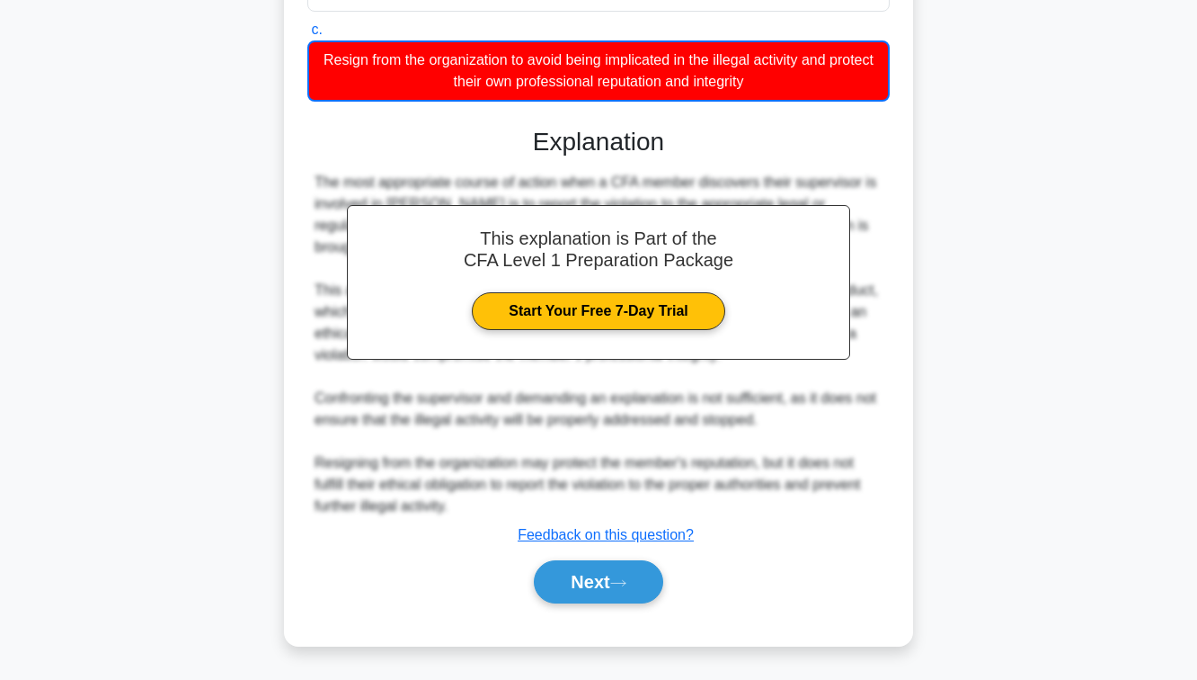
click at [595, 618] on div "a. Report the violation to the appropriate legal or regulatory authorities if t…" at bounding box center [599, 232] width 586 height 786
click at [593, 580] on button "Next" at bounding box center [598, 581] width 129 height 43
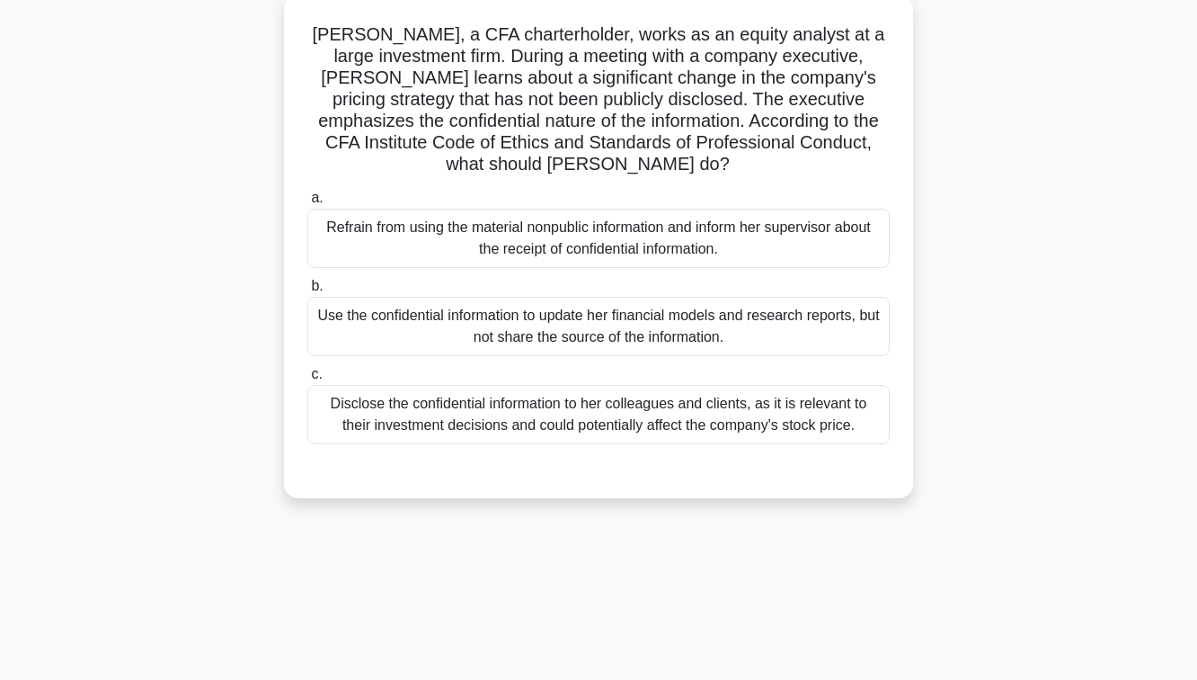
scroll to position [73, 0]
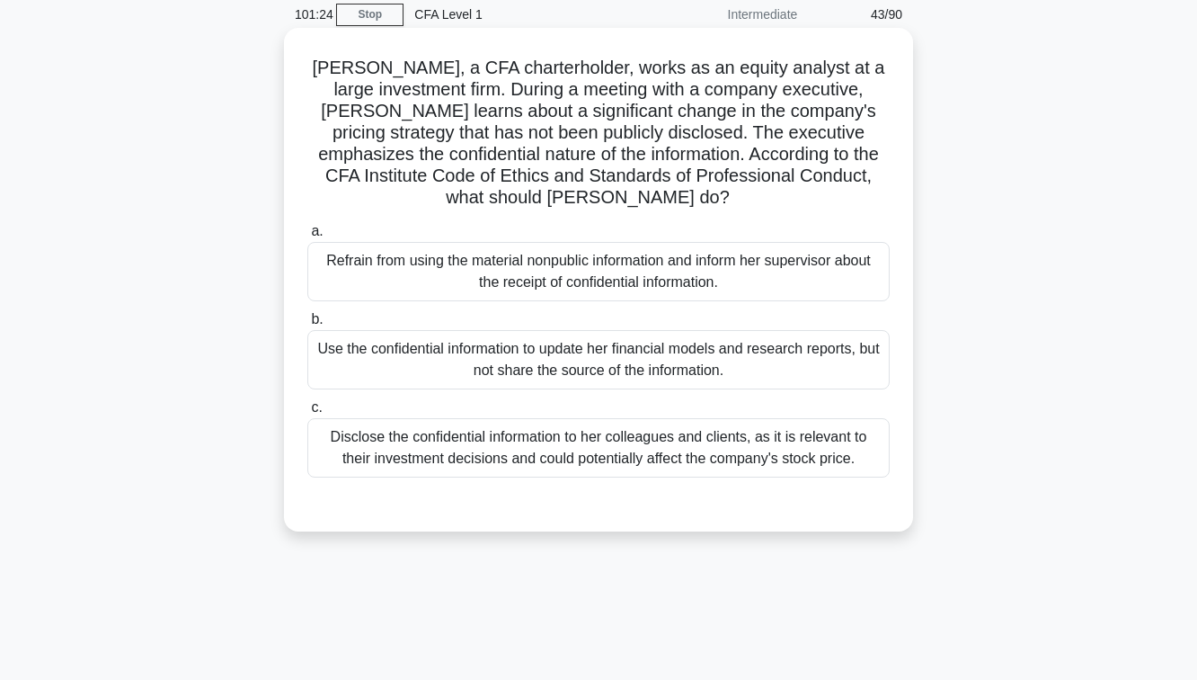
click at [567, 283] on div "Refrain from using the material nonpublic information and inform her supervisor…" at bounding box center [598, 271] width 583 height 59
click at [307, 237] on input "a. Refrain from using the material nonpublic information and inform her supervi…" at bounding box center [307, 232] width 0 height 12
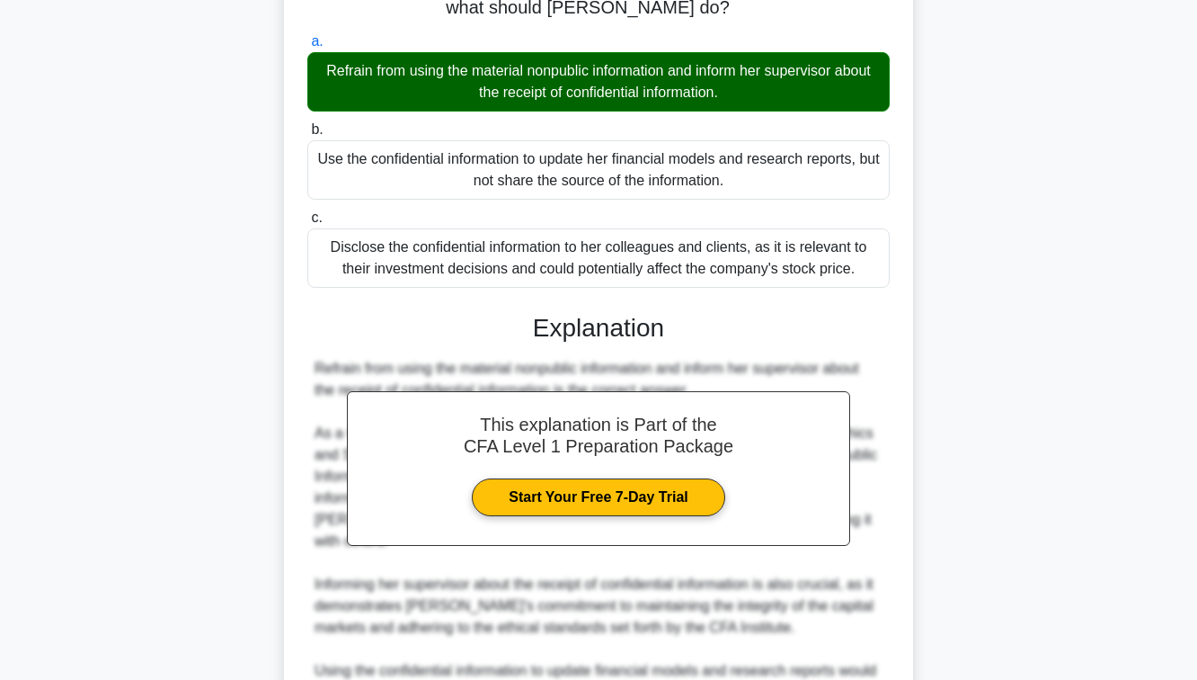
scroll to position [535, 0]
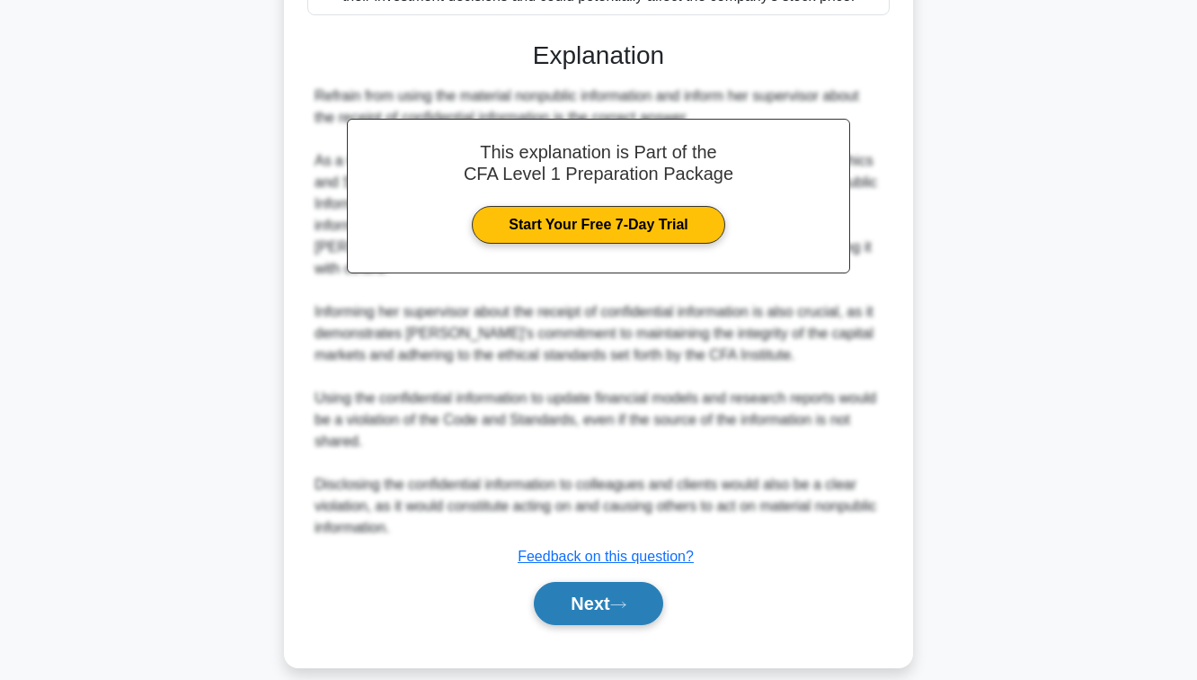
click at [574, 593] on button "Next" at bounding box center [598, 603] width 129 height 43
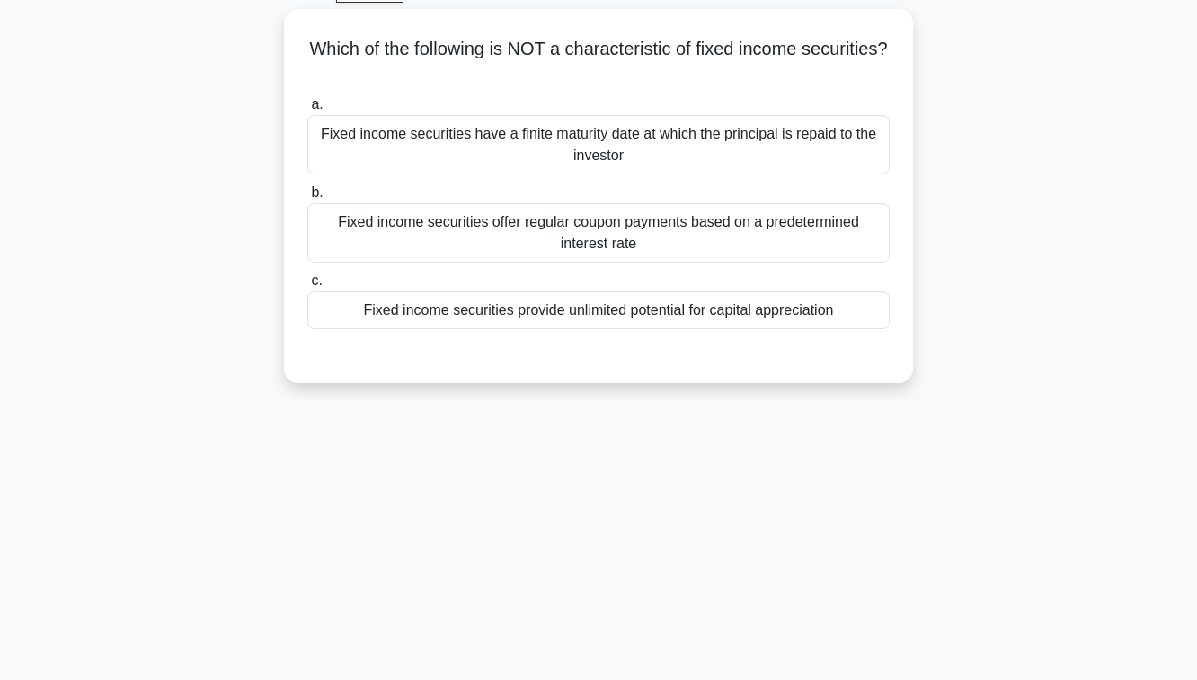
scroll to position [0, 0]
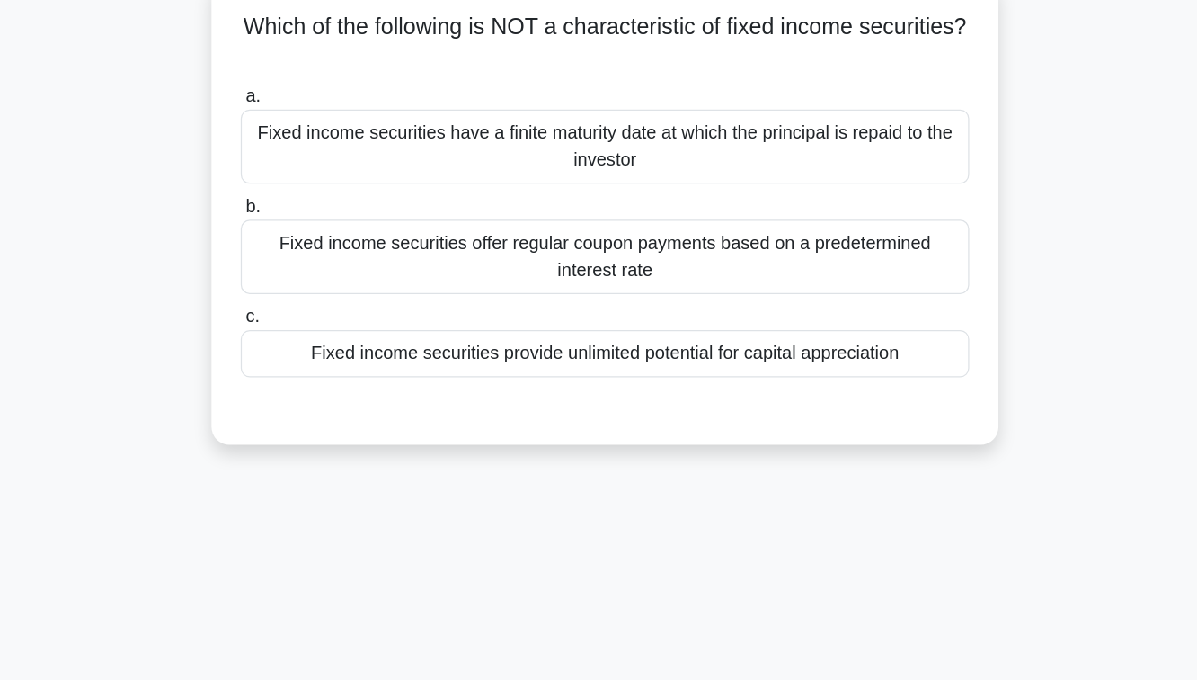
click at [589, 407] on div "Fixed income securities provide unlimited potential for capital appreciation" at bounding box center [598, 402] width 583 height 38
click at [307, 378] on input "c. Fixed income securities provide unlimited potential for capital appreciation" at bounding box center [307, 373] width 0 height 12
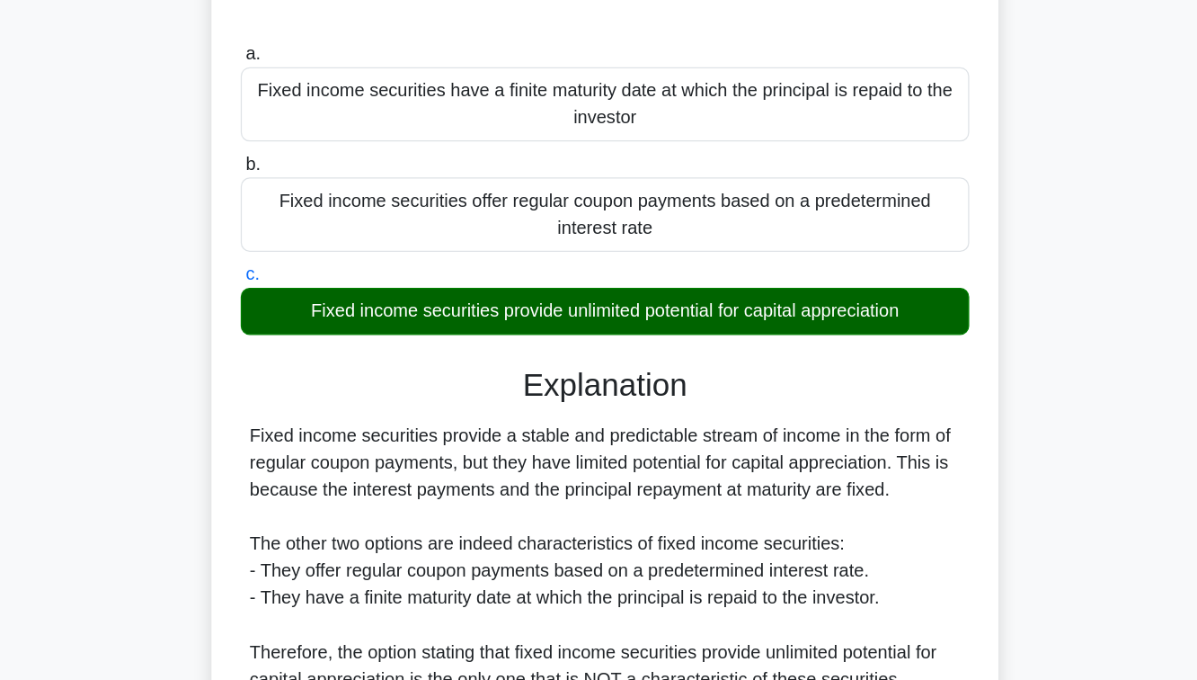
scroll to position [150, 0]
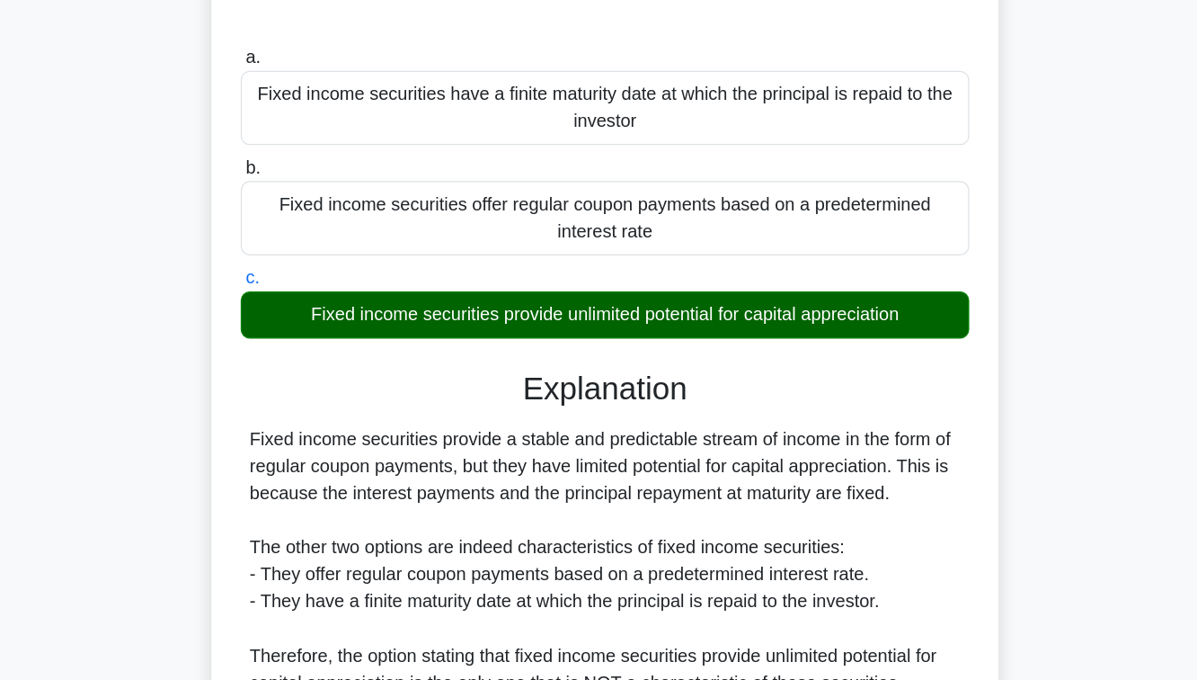
click at [579, 327] on div "Explanation Fixed income securities provide a stable and predictable stream of …" at bounding box center [598, 473] width 583 height 354
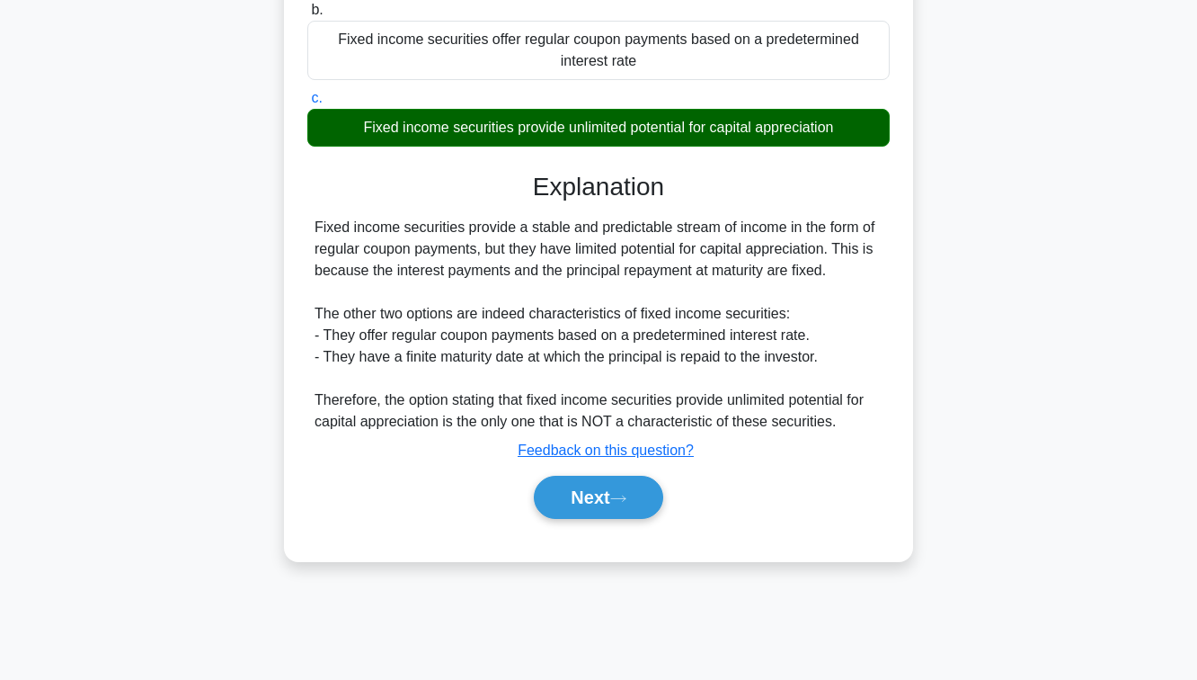
scroll to position [279, 0]
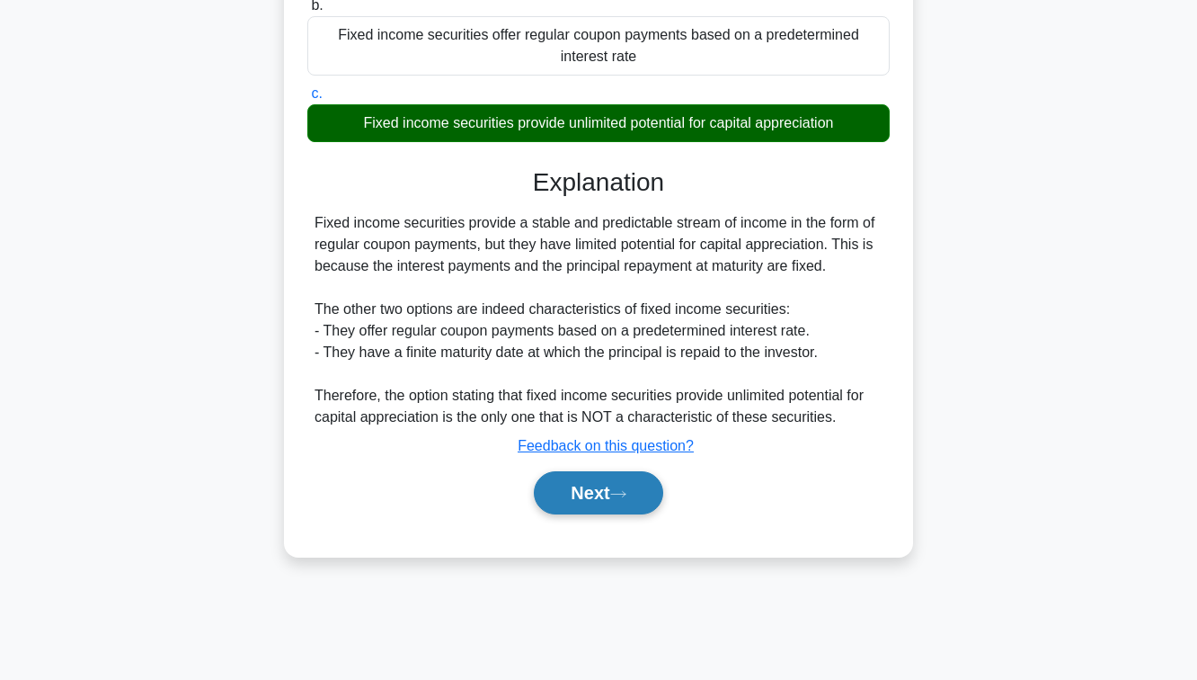
click at [568, 509] on button "Next" at bounding box center [598, 492] width 129 height 43
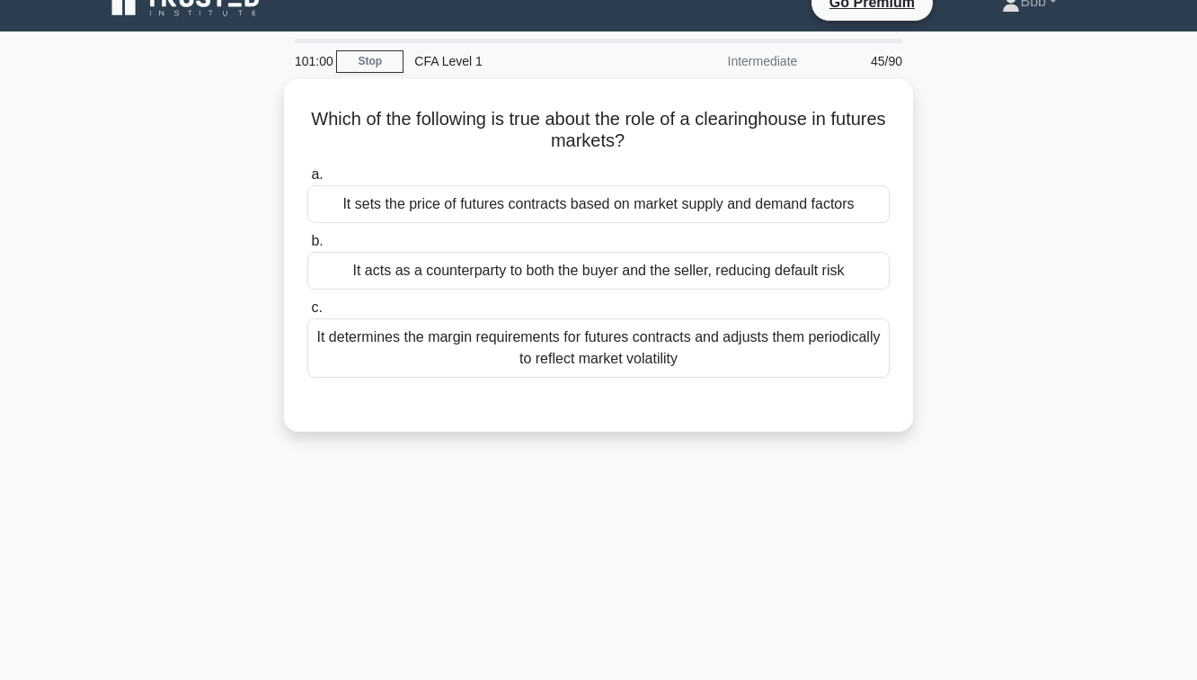
scroll to position [20, 0]
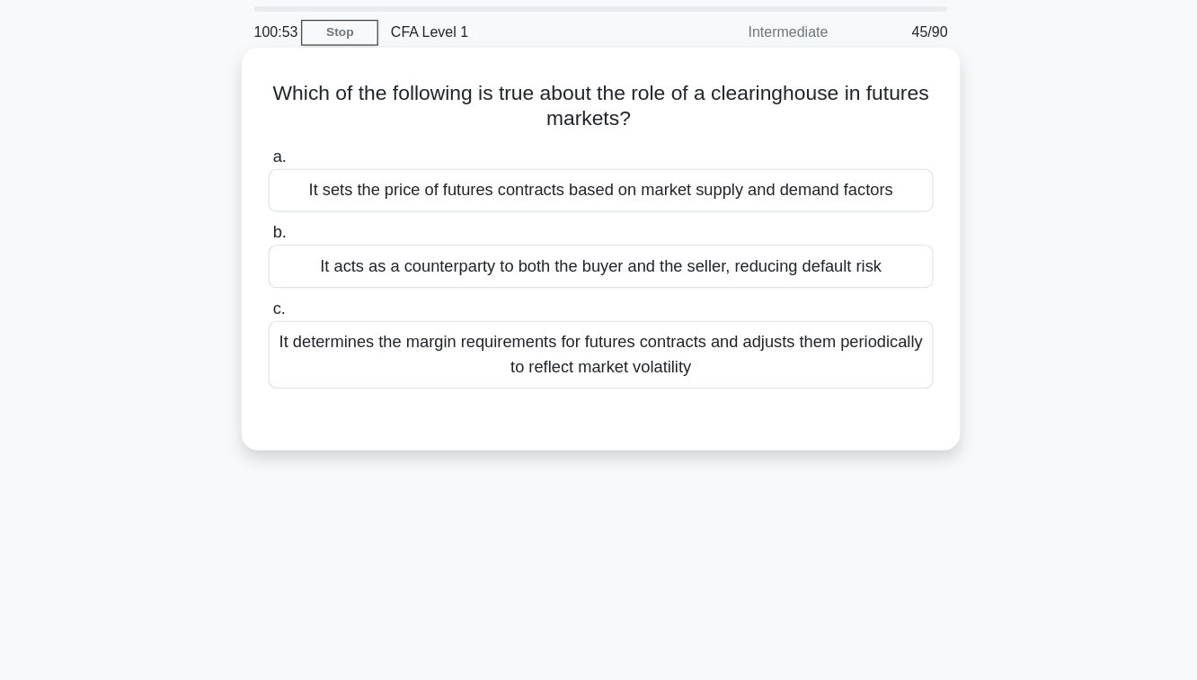
click at [577, 334] on div "It determines the margin requirements for futures contracts and adjusts them pe…" at bounding box center [598, 349] width 583 height 59
click at [307, 316] on input "c. It determines the margin requirements for futures contracts and adjusts them…" at bounding box center [307, 310] width 0 height 12
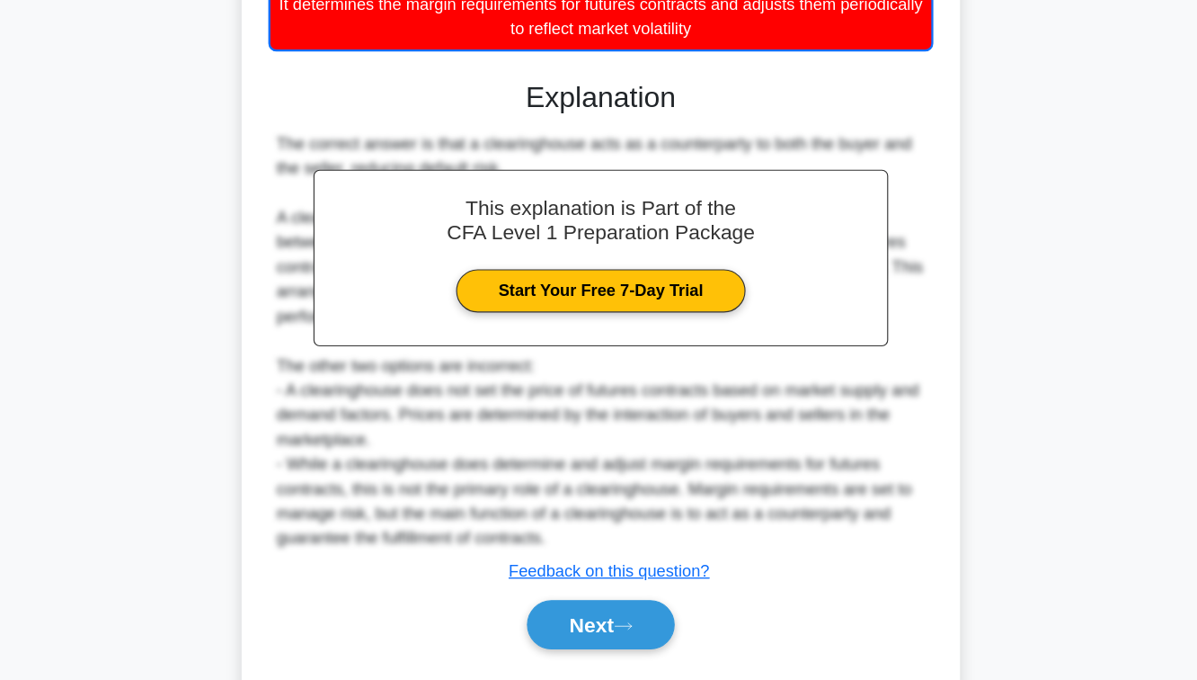
scroll to position [280, 0]
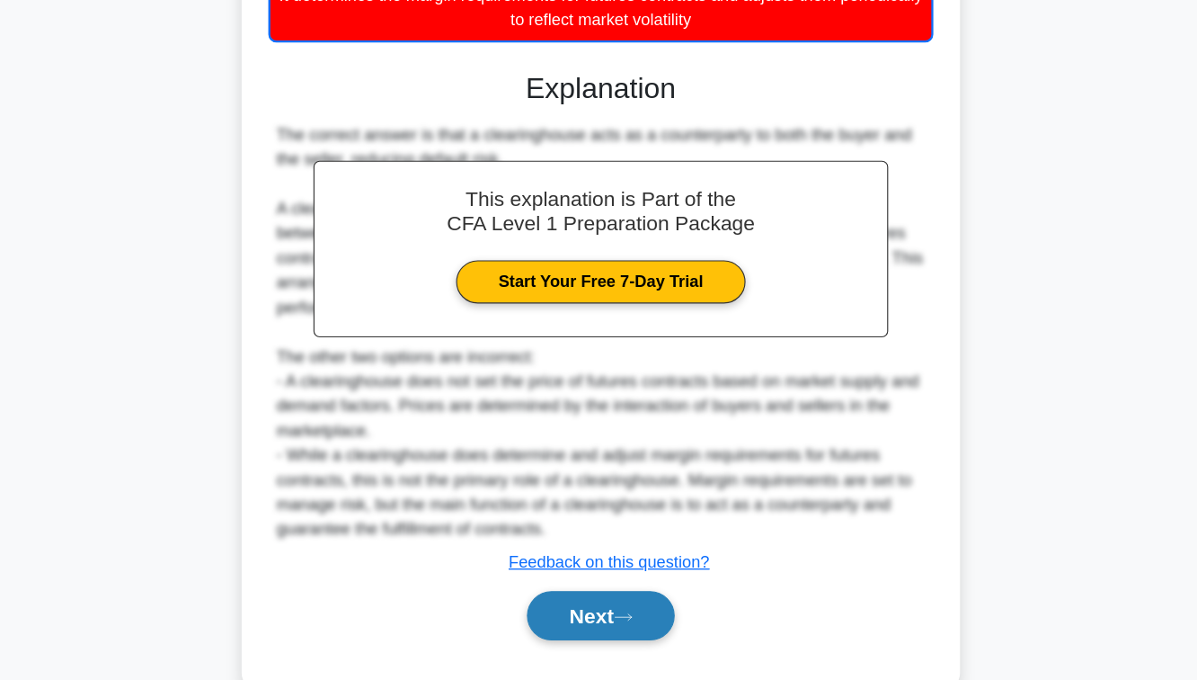
click at [603, 614] on button "Next" at bounding box center [598, 622] width 129 height 43
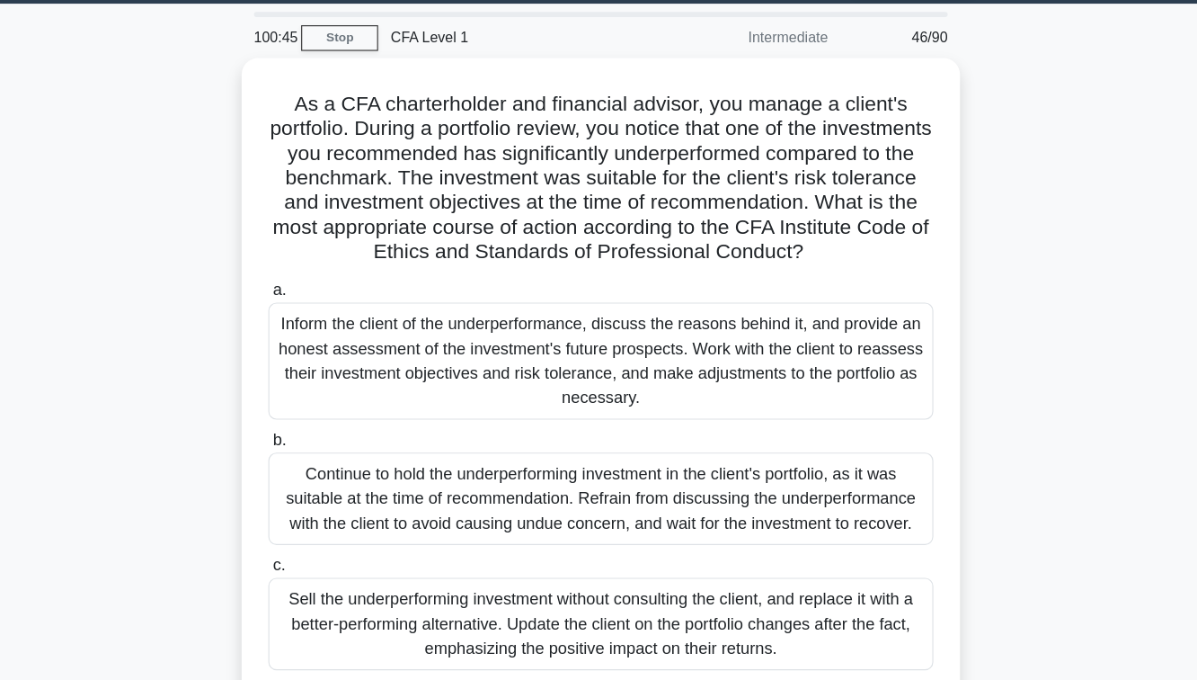
scroll to position [35, 0]
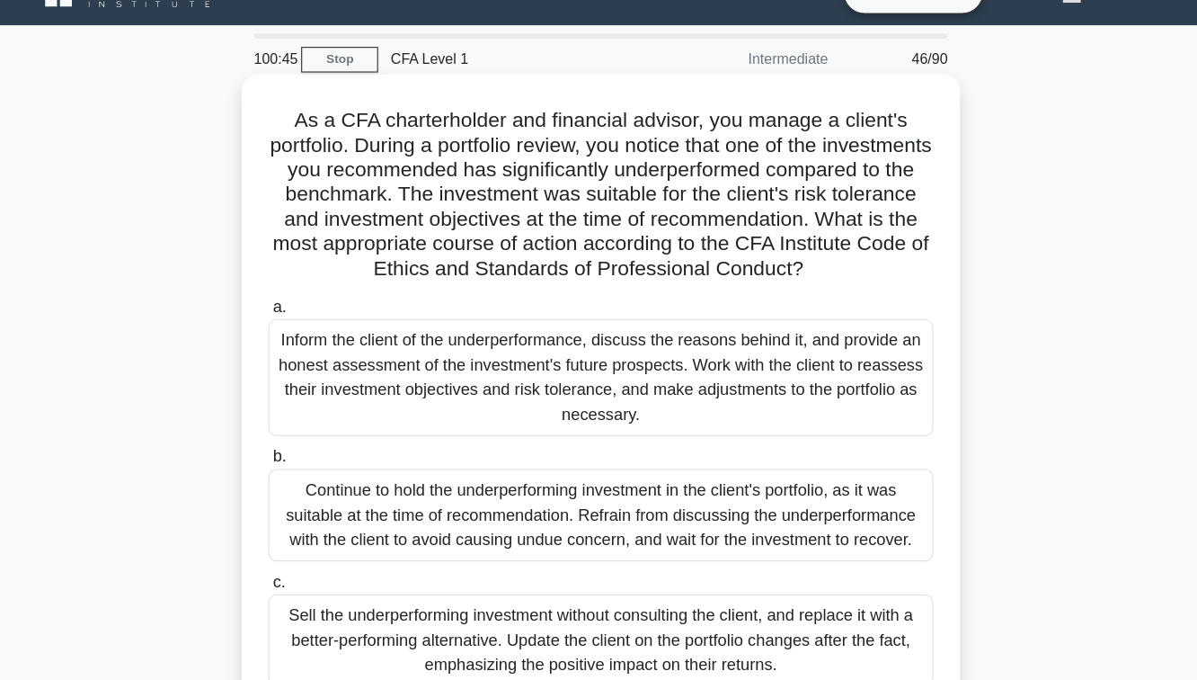
click at [584, 344] on div "Inform the client of the underperformance, discuss the reasons behind it, and p…" at bounding box center [598, 331] width 583 height 102
click at [307, 275] on input "a. Inform the client of the underperformance, discuss the reasons behind it, an…" at bounding box center [307, 269] width 0 height 12
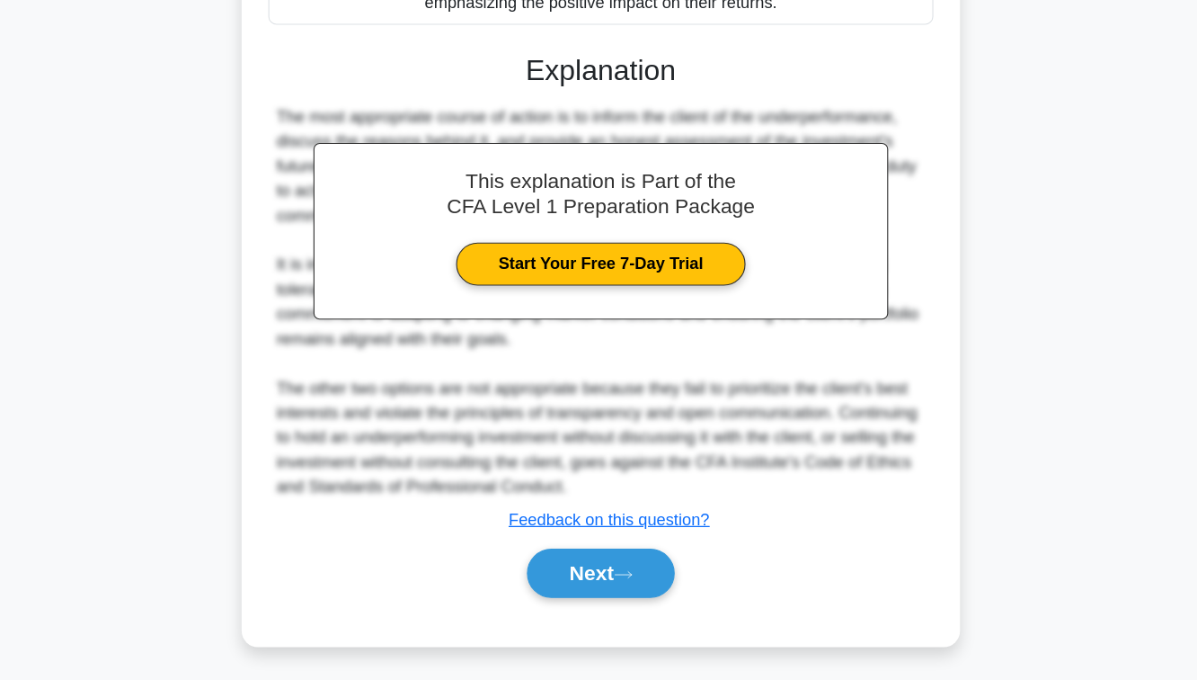
scroll to position [535, 0]
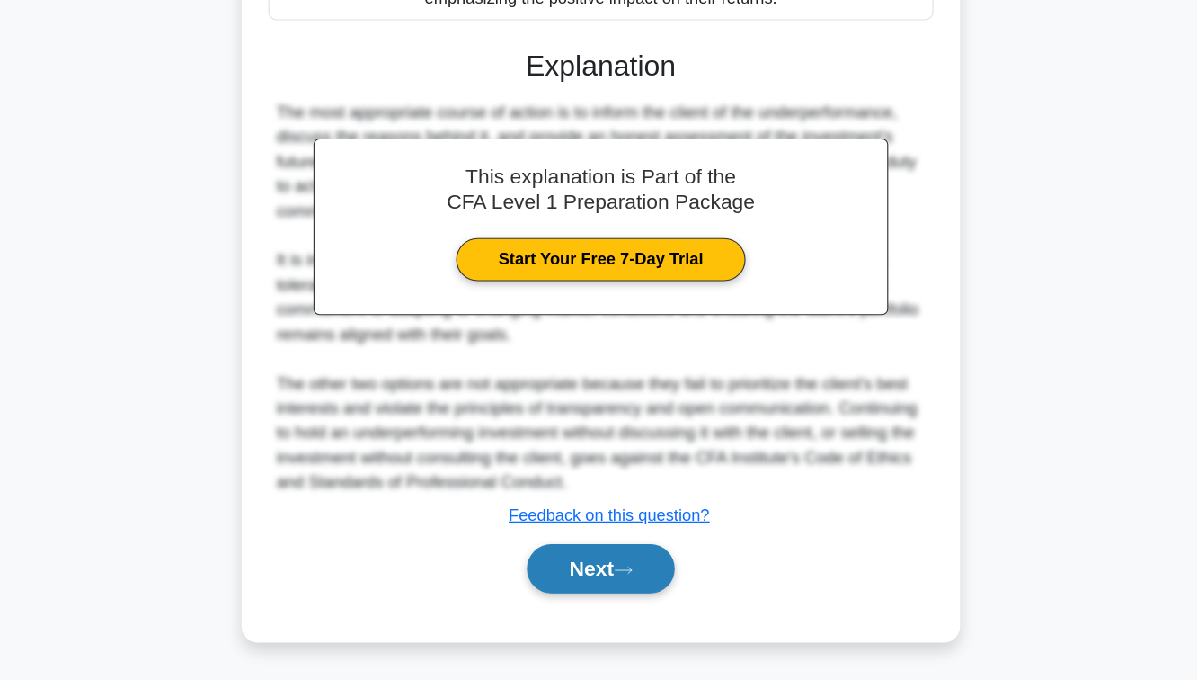
click at [586, 570] on button "Next" at bounding box center [598, 581] width 129 height 43
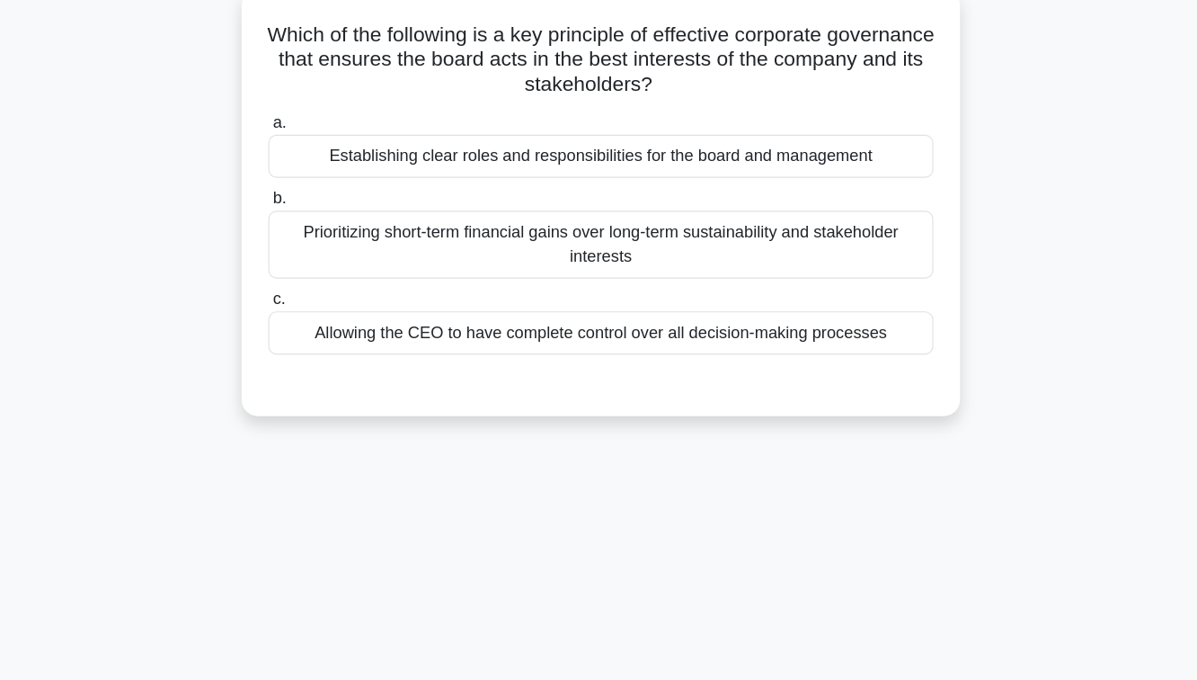
scroll to position [111, 0]
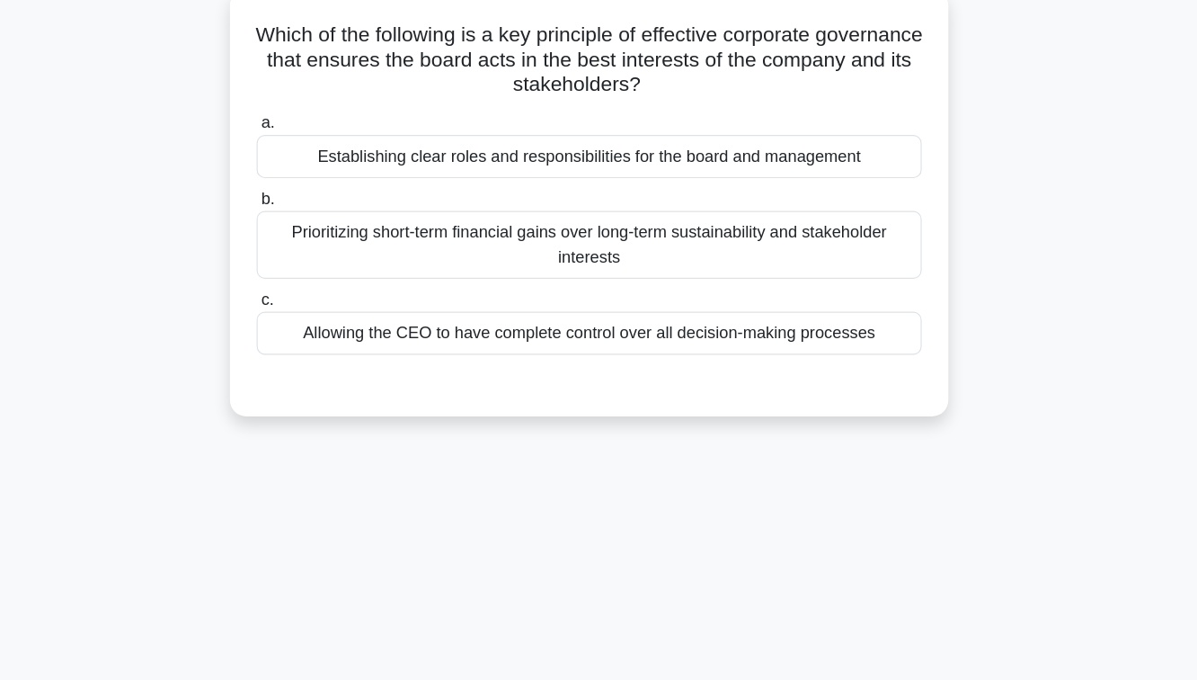
click at [627, 131] on div "Establishing clear roles and responsibilities for the board and management" at bounding box center [598, 137] width 583 height 38
click at [307, 113] on input "a. Establishing clear roles and responsibilities for the board and management" at bounding box center [307, 108] width 0 height 12
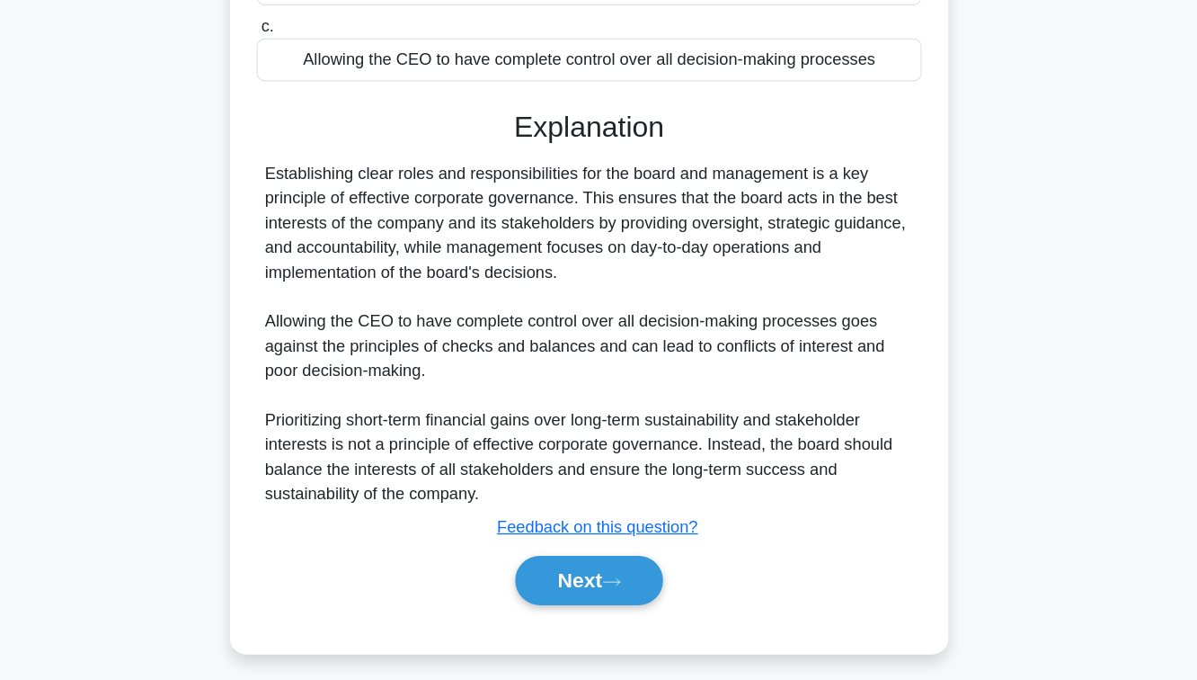
scroll to position [291, 0]
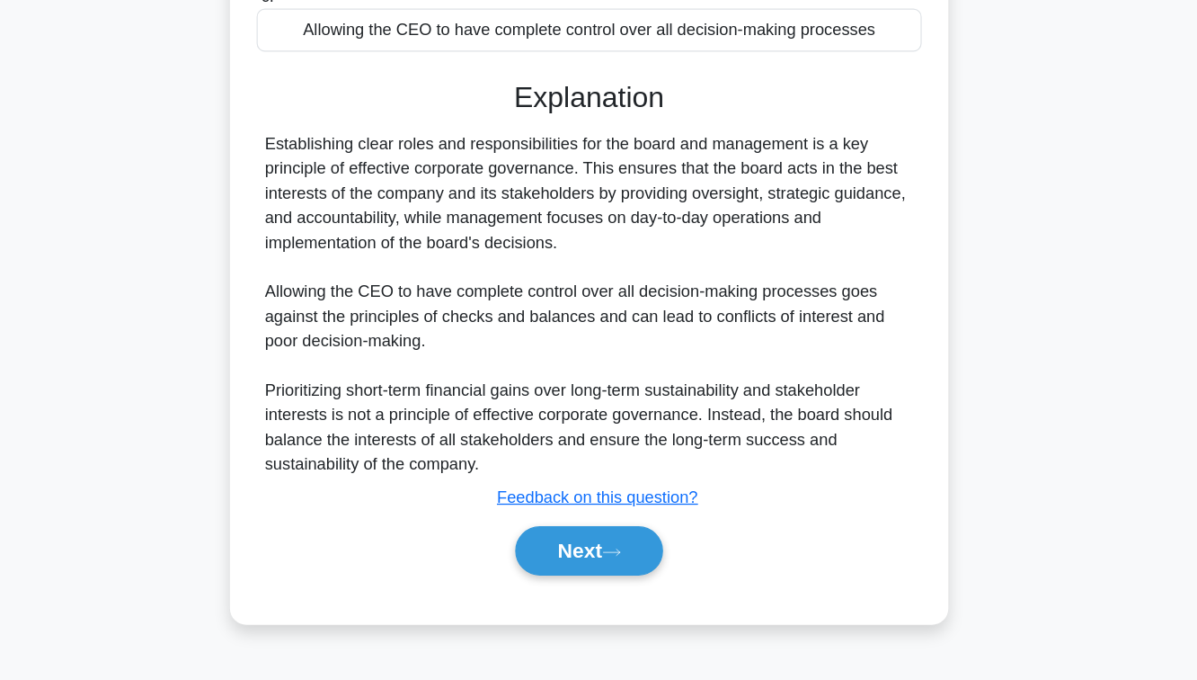
click at [607, 592] on div "Next" at bounding box center [598, 567] width 583 height 58
click at [607, 567] on button "Next" at bounding box center [598, 566] width 129 height 43
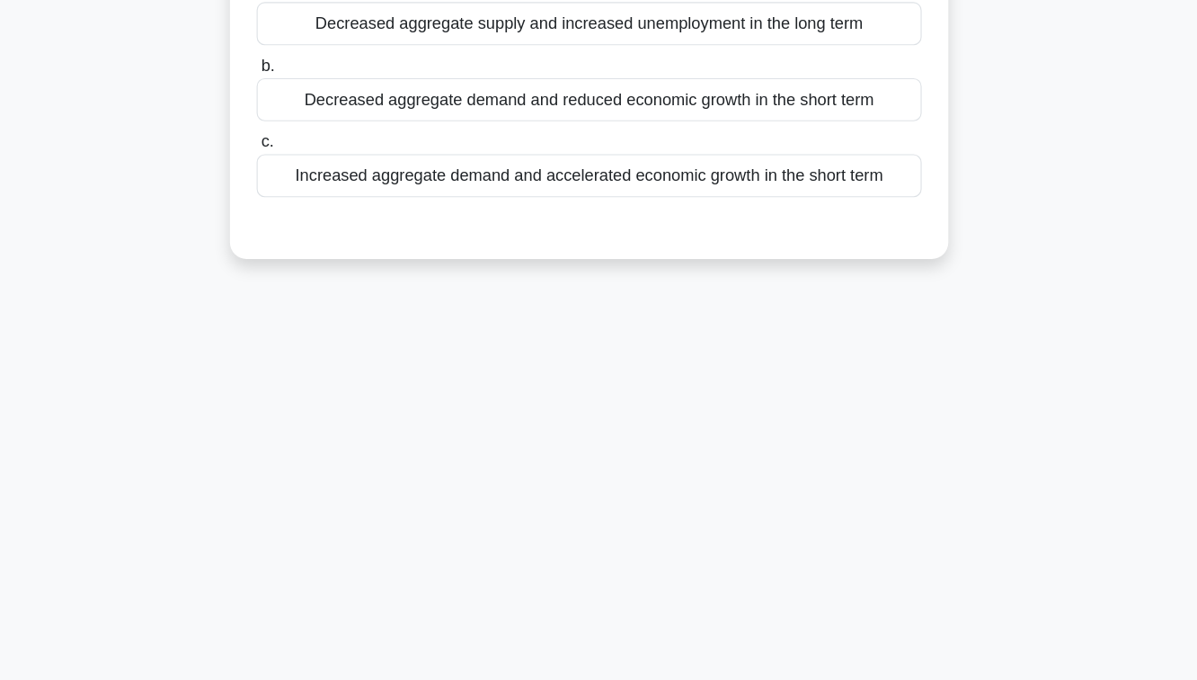
scroll to position [0, 0]
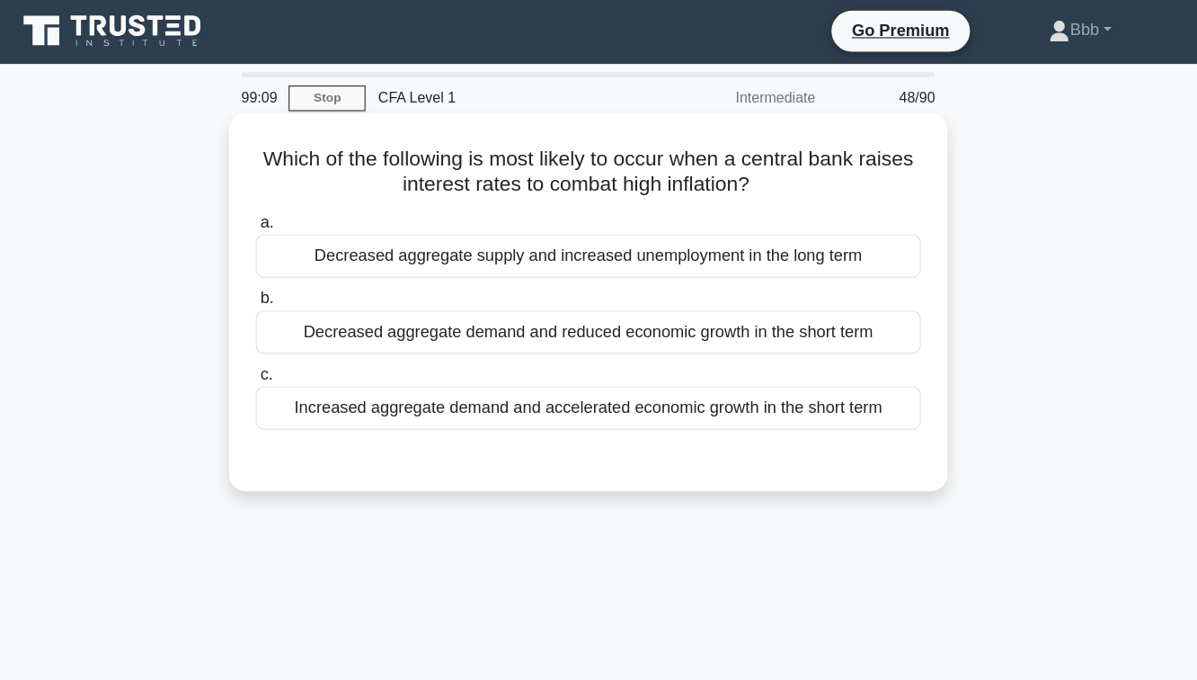
click at [639, 292] on div "Decreased aggregate demand and reduced economic growth in the short term" at bounding box center [598, 292] width 583 height 38
click at [307, 269] on input "b. Decreased aggregate demand and reduced economic growth in the short term" at bounding box center [307, 263] width 0 height 12
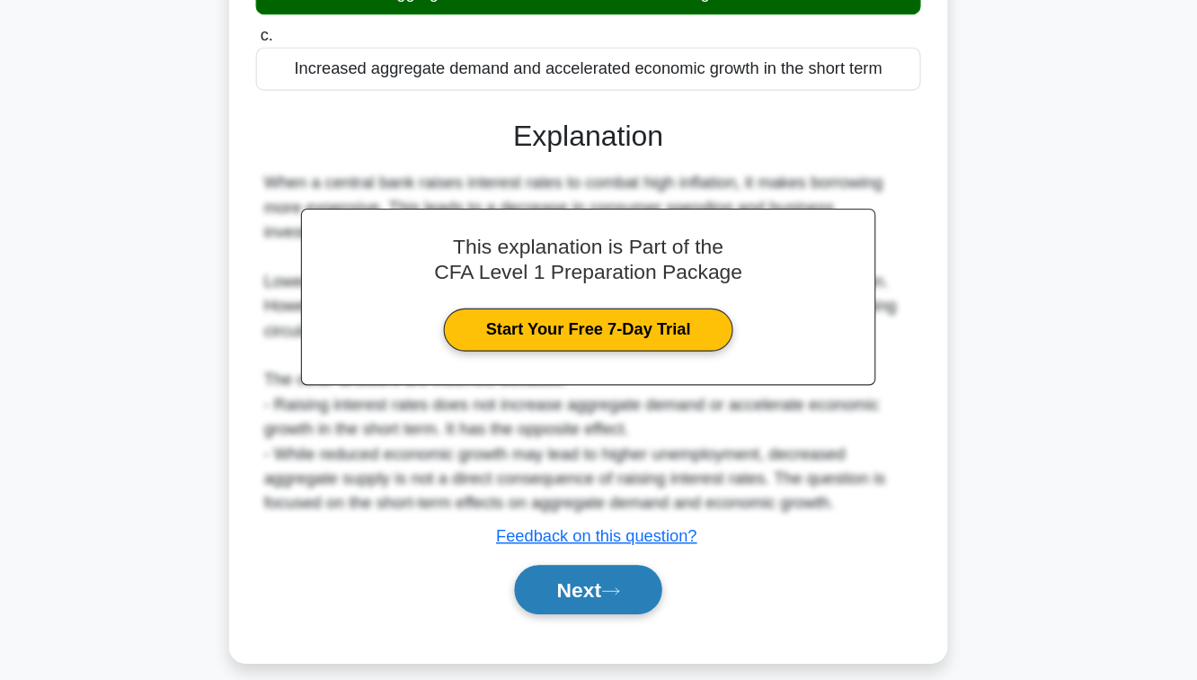
scroll to position [291, 0]
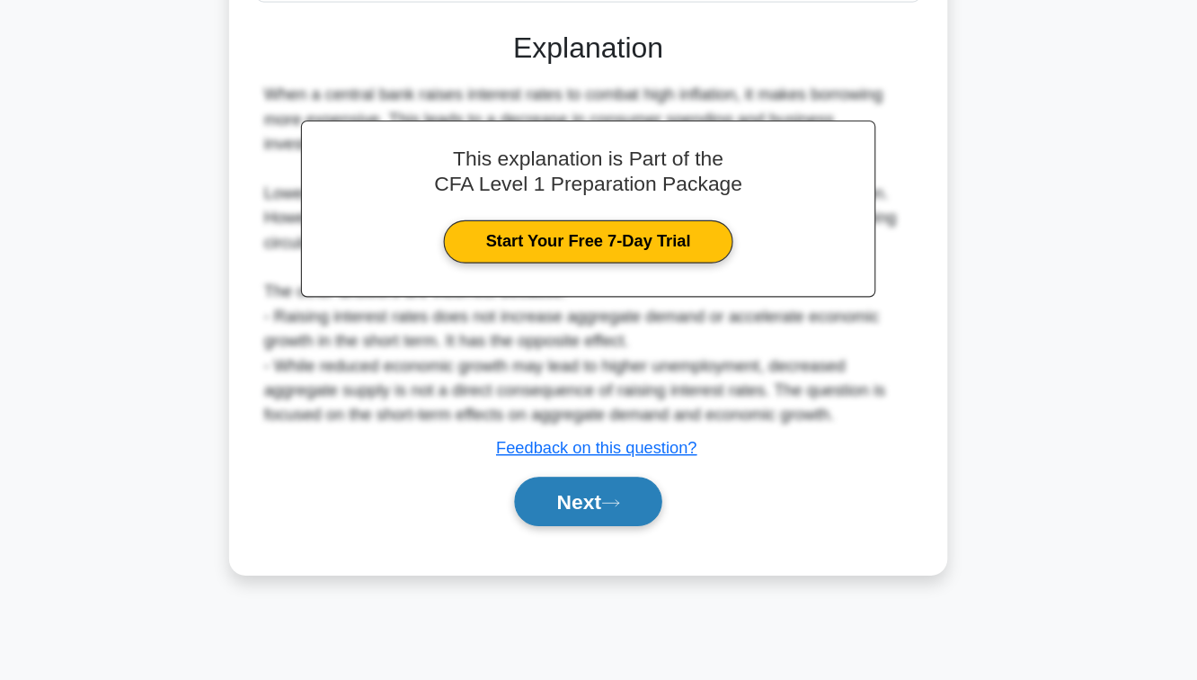
click at [576, 515] on button "Next" at bounding box center [598, 523] width 129 height 43
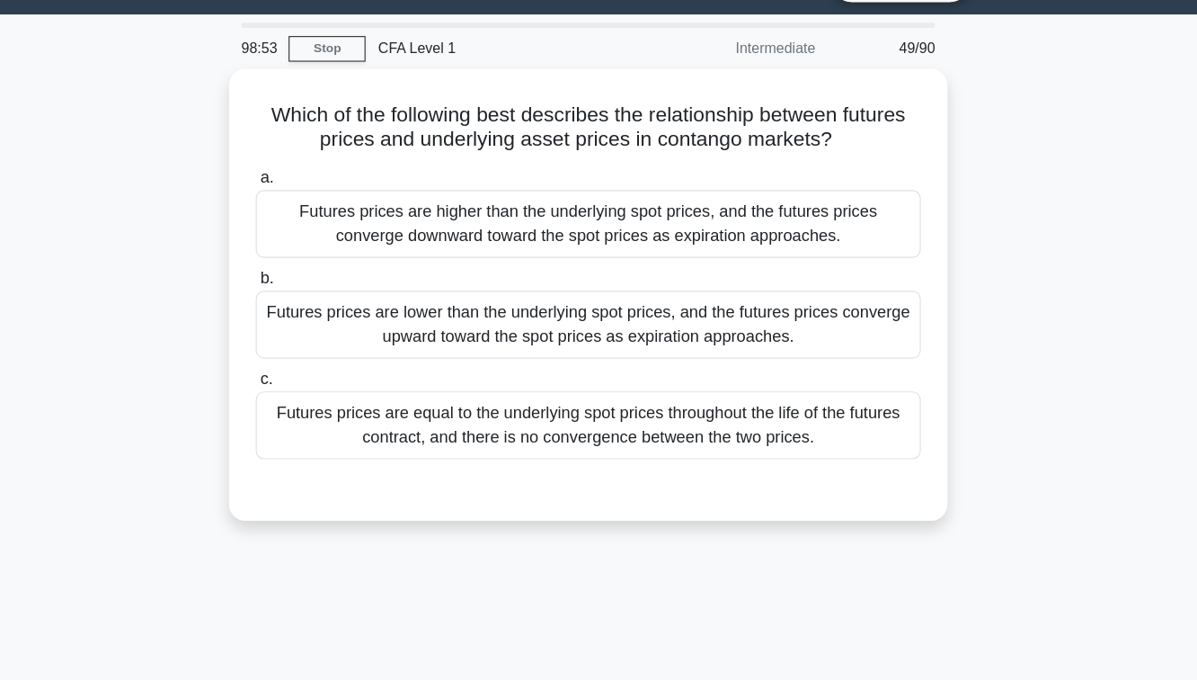
scroll to position [44, 0]
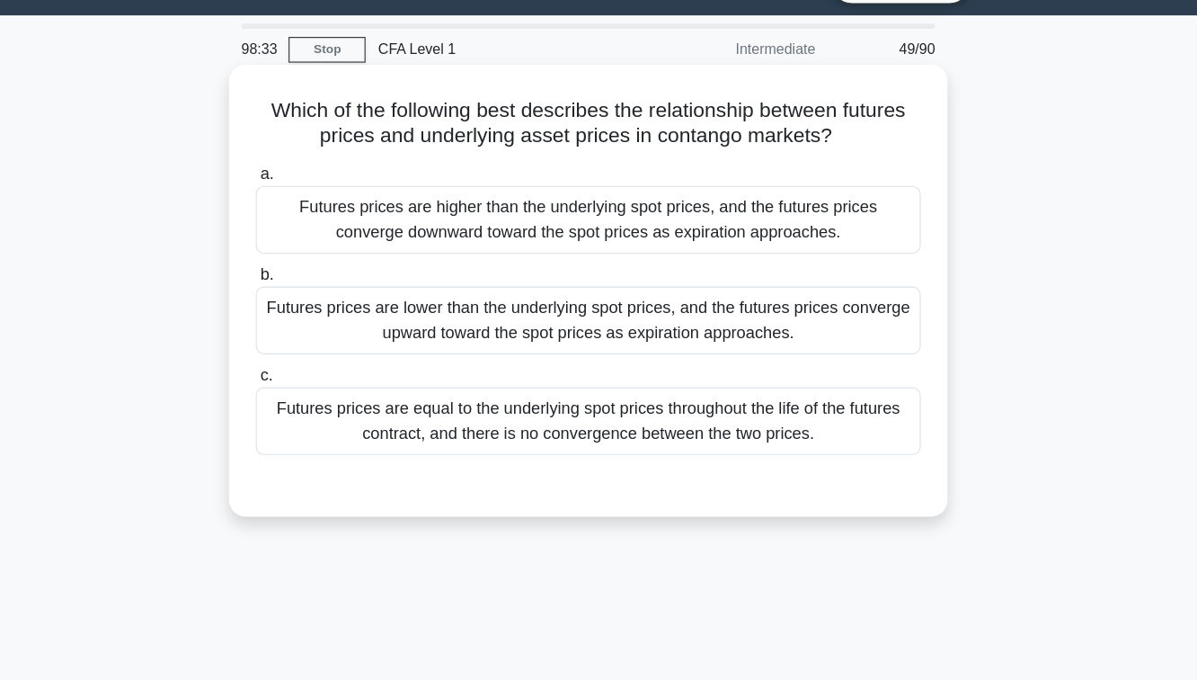
click at [645, 206] on div "Futures prices are higher than the underlying spot prices, and the futures pric…" at bounding box center [598, 192] width 583 height 59
click at [307, 158] on input "a. Futures prices are higher than the underlying spot prices, and the futures p…" at bounding box center [307, 153] width 0 height 12
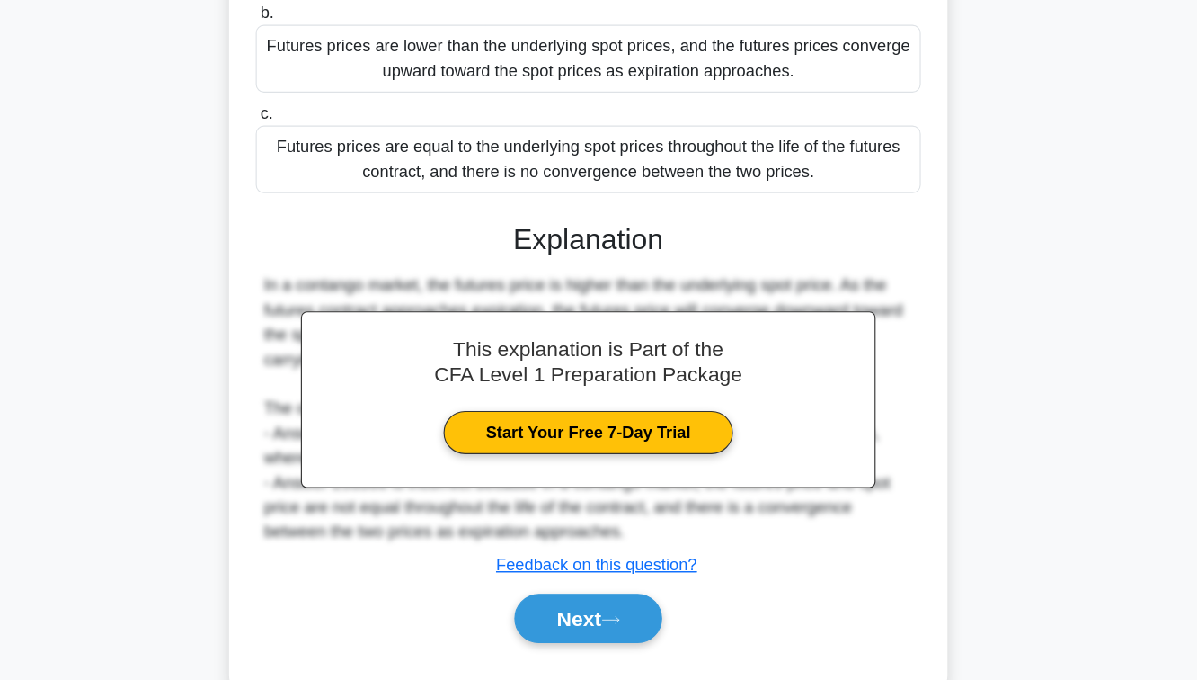
scroll to position [291, 0]
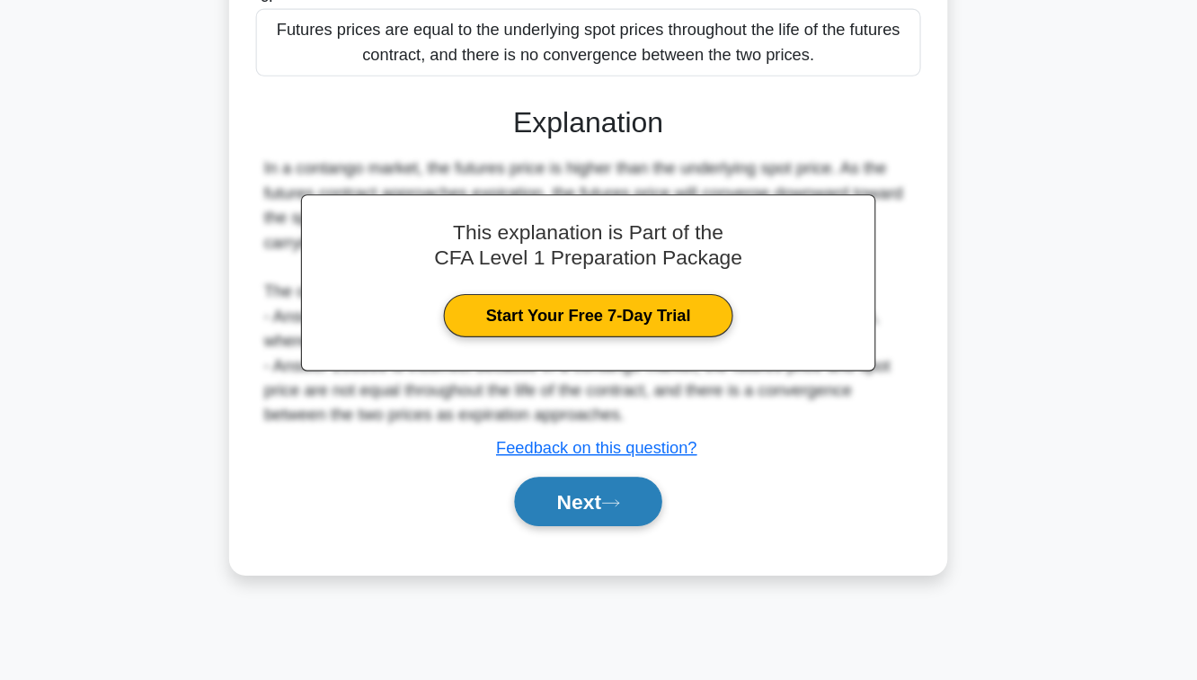
click at [585, 539] on button "Next" at bounding box center [598, 523] width 129 height 43
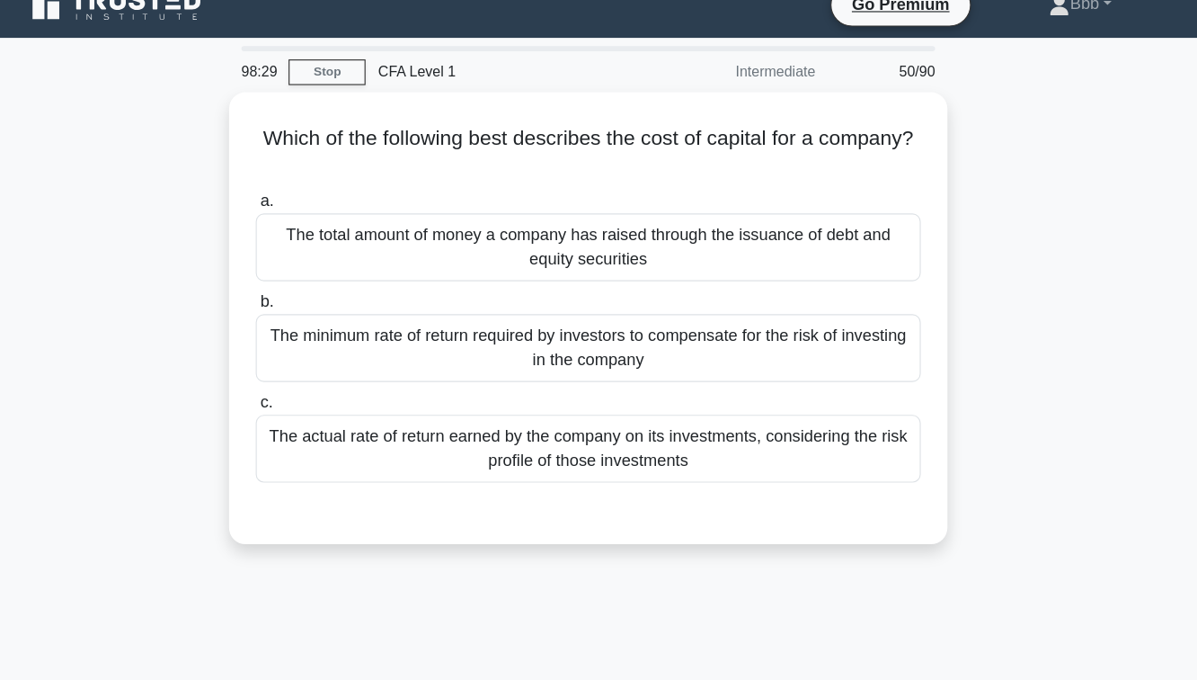
scroll to position [0, 0]
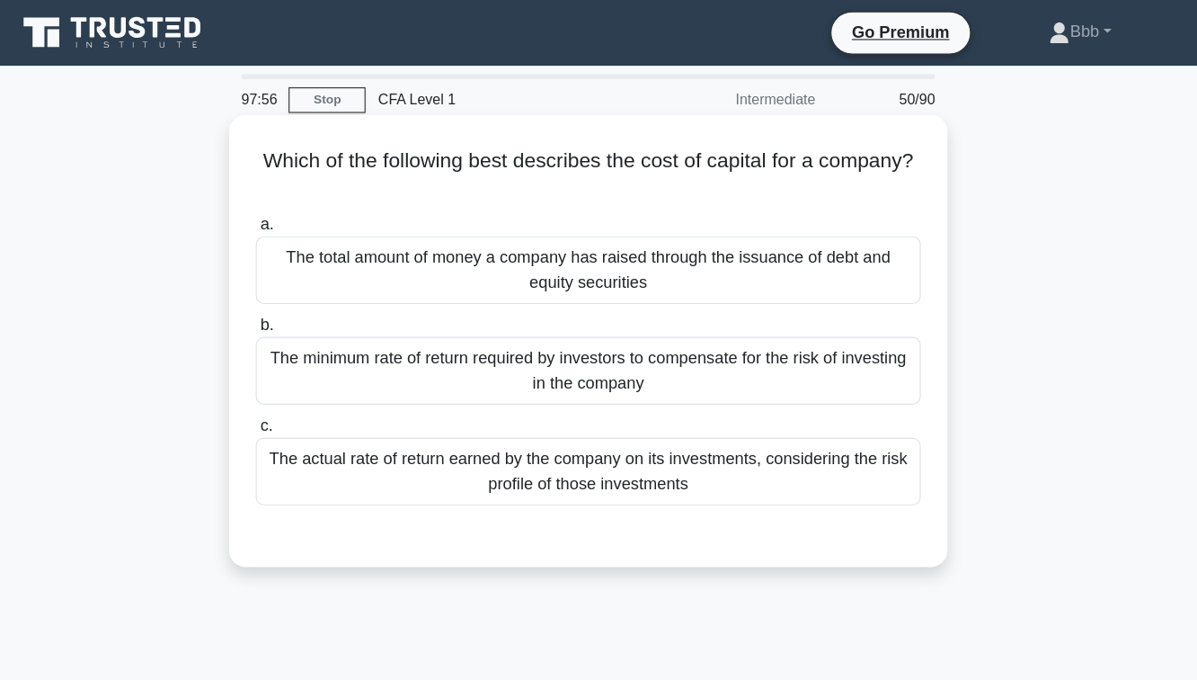
click at [619, 407] on div "The actual rate of return earned by the company on its investments, considering…" at bounding box center [598, 412] width 583 height 59
click at [307, 378] on input "c. The actual rate of return earned by the company on its investments, consider…" at bounding box center [307, 373] width 0 height 12
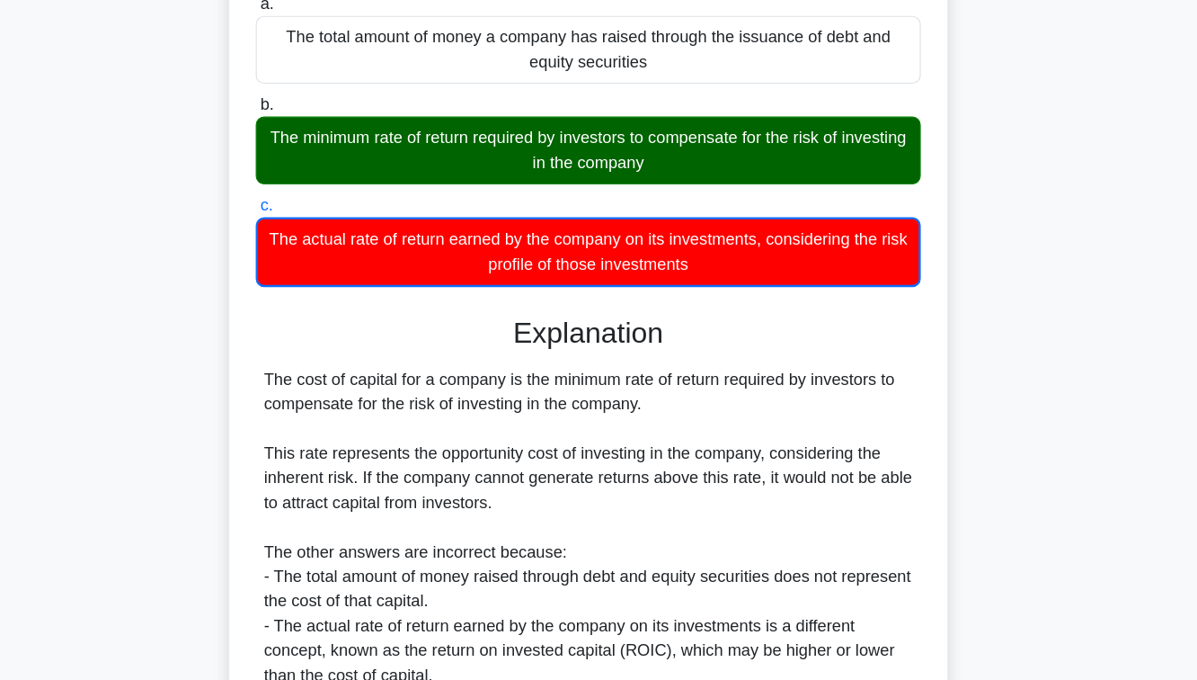
scroll to position [291, 0]
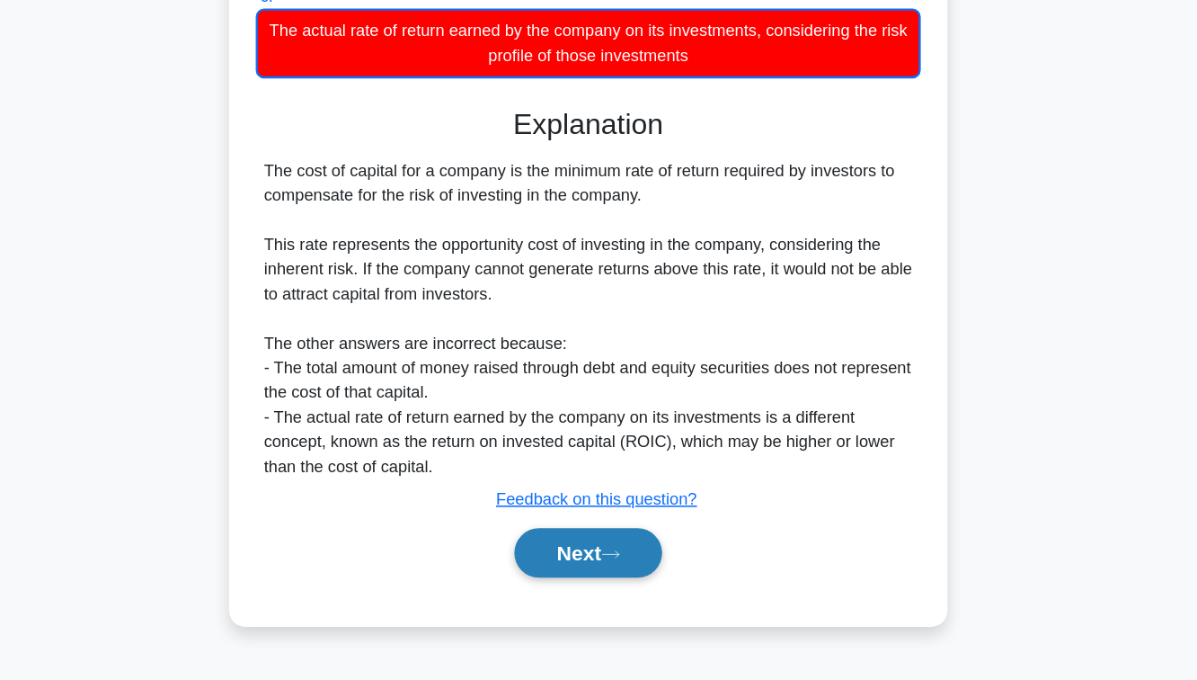
click at [603, 556] on button "Next" at bounding box center [598, 568] width 129 height 43
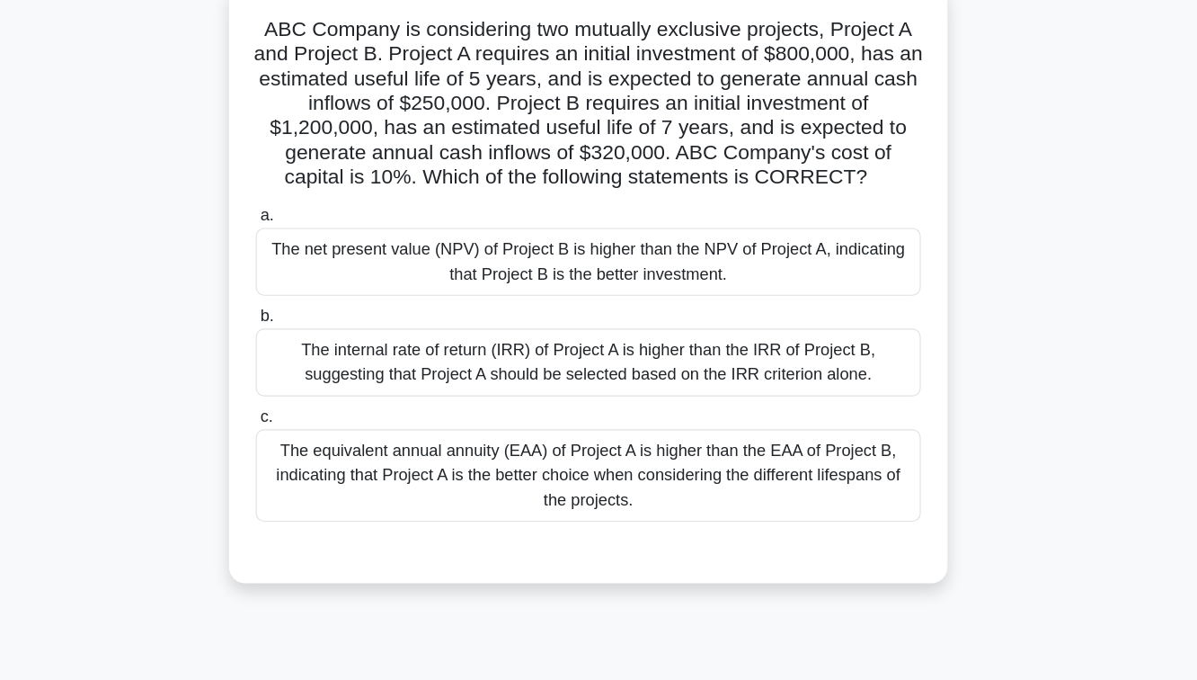
scroll to position [119, 0]
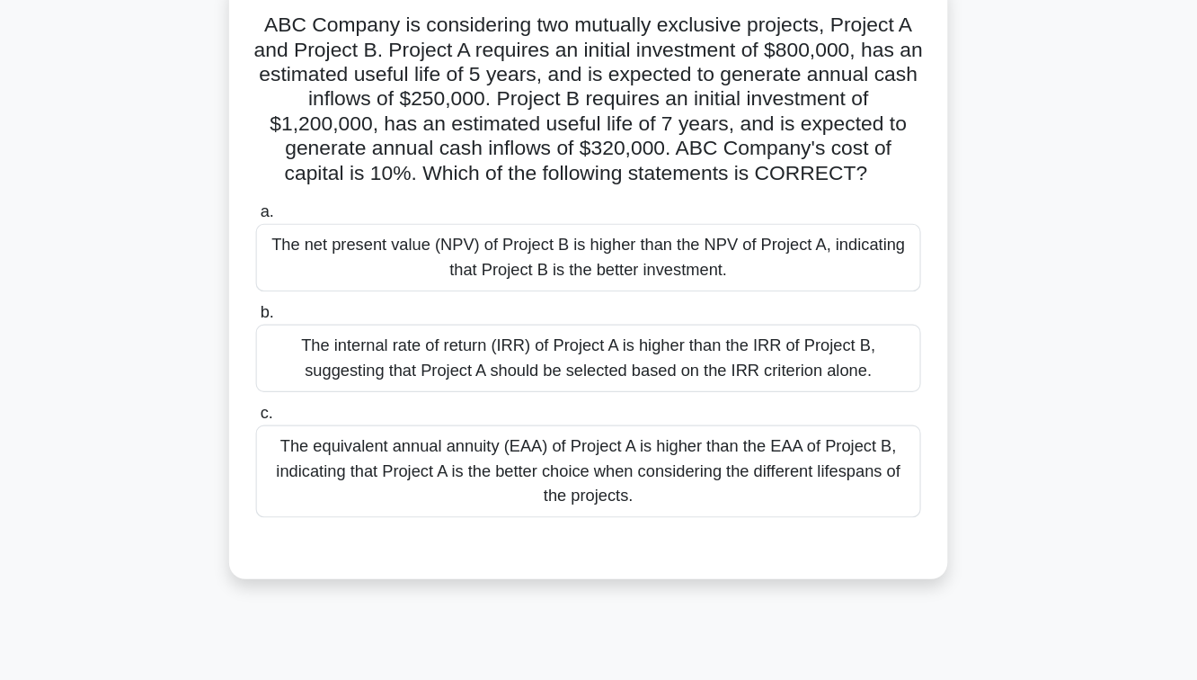
click at [610, 214] on div "The net present value (NPV) of Project B is higher than the NPV of Project A, i…" at bounding box center [598, 225] width 583 height 59
click at [307, 191] on input "a. The net present value (NPV) of Project B is higher than the NPV of Project A…" at bounding box center [307, 186] width 0 height 12
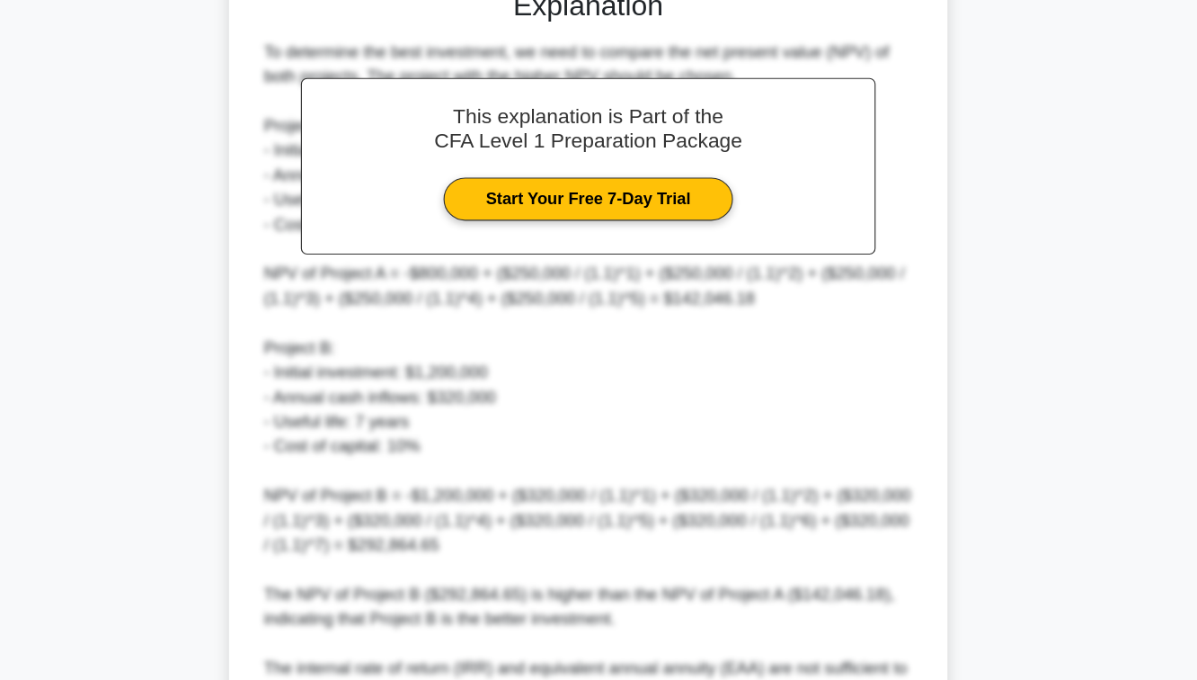
scroll to position [729, 0]
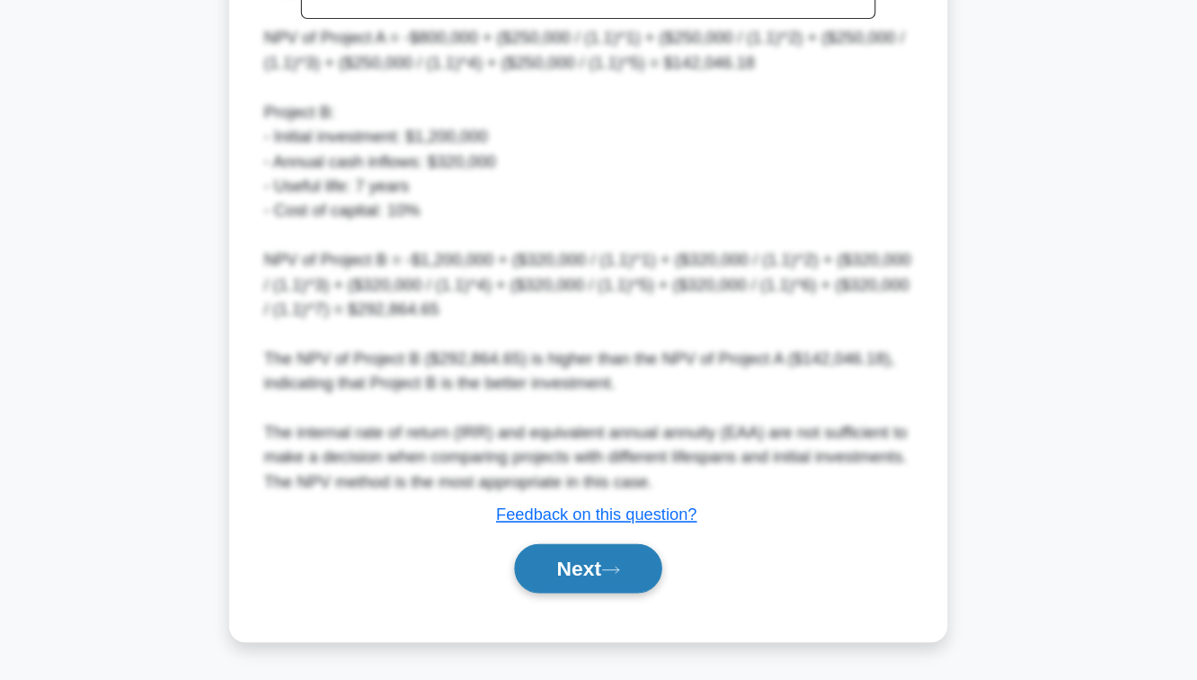
click at [611, 601] on button "Next" at bounding box center [598, 581] width 129 height 43
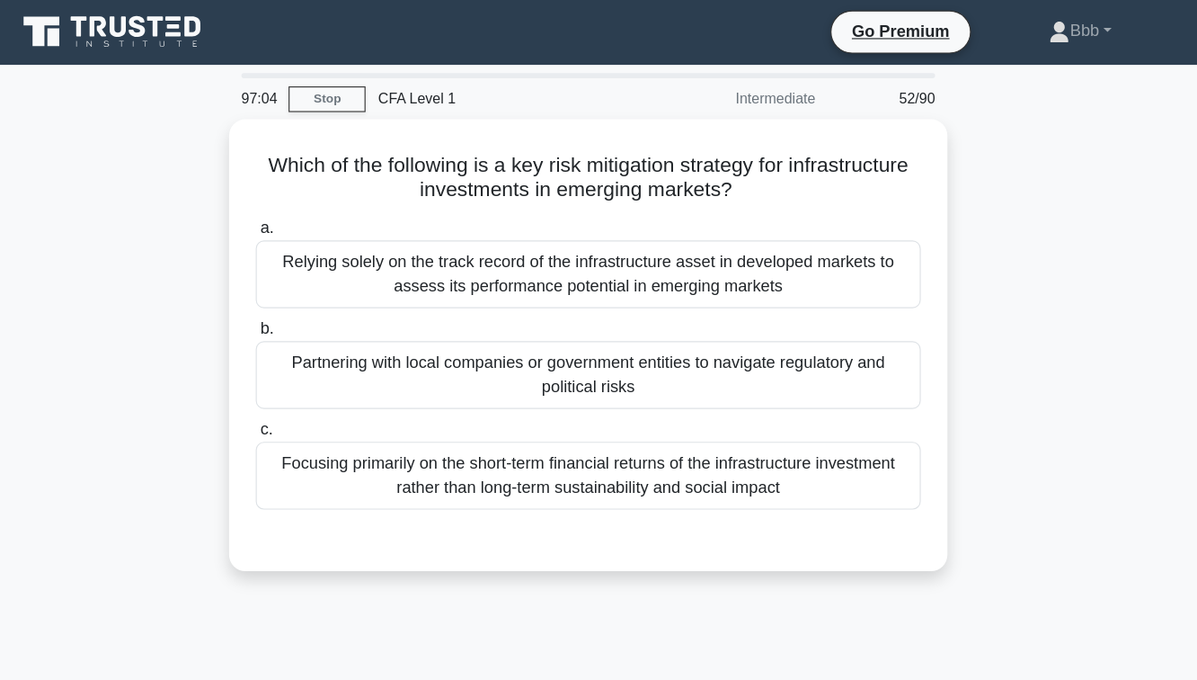
scroll to position [0, 0]
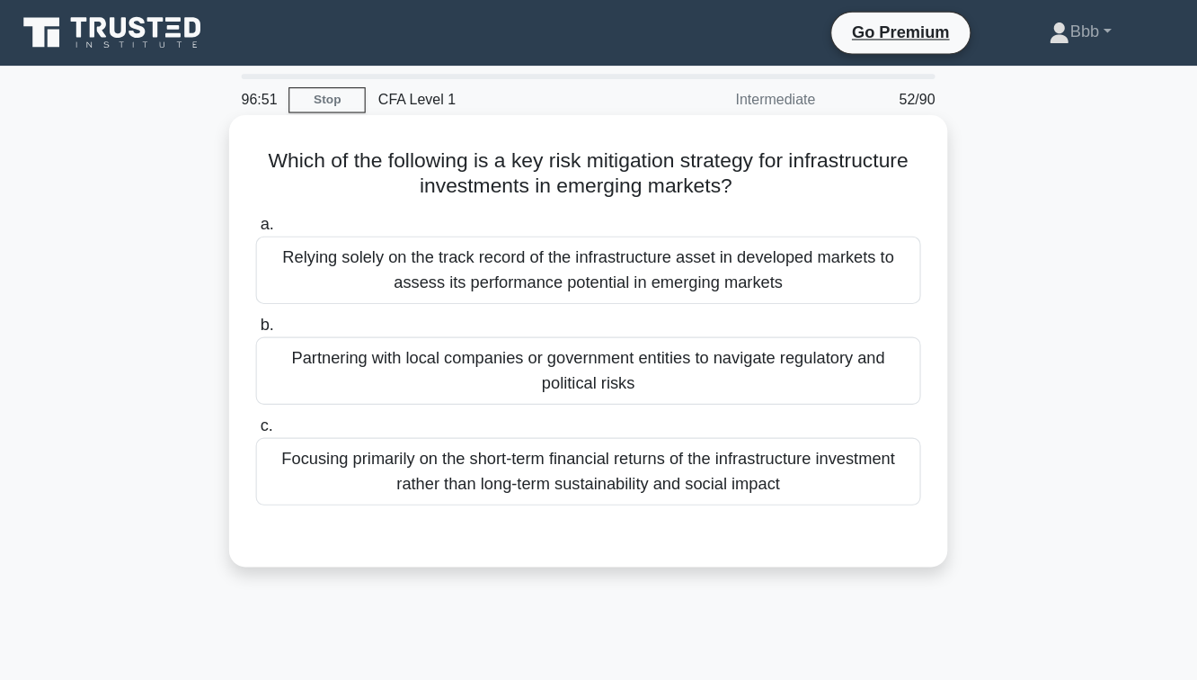
click at [651, 343] on div "Partnering with local companies or government entities to navigate regulatory a…" at bounding box center [598, 324] width 583 height 59
click at [307, 290] on input "b. Partnering with local companies or government entities to navigate regulator…" at bounding box center [307, 285] width 0 height 12
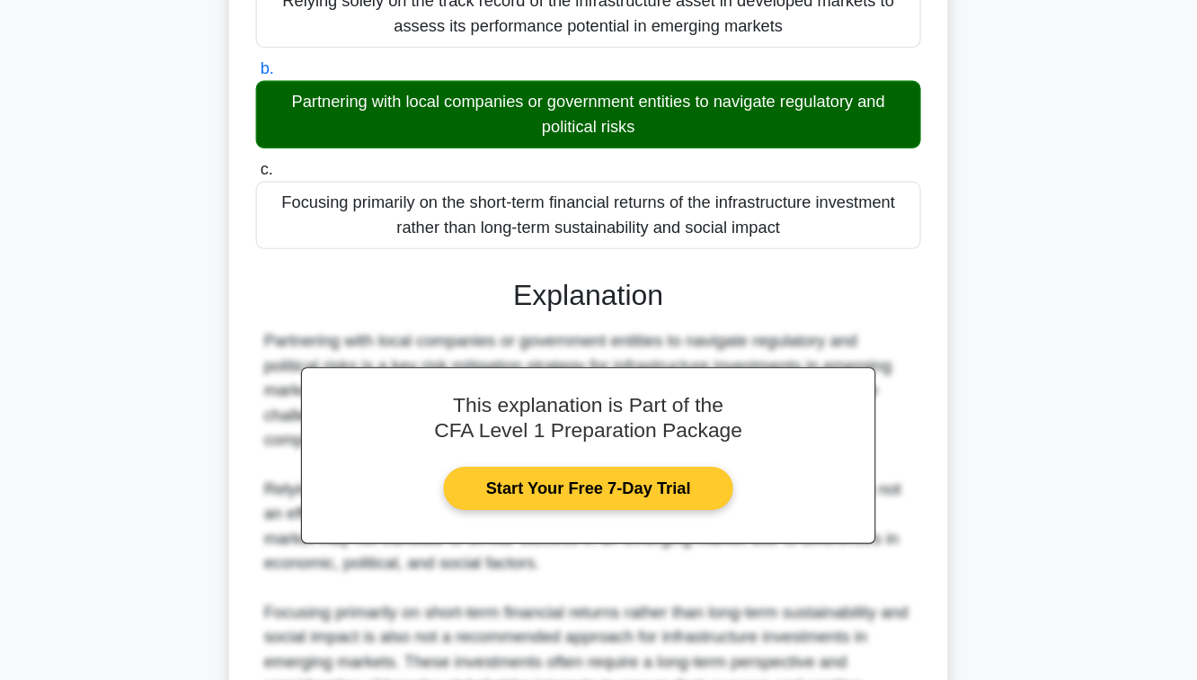
scroll to position [341, 0]
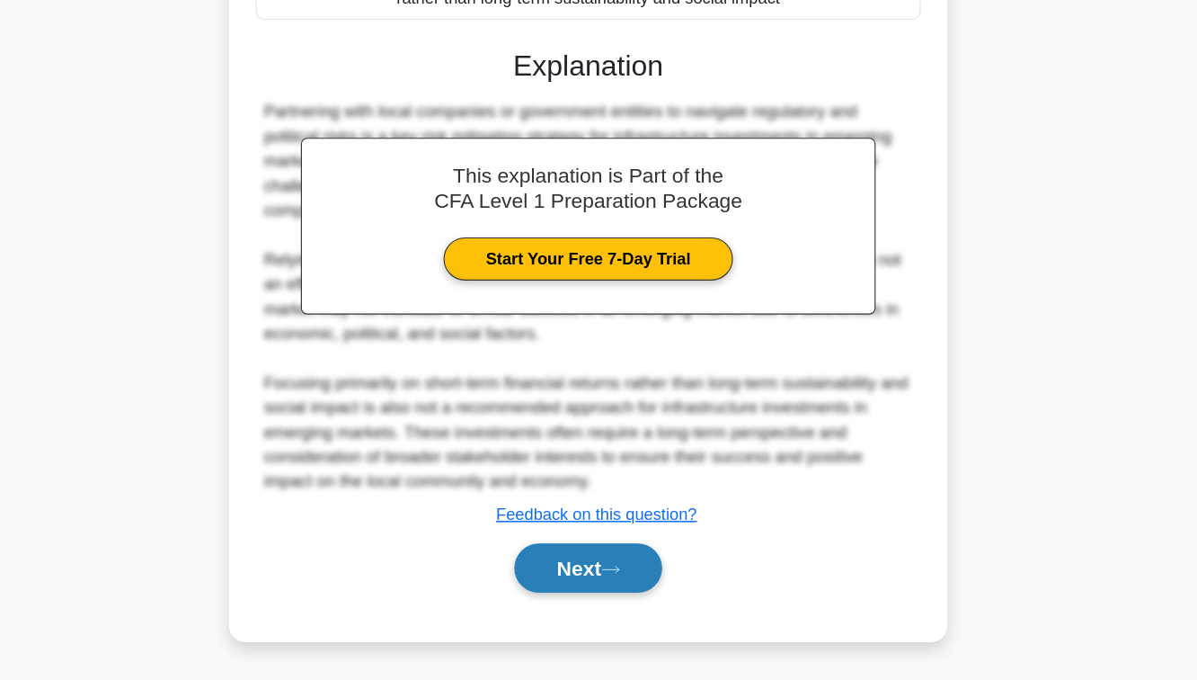
click at [599, 601] on button "Next" at bounding box center [598, 581] width 129 height 43
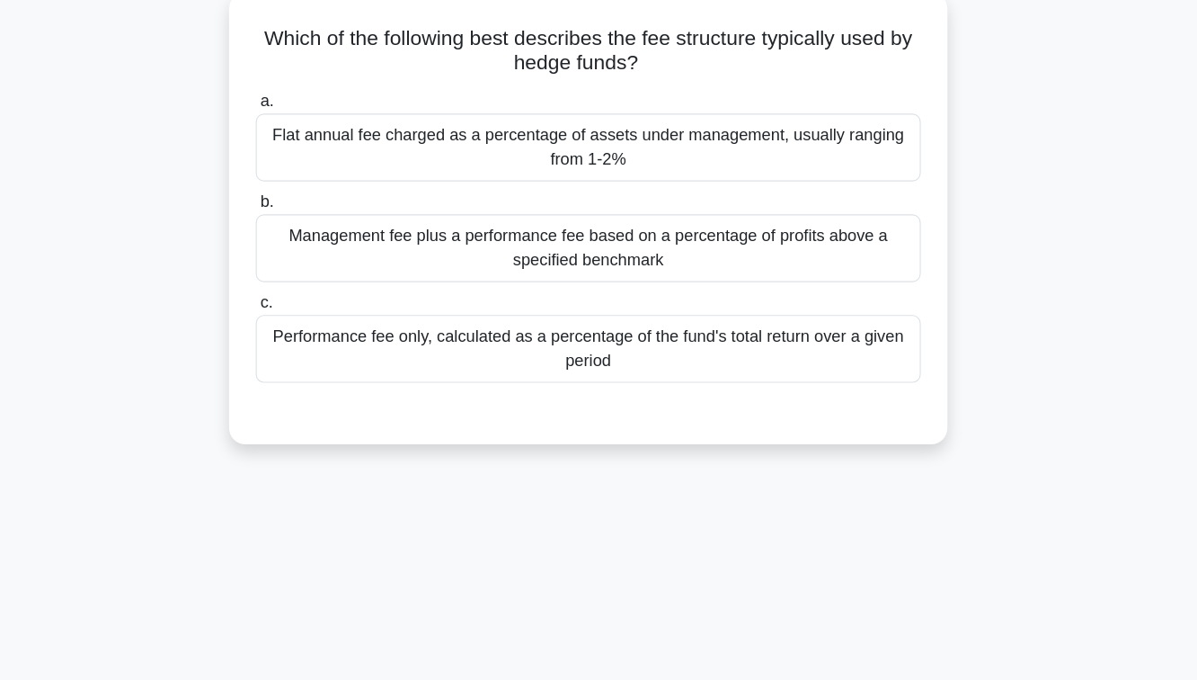
scroll to position [36, 0]
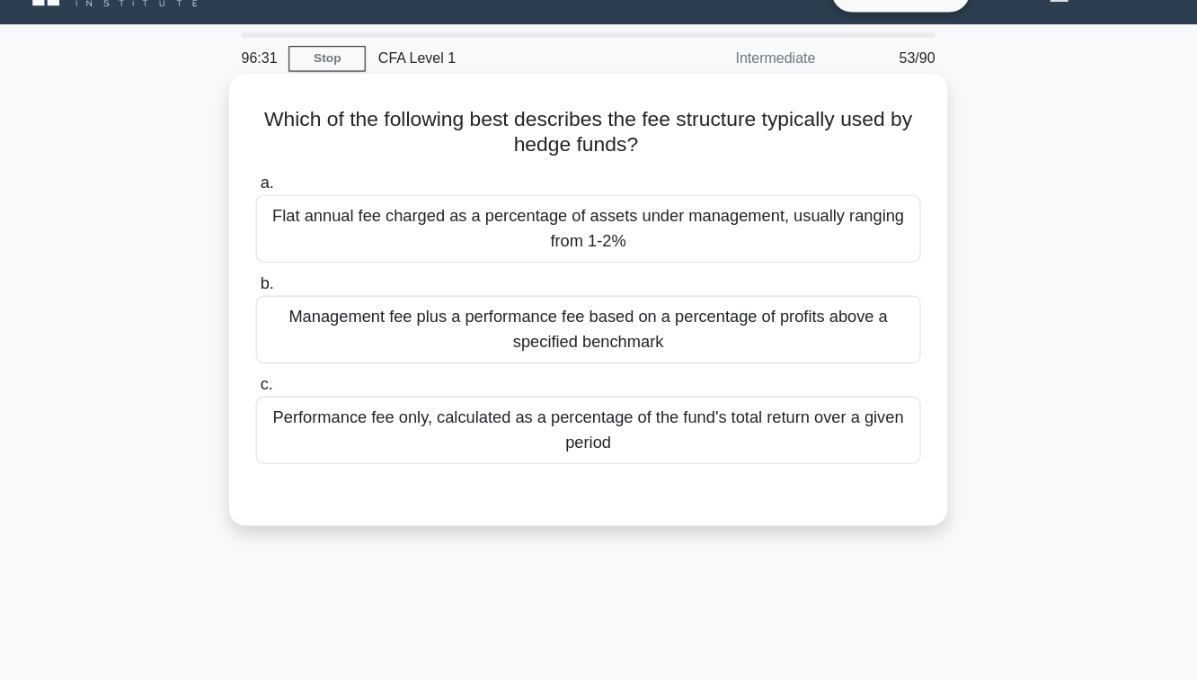
click at [629, 300] on div "Management fee plus a performance fee based on a percentage of profits above a …" at bounding box center [598, 288] width 583 height 59
click at [307, 254] on input "b. Management fee plus a performance fee based on a percentage of profits above…" at bounding box center [307, 249] width 0 height 12
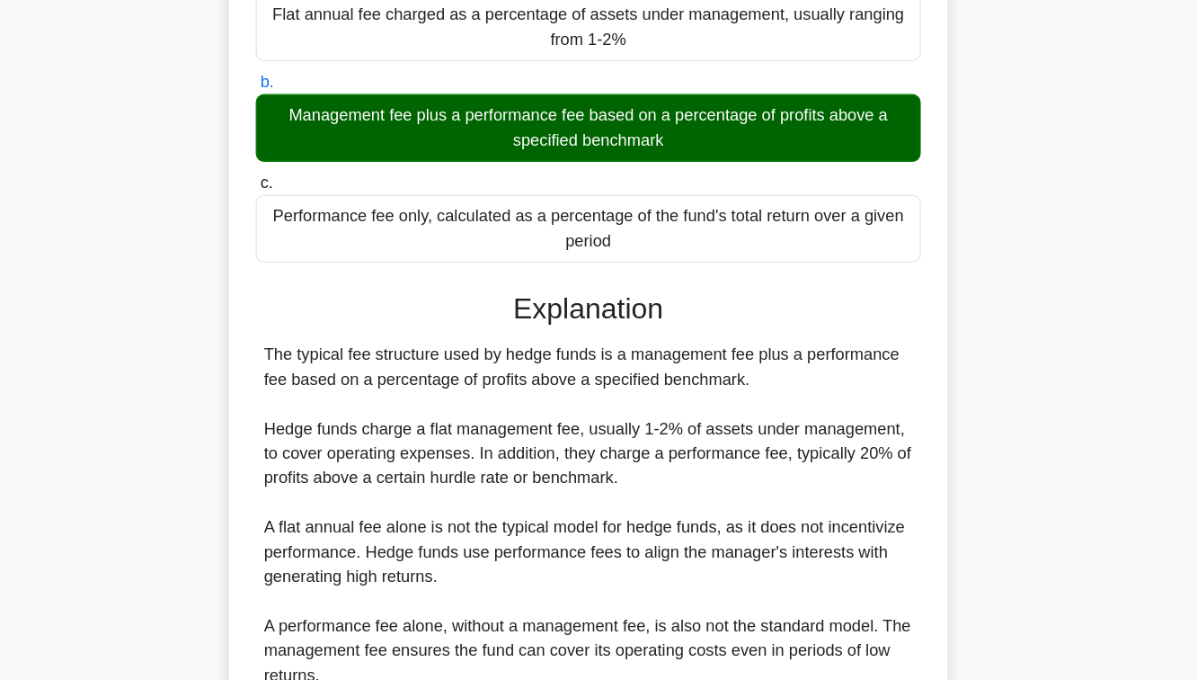
scroll to position [298, 0]
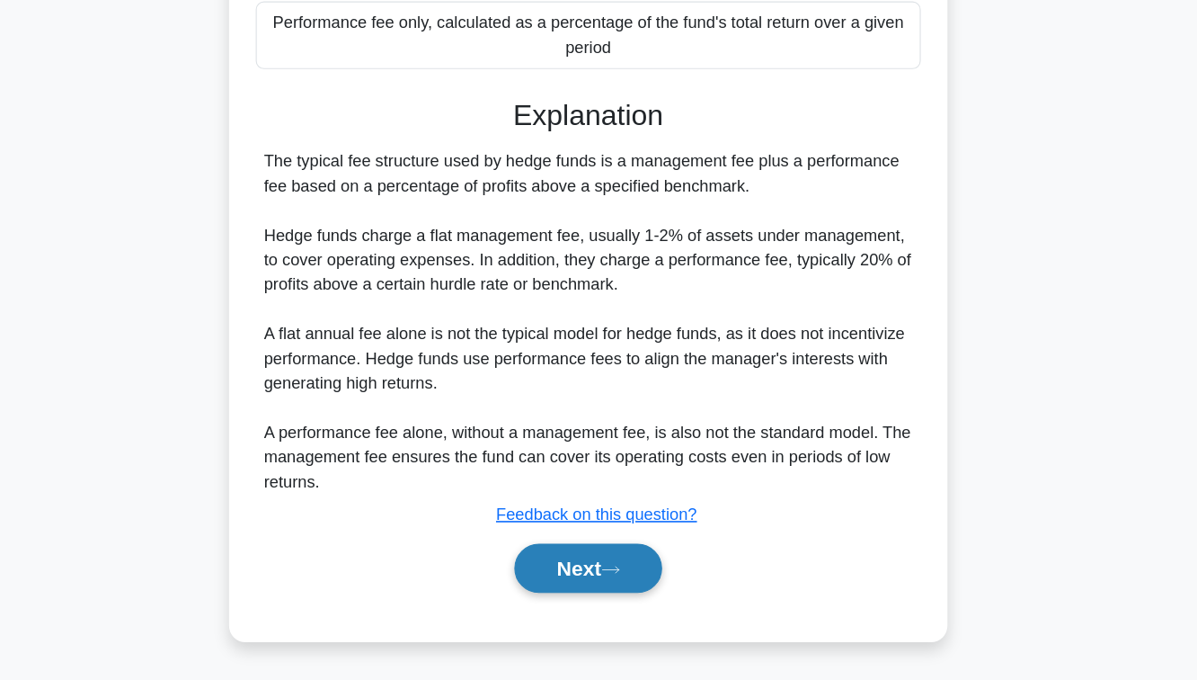
click at [608, 579] on button "Next" at bounding box center [598, 581] width 129 height 43
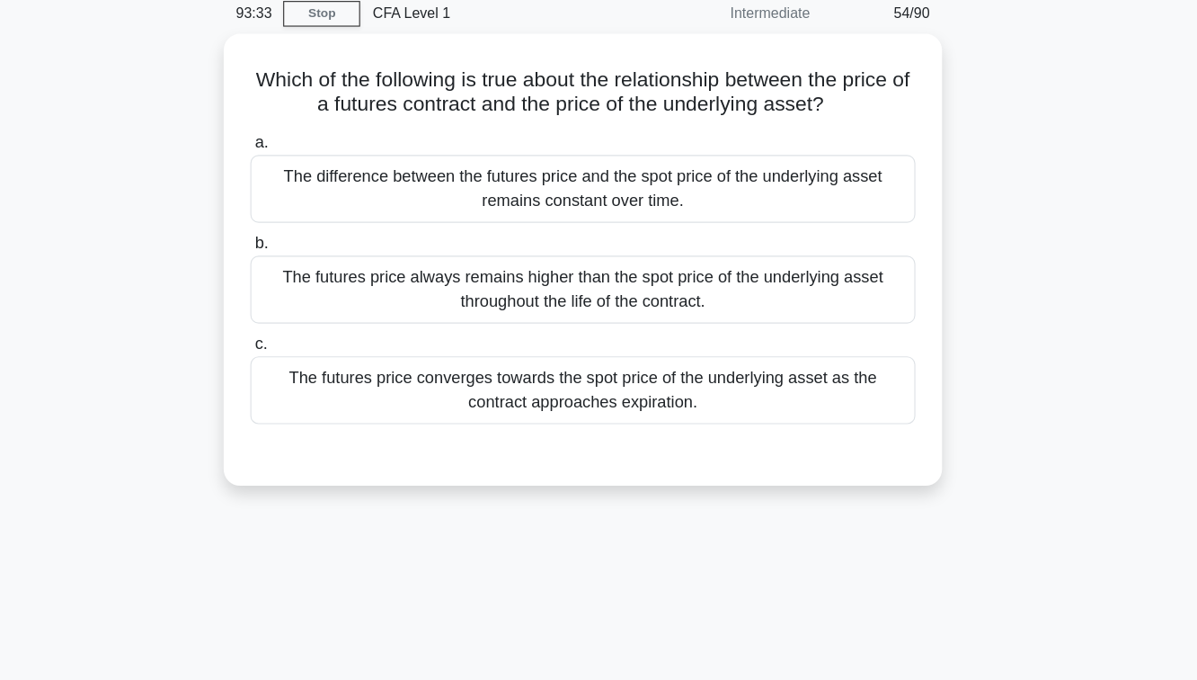
scroll to position [5, 0]
